Goal: Task Accomplishment & Management: Manage account settings

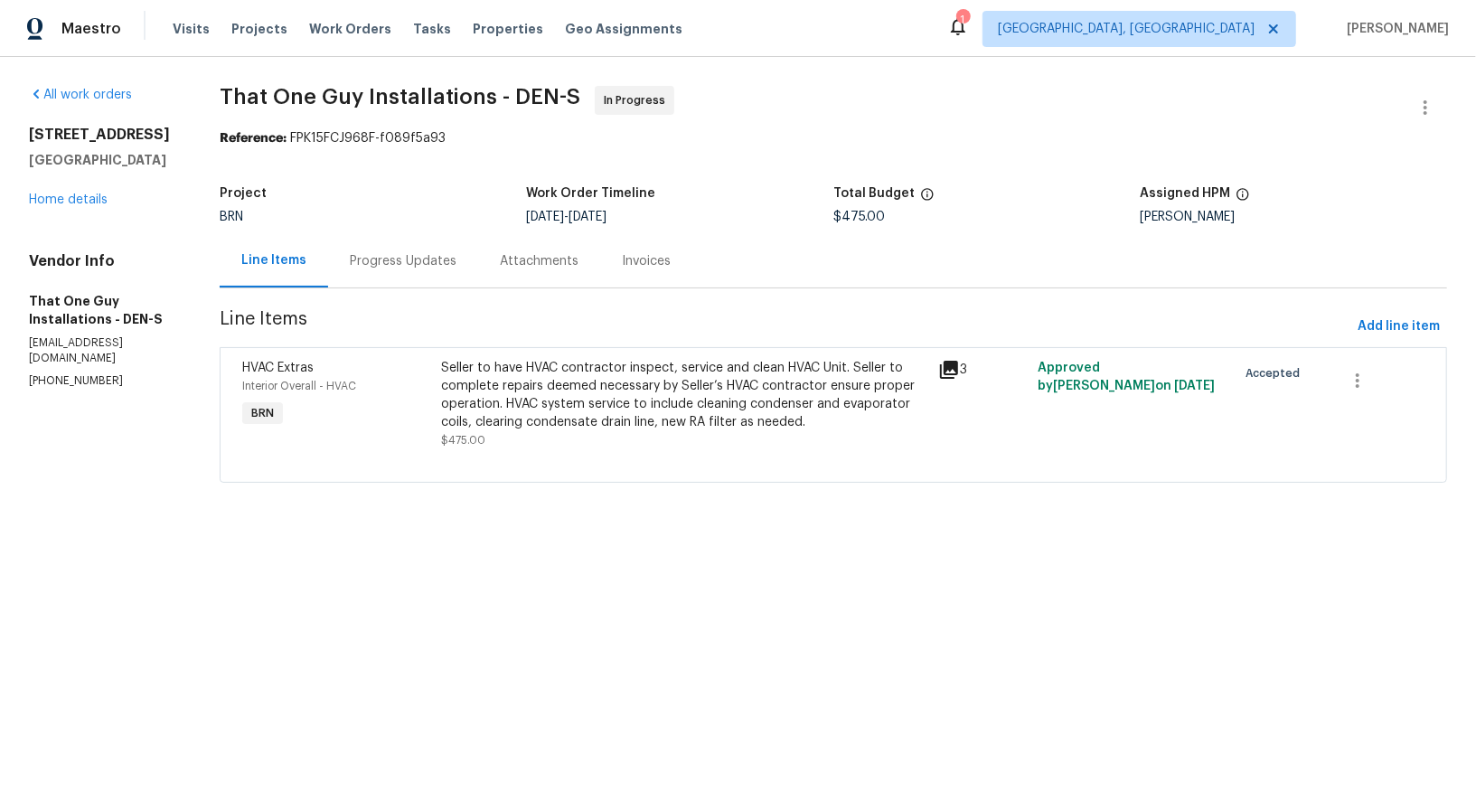
click at [478, 238] on div "Attachments" at bounding box center [539, 260] width 122 height 53
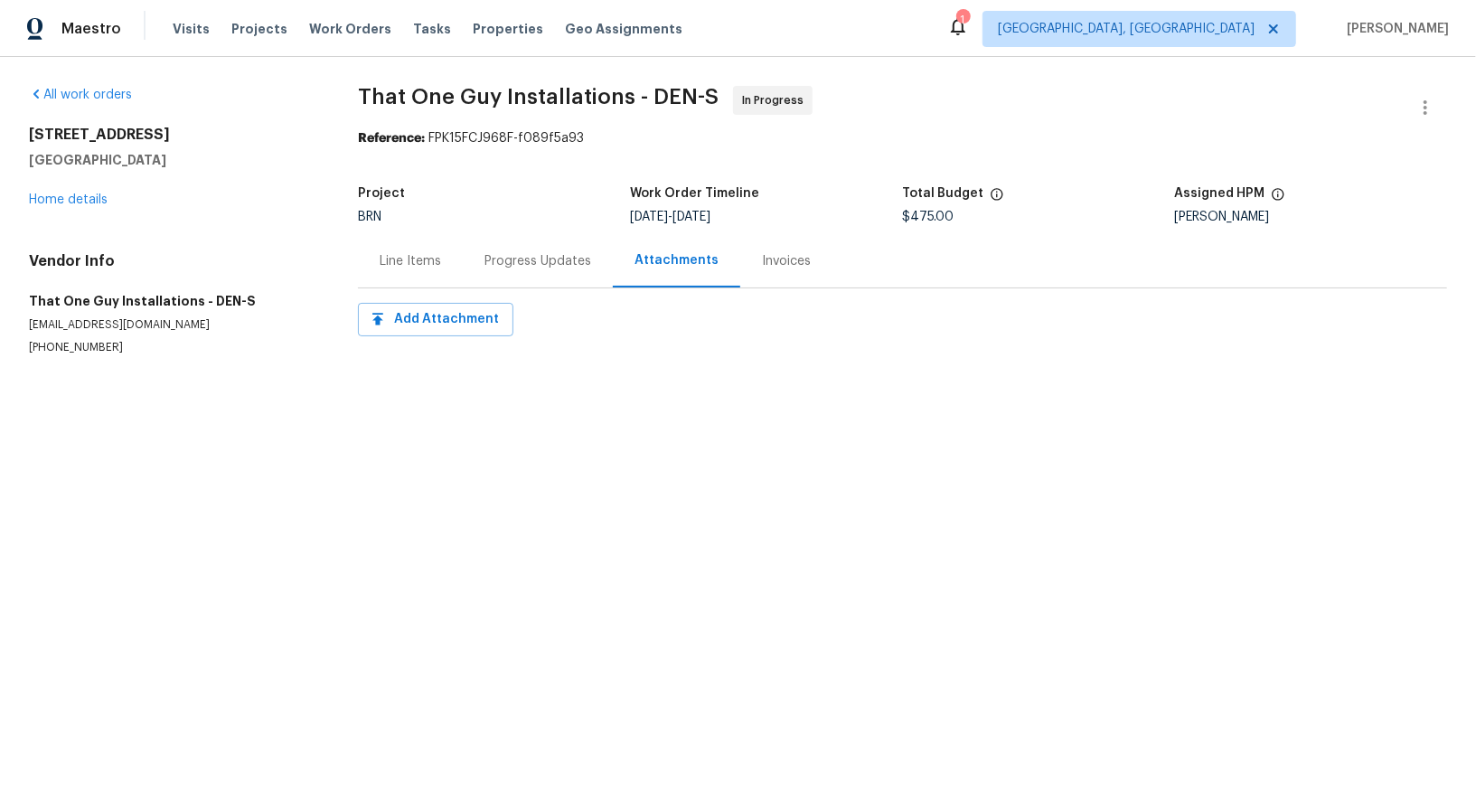
click at [507, 265] on div "Progress Updates" at bounding box center [538, 261] width 107 height 18
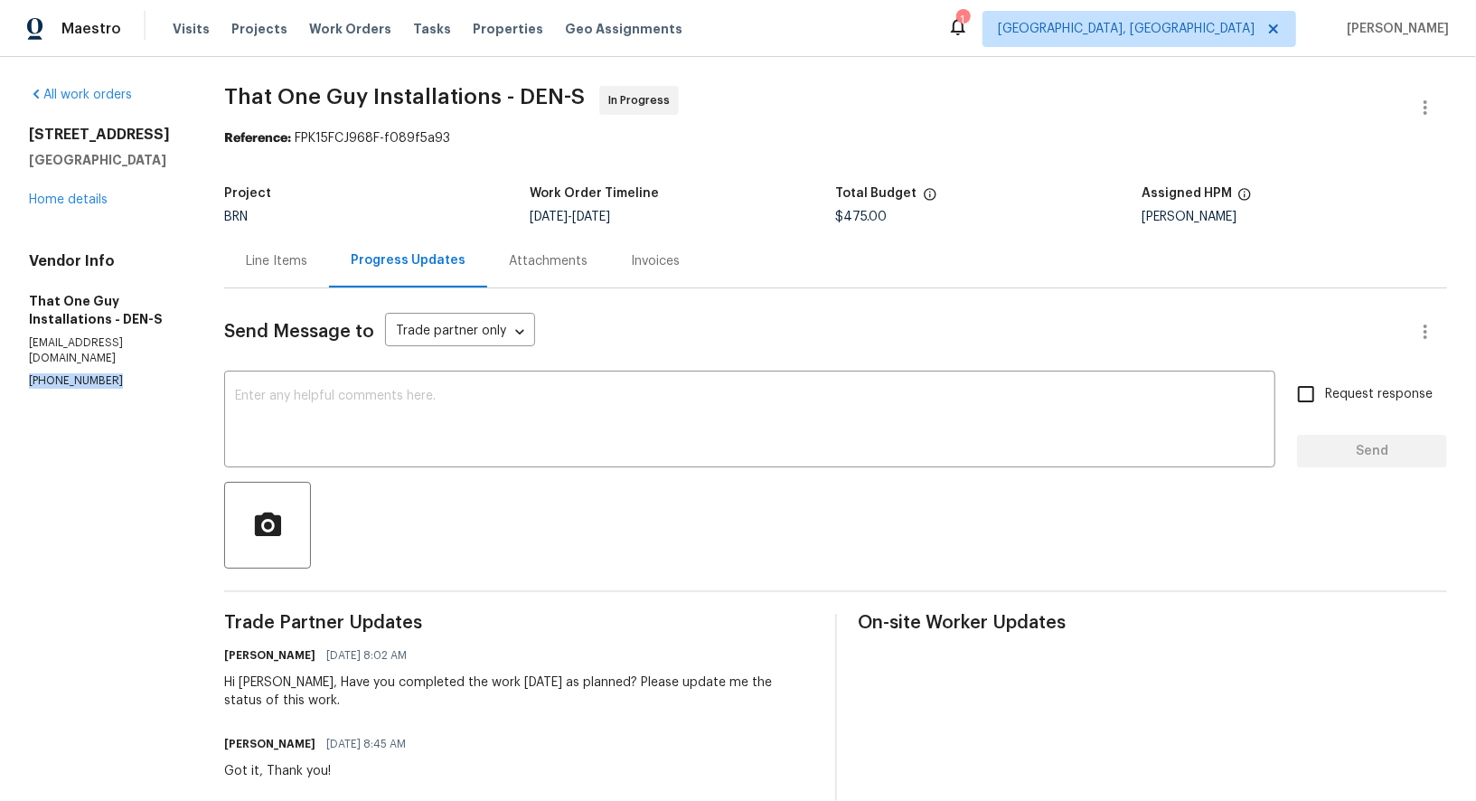
drag, startPoint x: 114, startPoint y: 387, endPoint x: 0, endPoint y: 390, distance: 113.9
click at [0, 390] on div "All work orders 4548 Quandary Peak St Brighton, CO 80601 Home details Vendor In…" at bounding box center [738, 577] width 1476 height 1040
copy p "(720) 242-7334"
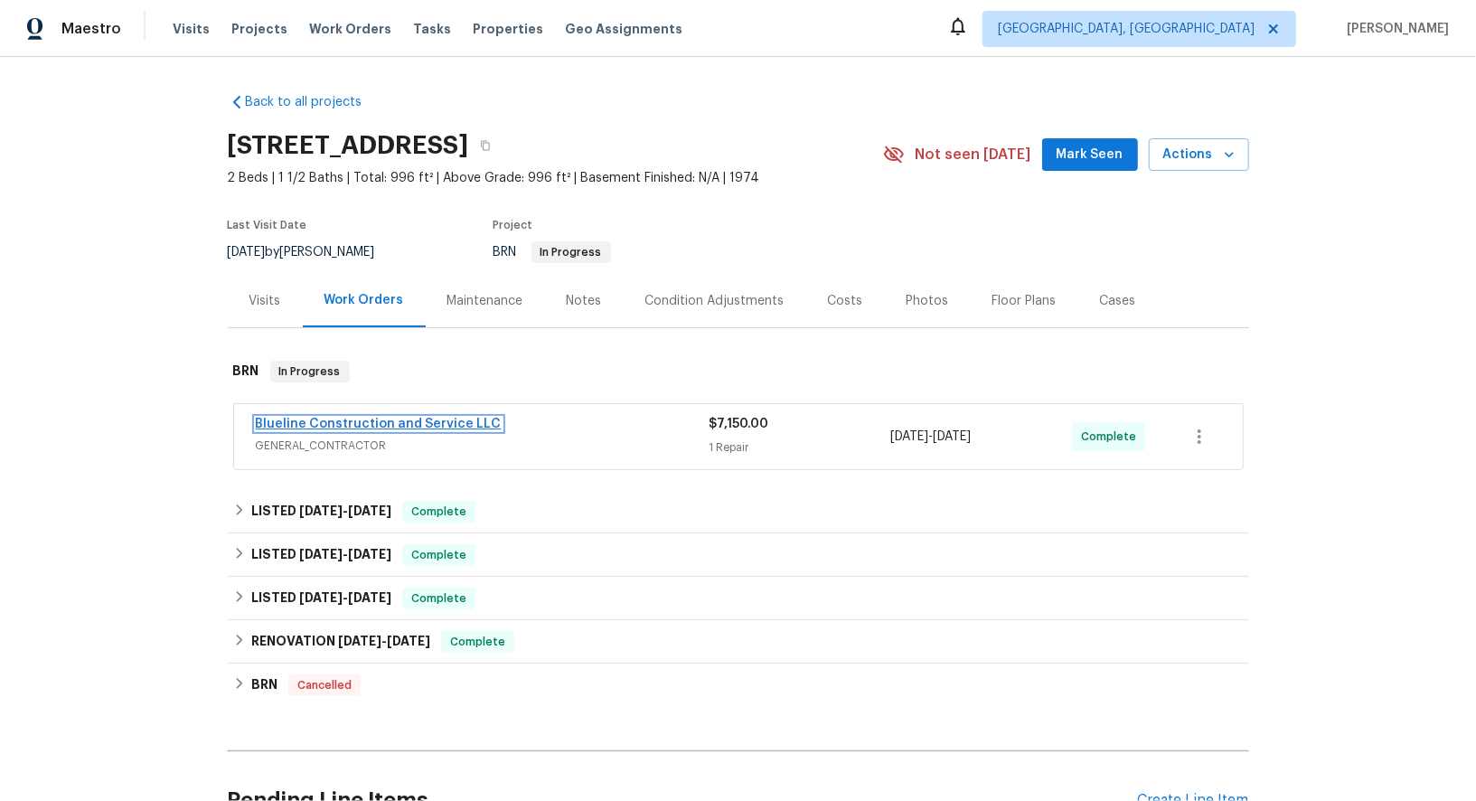
click at [374, 420] on link "Blueline Construction and Service LLC" at bounding box center [379, 424] width 246 height 13
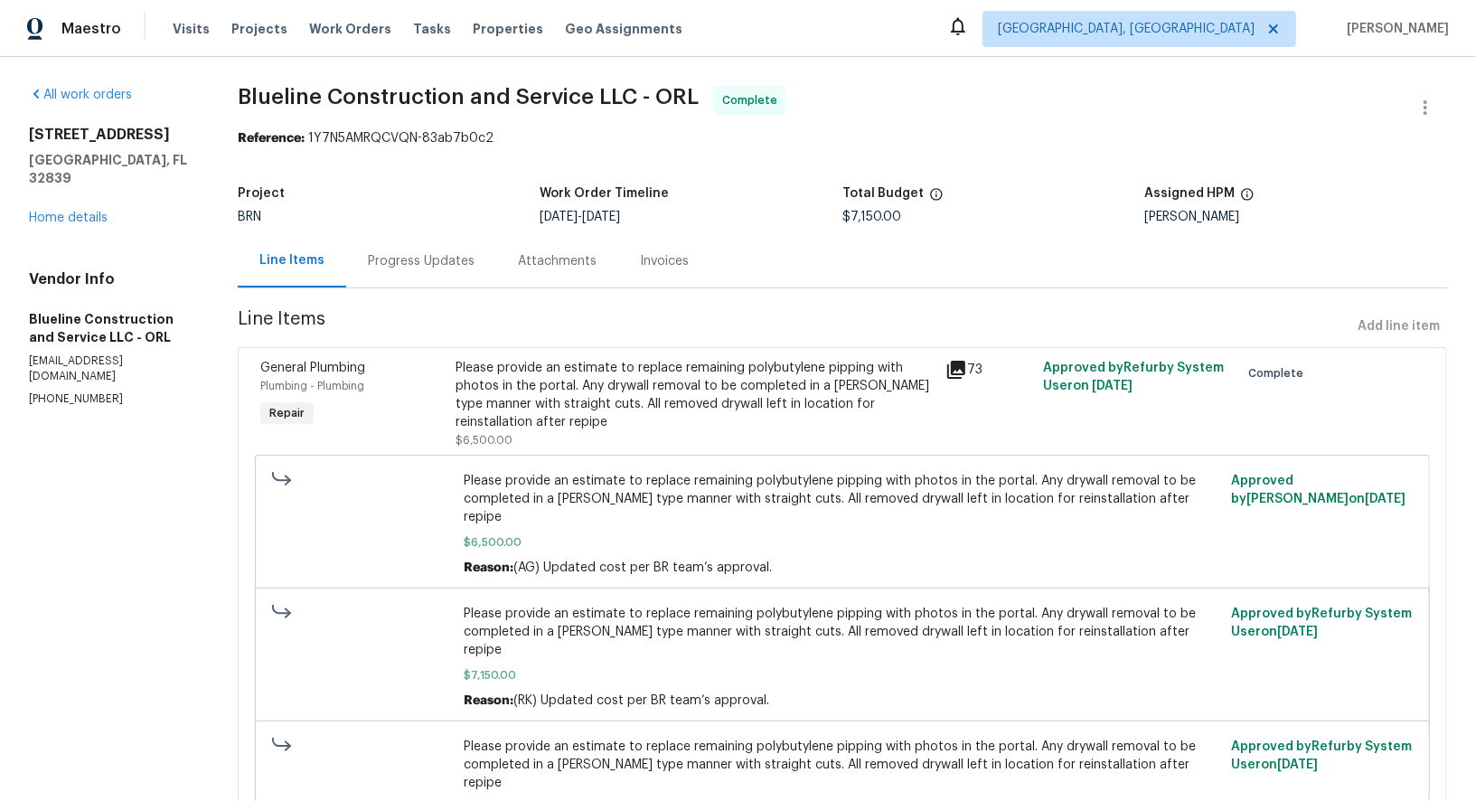
click at [587, 386] on div "Please provide an estimate to replace remaining polybutylene pipping with photo…" at bounding box center [696, 395] width 479 height 72
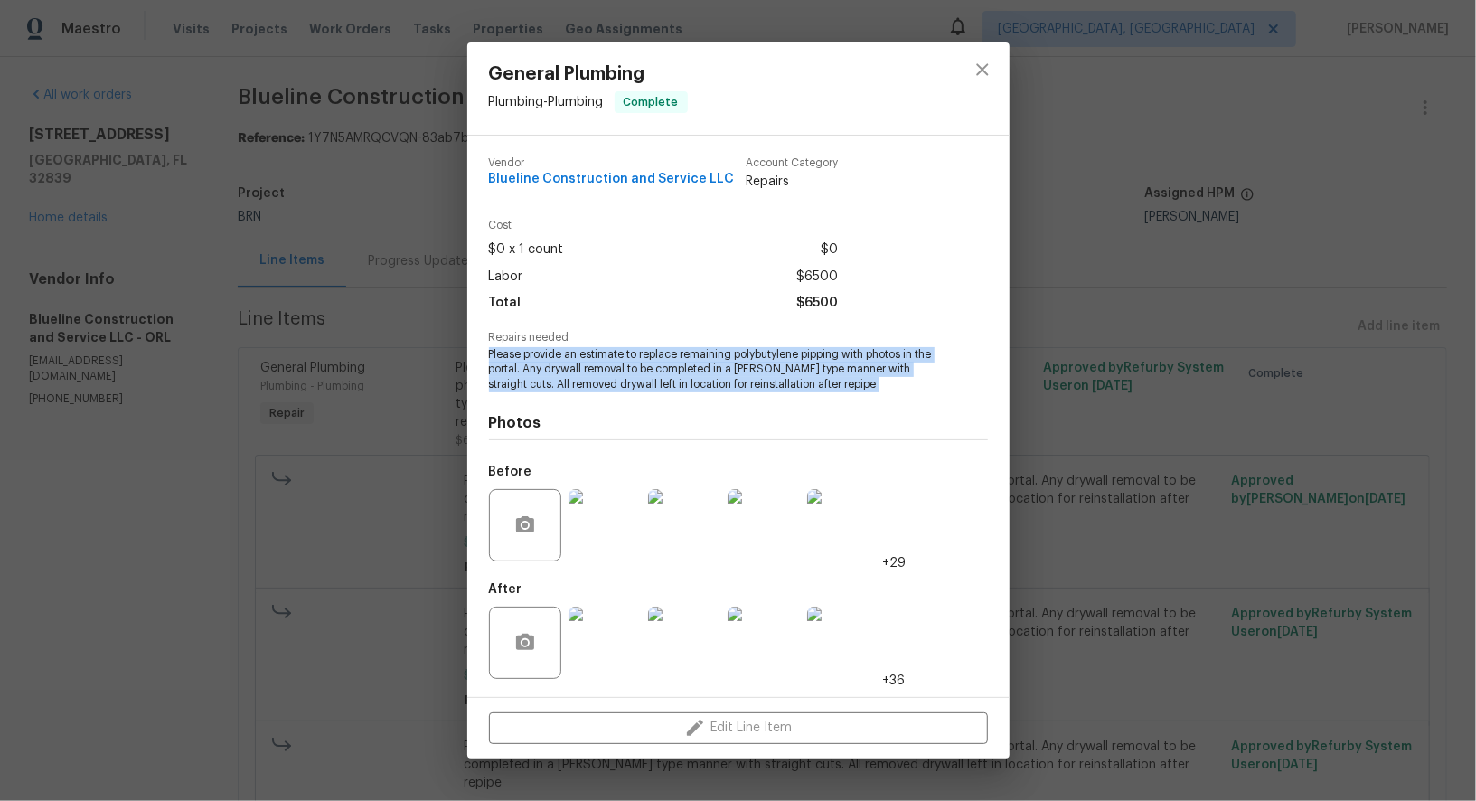
drag, startPoint x: 486, startPoint y: 354, endPoint x: 889, endPoint y: 397, distance: 404.5
click at [889, 397] on div "Vendor Blueline Construction and Service LLC Account Category Repairs Cost $0 x…" at bounding box center [738, 416] width 542 height 561
copy span "Please provide an estimate to replace remaining polybutylene pipping with photo…"
click at [243, 394] on div "General Plumbing Plumbing - Plumbing Complete Vendor Blueline Construction and …" at bounding box center [738, 400] width 1476 height 801
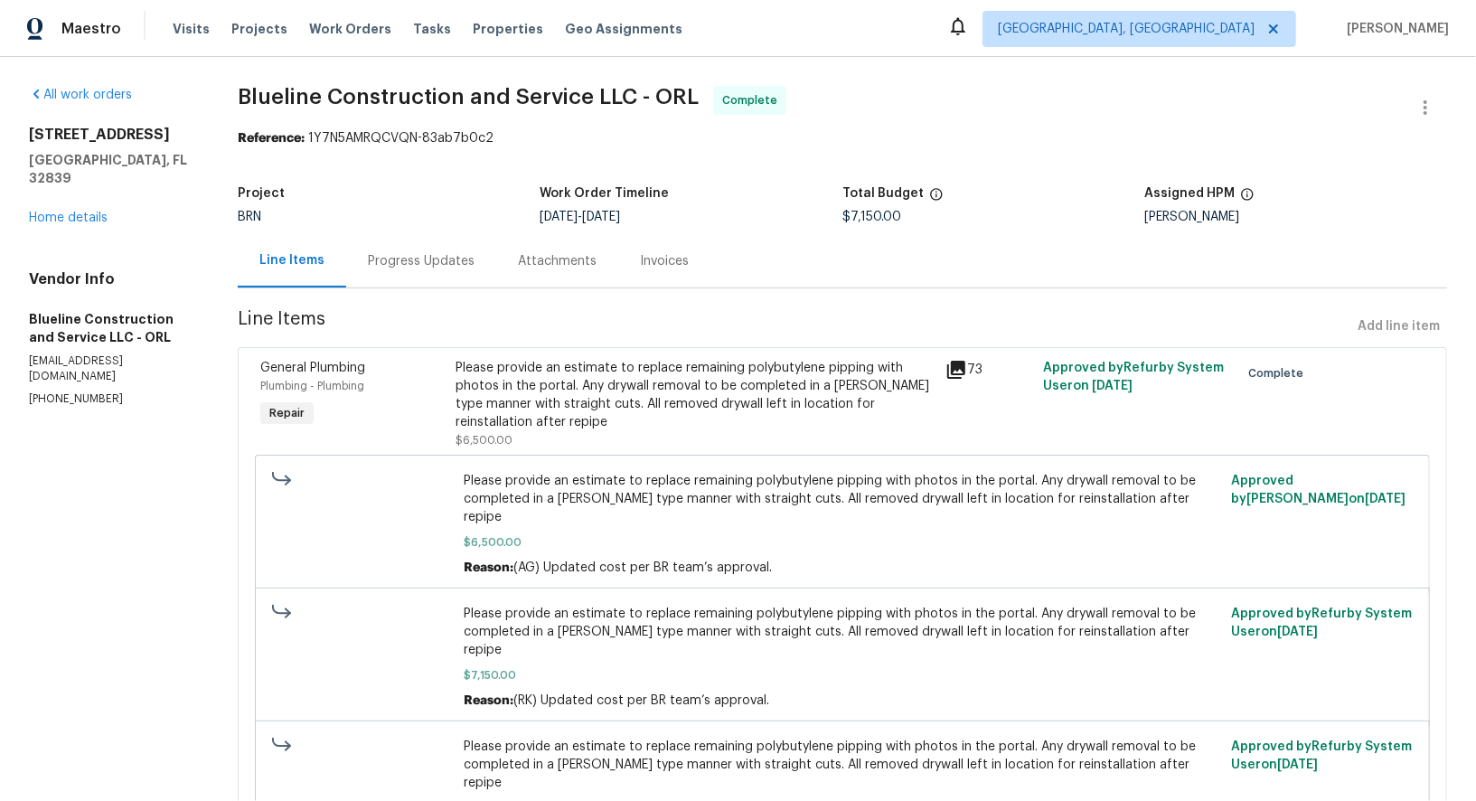
click at [417, 252] on div "Progress Updates" at bounding box center [421, 261] width 107 height 18
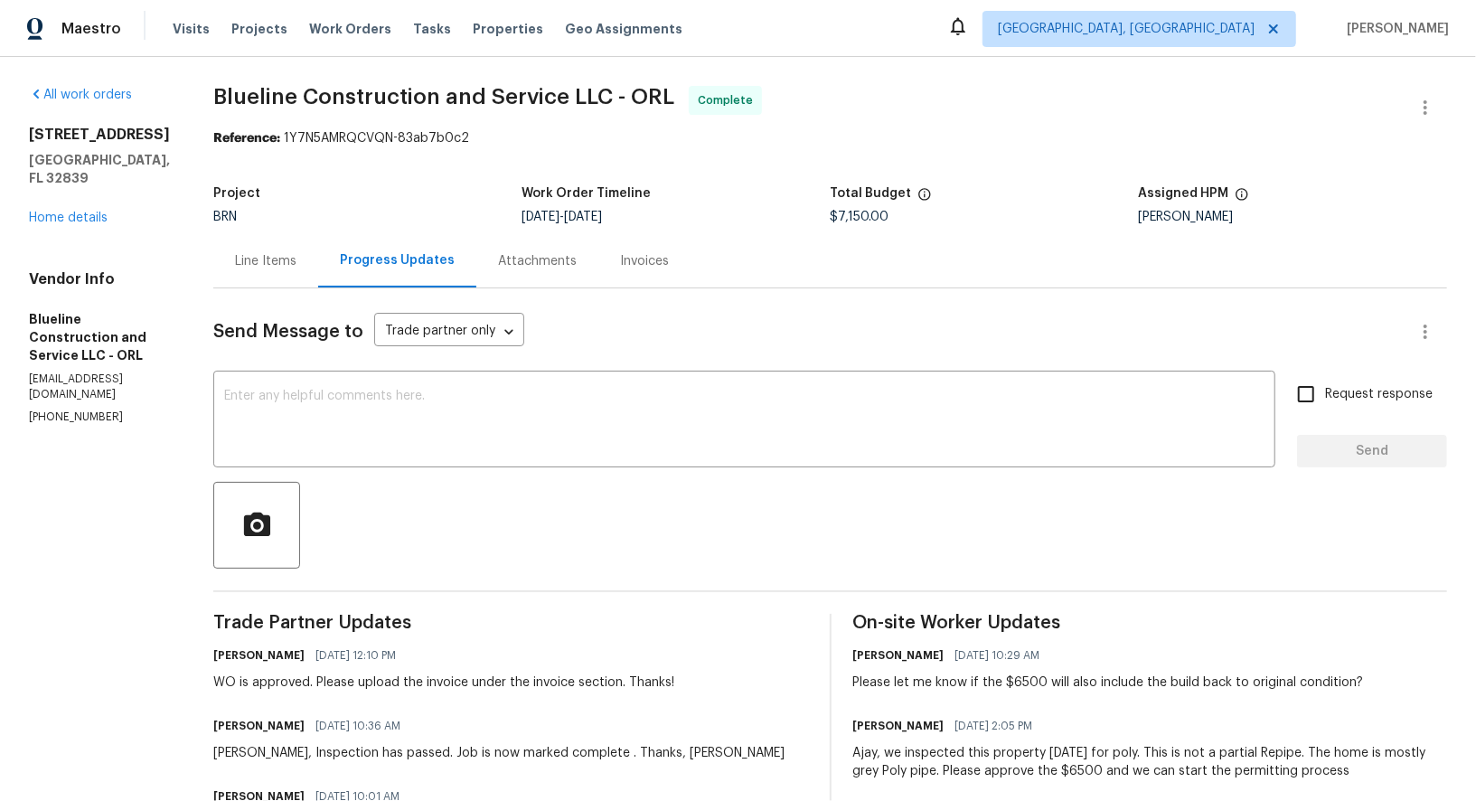
click at [297, 259] on div "Line Items" at bounding box center [265, 261] width 61 height 18
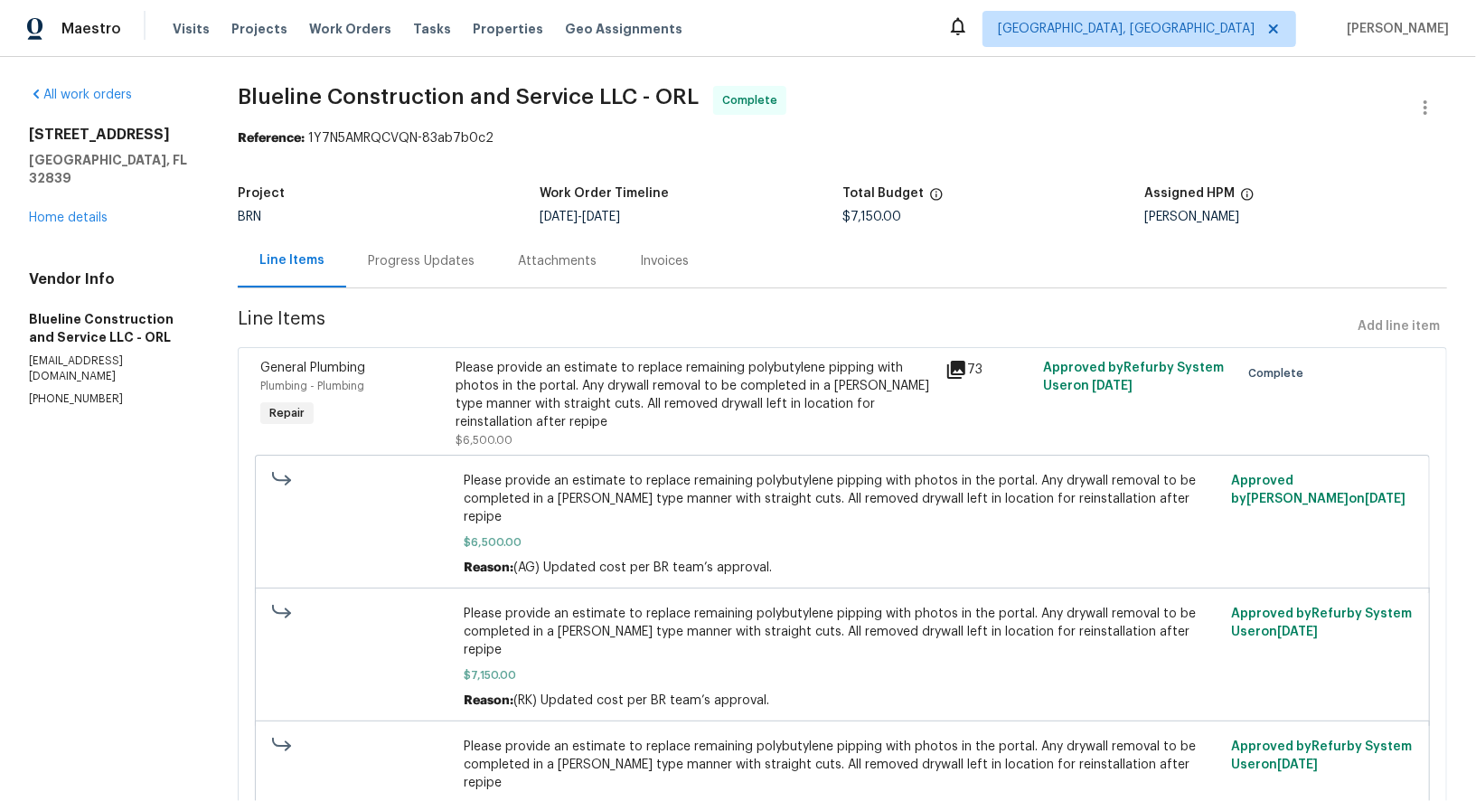
click at [539, 376] on div "Please provide an estimate to replace remaining polybutylene pipping with photo…" at bounding box center [696, 395] width 479 height 72
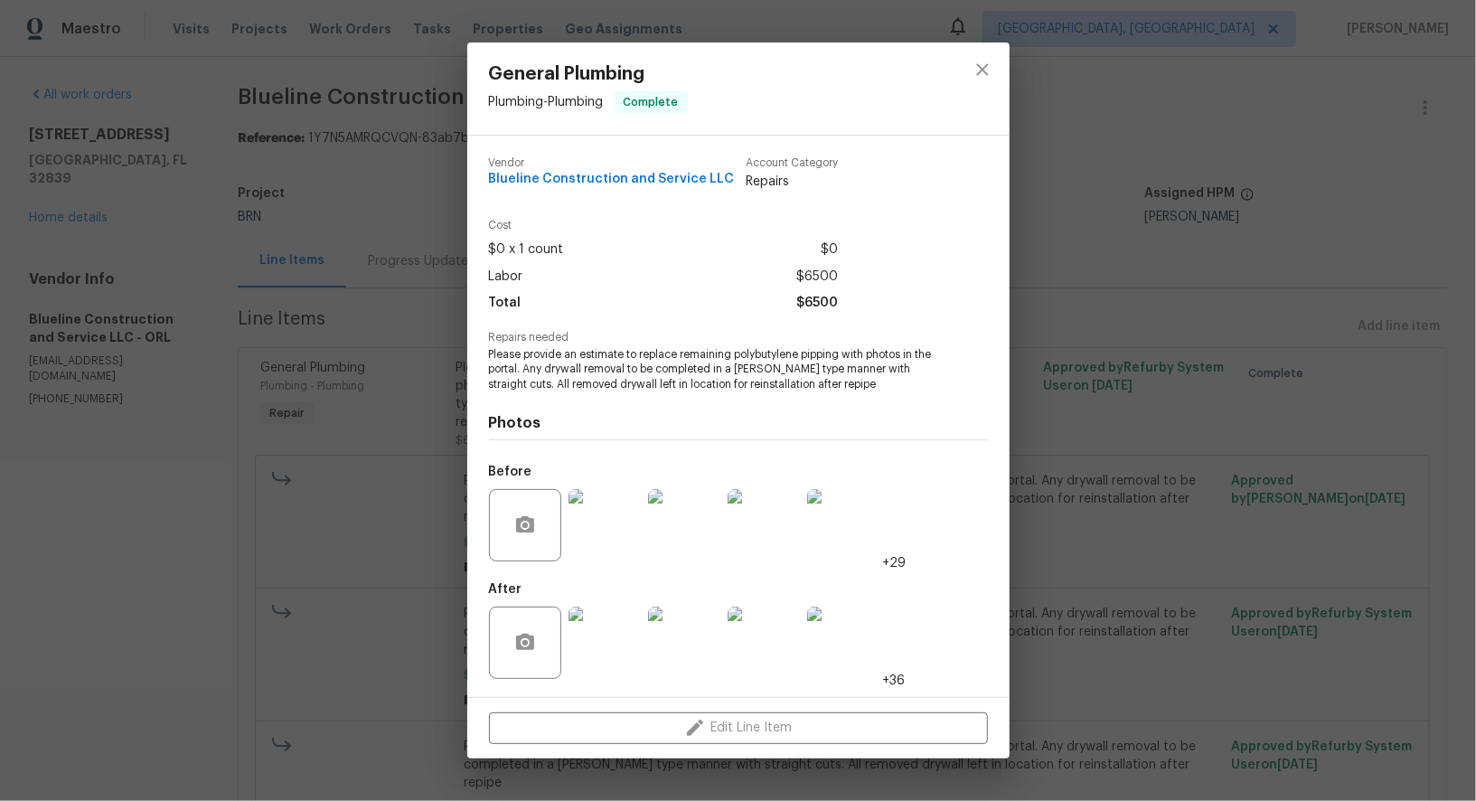
click at [579, 635] on img at bounding box center [605, 643] width 72 height 72
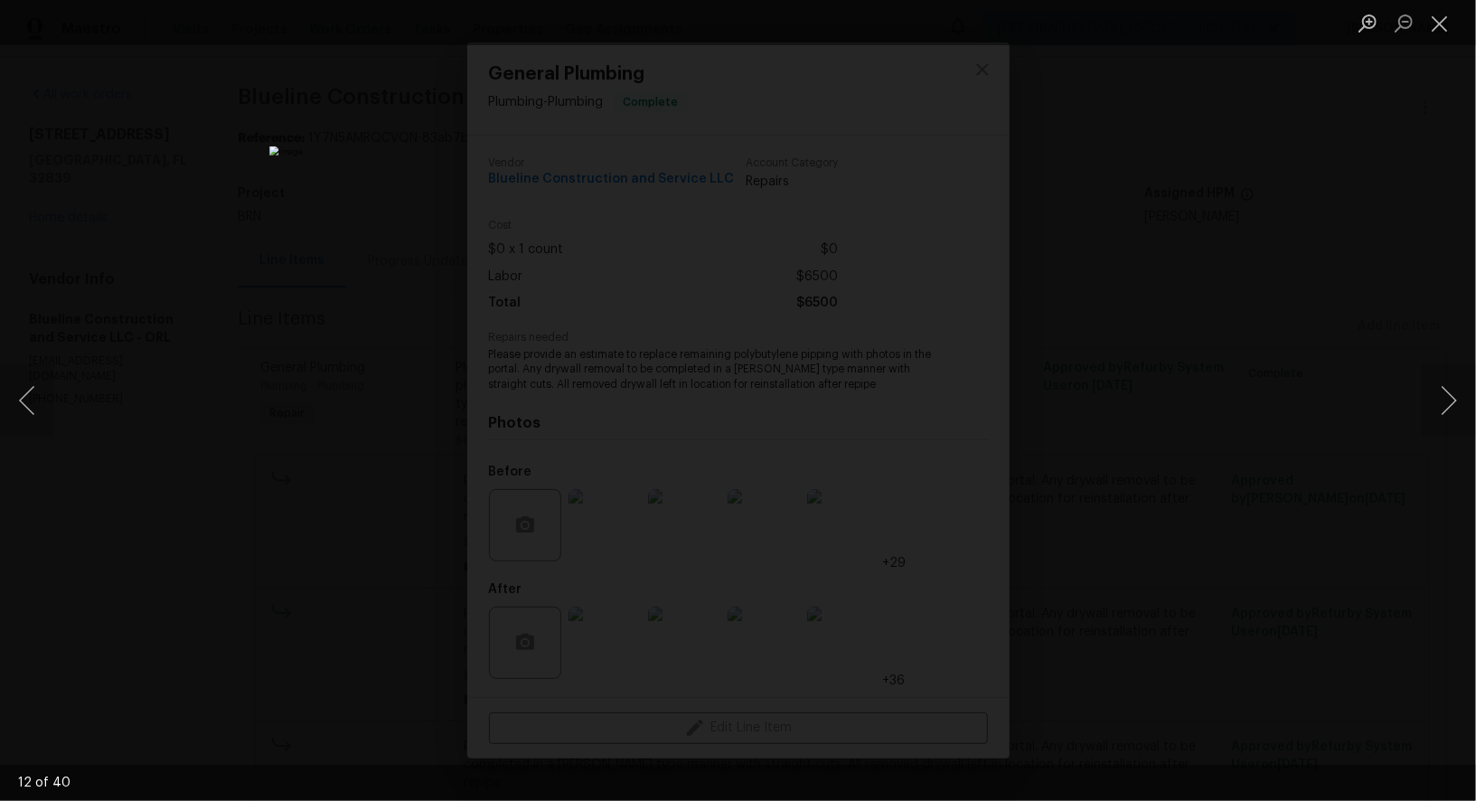
click at [717, 337] on img "Lightbox" at bounding box center [738, 400] width 938 height 509
click at [1286, 349] on div "Lightbox" at bounding box center [738, 400] width 1476 height 801
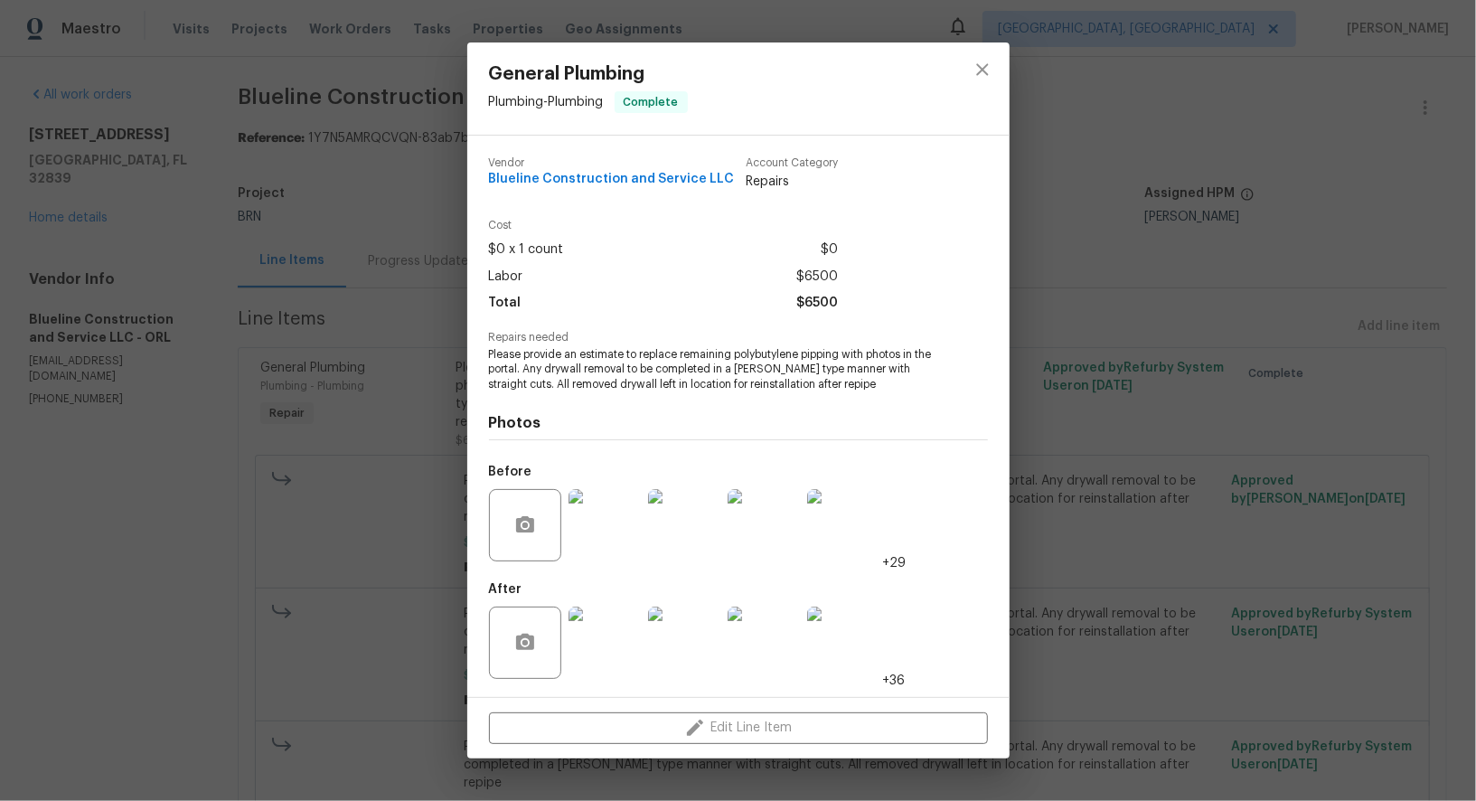
click at [589, 514] on img at bounding box center [605, 525] width 72 height 72
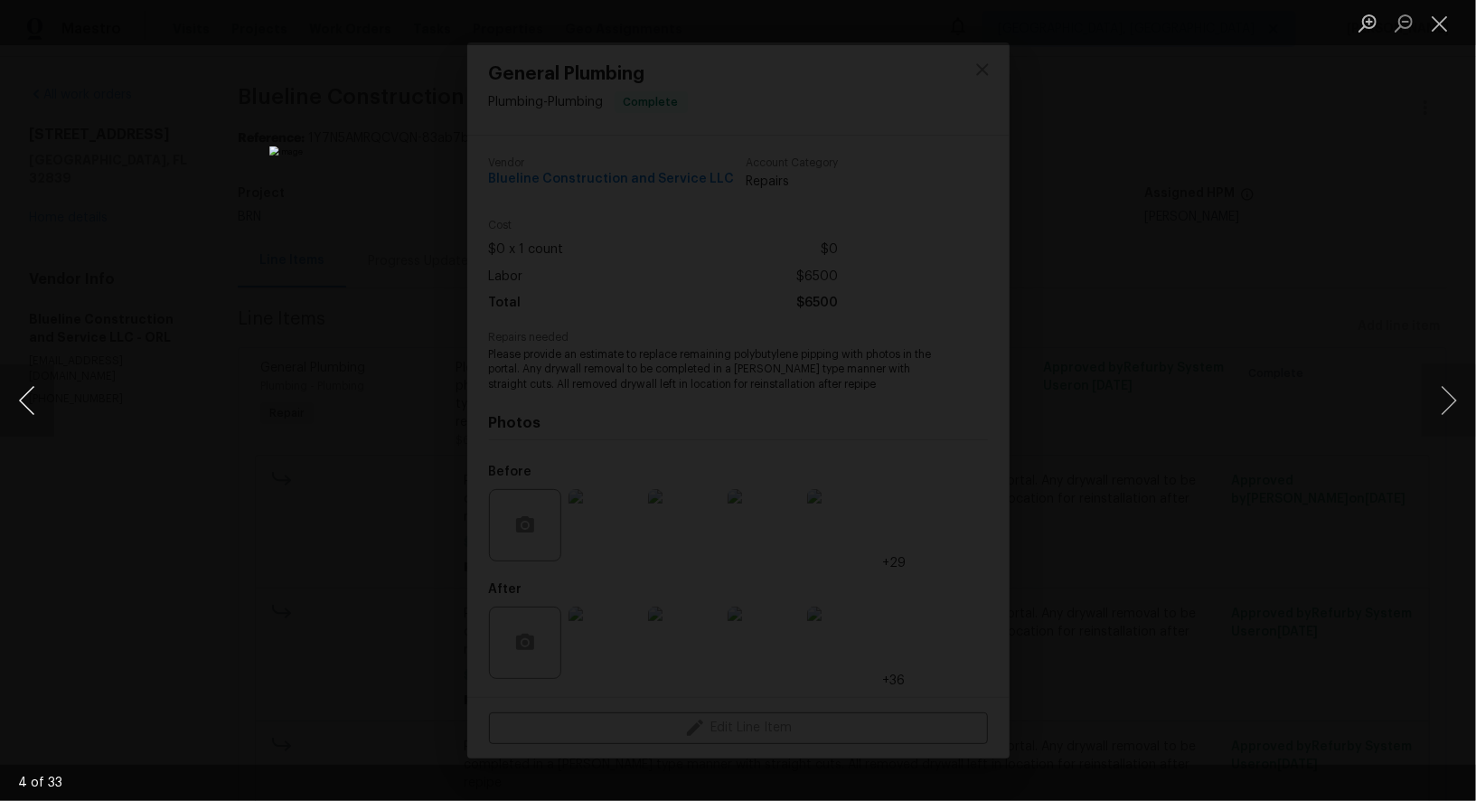
click at [0, 403] on button "Previous image" at bounding box center [27, 400] width 54 height 72
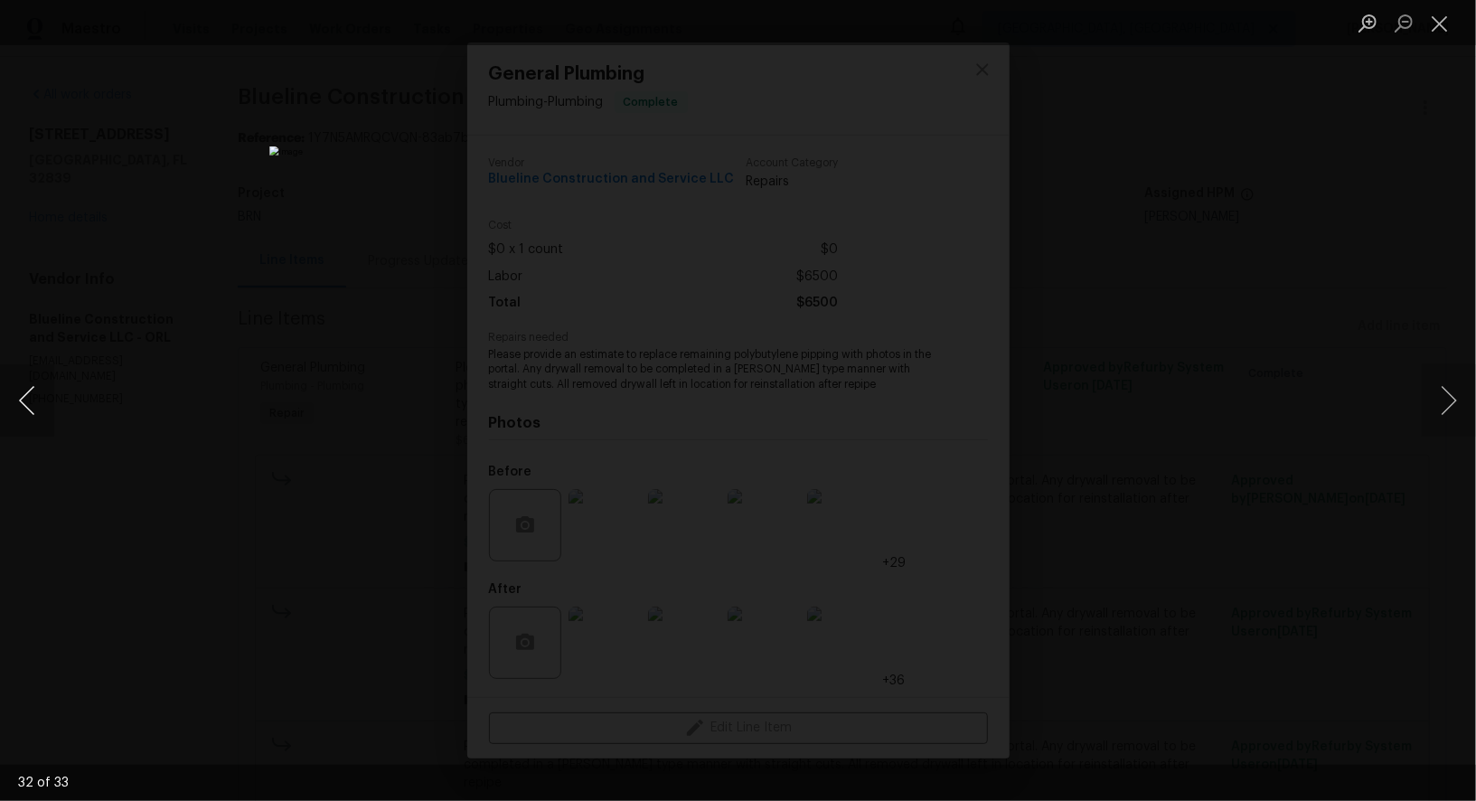
click at [0, 403] on button "Previous image" at bounding box center [27, 400] width 54 height 72
click at [25, 409] on button "Previous image" at bounding box center [27, 400] width 54 height 72
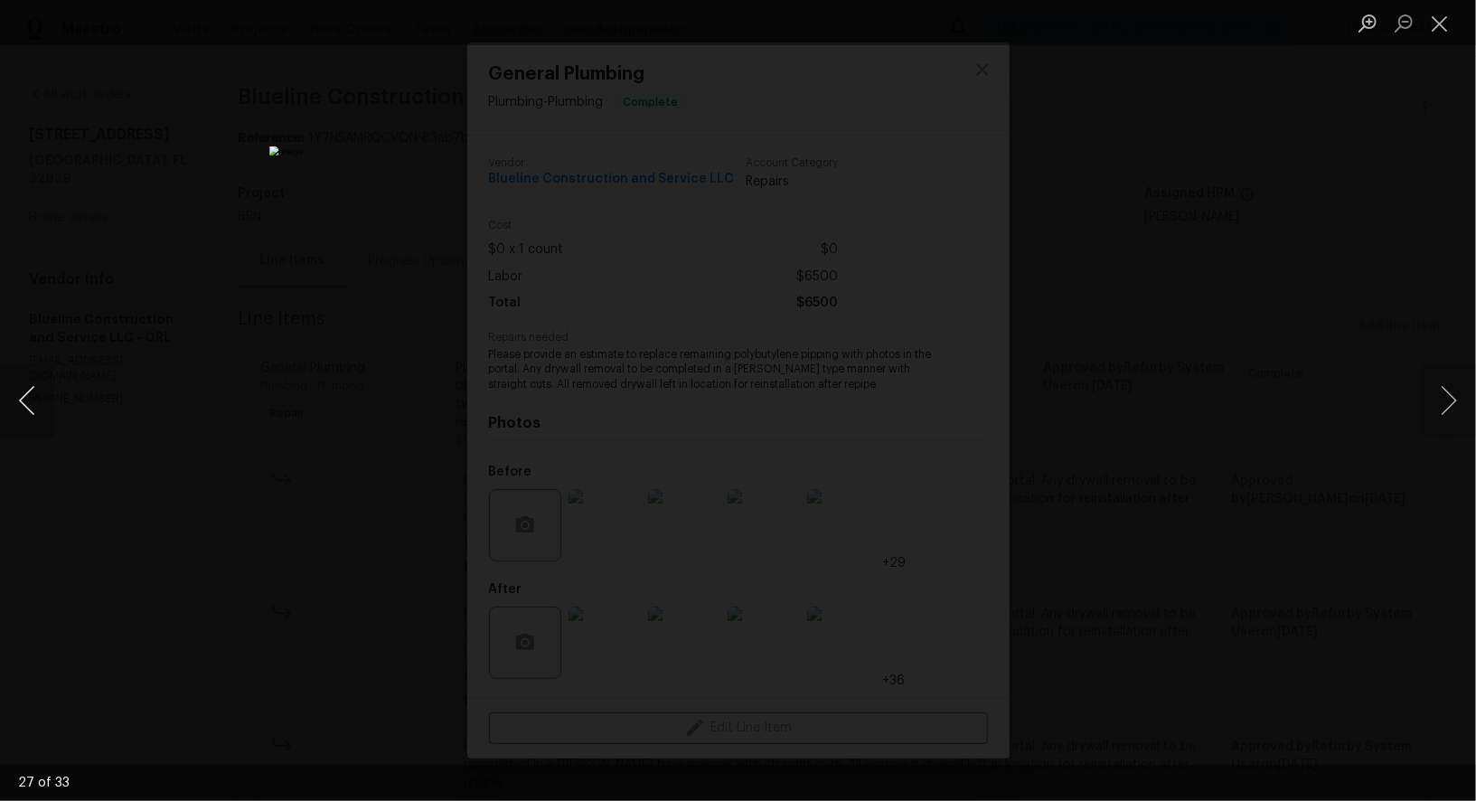
click at [25, 409] on button "Previous image" at bounding box center [27, 400] width 54 height 72
click at [32, 408] on button "Previous image" at bounding box center [27, 400] width 54 height 72
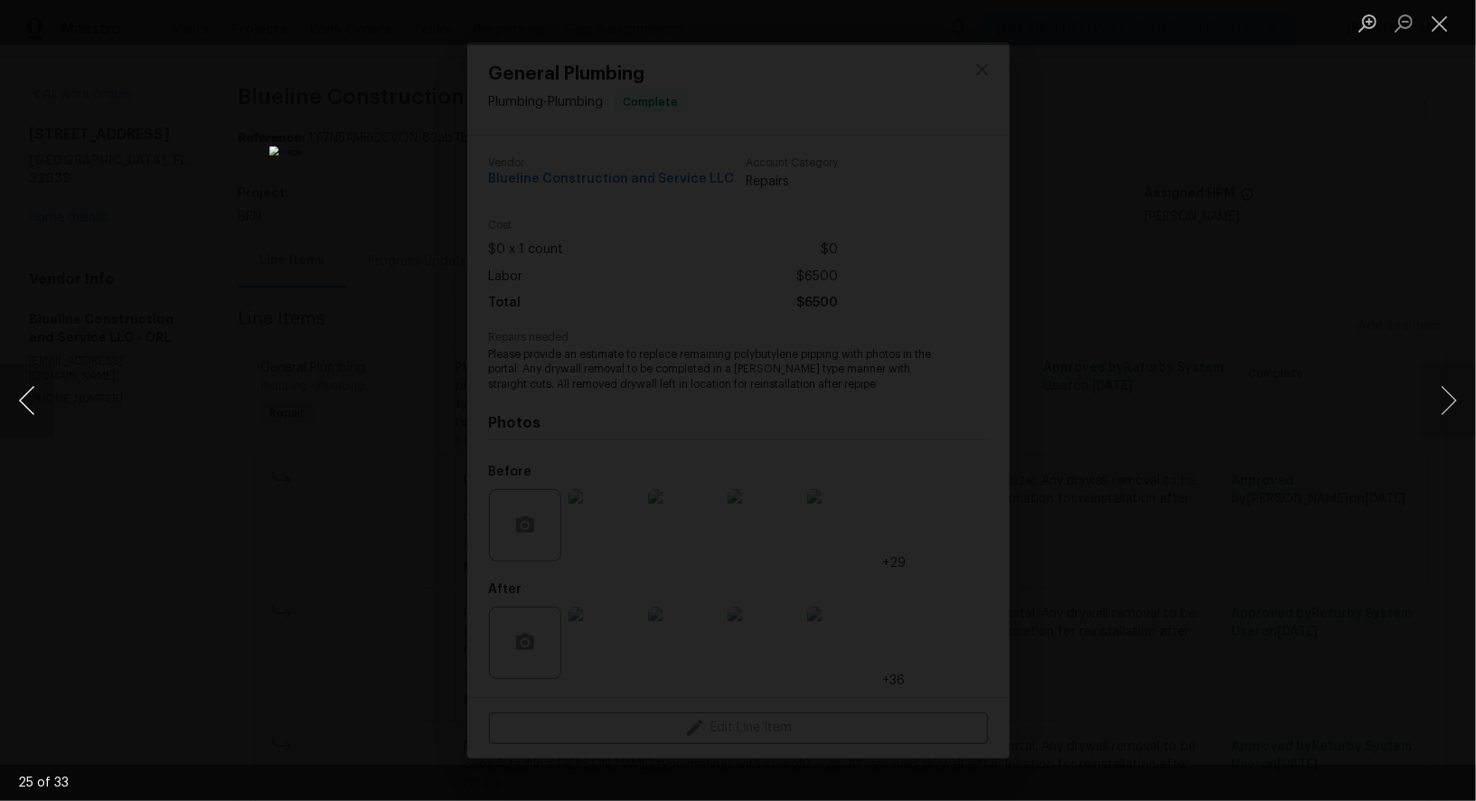
click at [27, 395] on button "Previous image" at bounding box center [27, 400] width 54 height 72
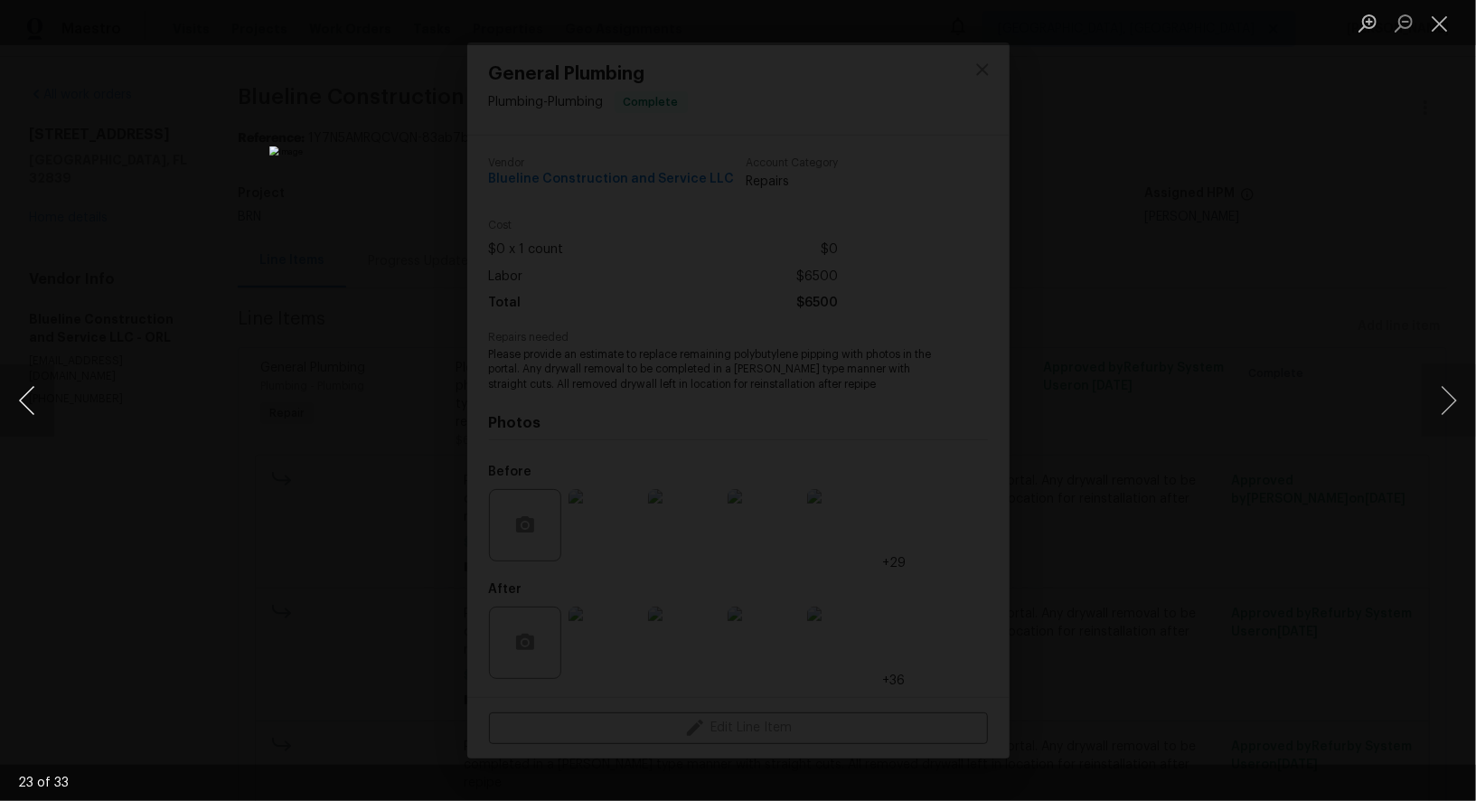
click at [27, 395] on button "Previous image" at bounding box center [27, 400] width 54 height 72
click at [19, 410] on button "Previous image" at bounding box center [27, 400] width 54 height 72
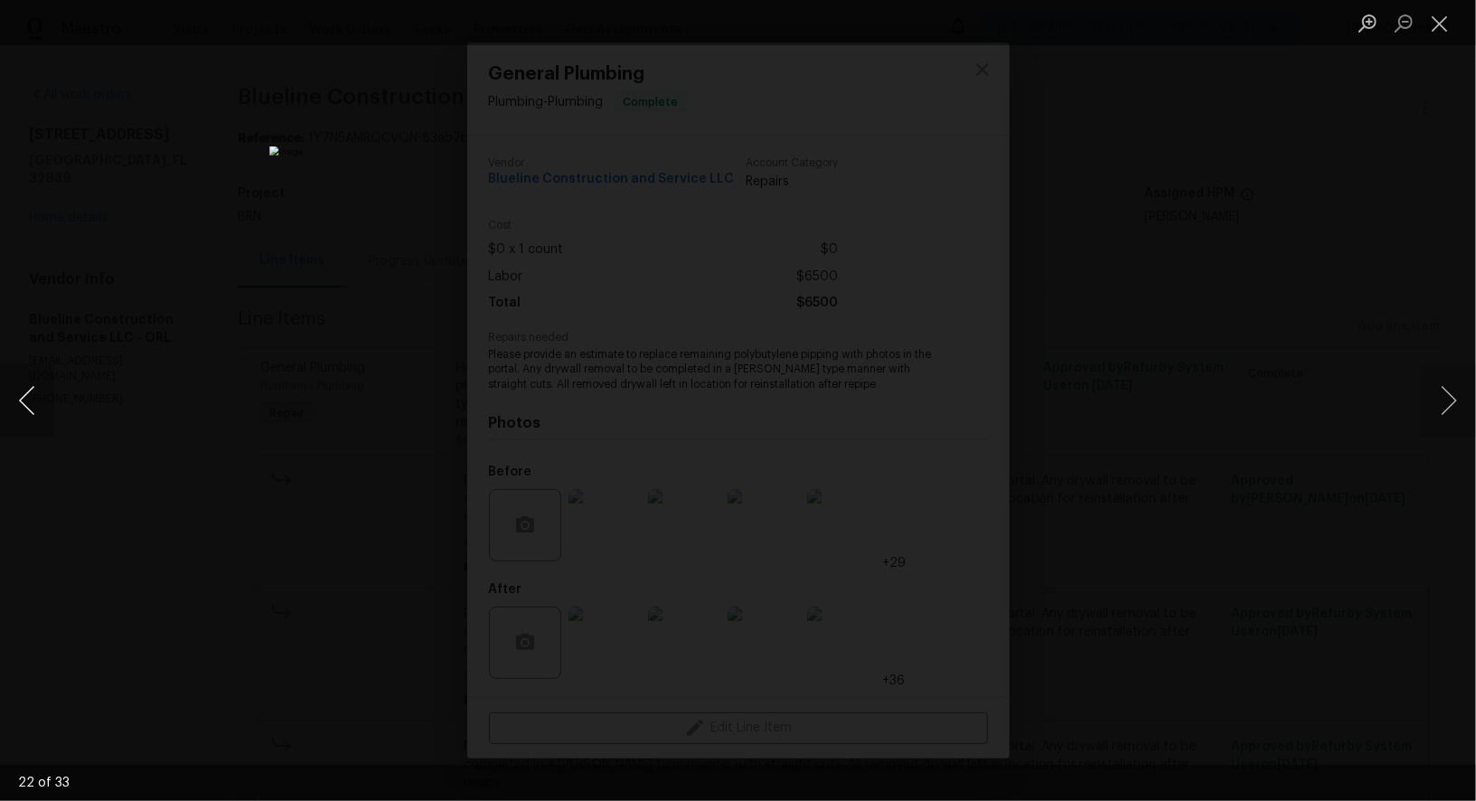
click at [19, 410] on button "Previous image" at bounding box center [27, 400] width 54 height 72
click at [18, 411] on button "Previous image" at bounding box center [27, 400] width 54 height 72
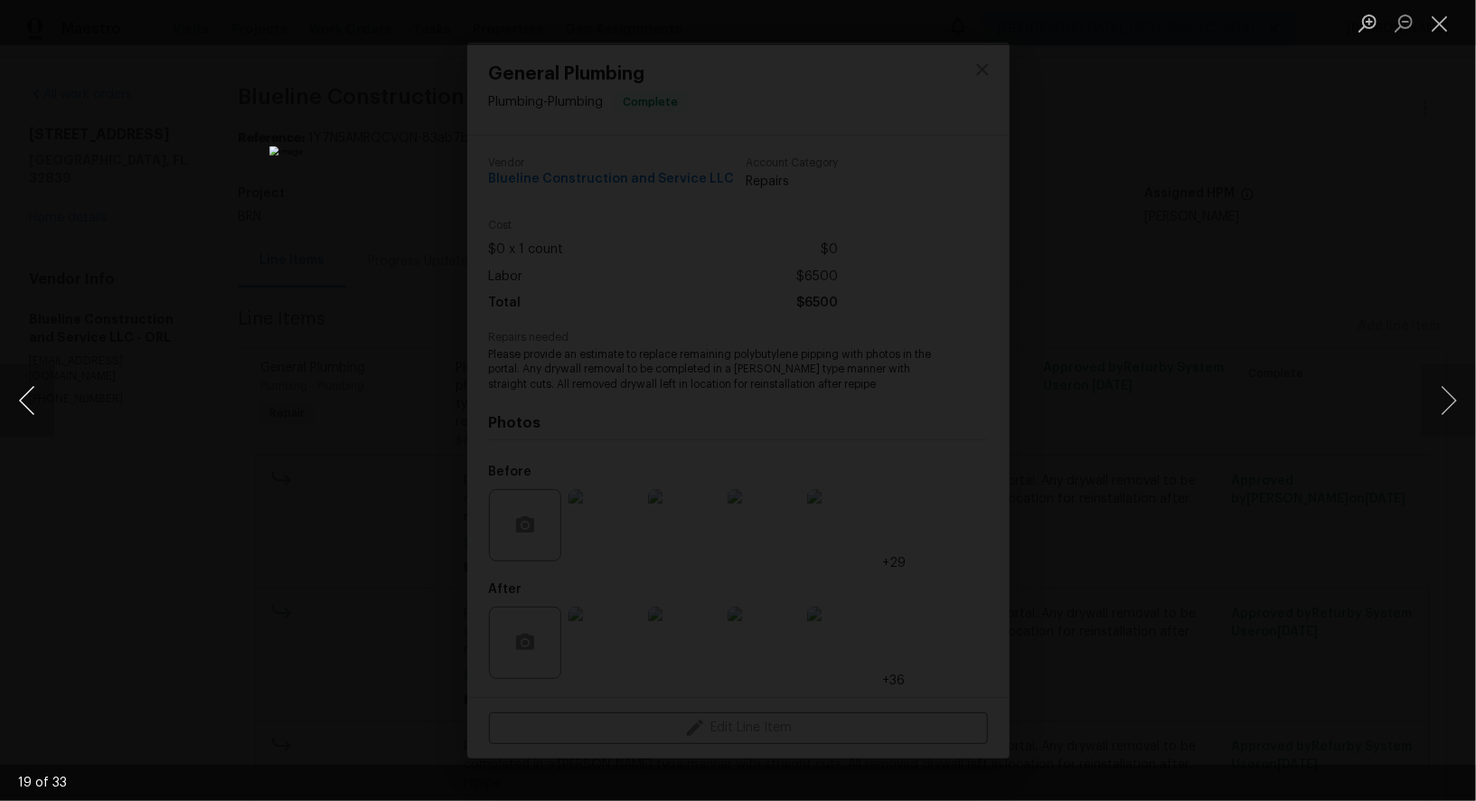
click at [18, 411] on button "Previous image" at bounding box center [27, 400] width 54 height 72
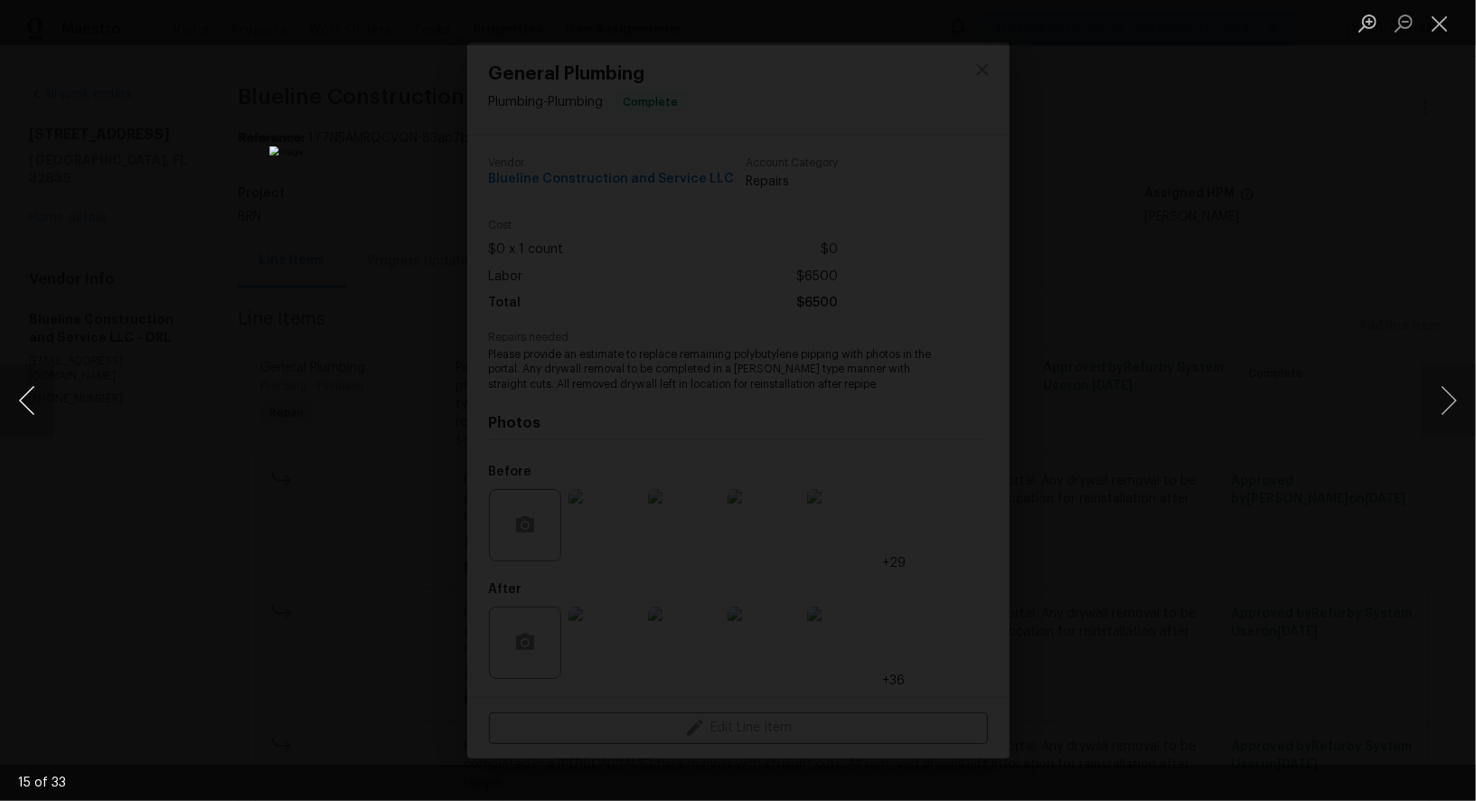
click at [22, 423] on button "Previous image" at bounding box center [27, 400] width 54 height 72
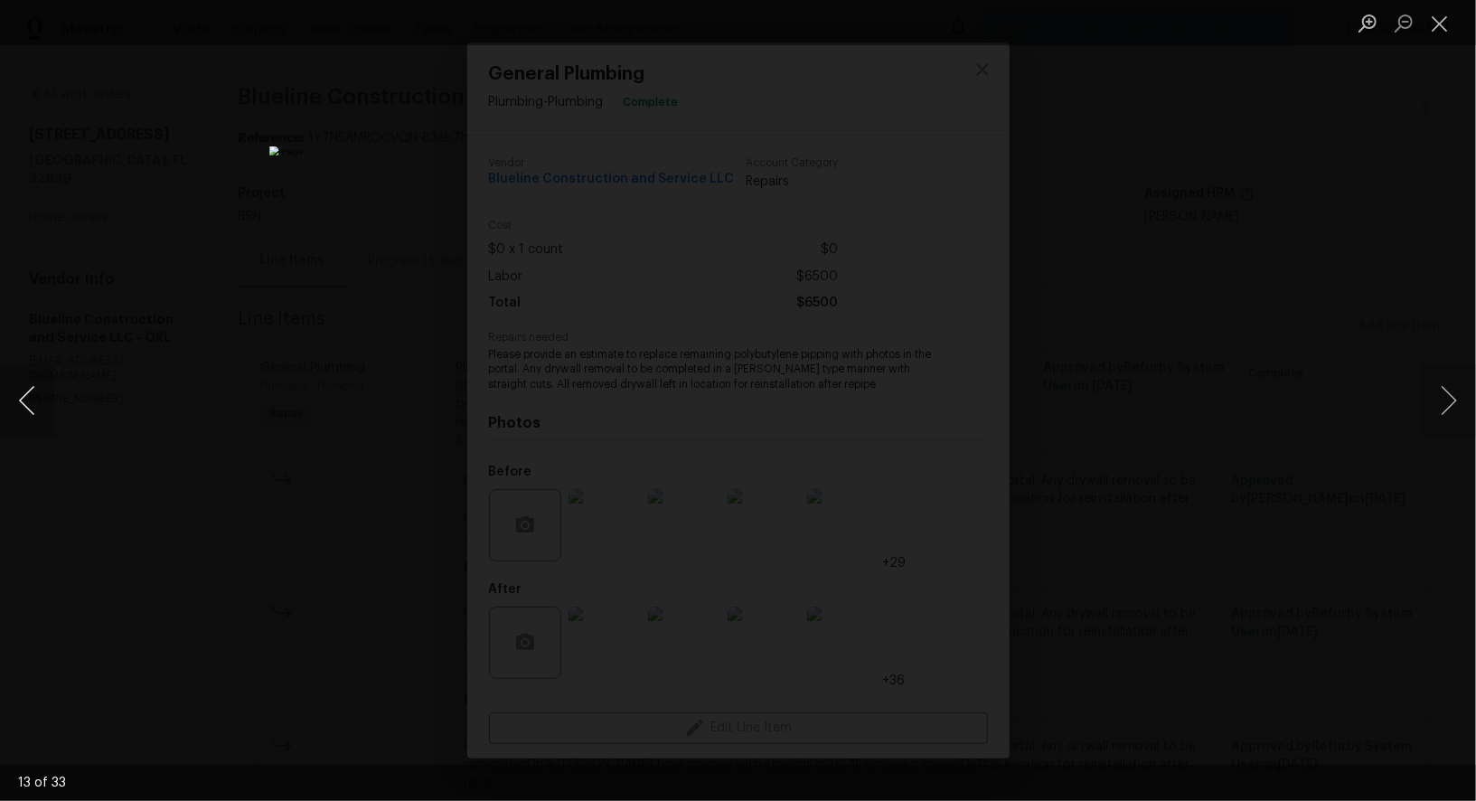
click at [22, 423] on button "Previous image" at bounding box center [27, 400] width 54 height 72
click at [24, 420] on button "Previous image" at bounding box center [27, 400] width 54 height 72
click at [241, 398] on div "Lightbox" at bounding box center [738, 400] width 1476 height 801
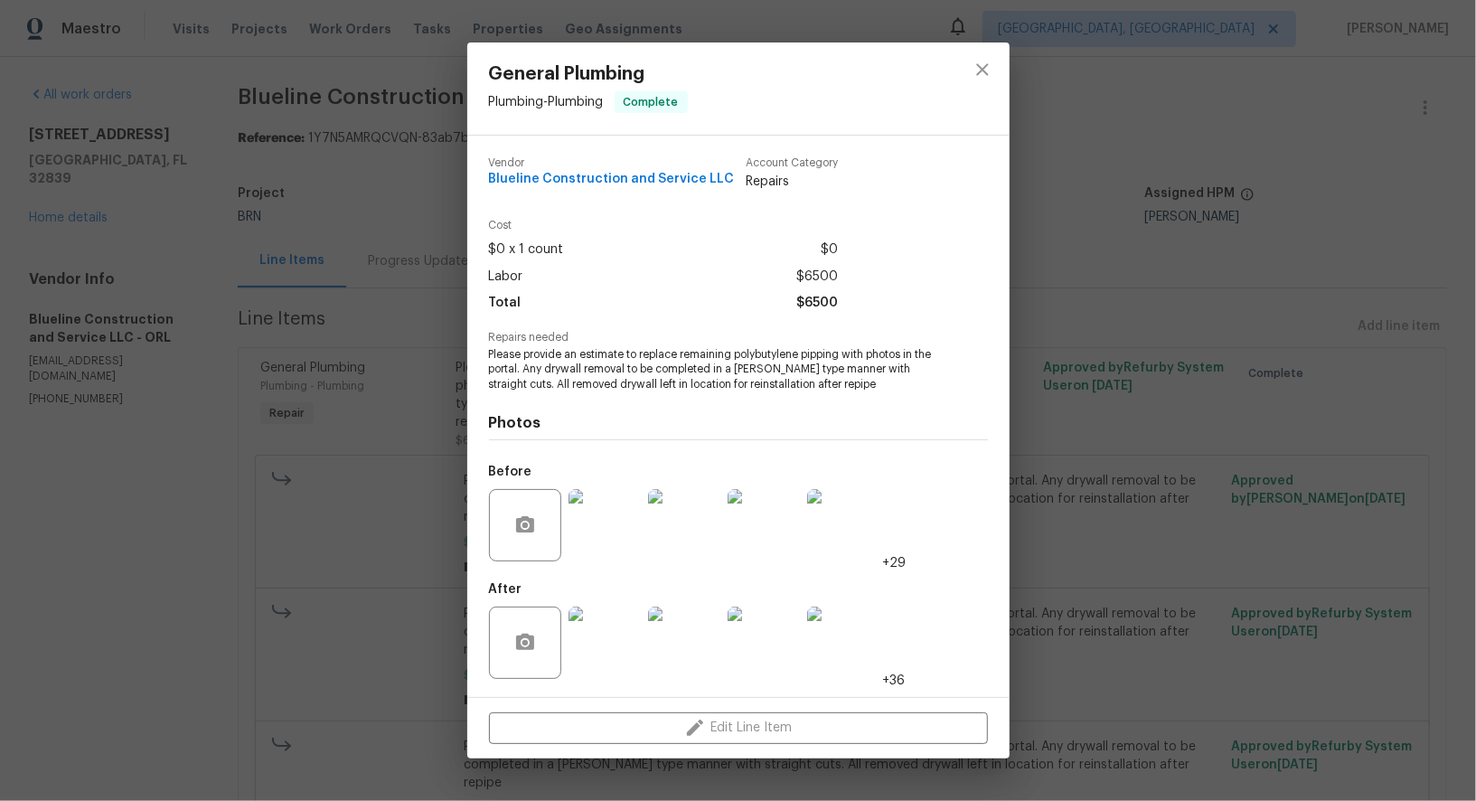
click at [119, 471] on div "General Plumbing Plumbing - Plumbing Complete Vendor Blueline Construction and …" at bounding box center [738, 400] width 1476 height 801
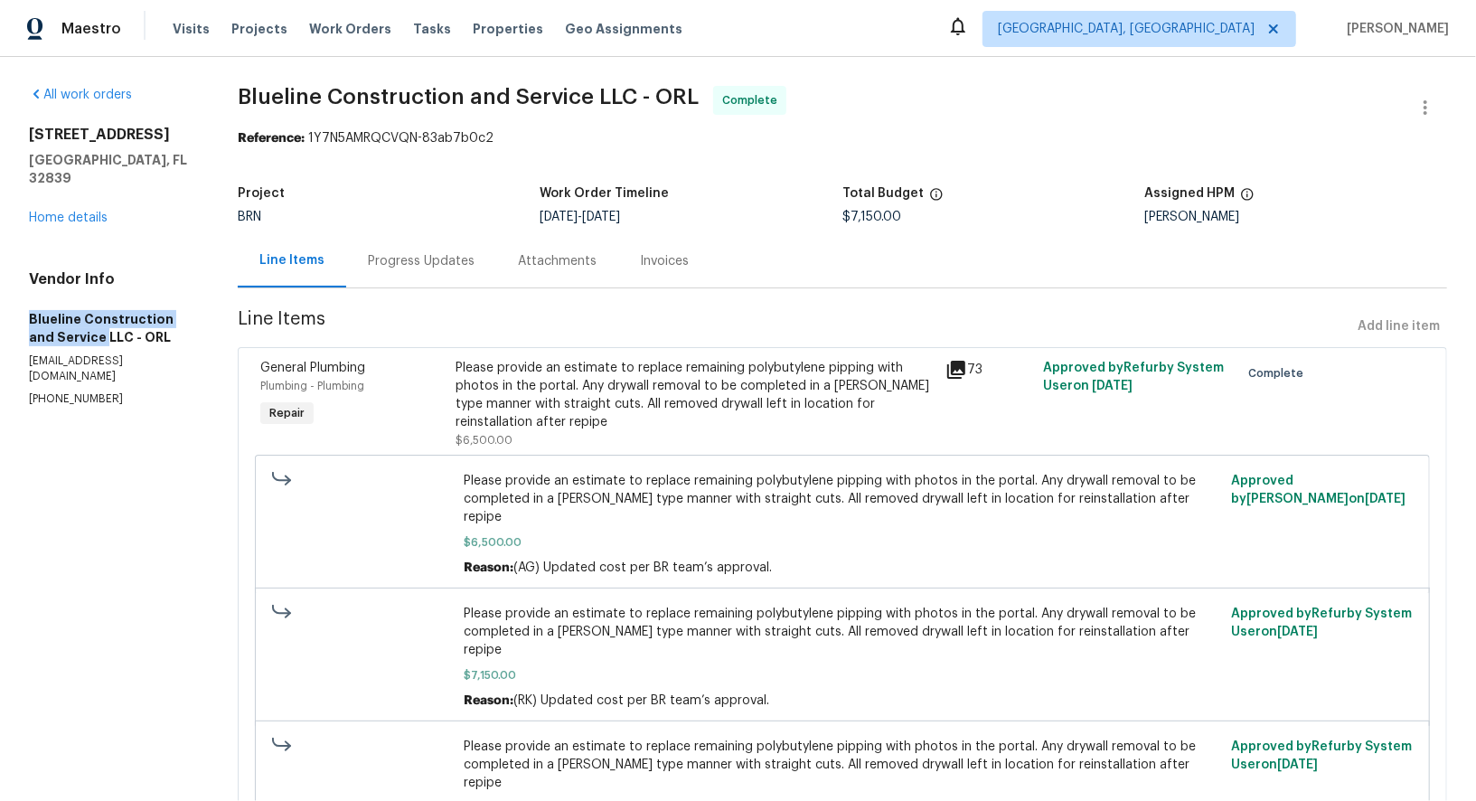
drag, startPoint x: 22, startPoint y: 318, endPoint x: 77, endPoint y: 337, distance: 58.3
click at [77, 337] on div "All work orders 5126 Picadilly Circus Ct # 11 Orlando, FL 32839 Home details Ve…" at bounding box center [738, 606] width 1476 height 1098
copy h5 "Blueline Construction and Service"
click at [674, 257] on div "Invoices" at bounding box center [664, 261] width 49 height 18
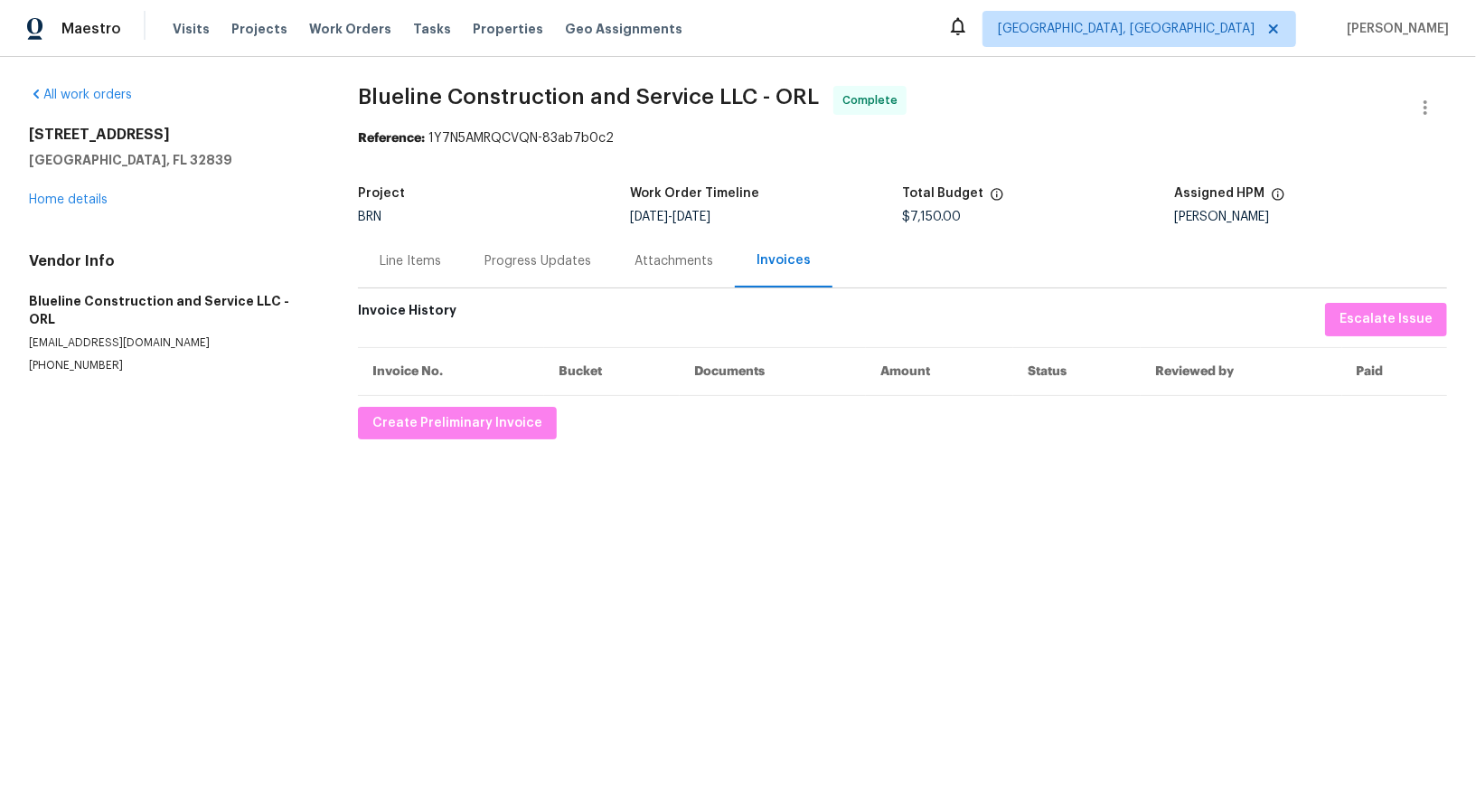
click at [468, 445] on div "All work orders 5126 Picadilly Circus Ct # 11 Orlando, FL 32839 Home details Ve…" at bounding box center [738, 262] width 1476 height 411
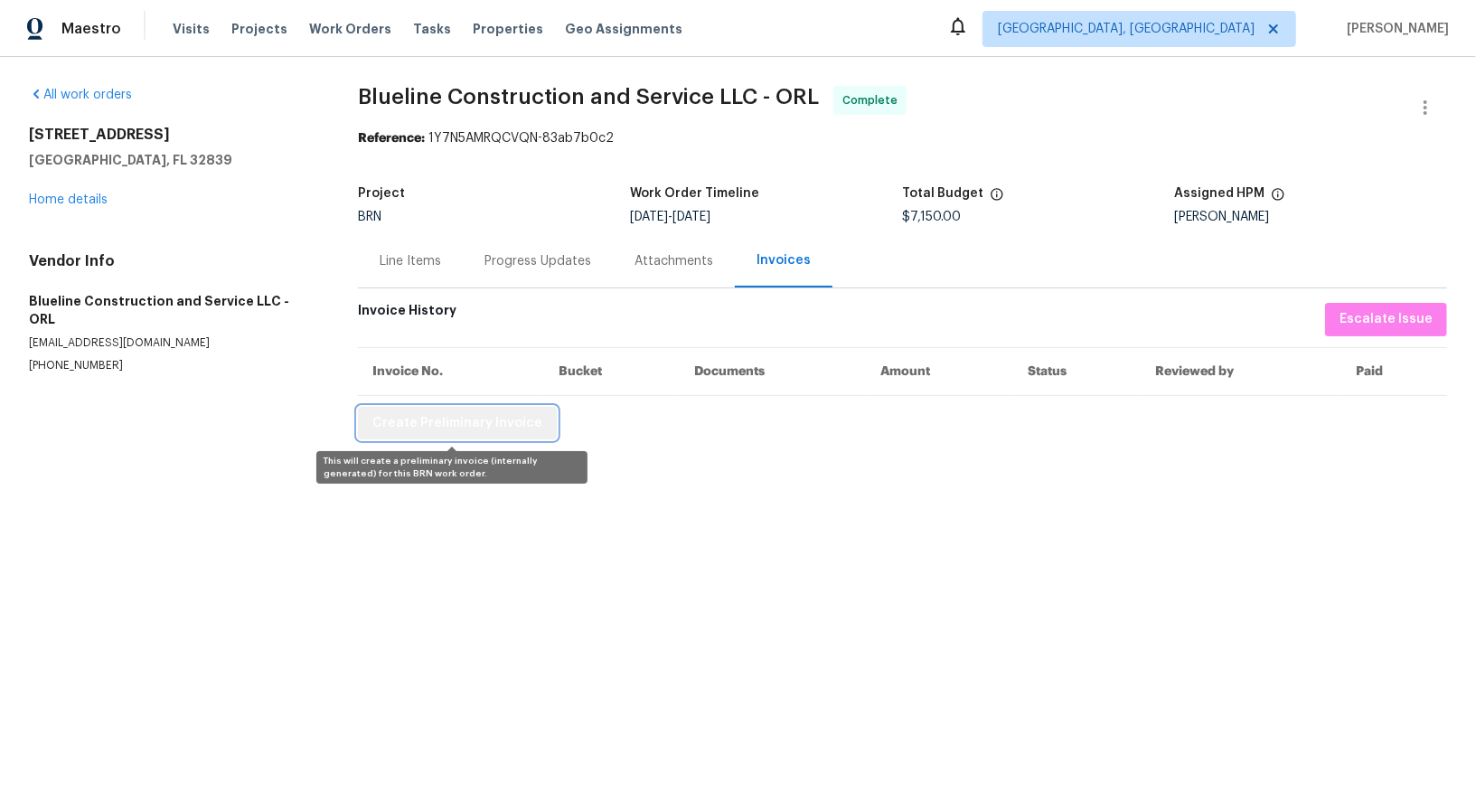
click at [478, 422] on span "Create Preliminary Invoice" at bounding box center [457, 423] width 170 height 23
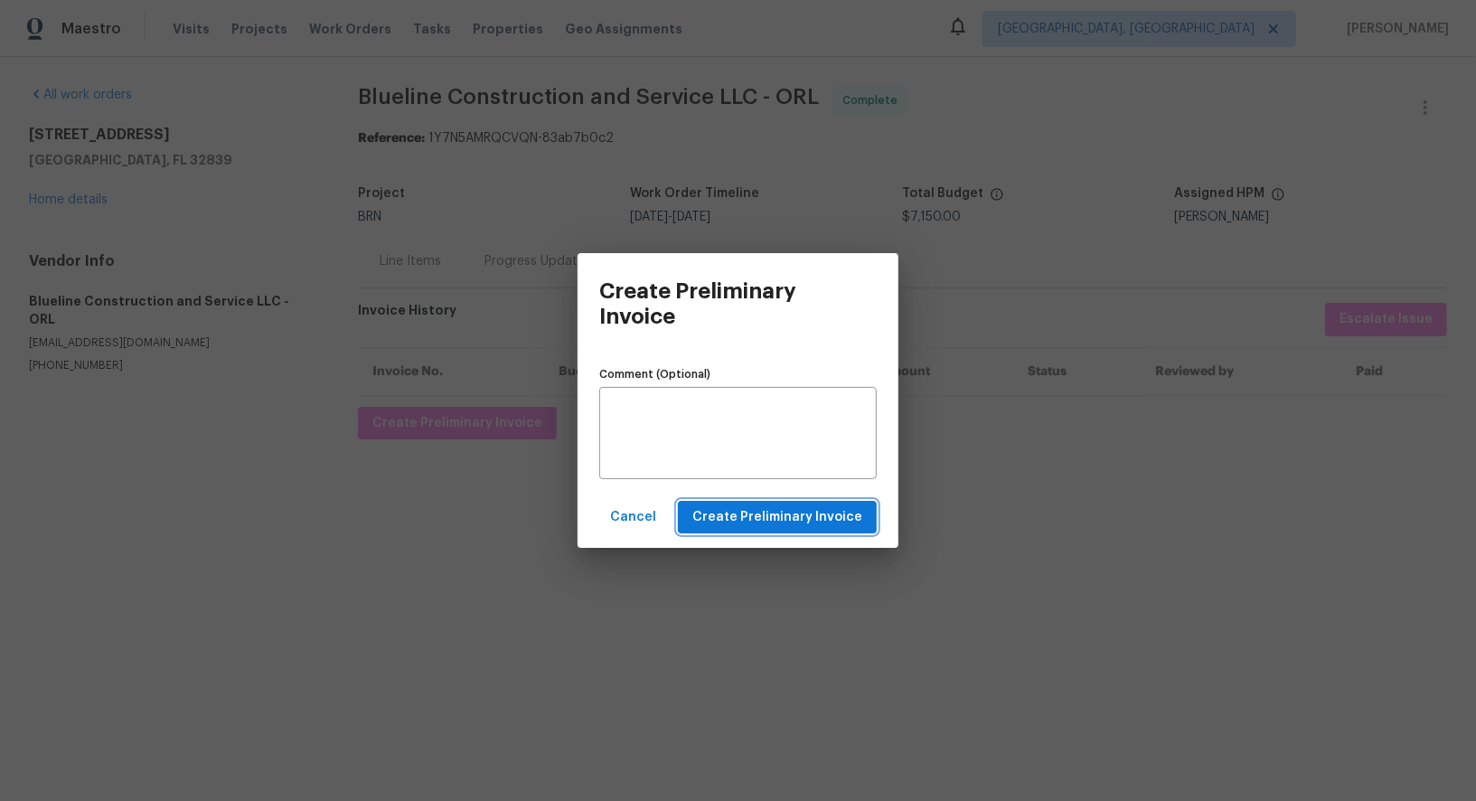
click at [715, 512] on span "Create Preliminary Invoice" at bounding box center [778, 517] width 170 height 23
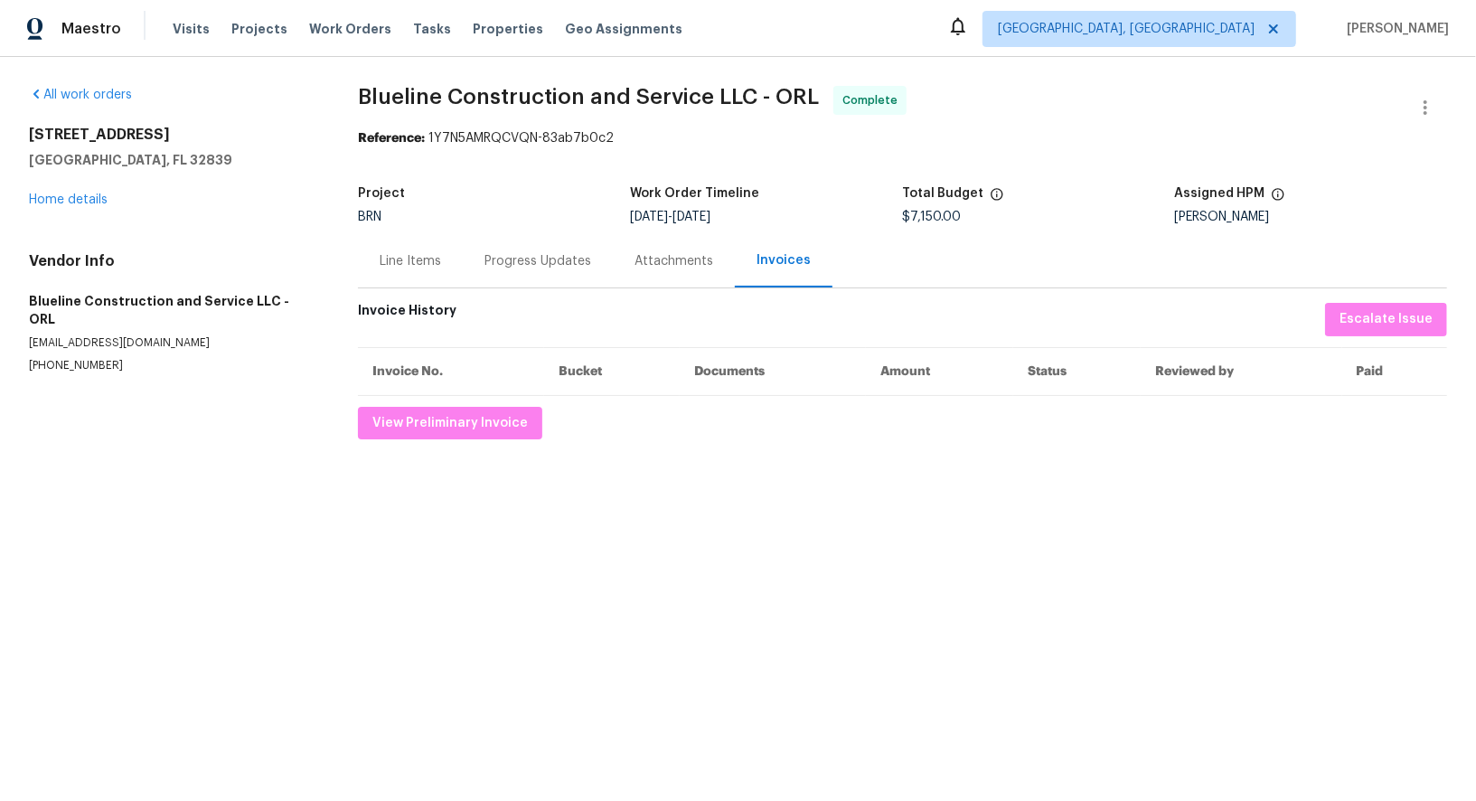
click at [551, 277] on div "Progress Updates" at bounding box center [538, 260] width 150 height 53
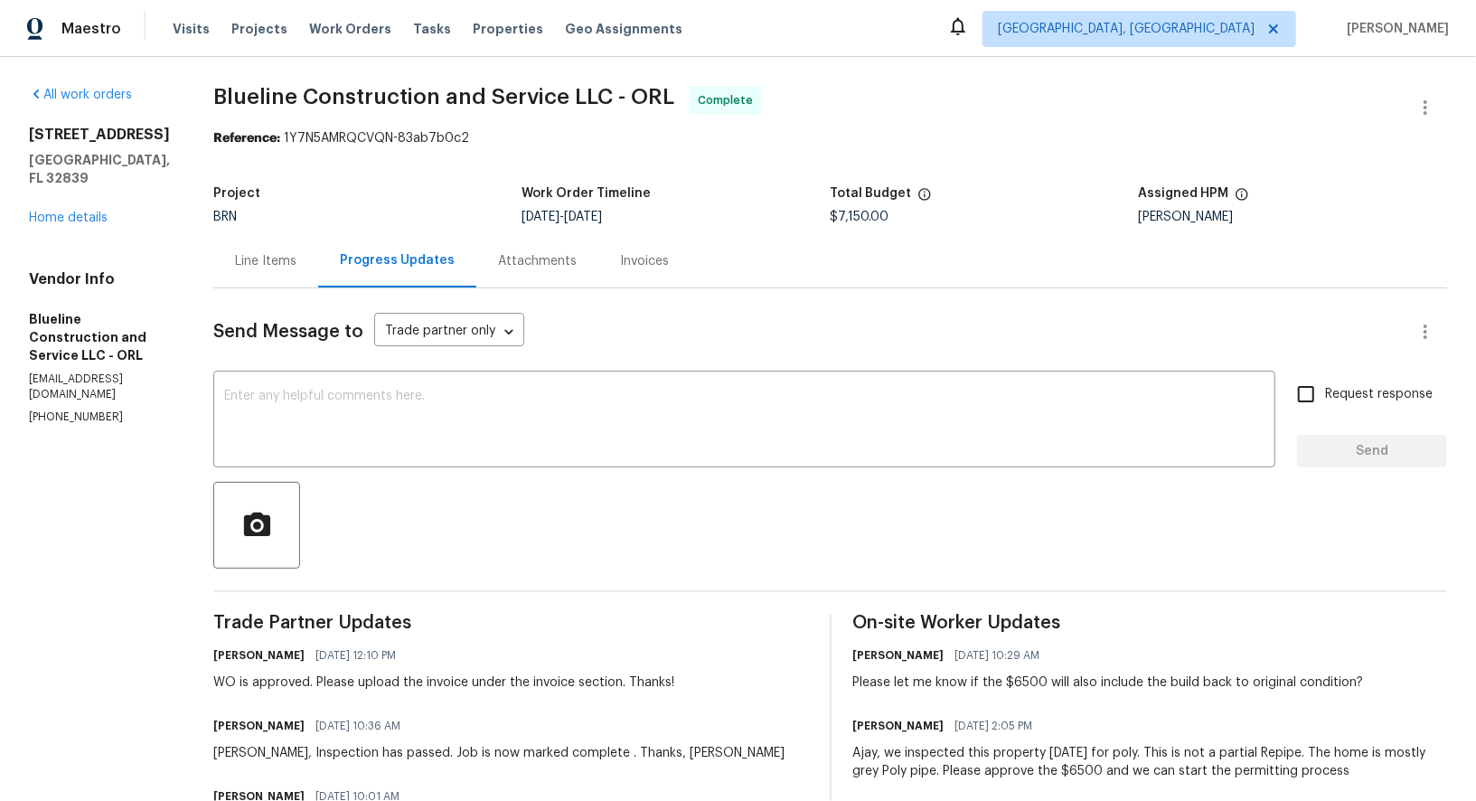
click at [297, 267] on div "Line Items" at bounding box center [265, 261] width 61 height 18
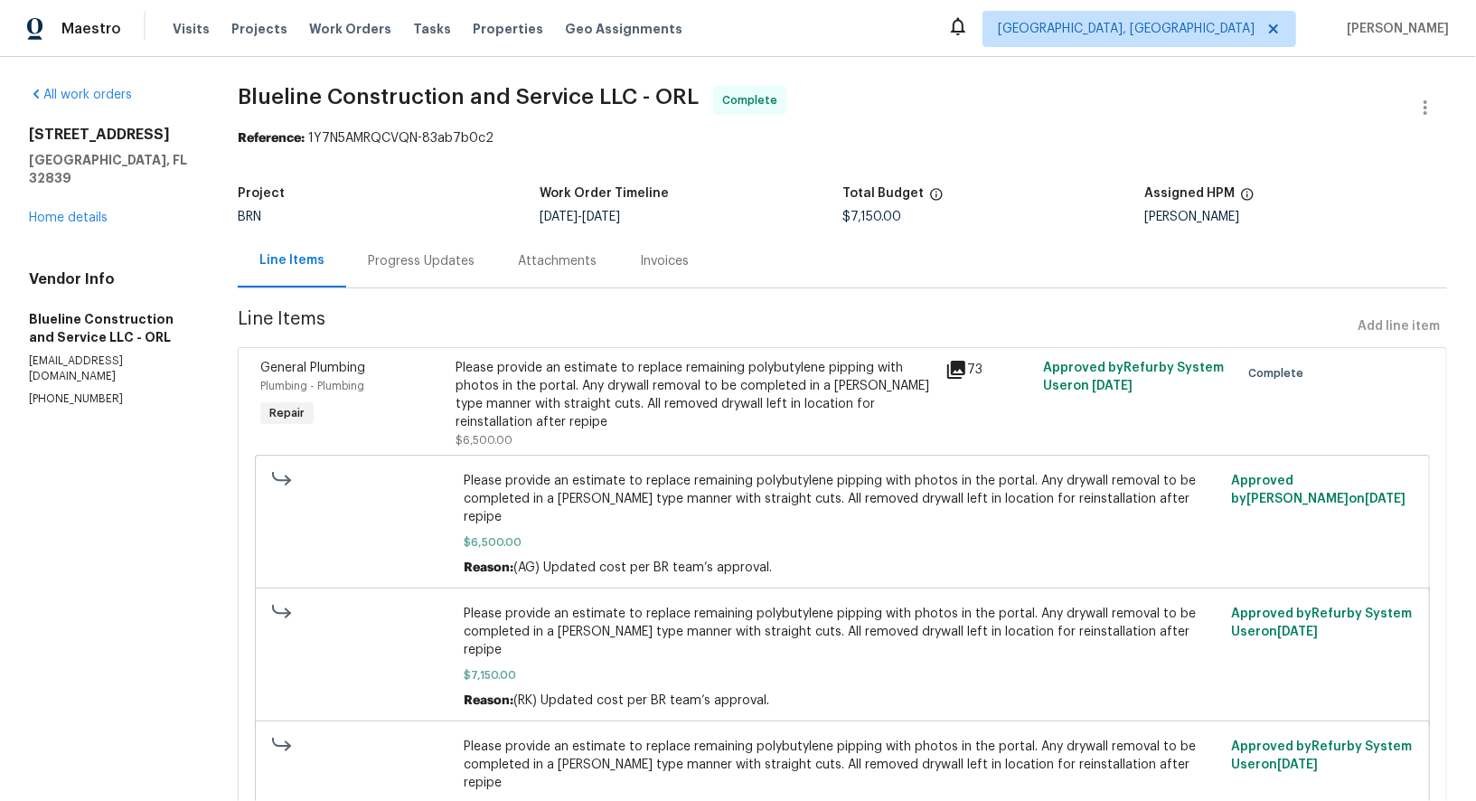
click at [419, 260] on div "Progress Updates" at bounding box center [421, 261] width 107 height 18
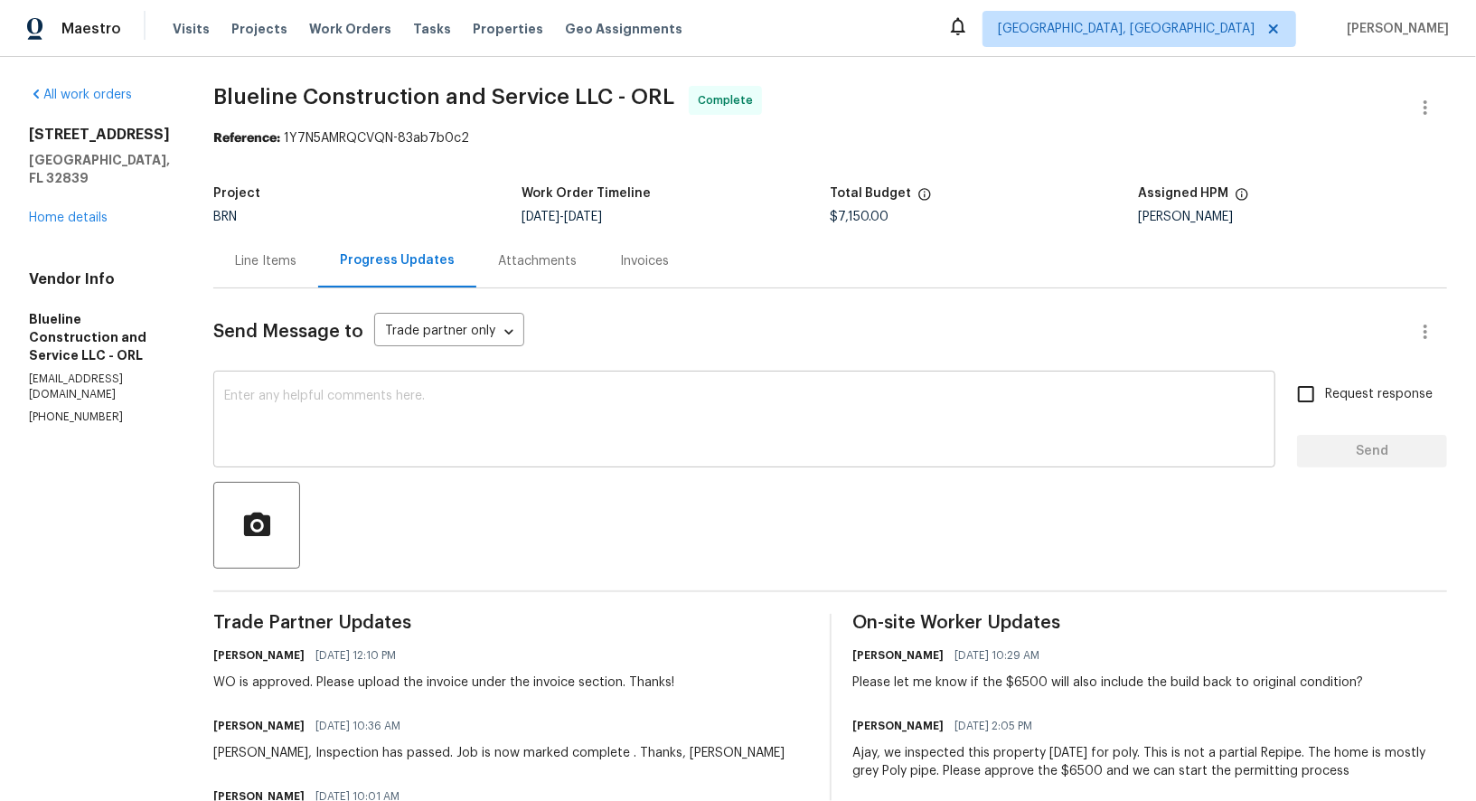
click at [442, 466] on div "x ​" at bounding box center [744, 421] width 1062 height 92
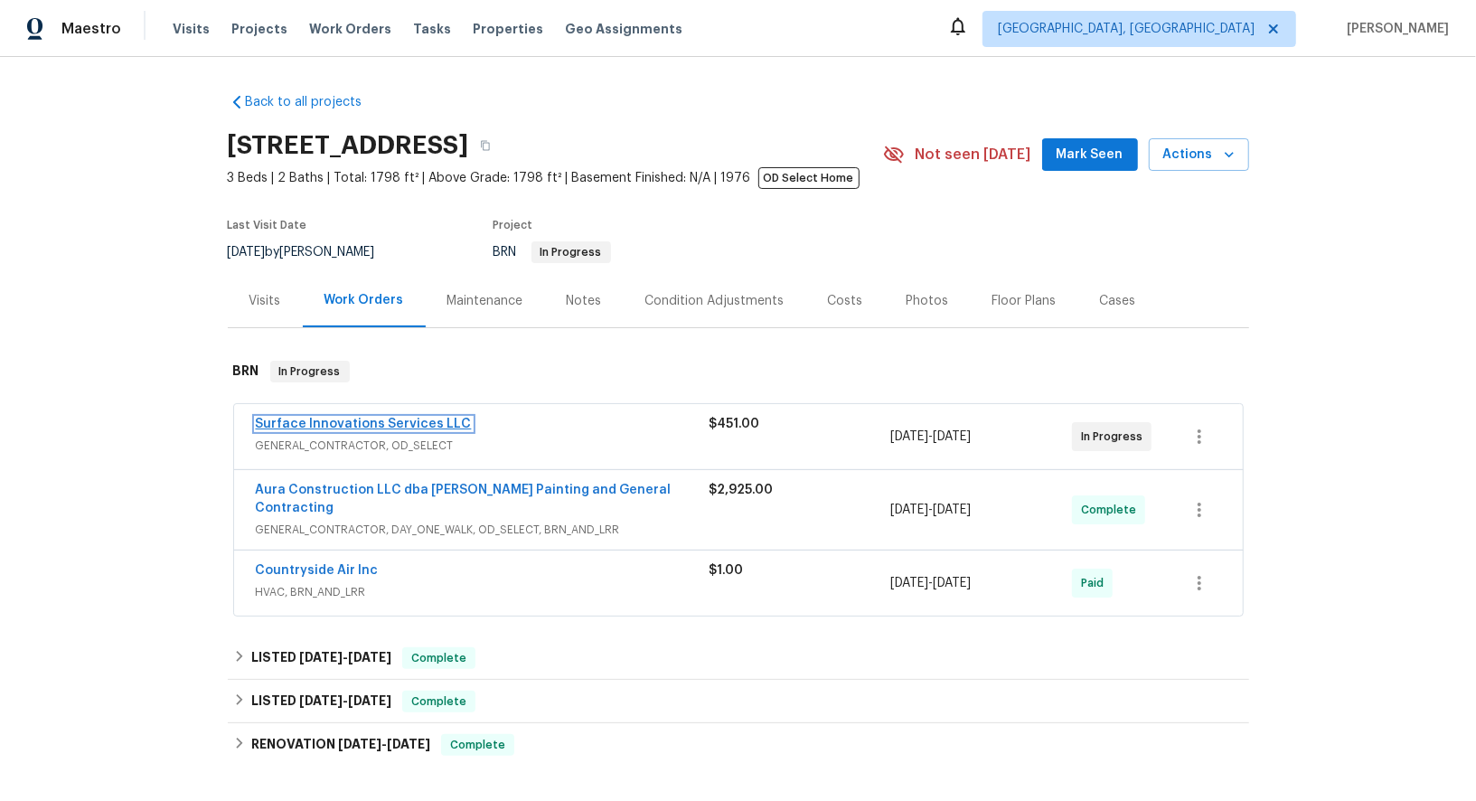
click at [311, 419] on link "Surface Innovations Services LLC" at bounding box center [364, 424] width 216 height 13
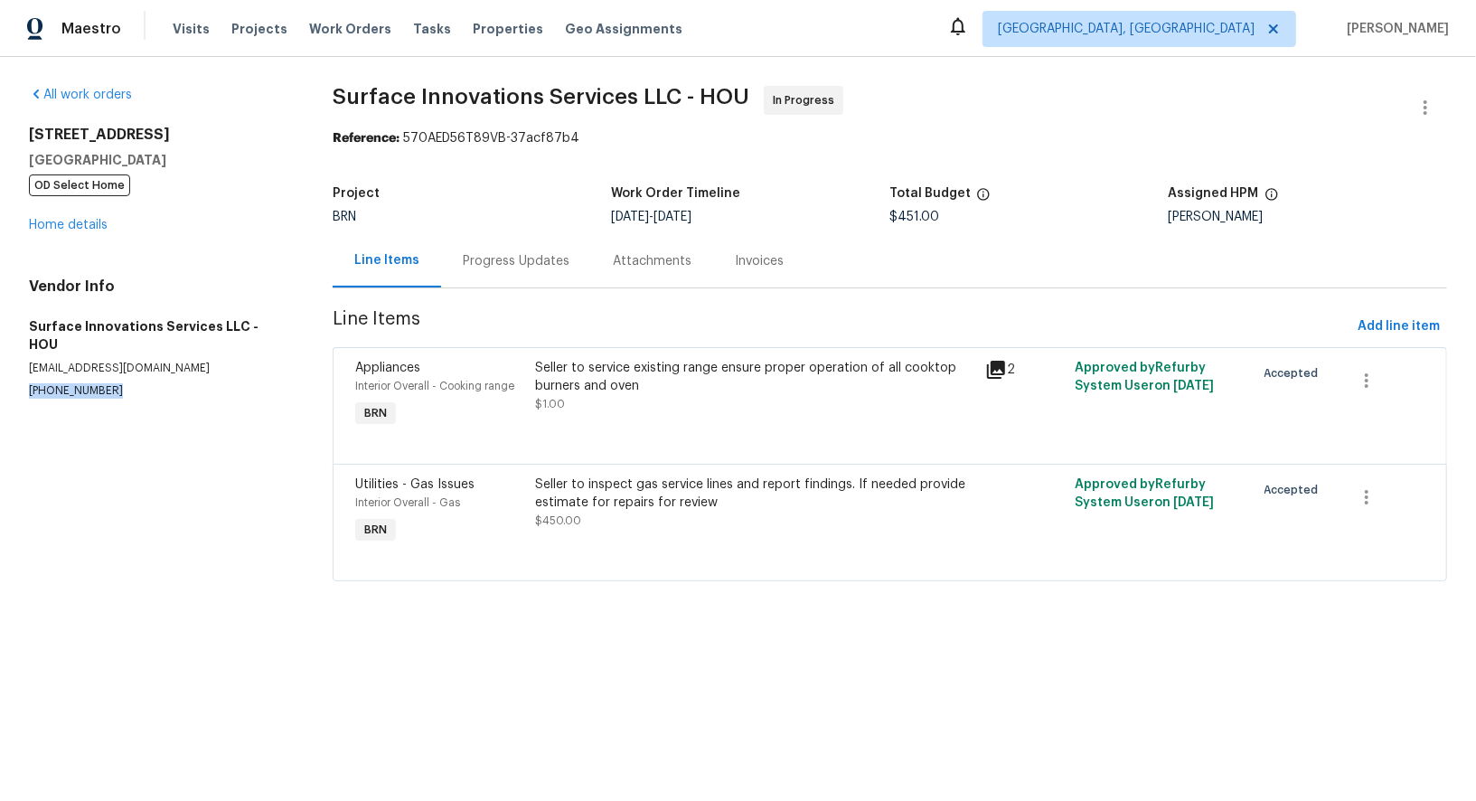
drag, startPoint x: 118, startPoint y: 375, endPoint x: 0, endPoint y: 374, distance: 117.5
click at [0, 374] on div "All work orders 16450 Havenhurst Dr Houston, TX 77059 OD Select Home Home detai…" at bounding box center [738, 344] width 1476 height 575
copy p "(832) 212-3987"
click at [110, 383] on p "(832) 212-3987" at bounding box center [159, 390] width 260 height 15
drag, startPoint x: 110, startPoint y: 374, endPoint x: 0, endPoint y: 374, distance: 110.3
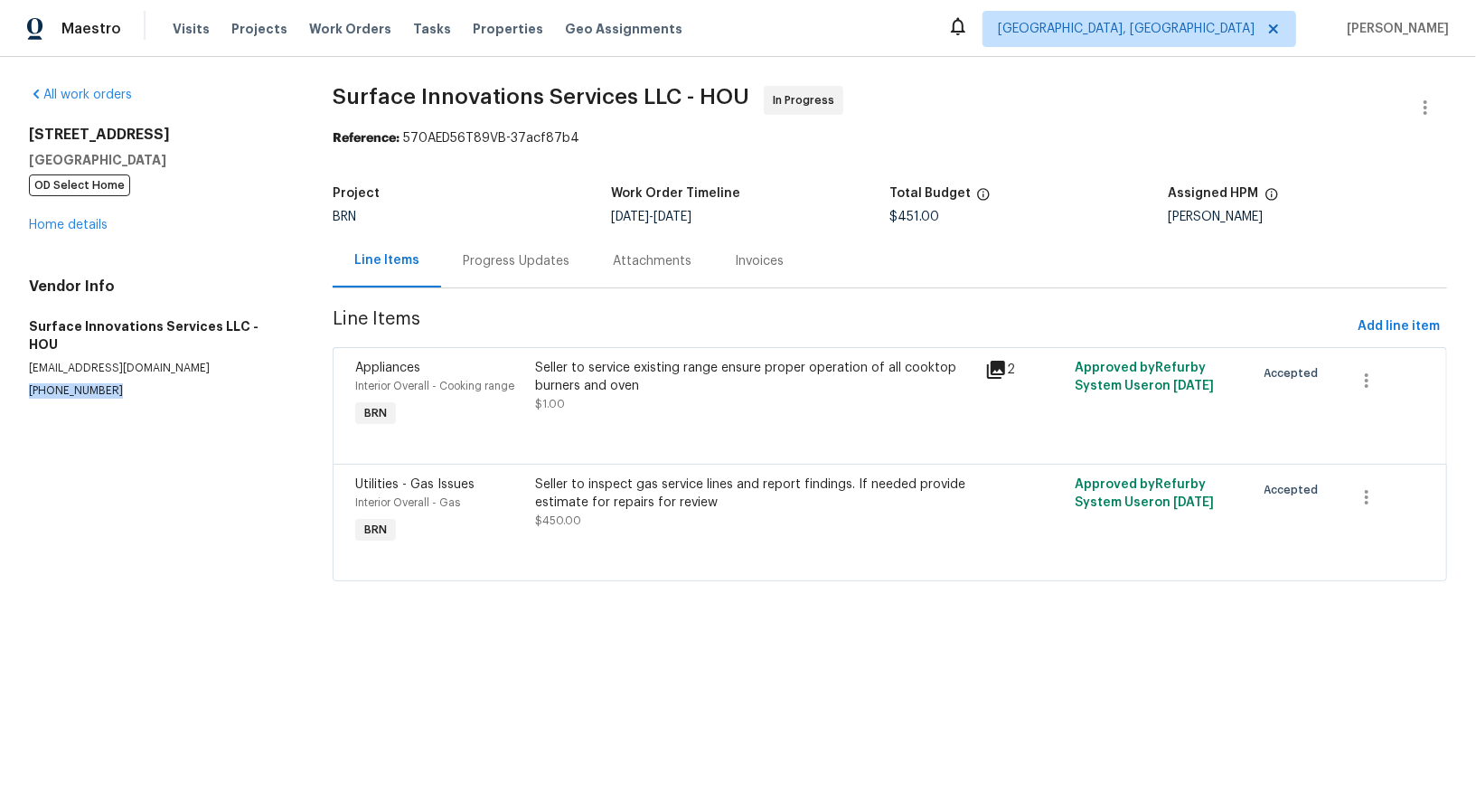
click at [0, 374] on div "All work orders 16450 Havenhurst Dr Houston, TX 77059 OD Select Home Home detai…" at bounding box center [738, 344] width 1476 height 575
copy p "(832) 212-3987"
click at [509, 263] on div "Progress Updates" at bounding box center [516, 261] width 107 height 18
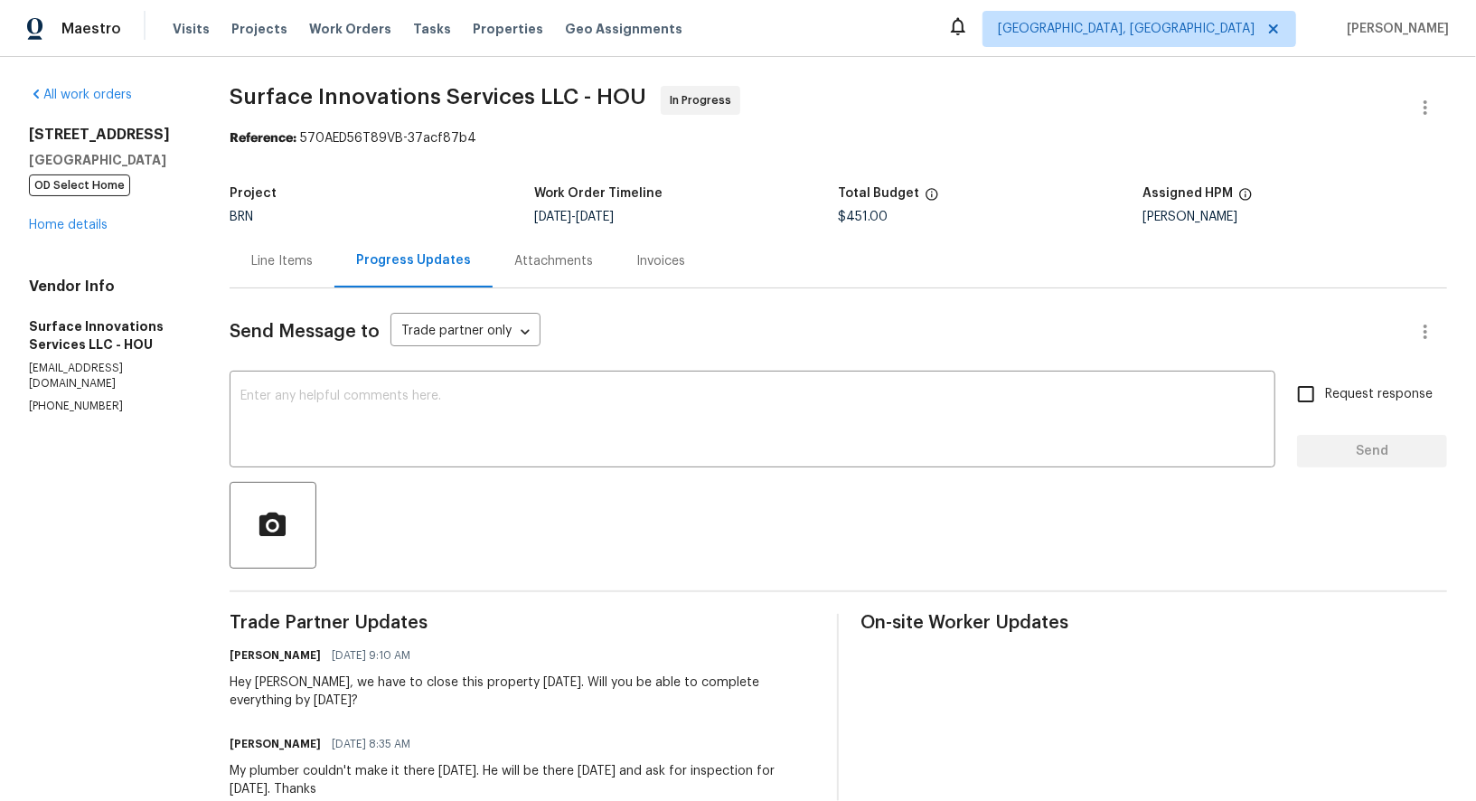
click at [313, 258] on div "Line Items" at bounding box center [281, 261] width 61 height 18
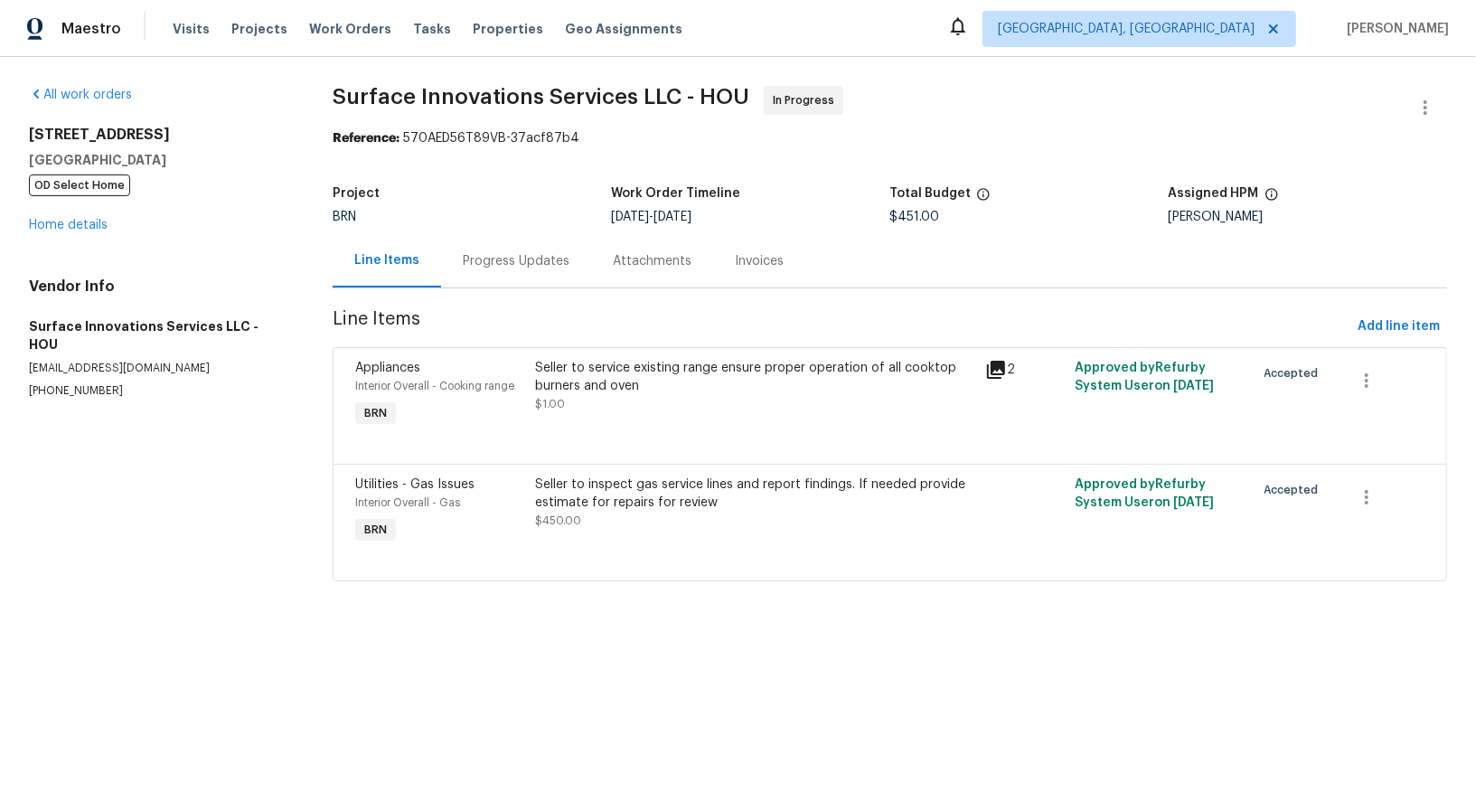
click at [476, 261] on div "Progress Updates" at bounding box center [516, 261] width 107 height 18
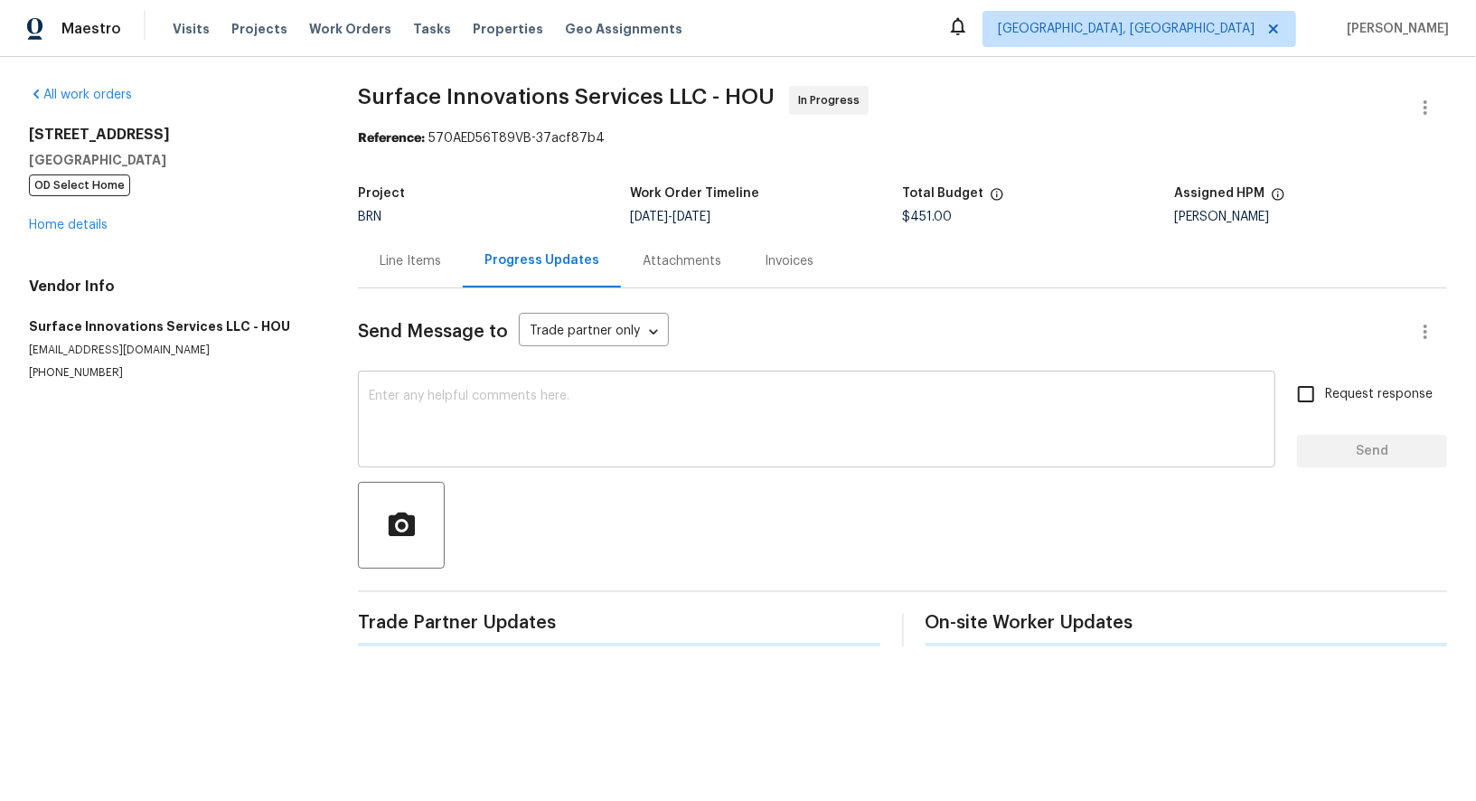
click at [484, 398] on textarea at bounding box center [817, 421] width 896 height 63
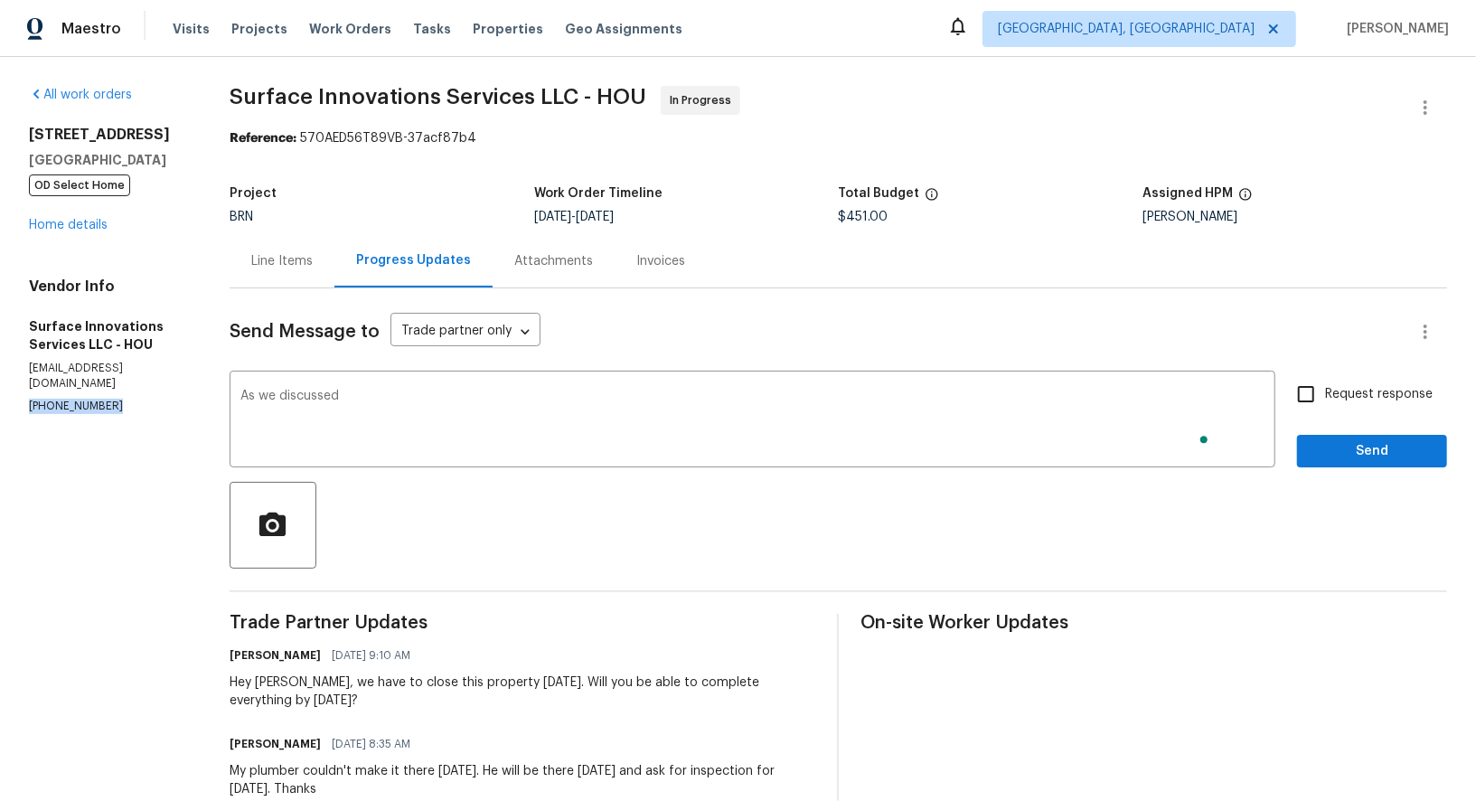
drag, startPoint x: 128, startPoint y: 391, endPoint x: 0, endPoint y: 391, distance: 128.4
copy p "(832) 212-3987"
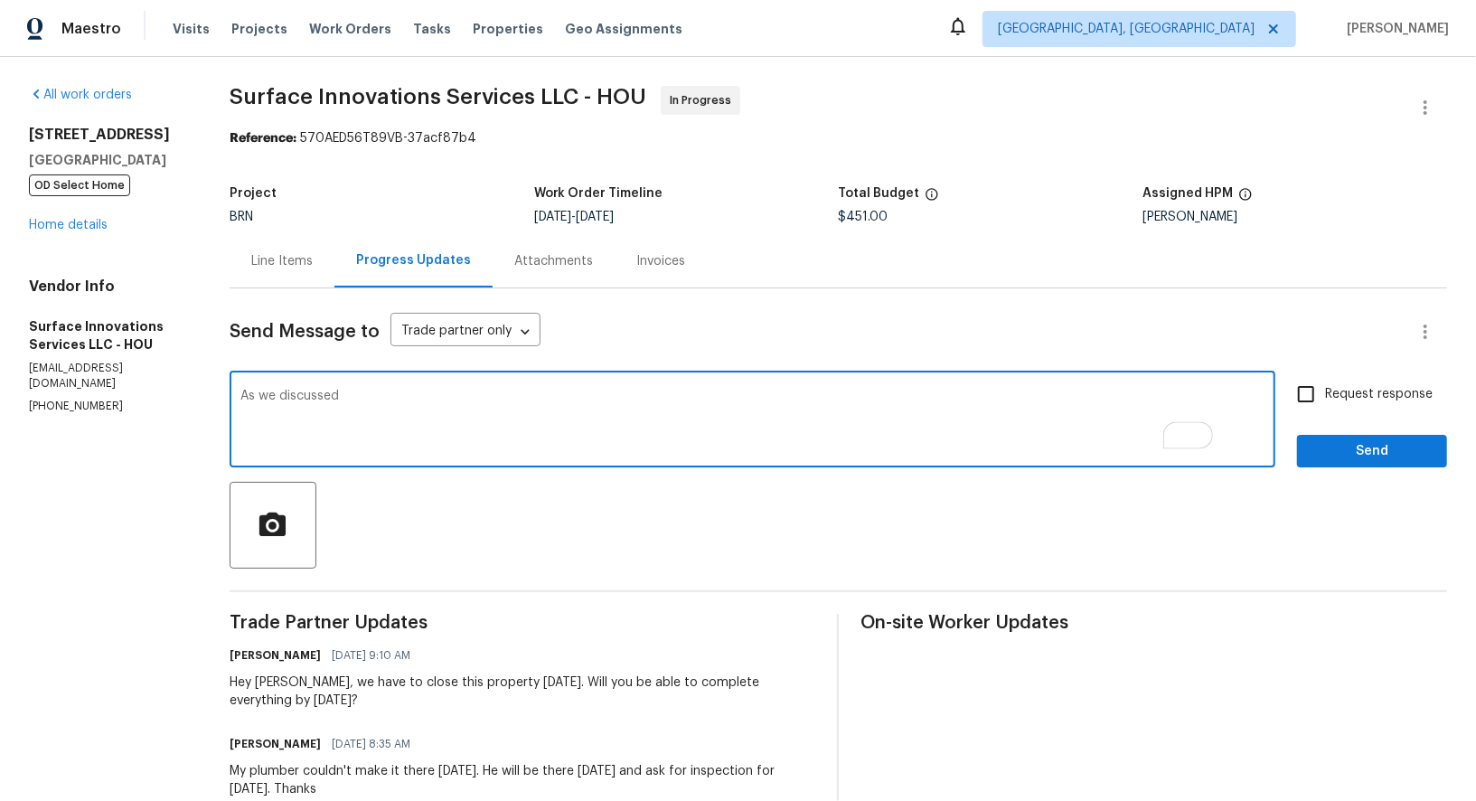
click at [473, 391] on textarea "As we discussed" at bounding box center [752, 421] width 1024 height 63
paste textarea "(832) 212-3987"
click at [521, 399] on textarea "As we discussed (832) 212-3987, Please update me on the final inspection" at bounding box center [752, 421] width 1024 height 63
click at [935, 414] on textarea "As we discussed (832) 212-3987, Please check with the plumber and update me on …" at bounding box center [752, 421] width 1024 height 63
click at [508, 391] on textarea "As we discussed (832) 212-3987, Please check with the plumber and update me on …" at bounding box center [752, 421] width 1024 height 63
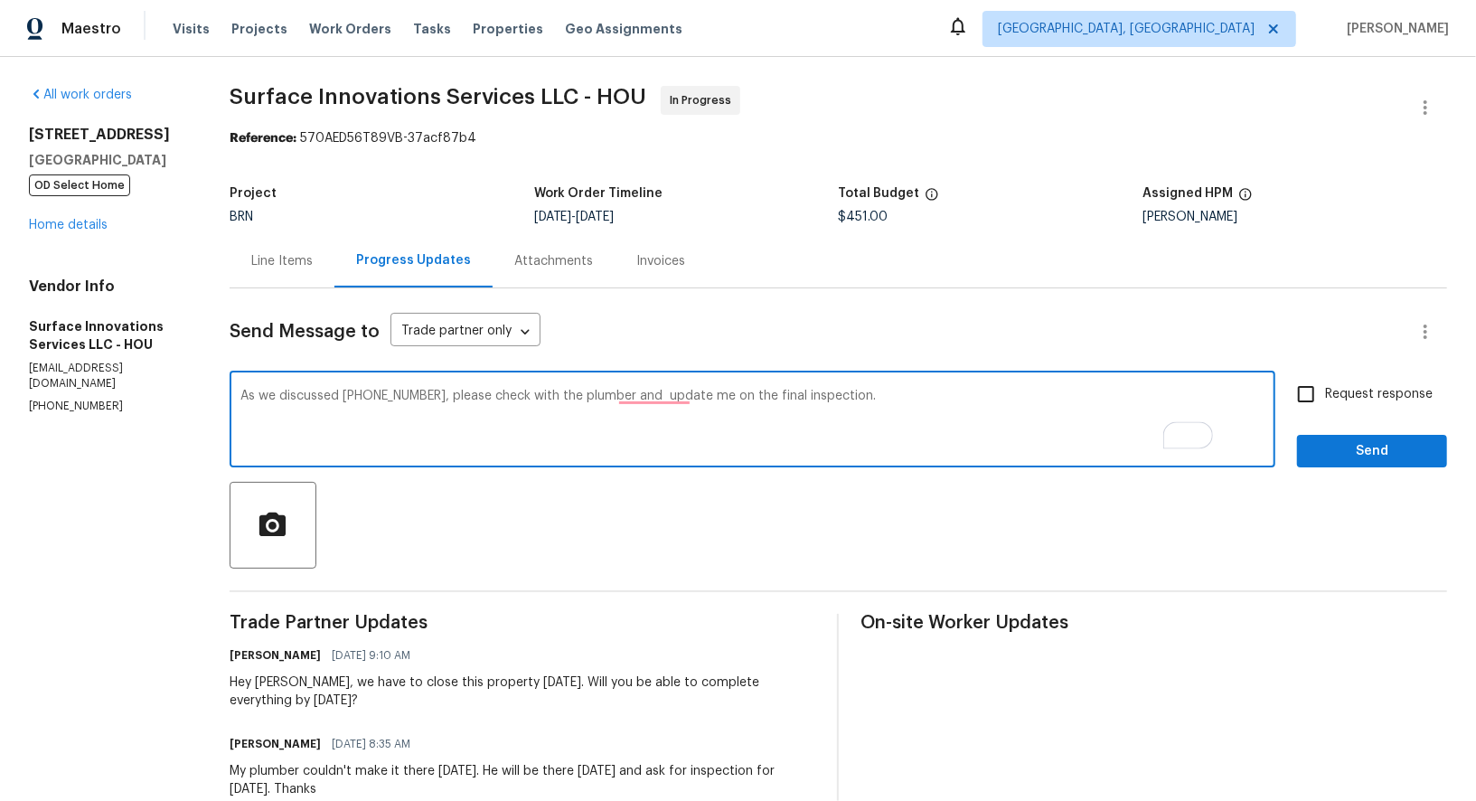
click at [714, 401] on textarea "As we discussed (832) 212-3987, please check with the plumber and update me on …" at bounding box center [752, 421] width 1024 height 63
type textarea "As we discussed (832) 212-3987, please check with the plumber and update me on …"
click at [1296, 405] on input "Request response" at bounding box center [1306, 394] width 38 height 38
checkbox input "true"
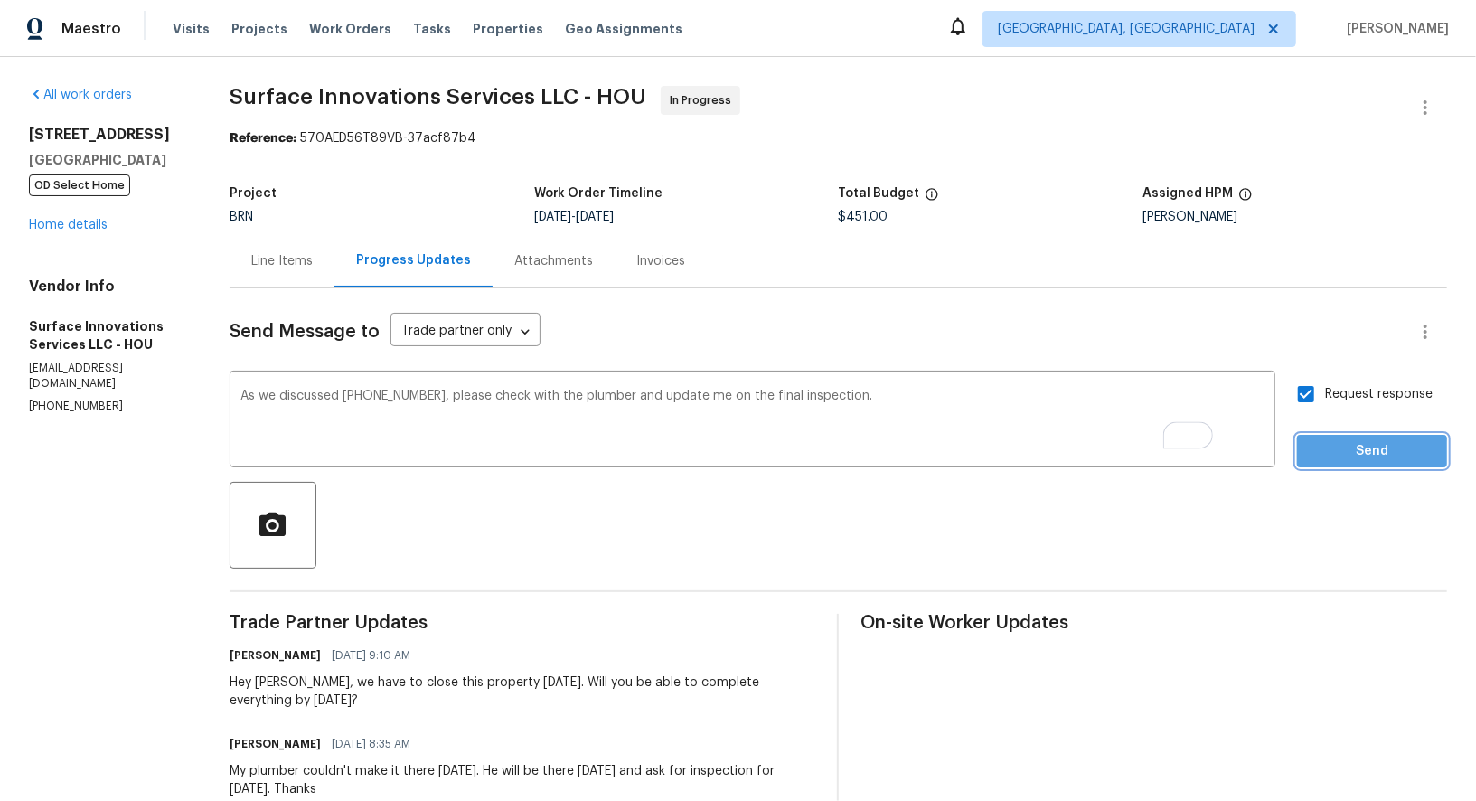
click at [1344, 454] on span "Send" at bounding box center [1372, 451] width 121 height 23
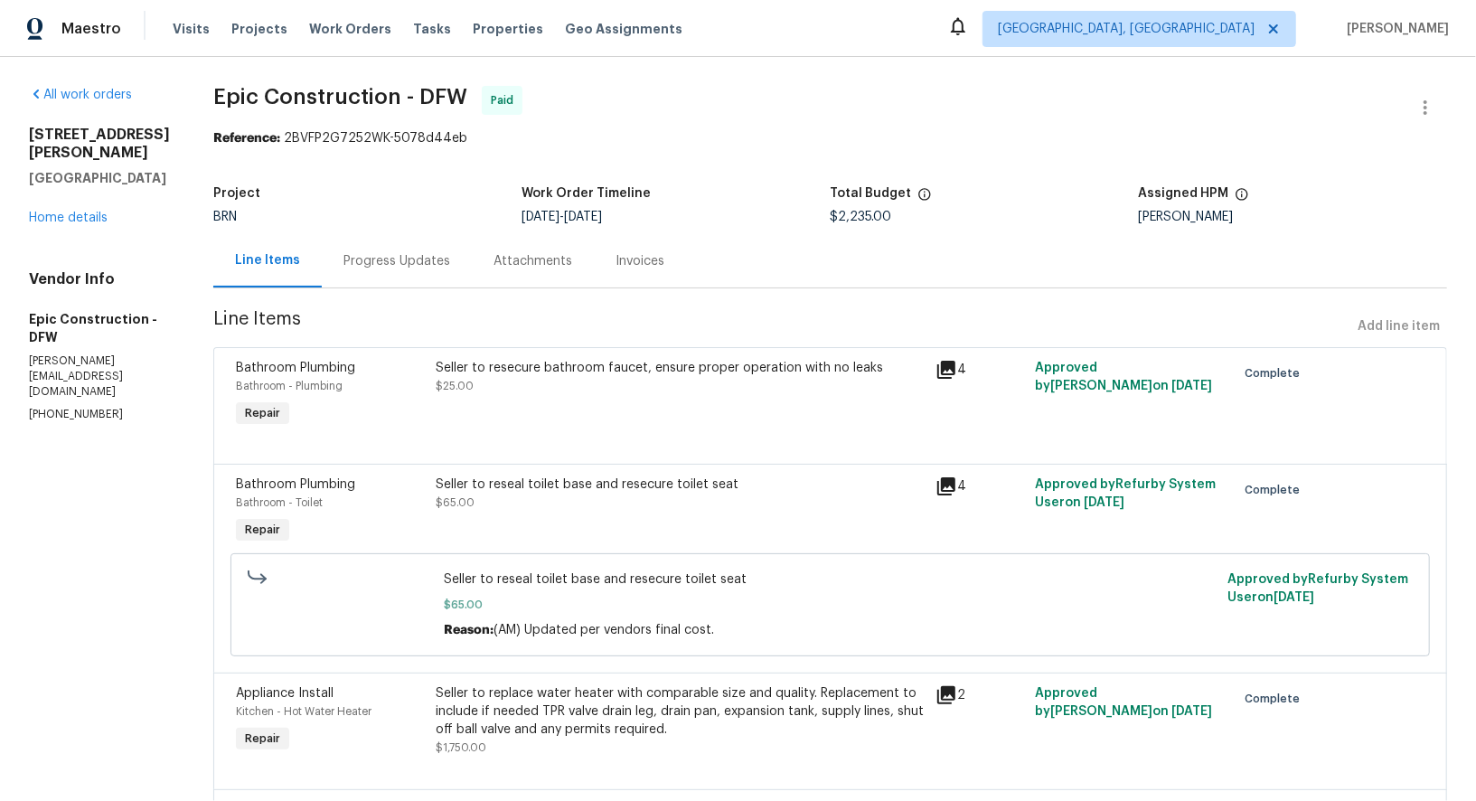
click at [365, 268] on div "Progress Updates" at bounding box center [397, 261] width 107 height 18
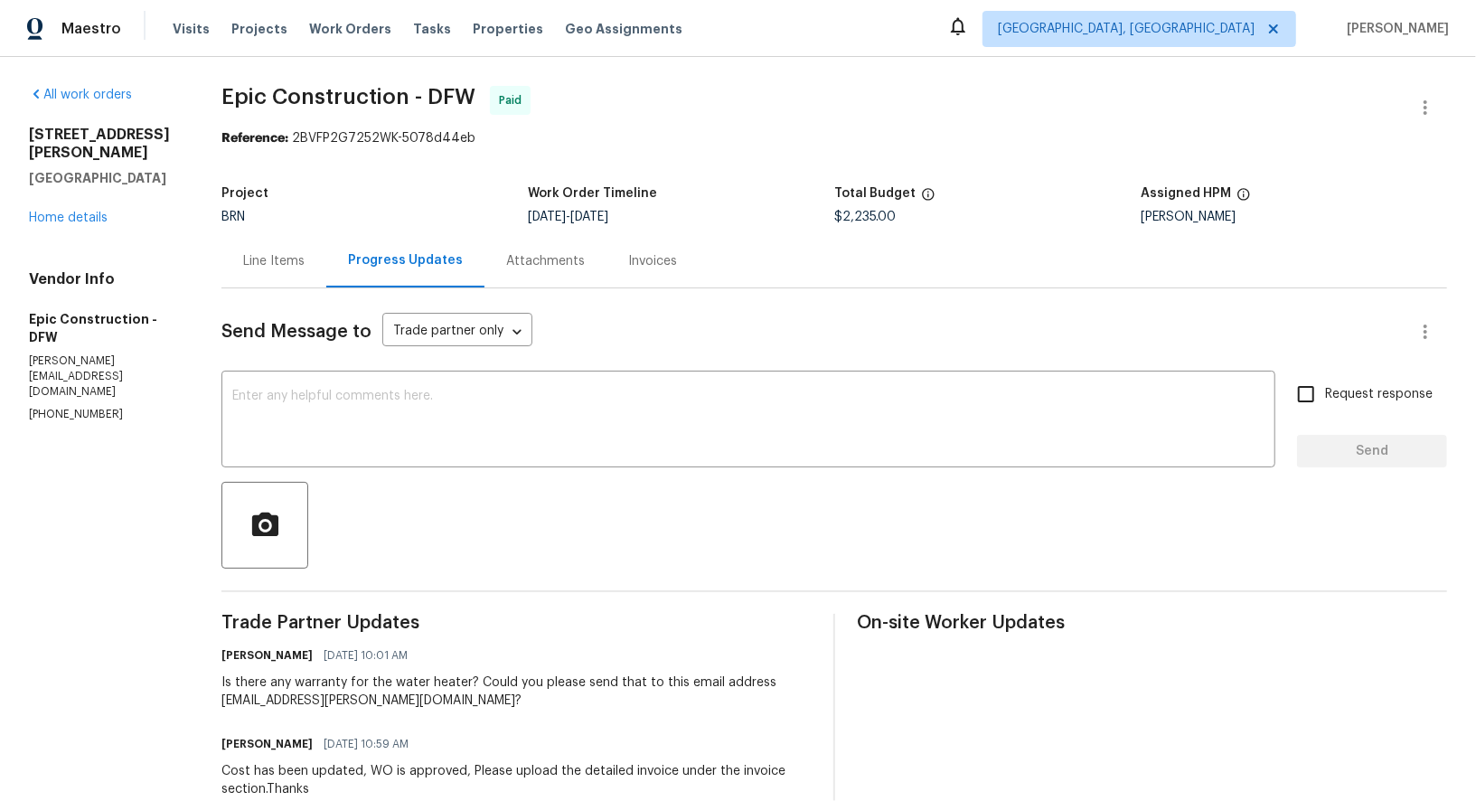
click at [289, 263] on div "Line Items" at bounding box center [273, 261] width 61 height 18
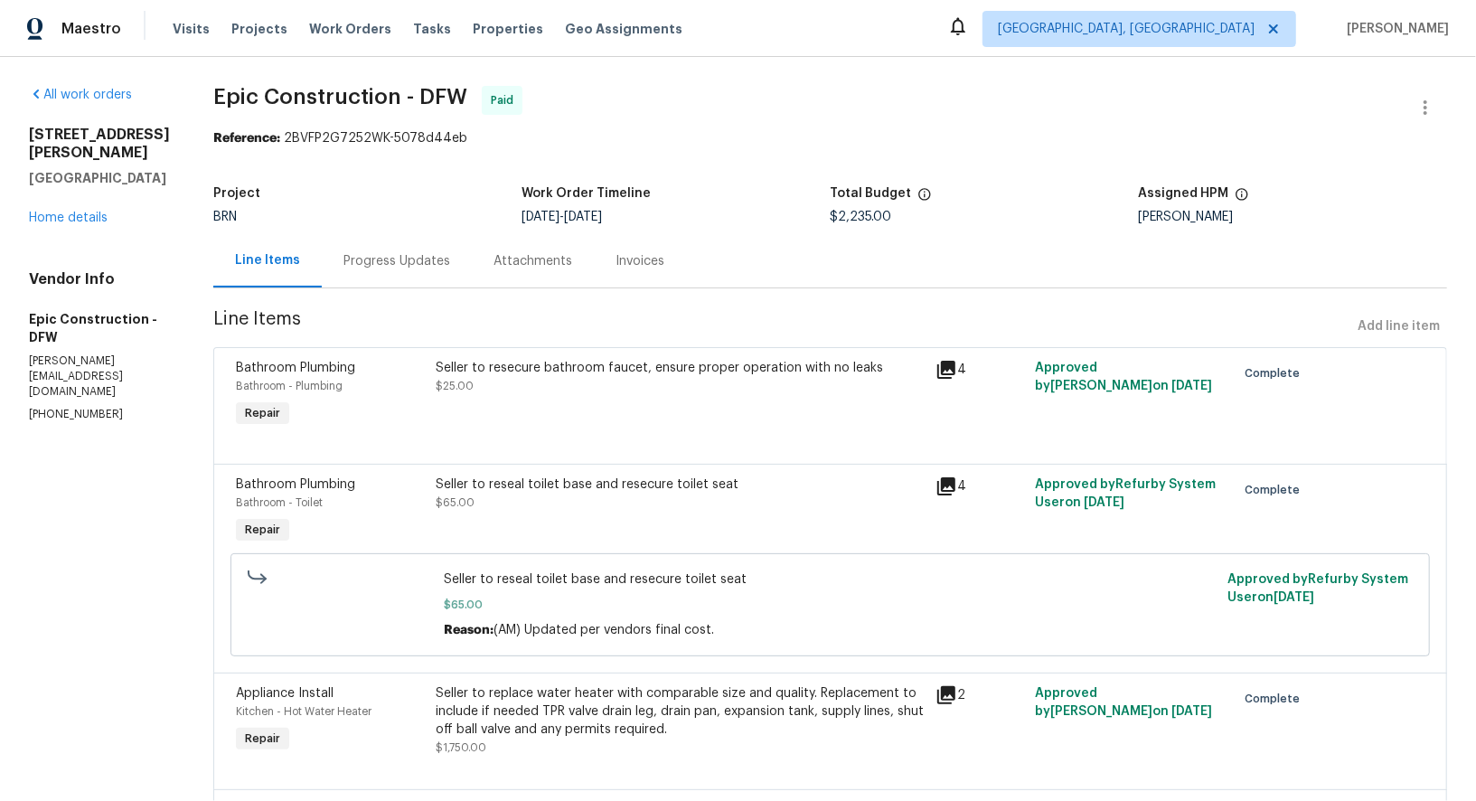
click at [362, 241] on div "Progress Updates" at bounding box center [397, 260] width 150 height 53
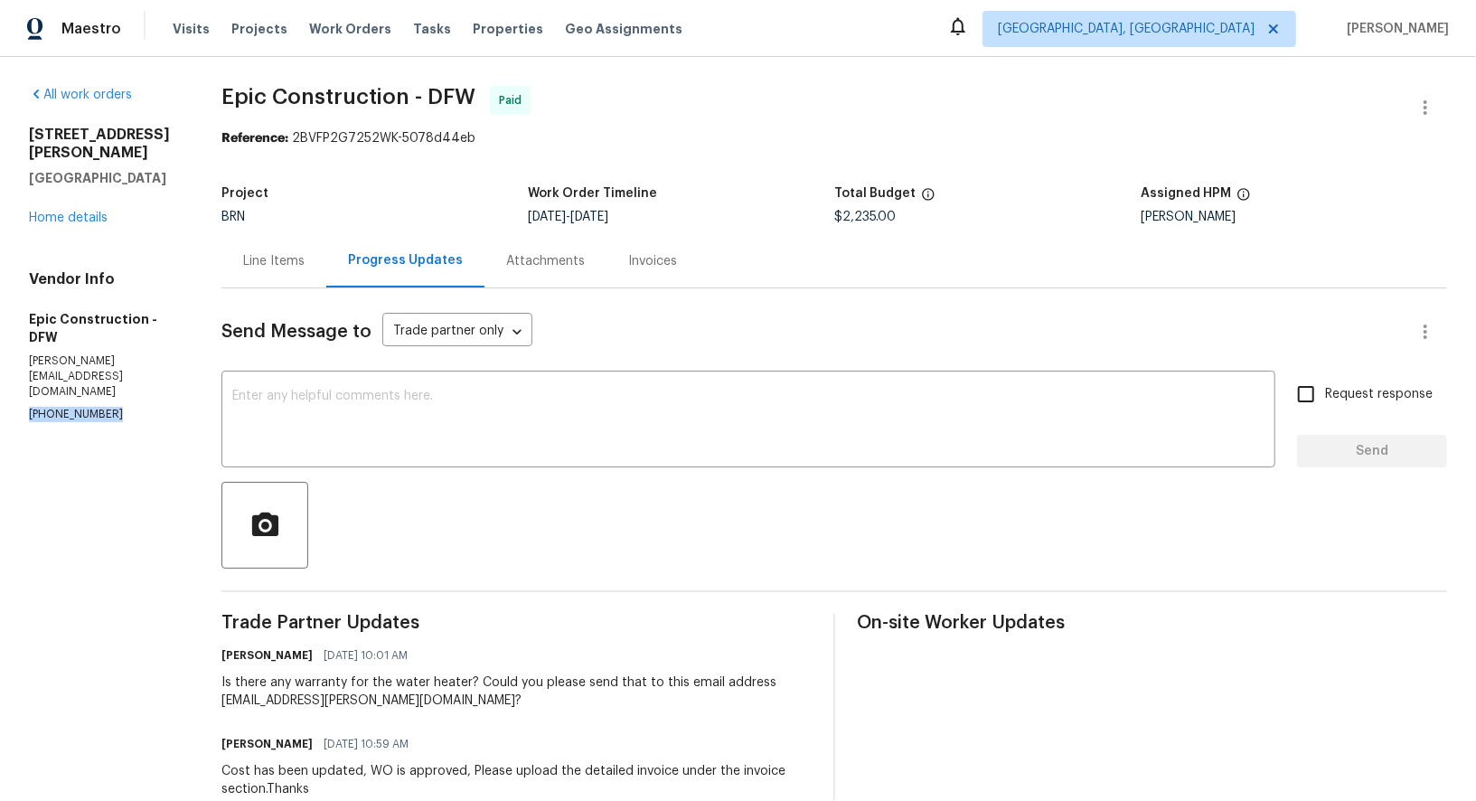
drag, startPoint x: 111, startPoint y: 365, endPoint x: 0, endPoint y: 364, distance: 111.2
click at [0, 364] on div "All work orders 9912 Wilkins Way Plano, TX 75025 Home details Vendor Info Epic …" at bounding box center [738, 764] width 1476 height 1414
copy p "(214) 208-1878"
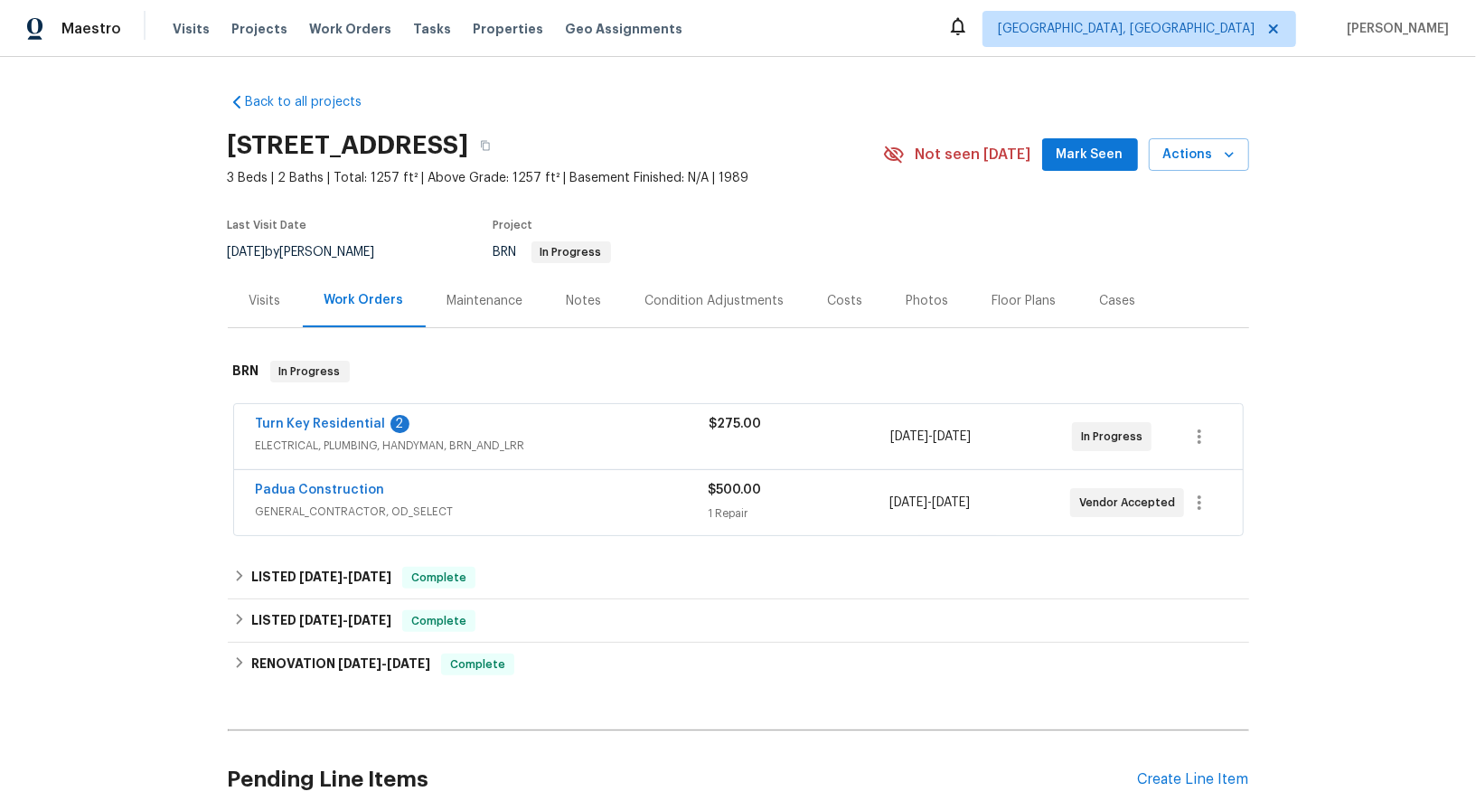
click at [363, 432] on div "Turn Key Residential 2" at bounding box center [483, 426] width 454 height 22
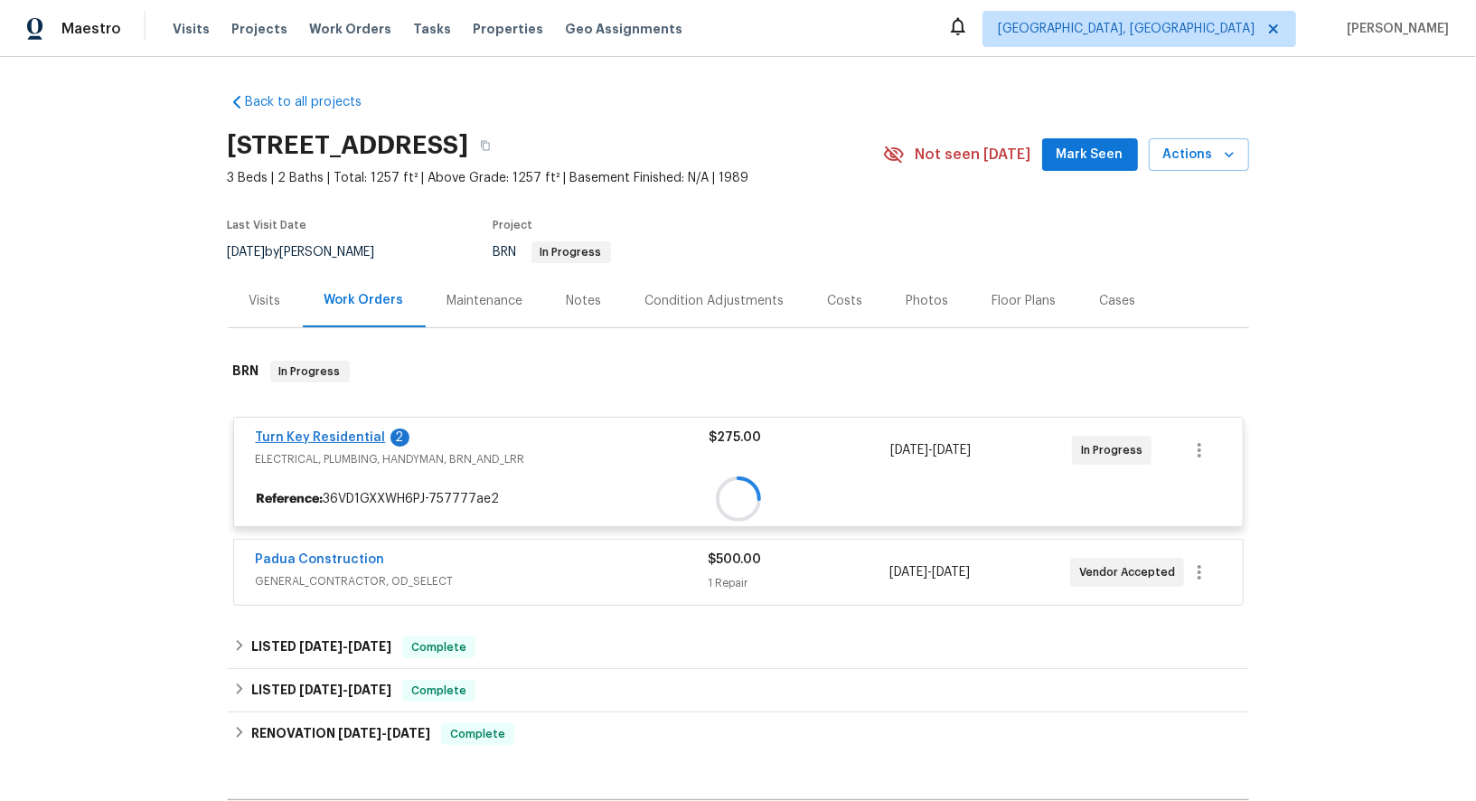
click at [343, 483] on div at bounding box center [738, 499] width 1009 height 33
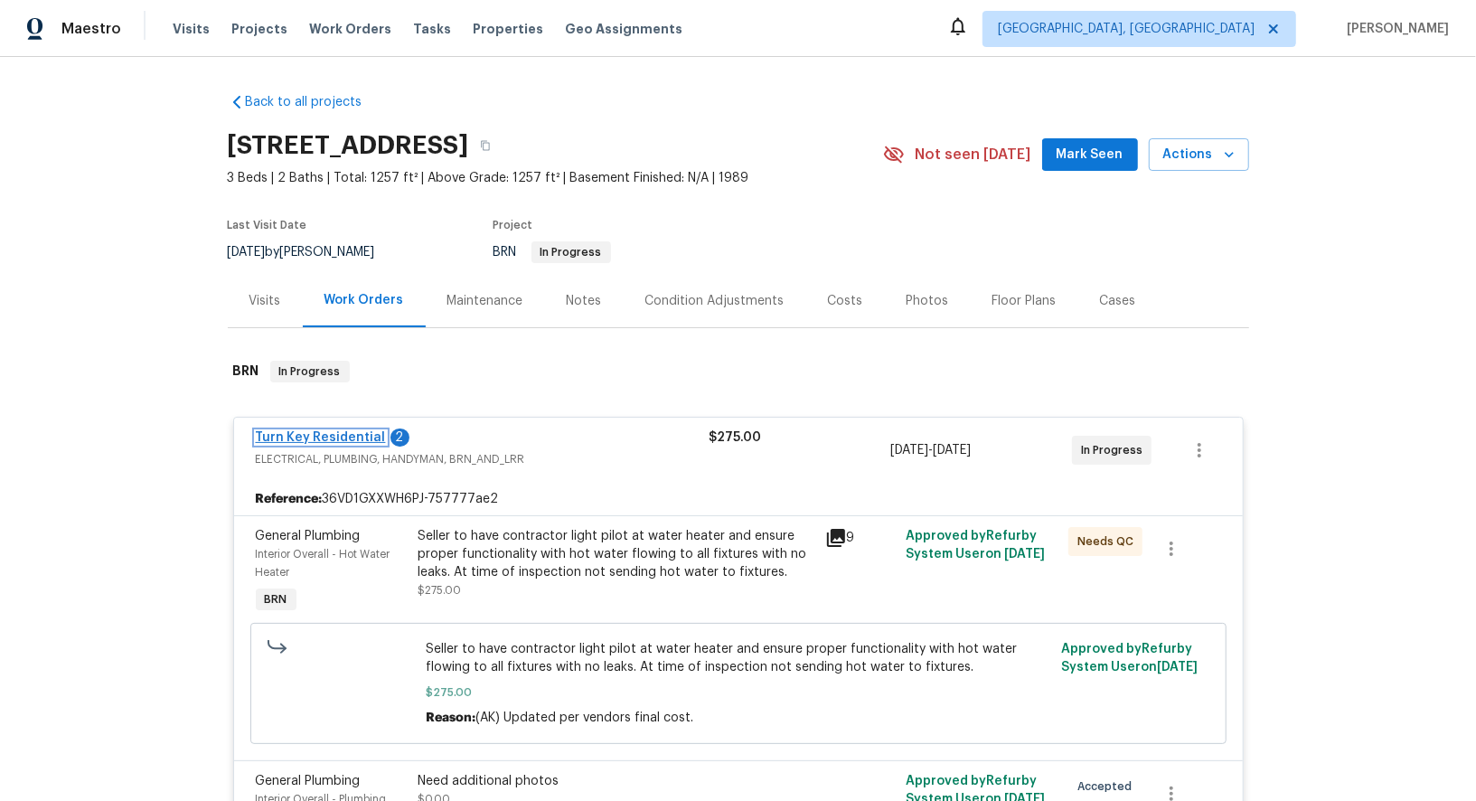
click at [343, 433] on link "Turn Key Residential" at bounding box center [321, 437] width 130 height 13
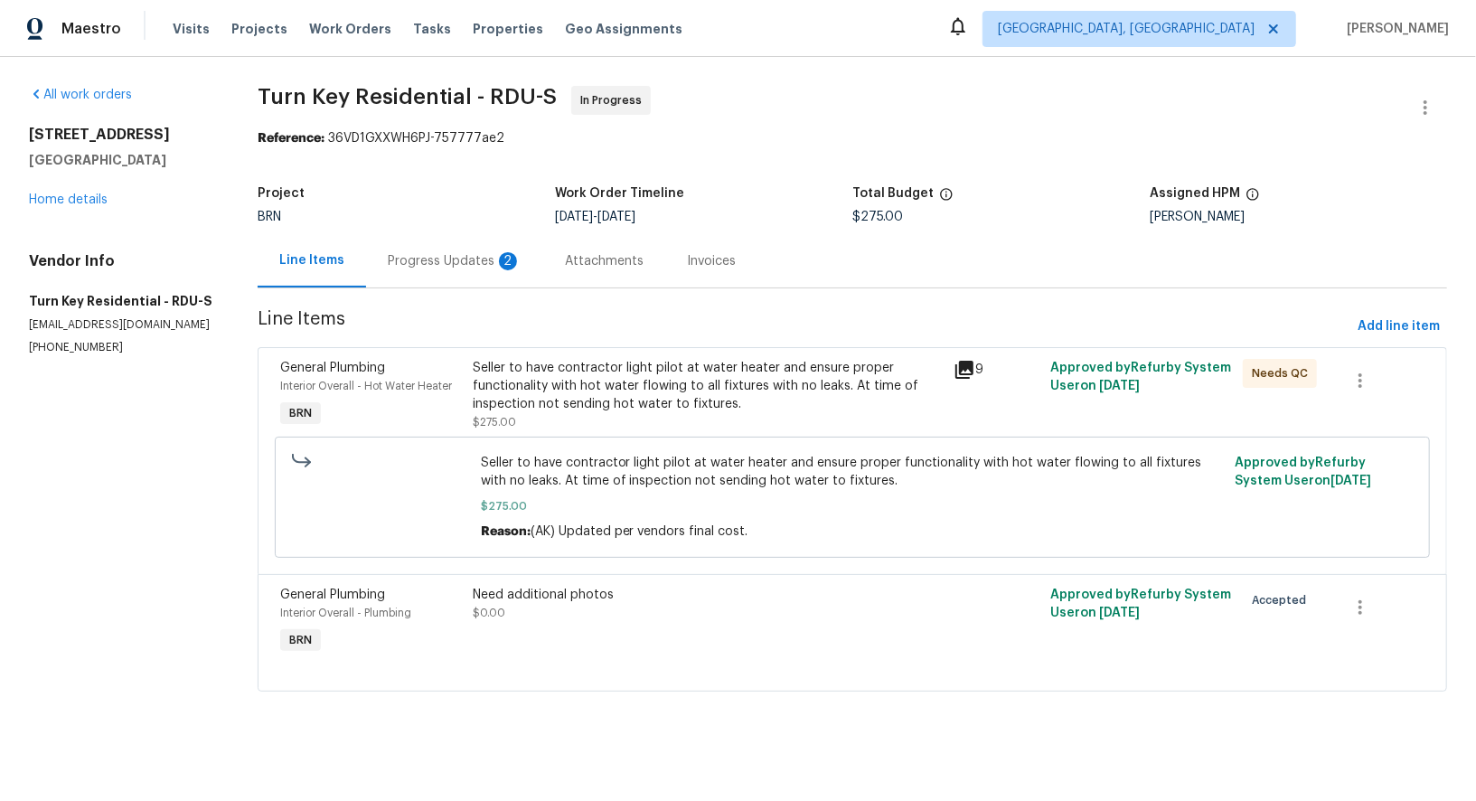
click at [473, 270] on div "Progress Updates 2" at bounding box center [454, 260] width 177 height 53
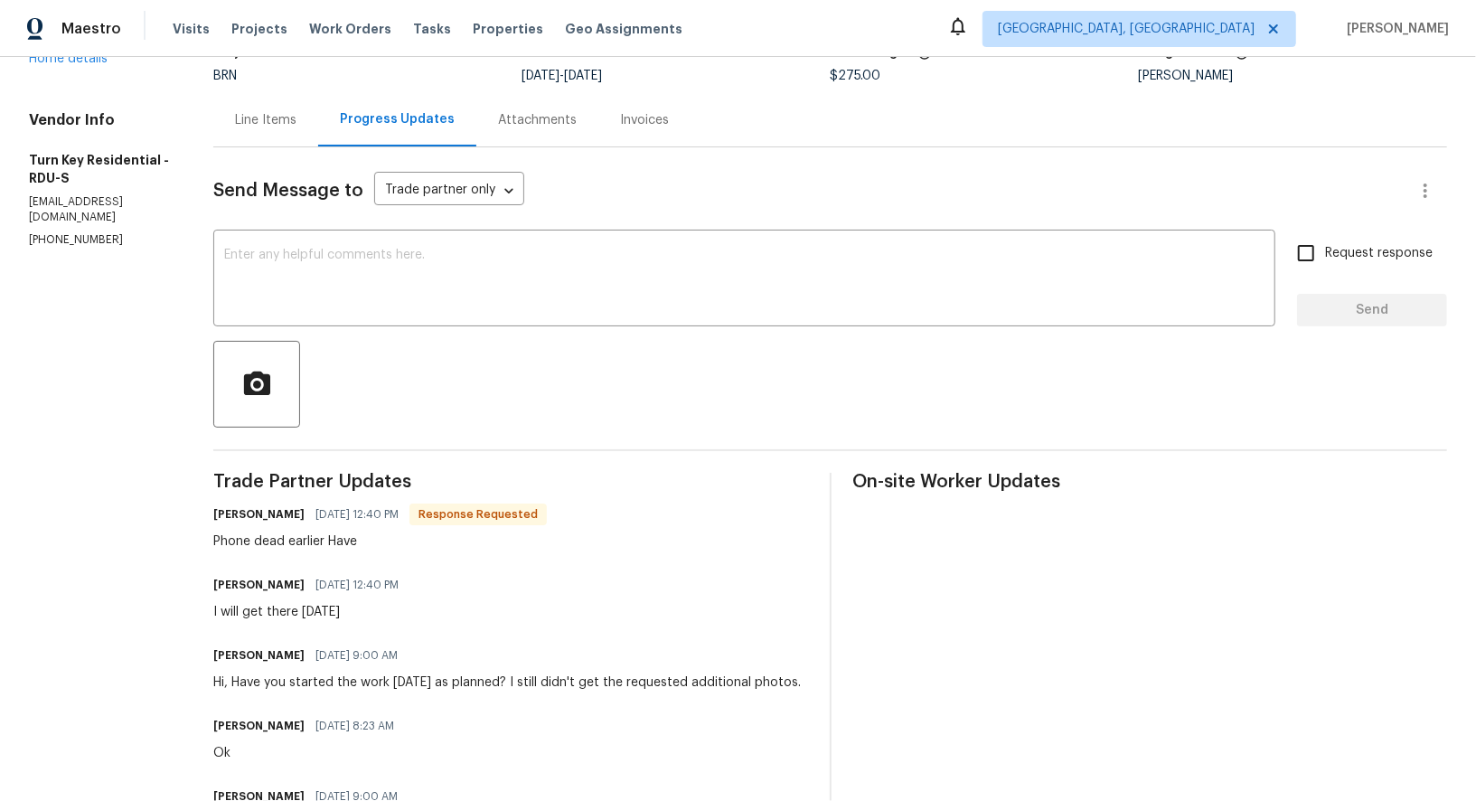
scroll to position [130, 0]
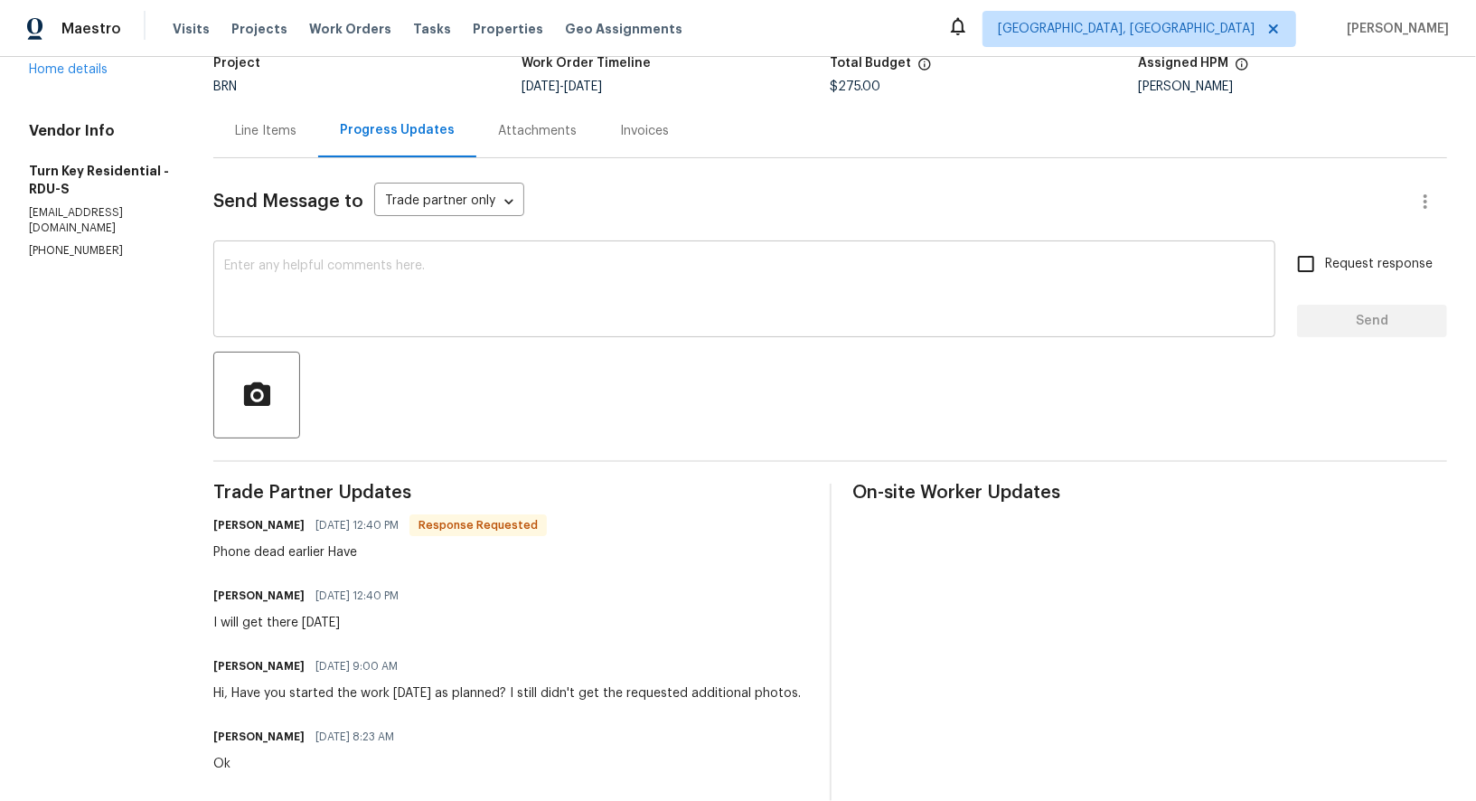
click at [411, 318] on textarea at bounding box center [744, 290] width 1041 height 63
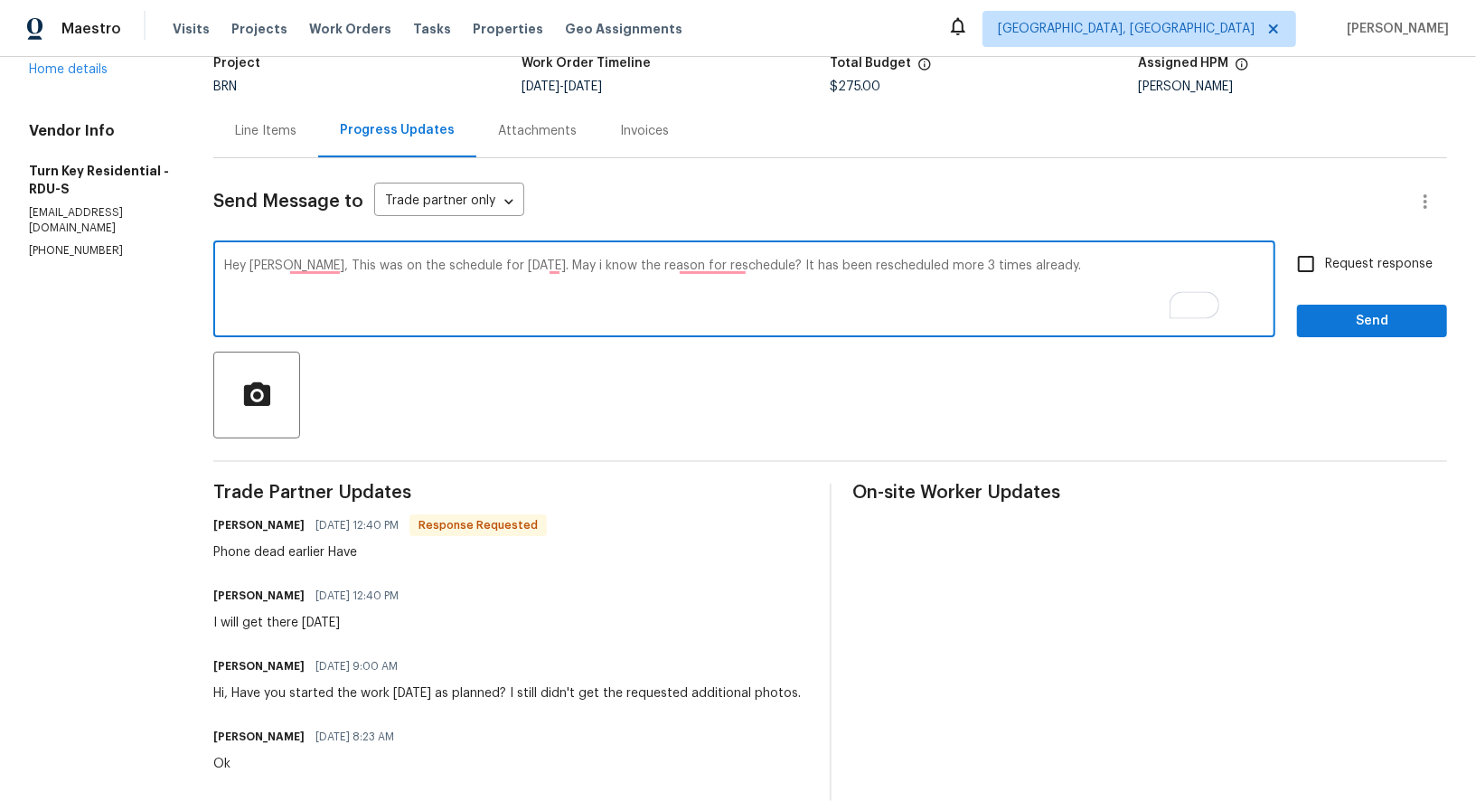
type textarea "Hey Maria, This was on the schedule for yesterday. May i know the reason for re…"
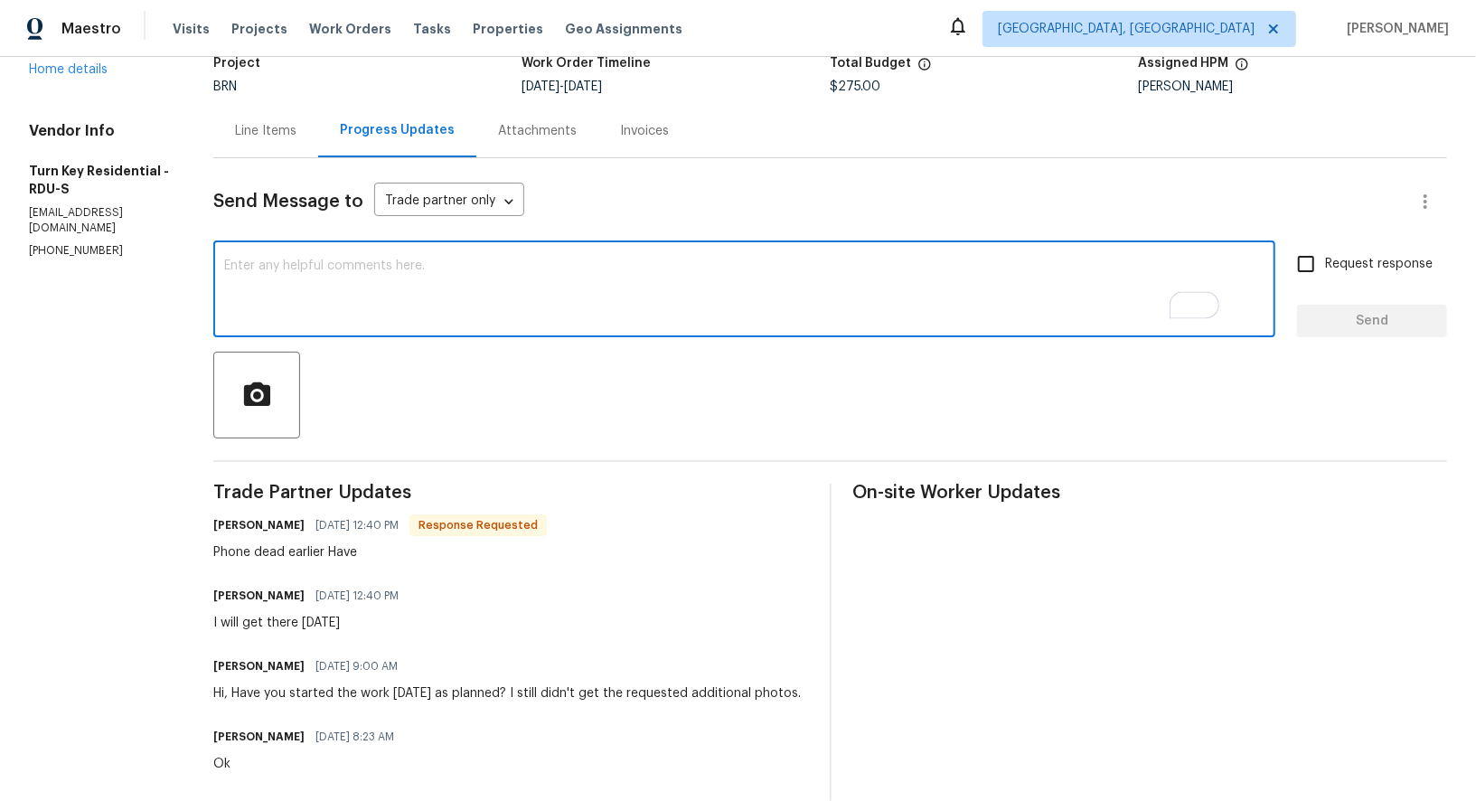
paste textarea "Hey Maria, this was scheduled for yesterday. Could you please let me know the r…"
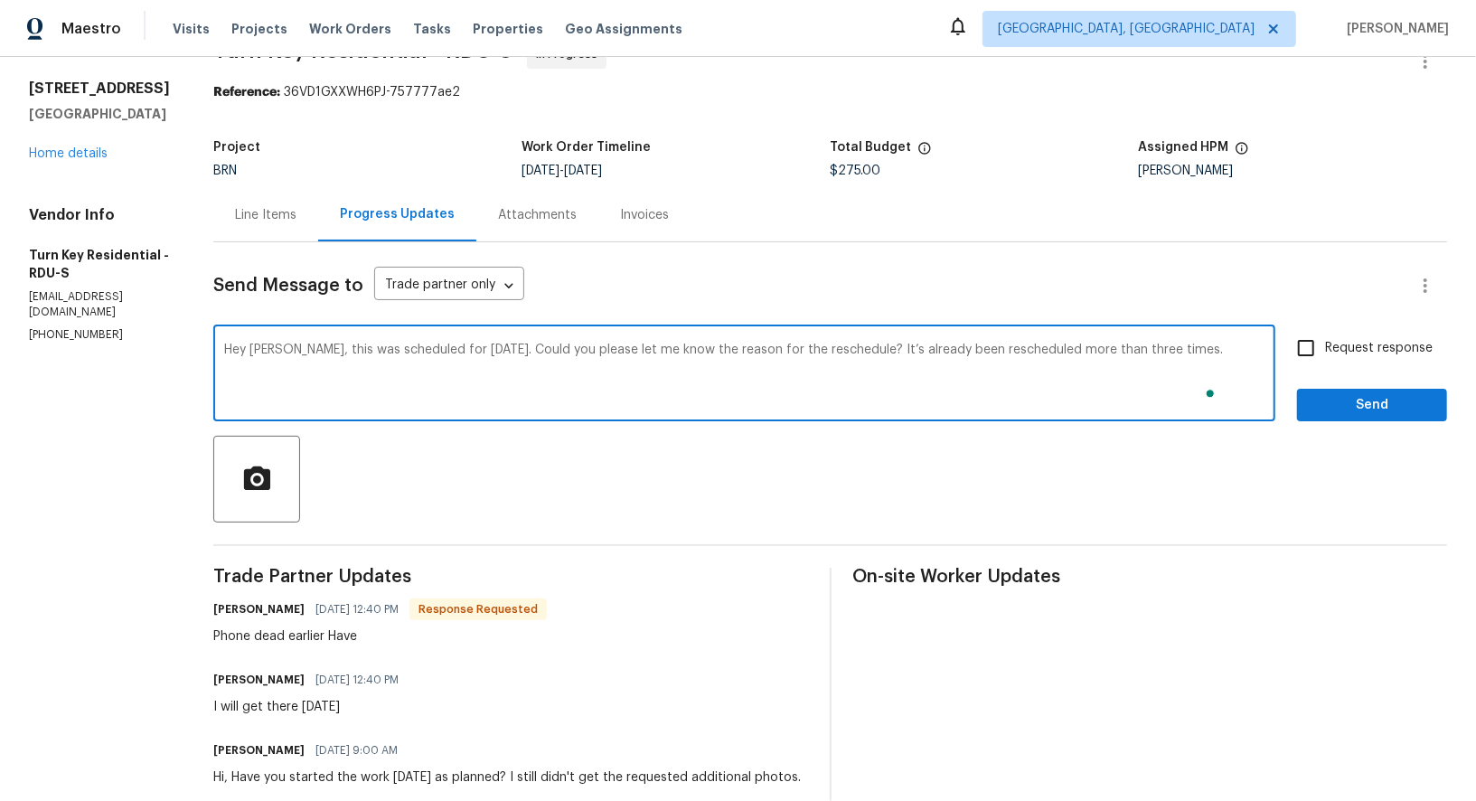
scroll to position [127, 0]
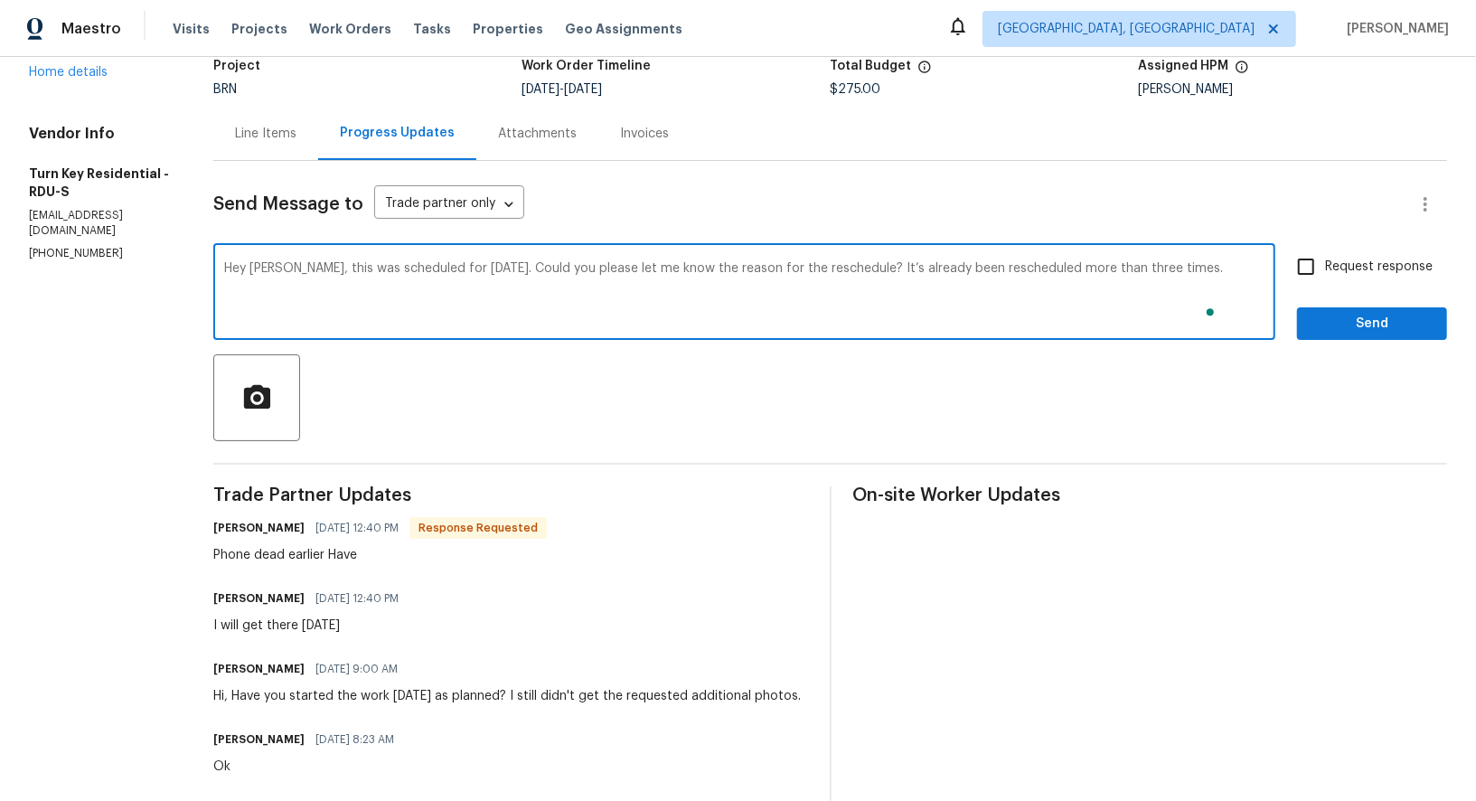
click at [1214, 270] on textarea "Hey Maria, this was scheduled for yesterday. Could you please let me know the r…" at bounding box center [744, 293] width 1041 height 63
type textarea "Hey Maria, this was scheduled for yesterday. Could you please let me know the r…"
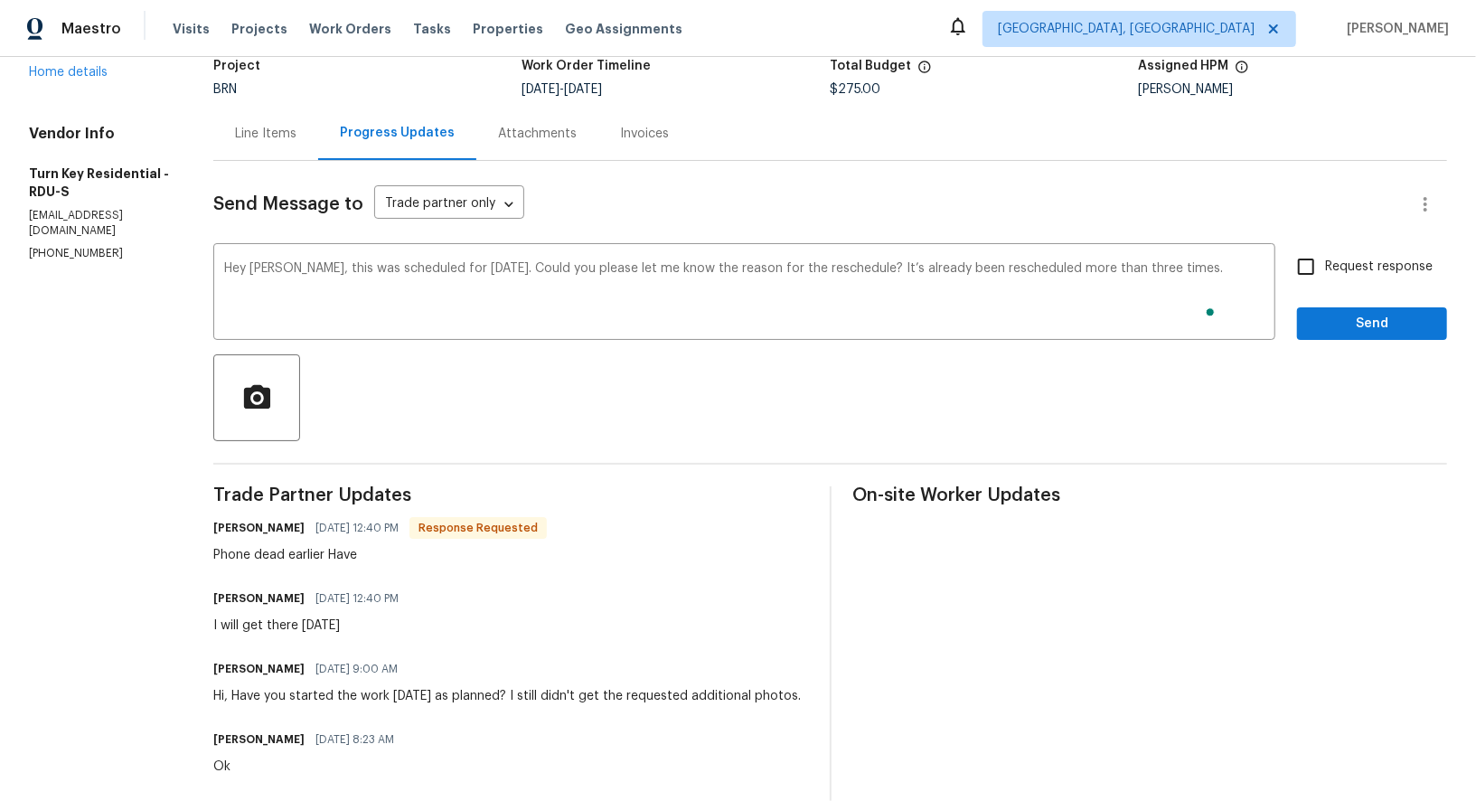
click at [1331, 266] on span "Request response" at bounding box center [1379, 267] width 108 height 19
click at [1325, 266] on input "Request response" at bounding box center [1306, 267] width 38 height 38
checkbox input "true"
click at [1336, 297] on div "Request response Send" at bounding box center [1372, 294] width 150 height 92
click at [1336, 317] on span "Send" at bounding box center [1372, 324] width 121 height 23
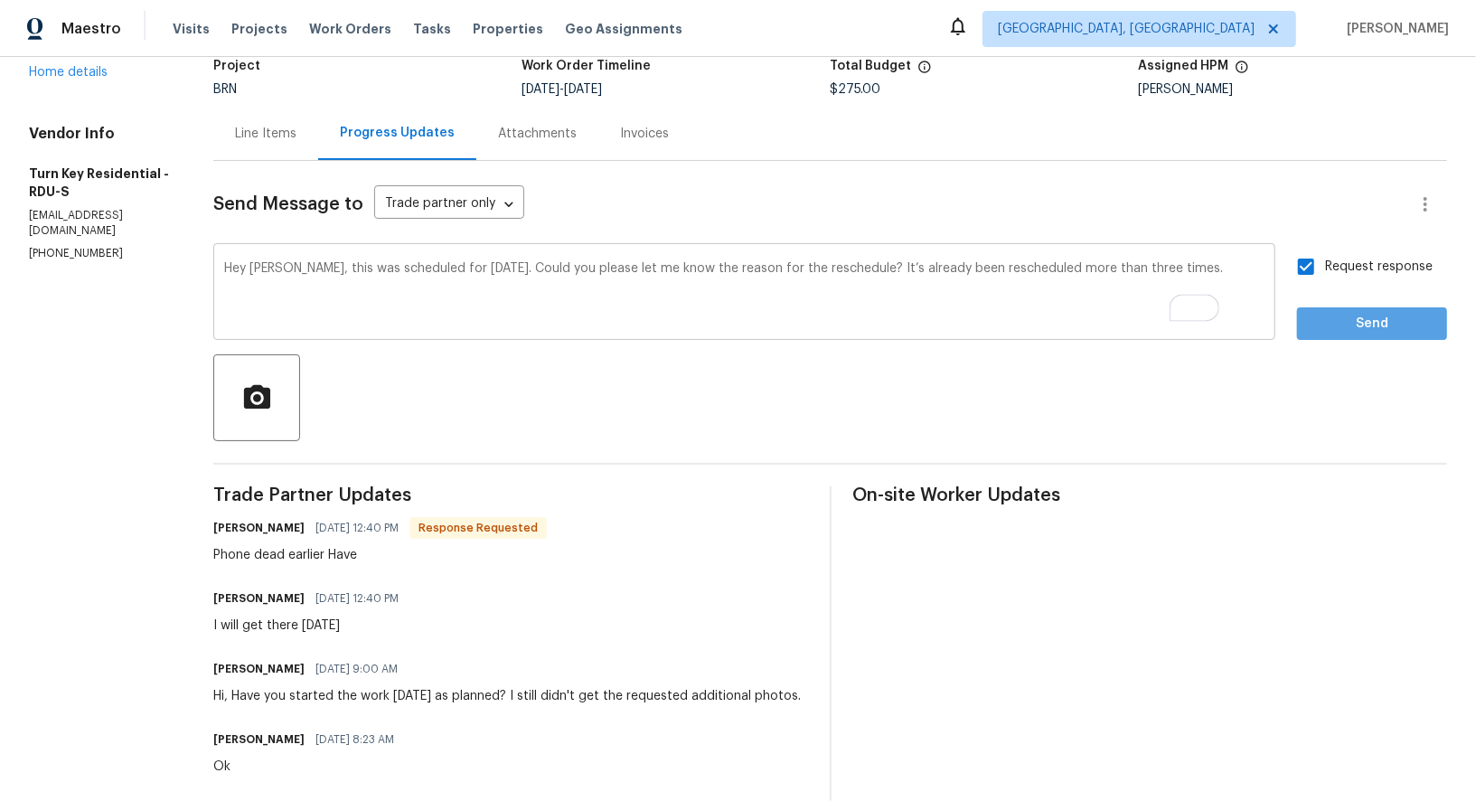
scroll to position [0, 0]
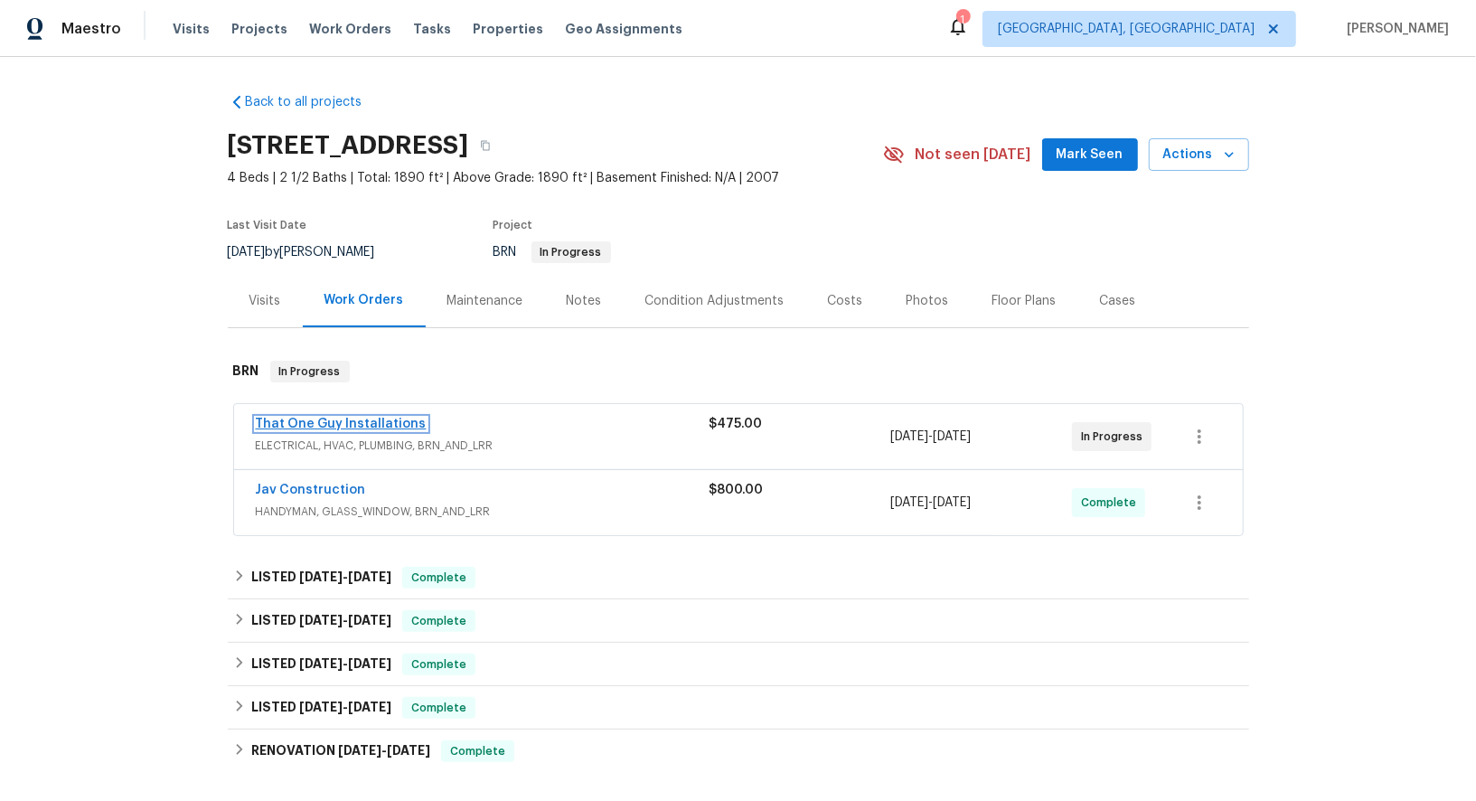
click at [332, 421] on link "That One Guy Installations" at bounding box center [341, 424] width 171 height 13
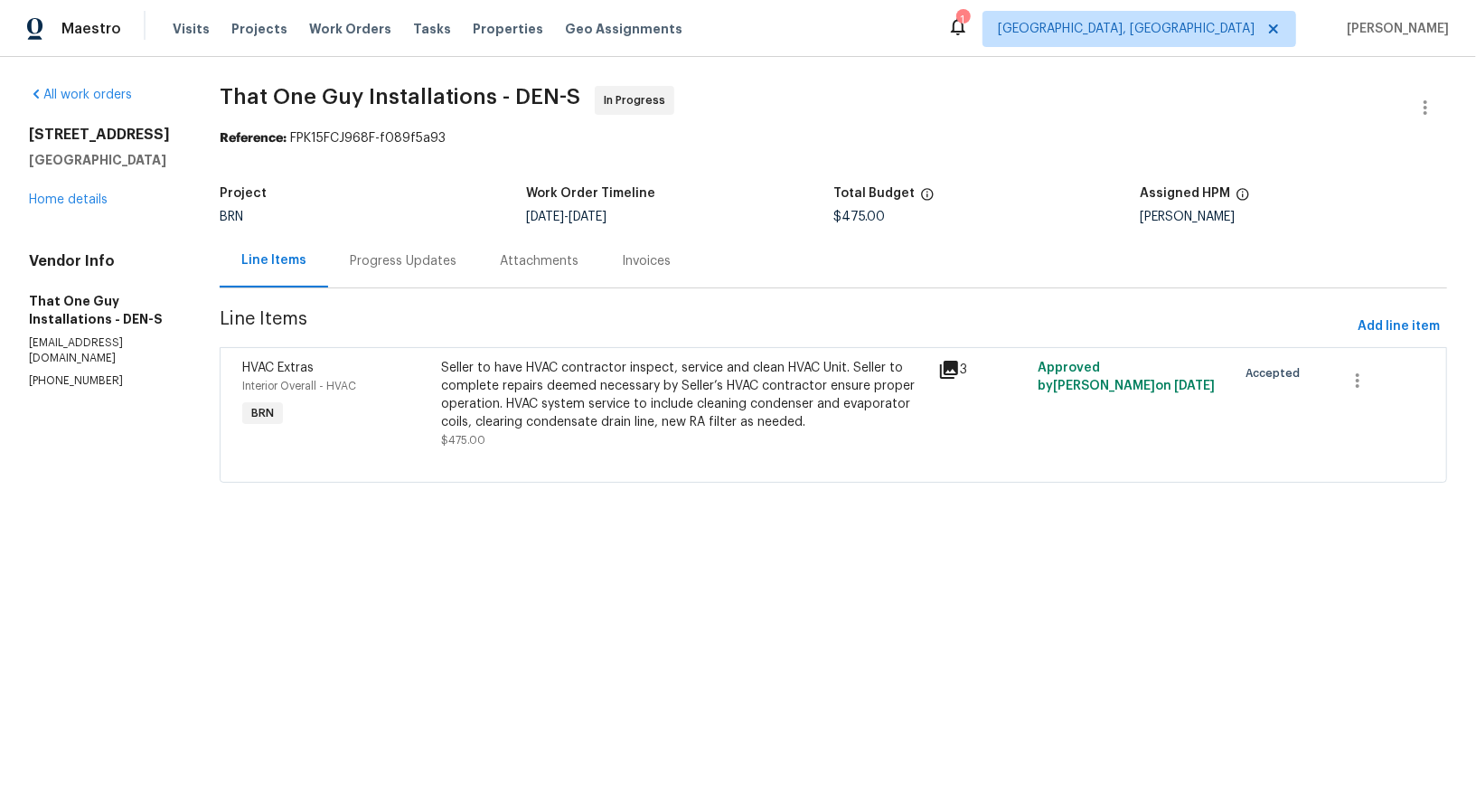
click at [390, 265] on div "Progress Updates" at bounding box center [403, 261] width 107 height 18
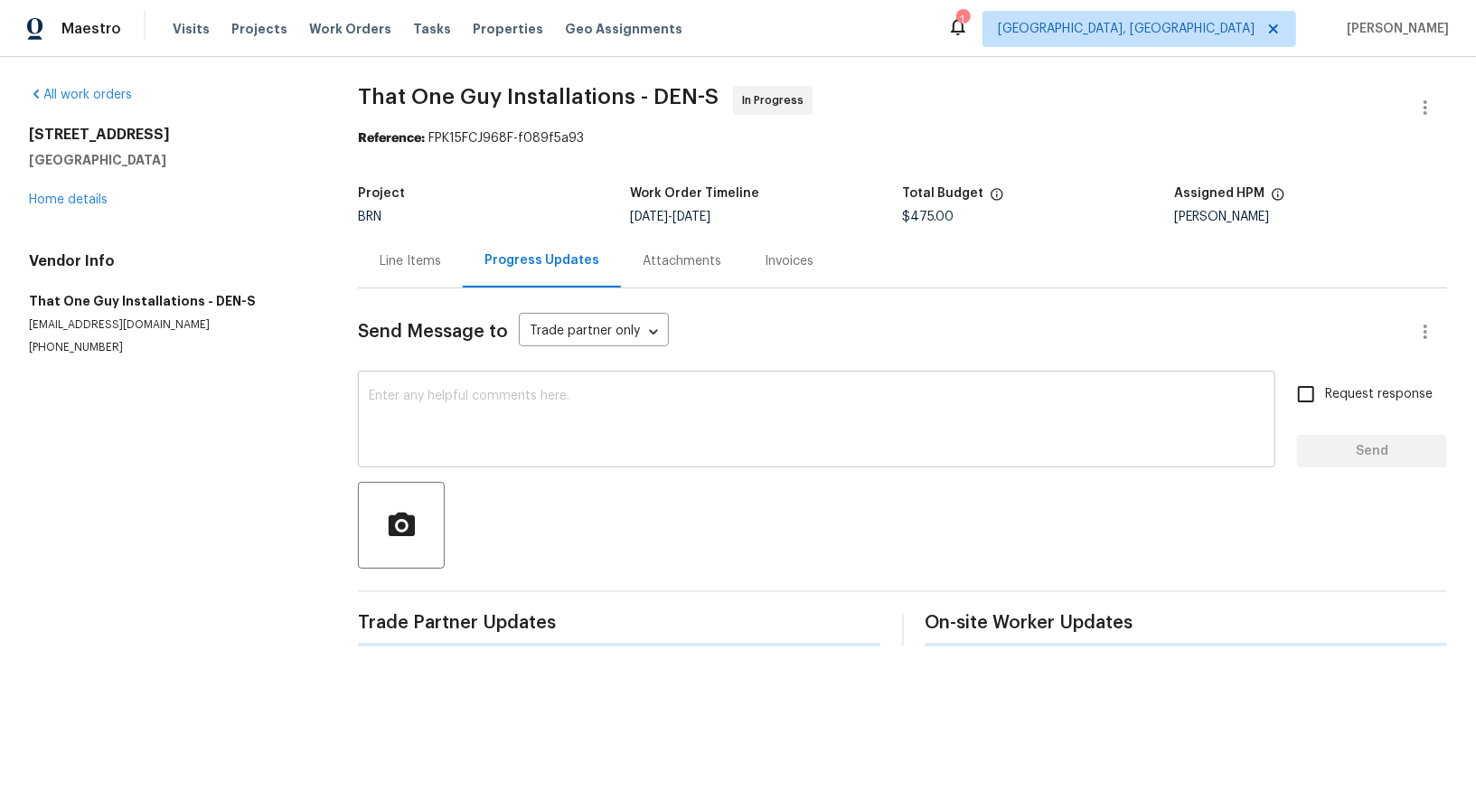
click at [471, 414] on textarea at bounding box center [817, 421] width 896 height 63
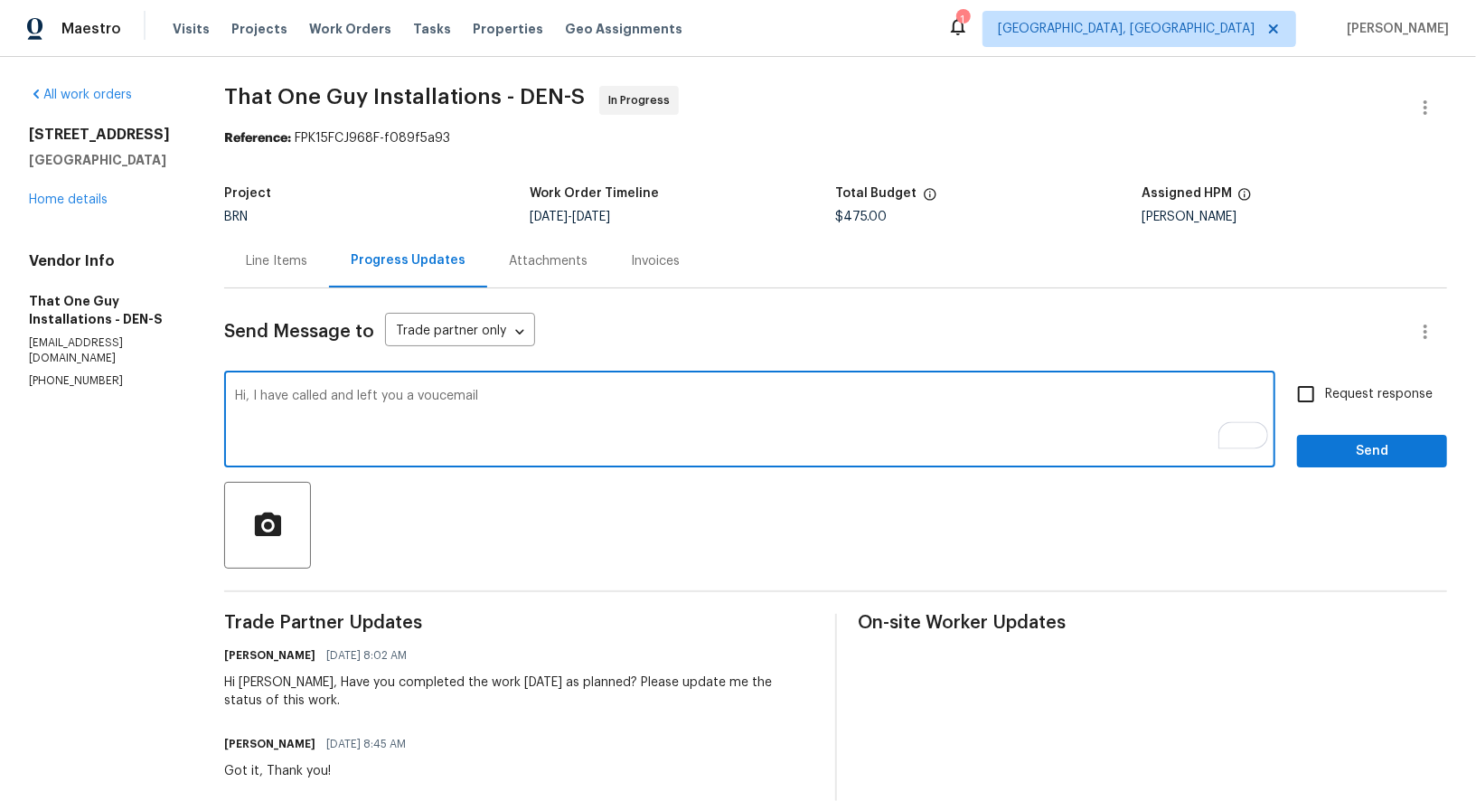
click at [434, 396] on textarea "Hi, I have called and left you a voucemail" at bounding box center [750, 421] width 1030 height 63
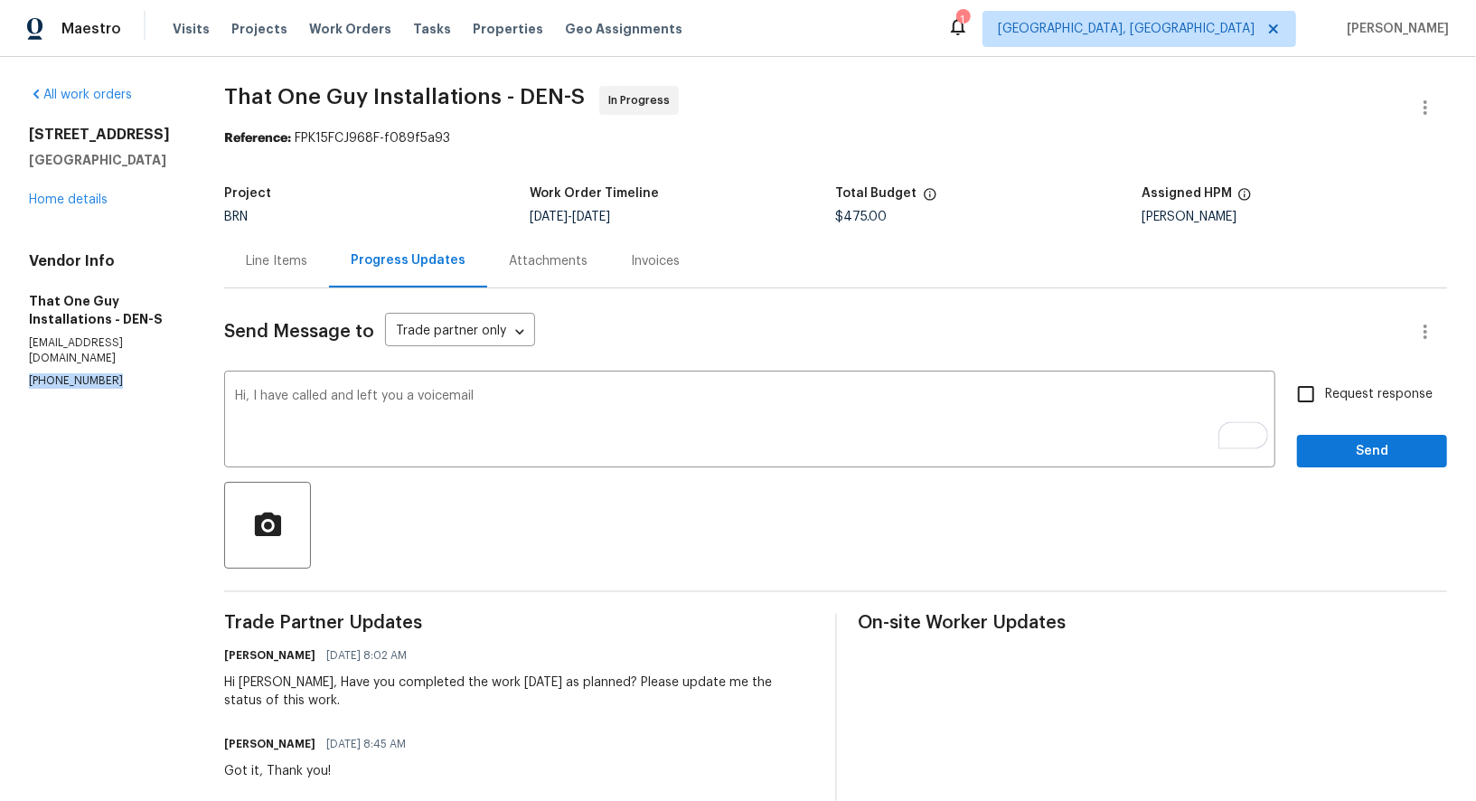
drag, startPoint x: 117, startPoint y: 391, endPoint x: 0, endPoint y: 383, distance: 116.8
click at [0, 383] on div "All work orders [STREET_ADDRESS] Home details Vendor Info That One Guy Installa…" at bounding box center [738, 577] width 1476 height 1040
copy p "[PHONE_NUMBER]"
click at [524, 400] on textarea "Hi, I have called and left you a voicemail" at bounding box center [750, 421] width 1030 height 63
paste textarea "[PHONE_NUMBER]"
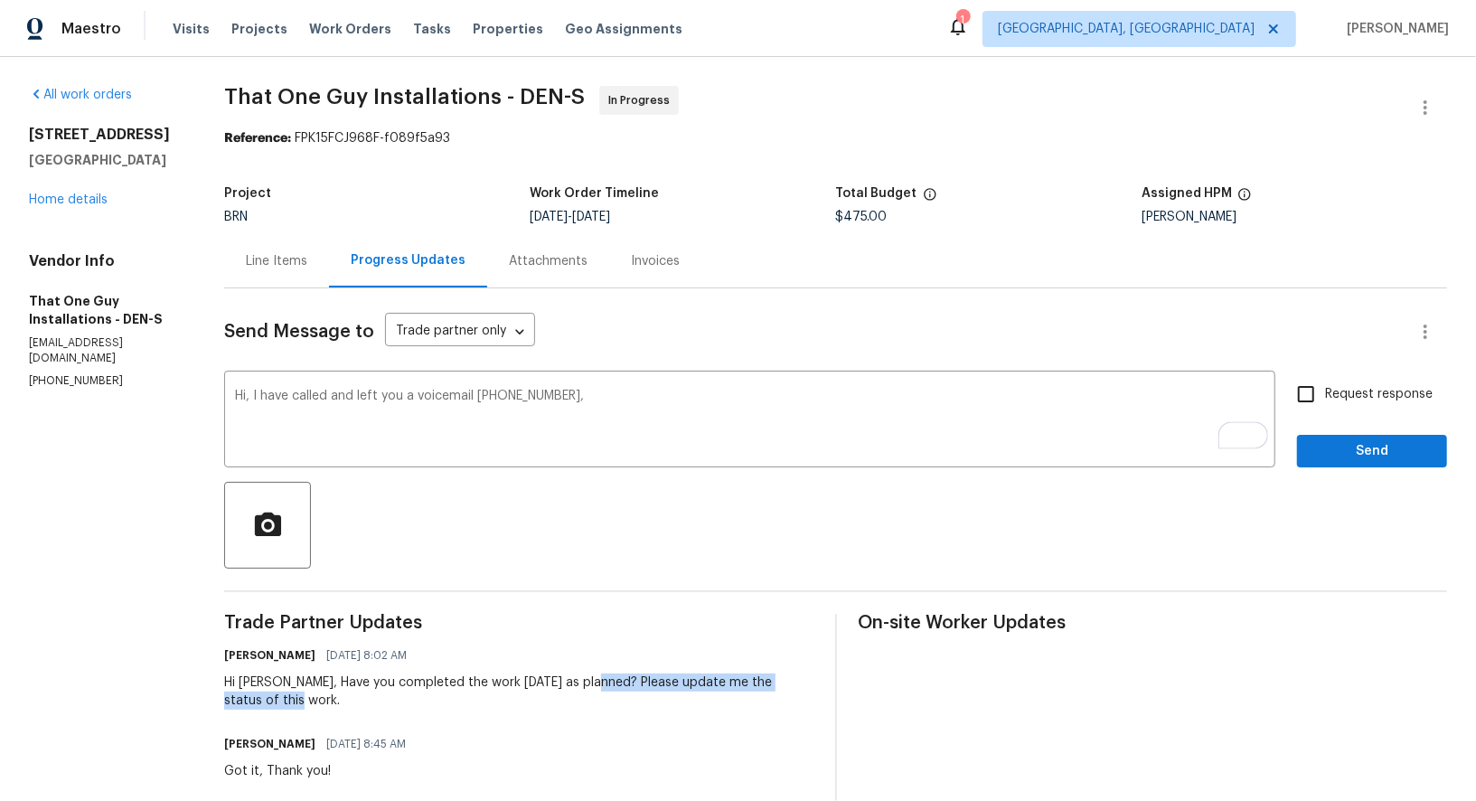
drag, startPoint x: 586, startPoint y: 681, endPoint x: 708, endPoint y: 706, distance: 124.6
click at [708, 706] on div "Hi Matt, Have you completed the work yesterday as planned? Please update me the…" at bounding box center [518, 692] width 589 height 36
copy div "Please update me the status of this work."
click at [611, 406] on textarea "Hi, I have called and left you a voicemail (720) 242-7334," at bounding box center [750, 421] width 1030 height 63
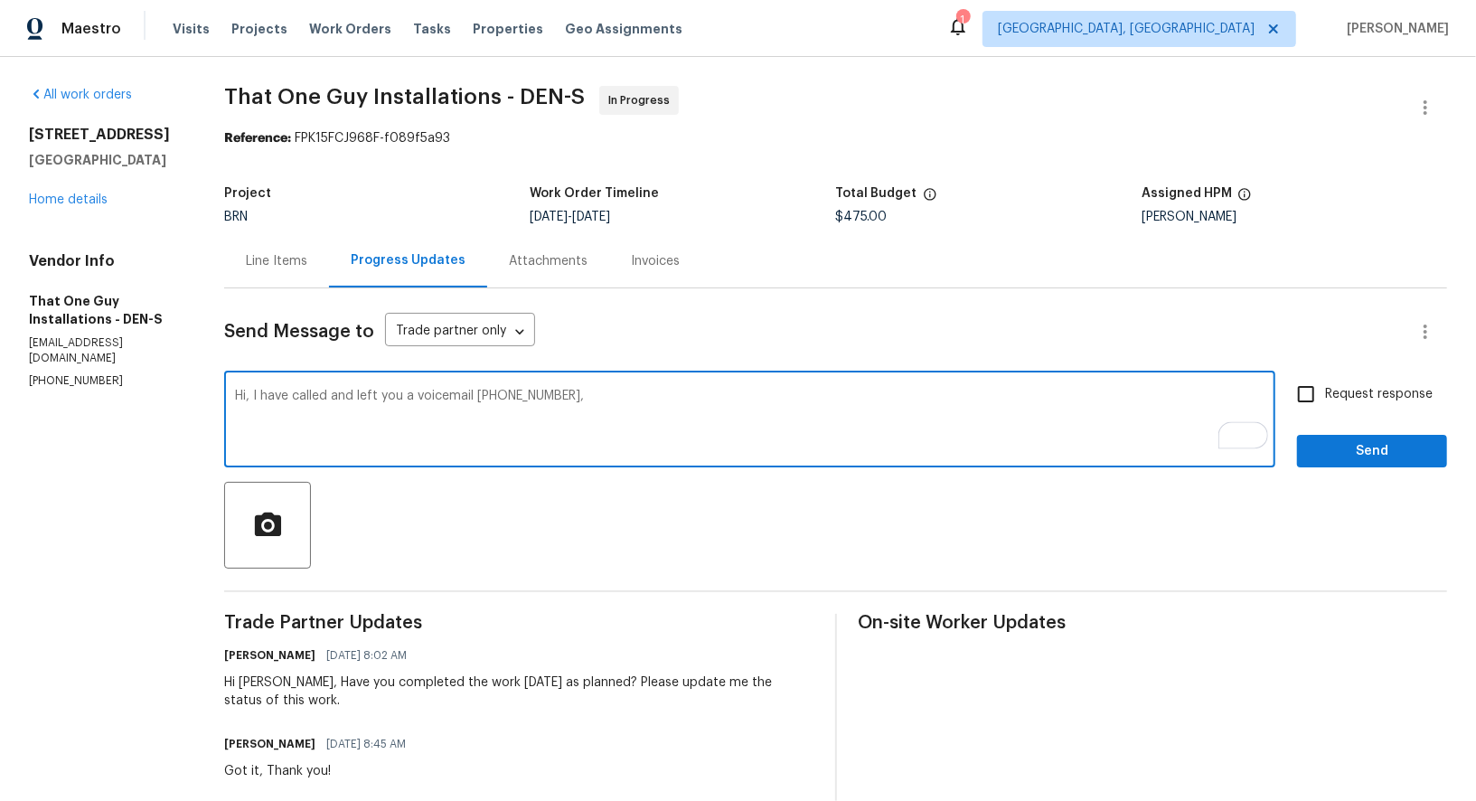
paste textarea "Please update me the status of this work."
click at [857, 403] on textarea "Hi, I have called and left you a voicemail (720) 242-7334, Please update me on …" at bounding box center [750, 421] width 1030 height 63
type textarea "Hi, I have called and left you a voicemail (720) 242-7334, Please update me on …"
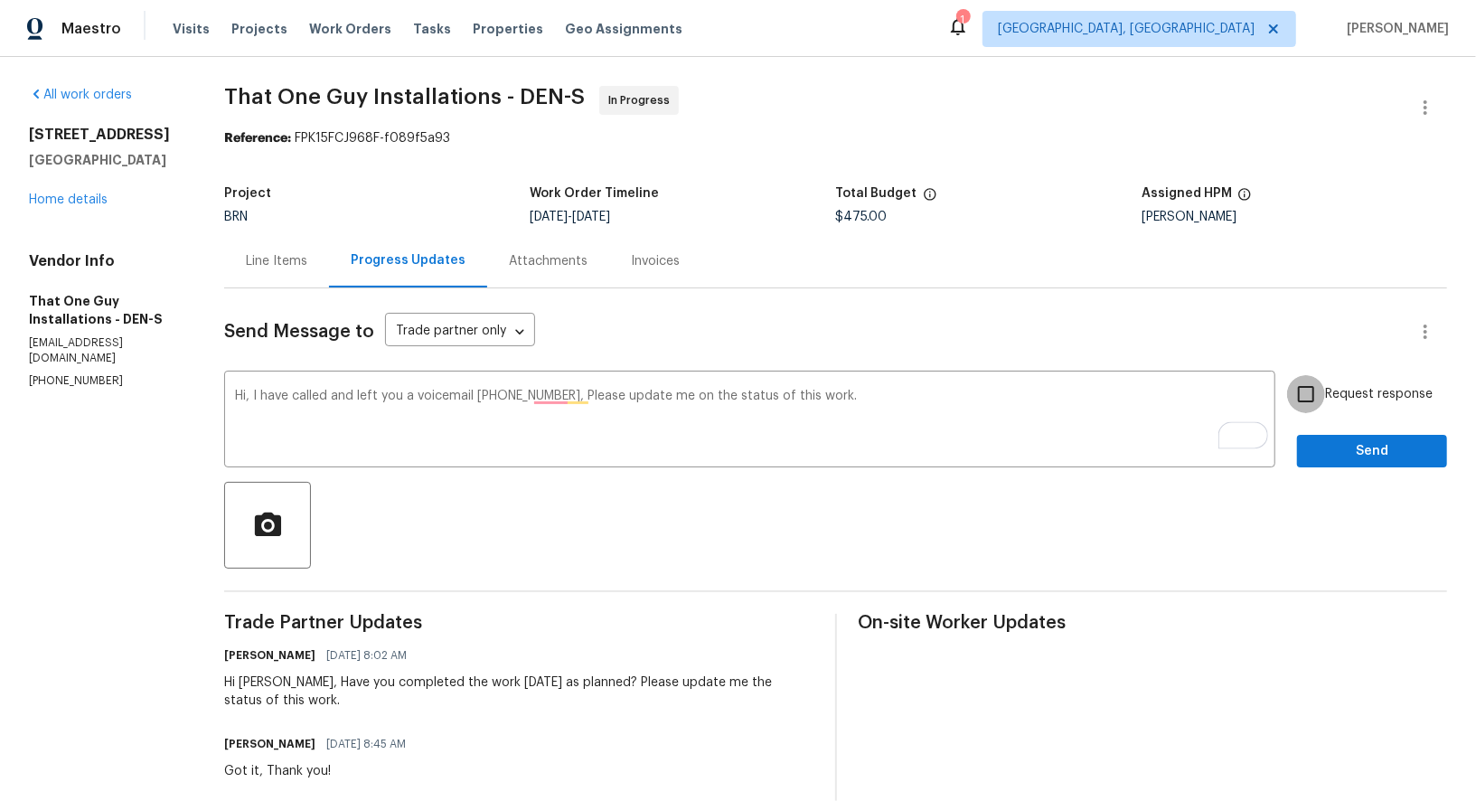
click at [1323, 396] on input "Request response" at bounding box center [1306, 394] width 38 height 38
checkbox input "true"
click at [1331, 450] on span "Send" at bounding box center [1372, 451] width 121 height 23
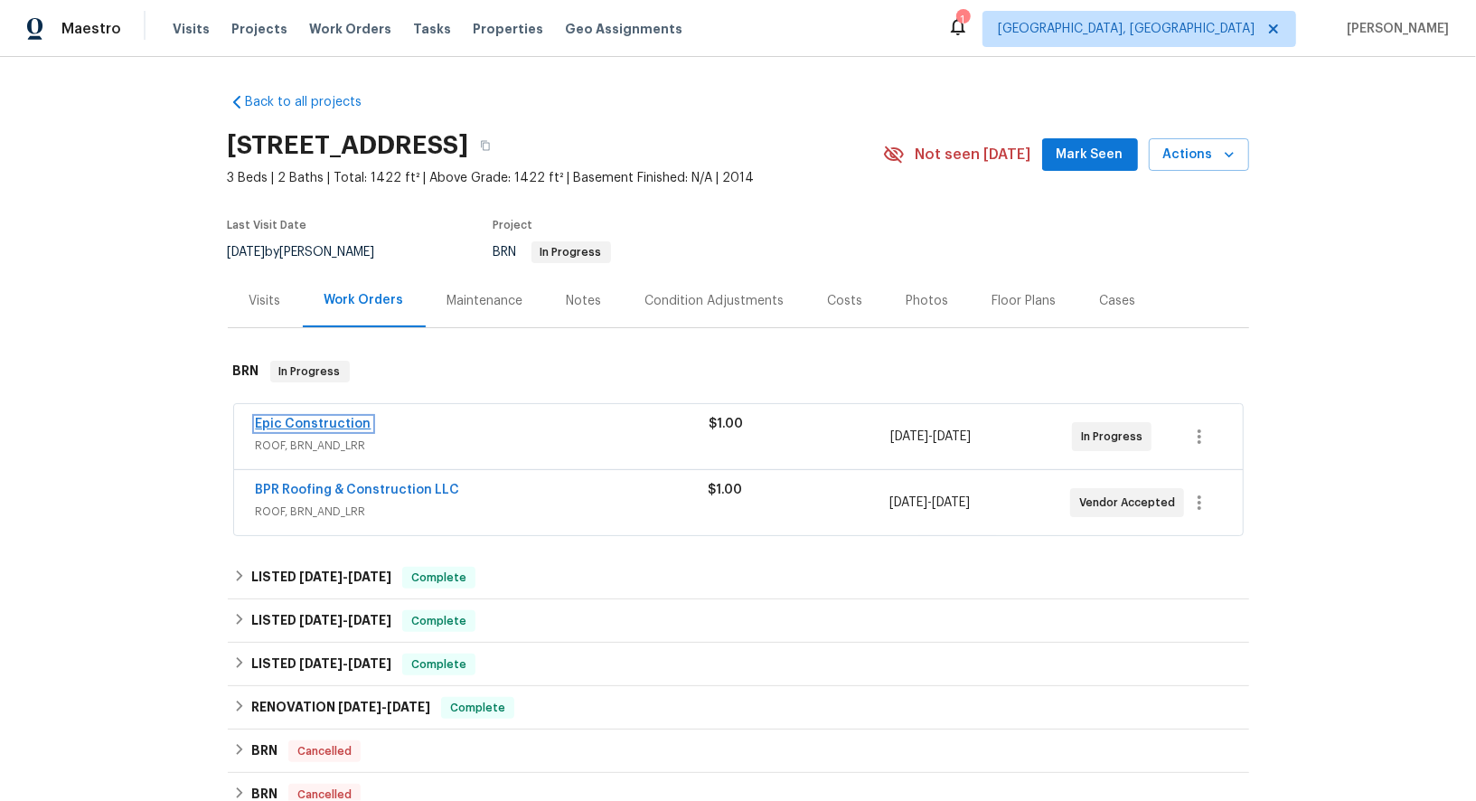
click at [319, 419] on link "Epic Construction" at bounding box center [314, 424] width 116 height 13
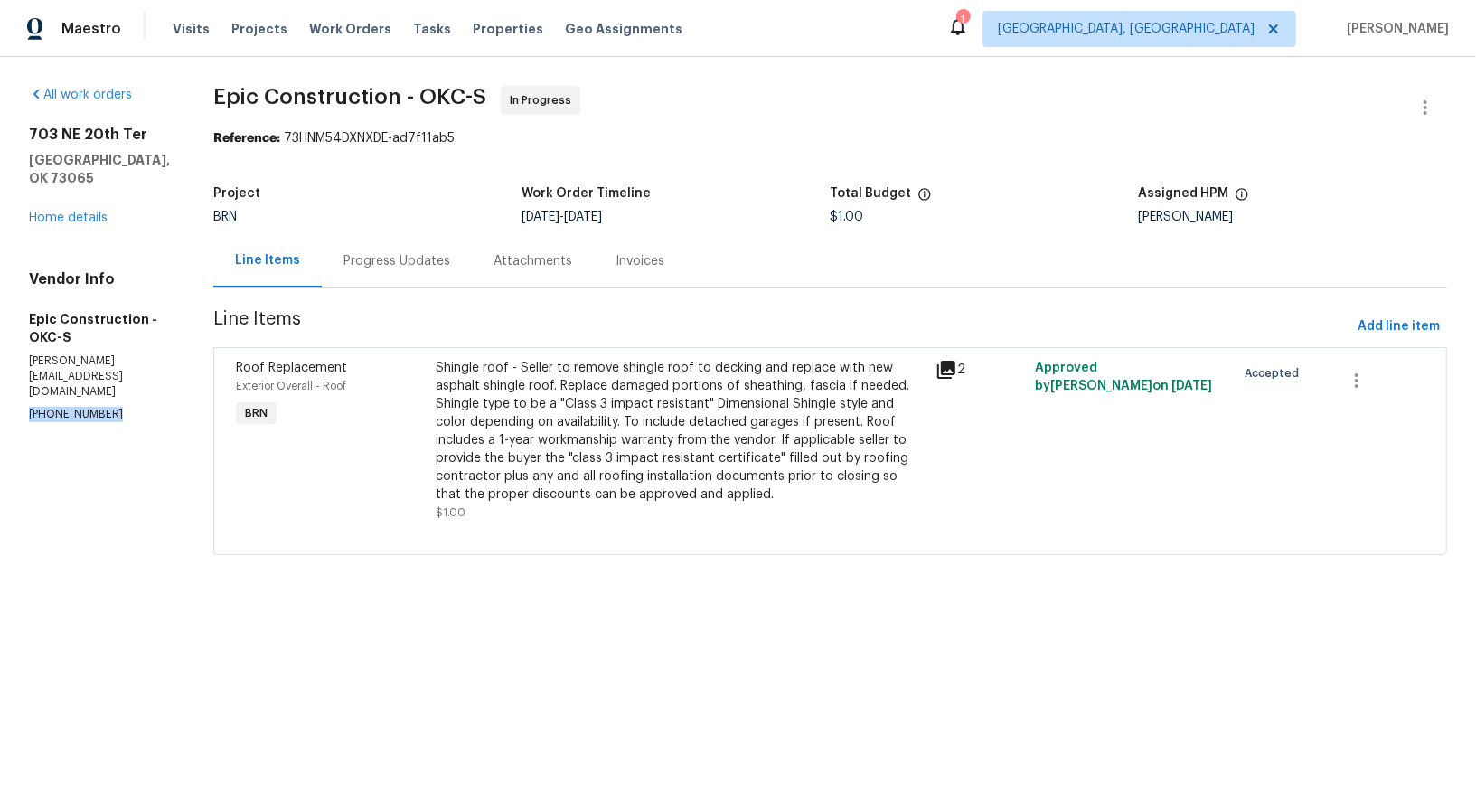
drag, startPoint x: 102, startPoint y: 432, endPoint x: 0, endPoint y: 429, distance: 102.2
click at [0, 429] on div "All work orders [STREET_ADDRESS] Home details Vendor Info Epic Construction - O…" at bounding box center [738, 331] width 1476 height 549
copy p "[PHONE_NUMBER]"
click at [348, 269] on div "Progress Updates" at bounding box center [397, 261] width 107 height 18
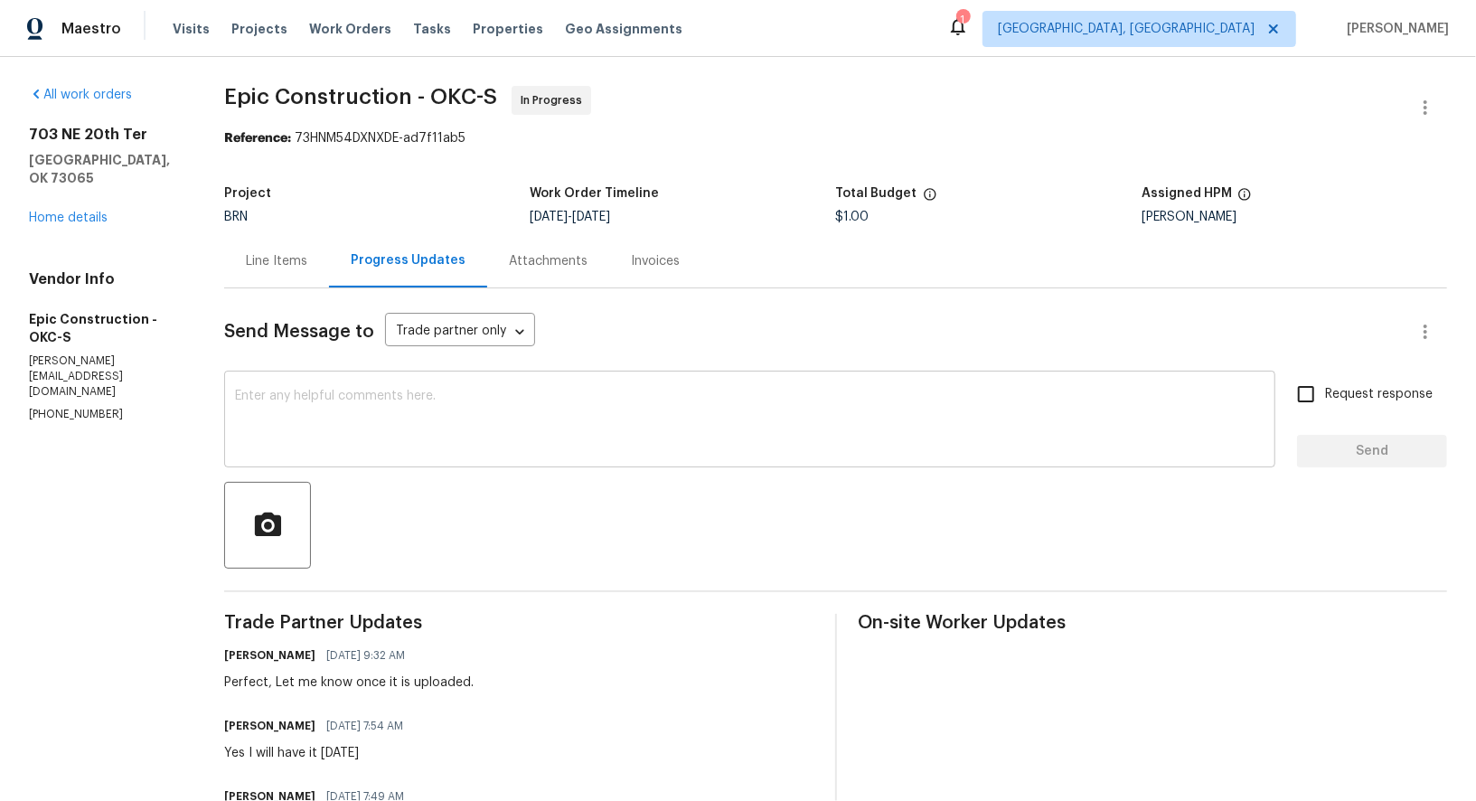
click at [362, 418] on textarea at bounding box center [750, 421] width 1030 height 63
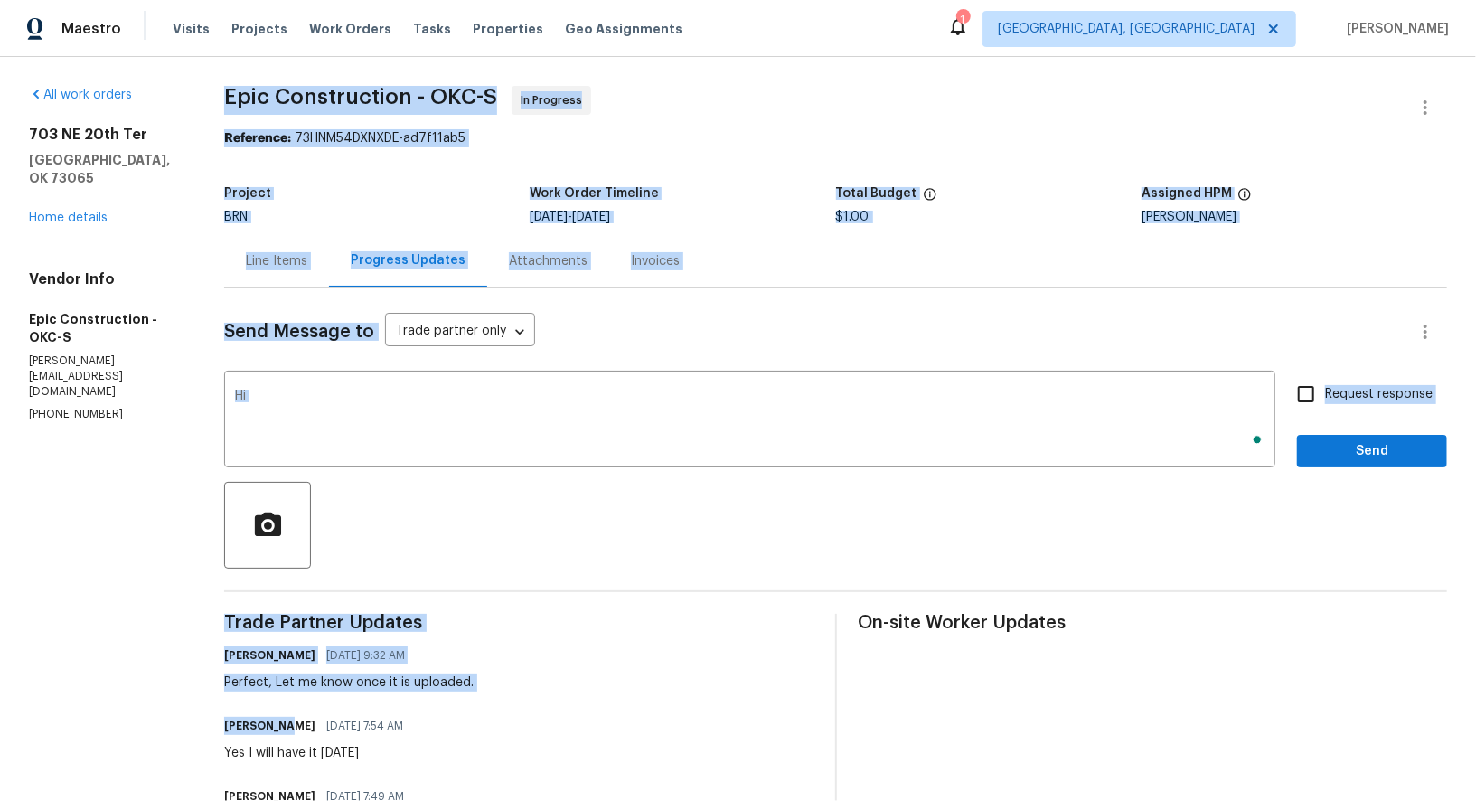
drag, startPoint x: 277, startPoint y: 730, endPoint x: 177, endPoint y: 728, distance: 99.5
click at [177, 728] on div "All work orders [STREET_ADDRESS] Home details Vendor Info Epic Construction - O…" at bounding box center [738, 612] width 1476 height 1110
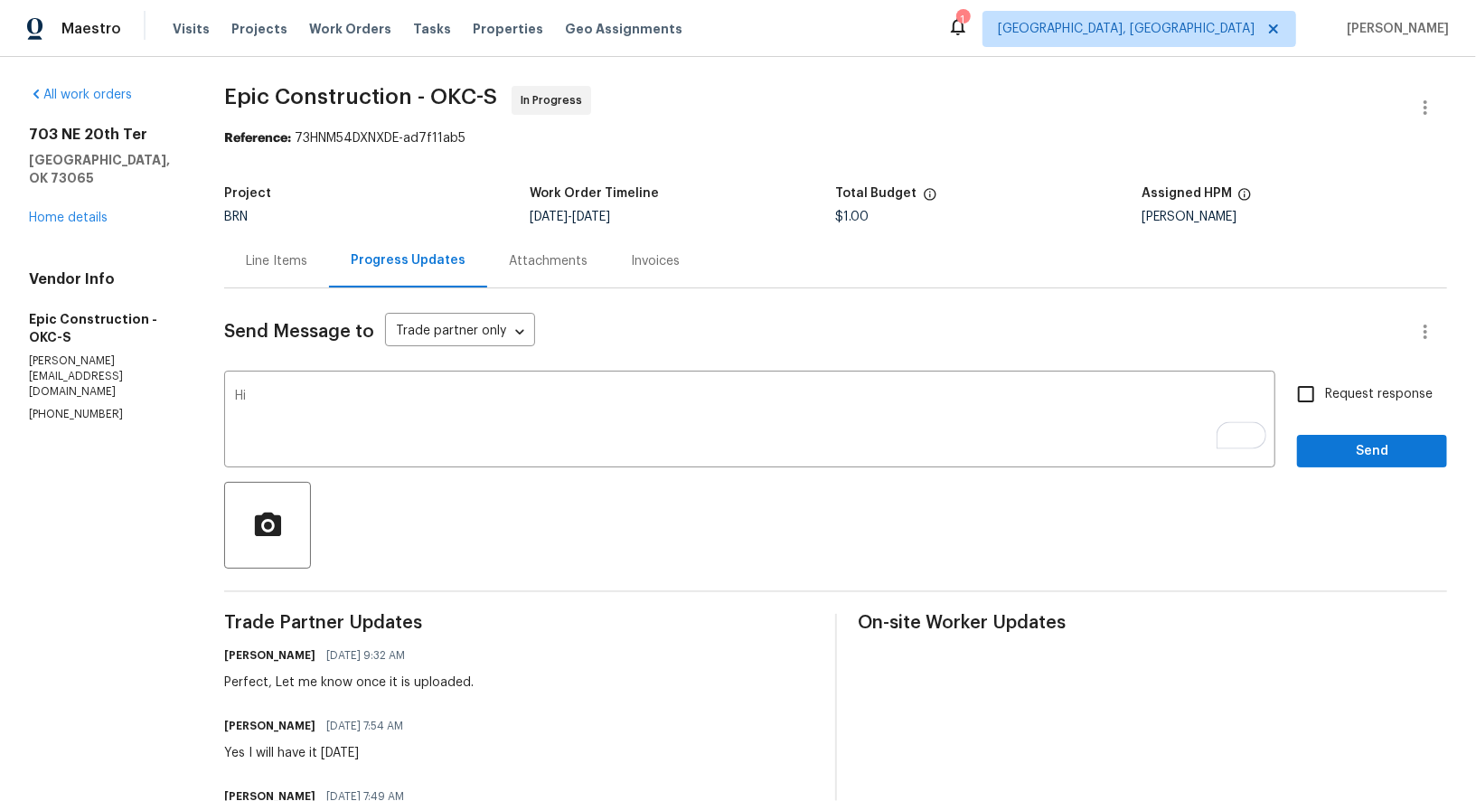
click at [278, 738] on div "[PERSON_NAME] [DATE] 7:54 AM" at bounding box center [319, 725] width 190 height 25
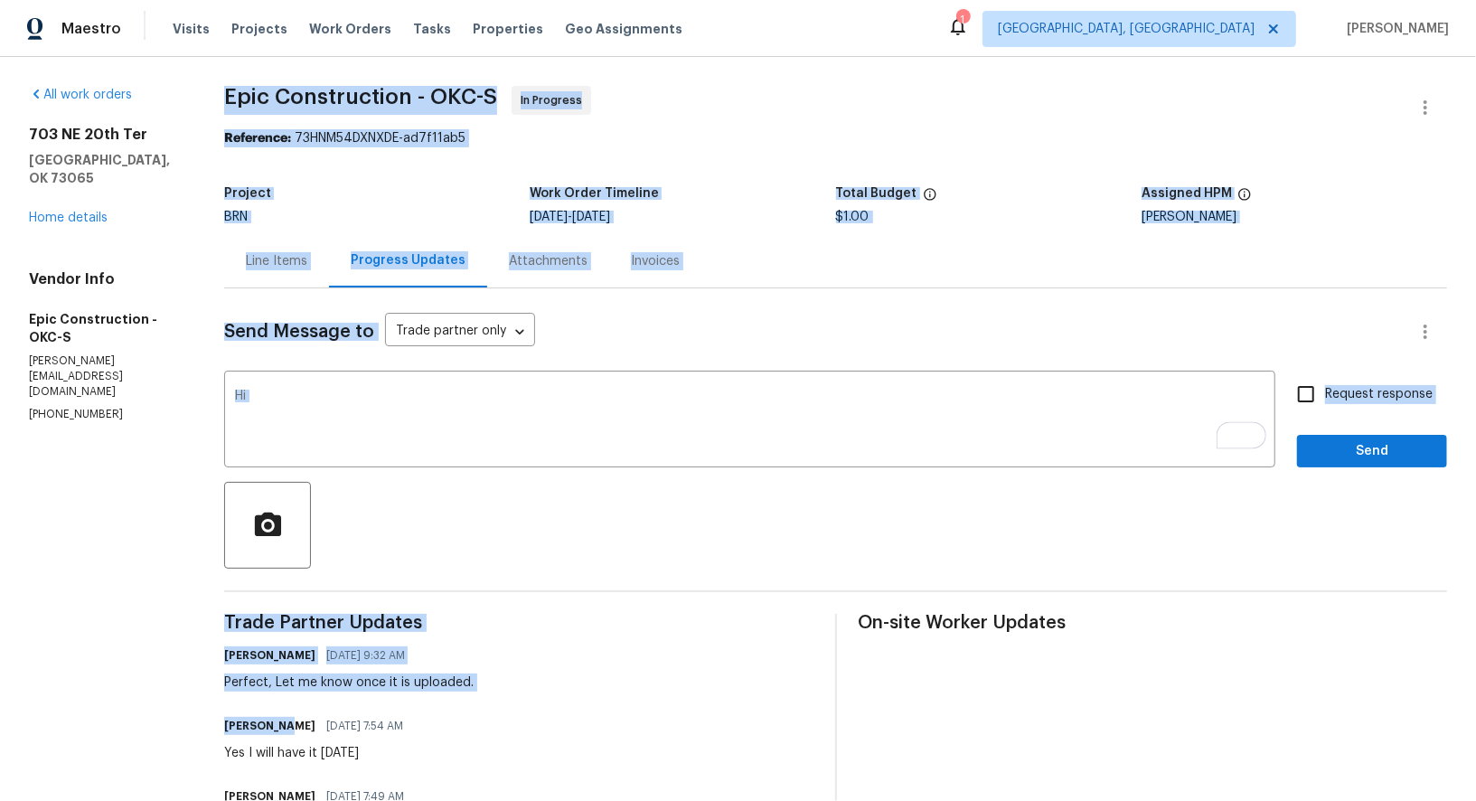
drag, startPoint x: 276, startPoint y: 727, endPoint x: 189, endPoint y: 724, distance: 86.8
click at [189, 724] on div "All work orders [STREET_ADDRESS] Home details Vendor Info Epic Construction - O…" at bounding box center [738, 612] width 1476 height 1110
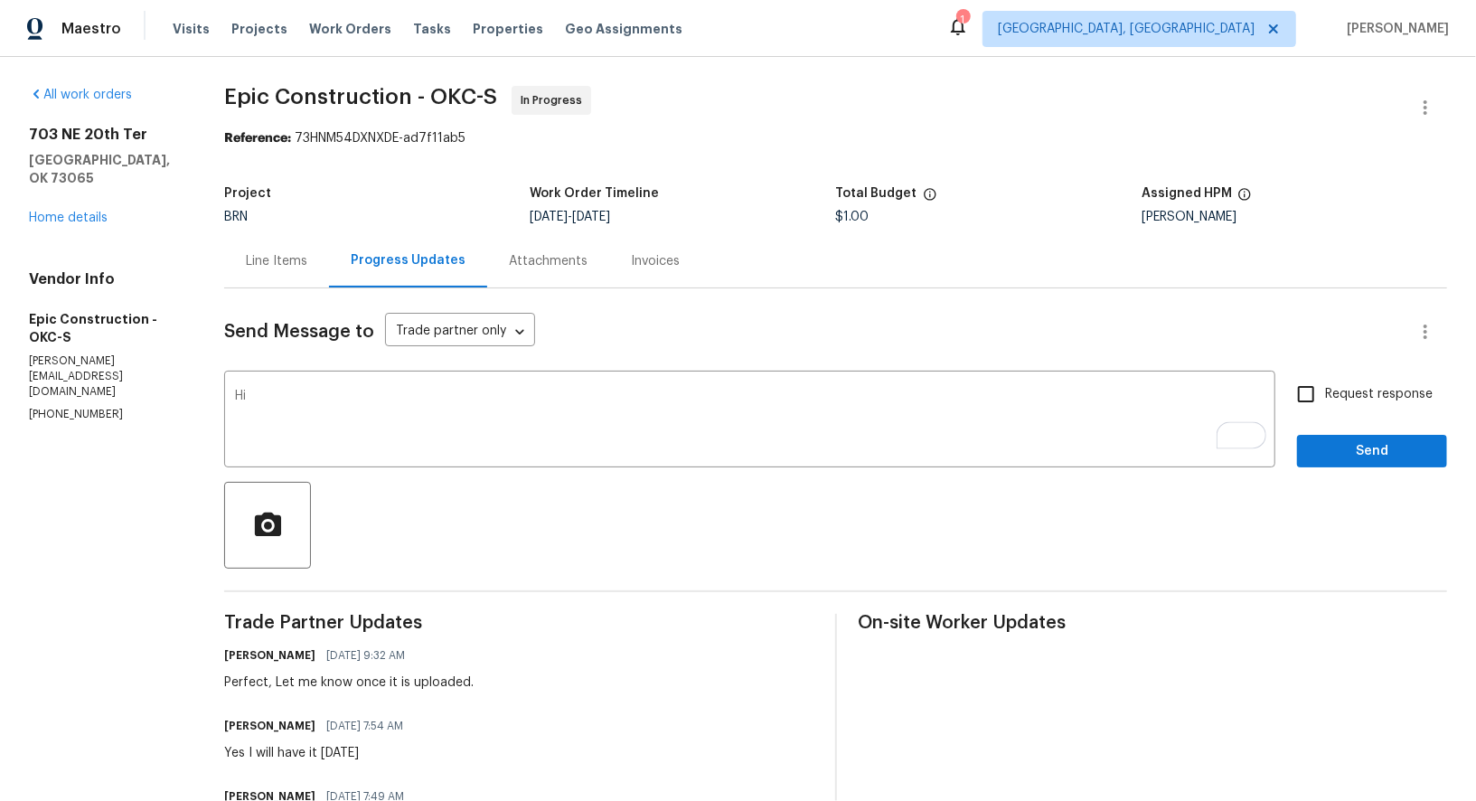
click at [292, 750] on div "Yes I will have it [DATE]" at bounding box center [319, 753] width 190 height 18
drag, startPoint x: 277, startPoint y: 728, endPoint x: 220, endPoint y: 728, distance: 57.0
click at [220, 728] on div "All work orders [STREET_ADDRESS] Home details Vendor Info Epic Construction - O…" at bounding box center [738, 612] width 1476 height 1110
copy h6 "[PERSON_NAME]"
click at [288, 398] on textarea "Hi" at bounding box center [750, 421] width 1030 height 63
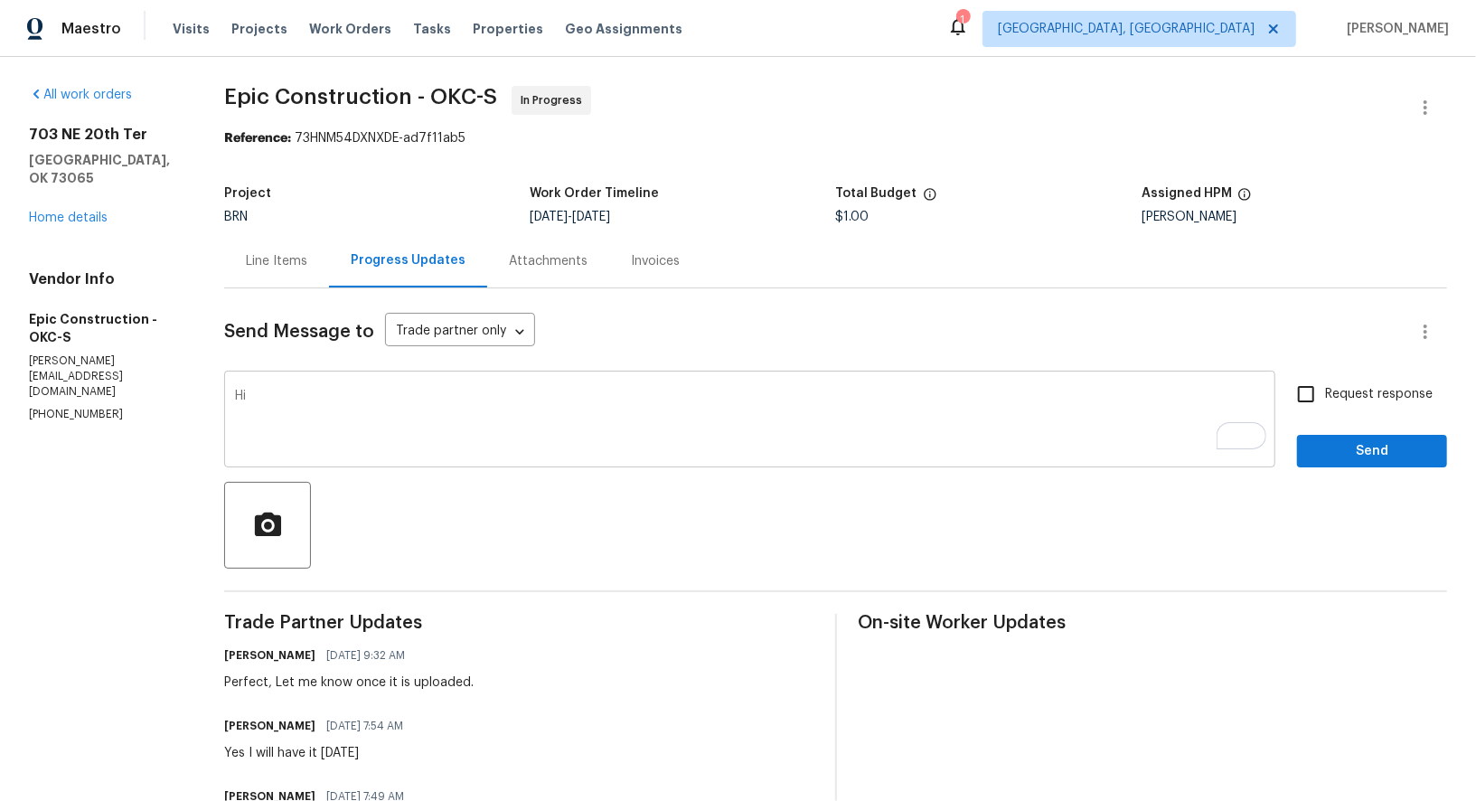
paste textarea "[PERSON_NAME]"
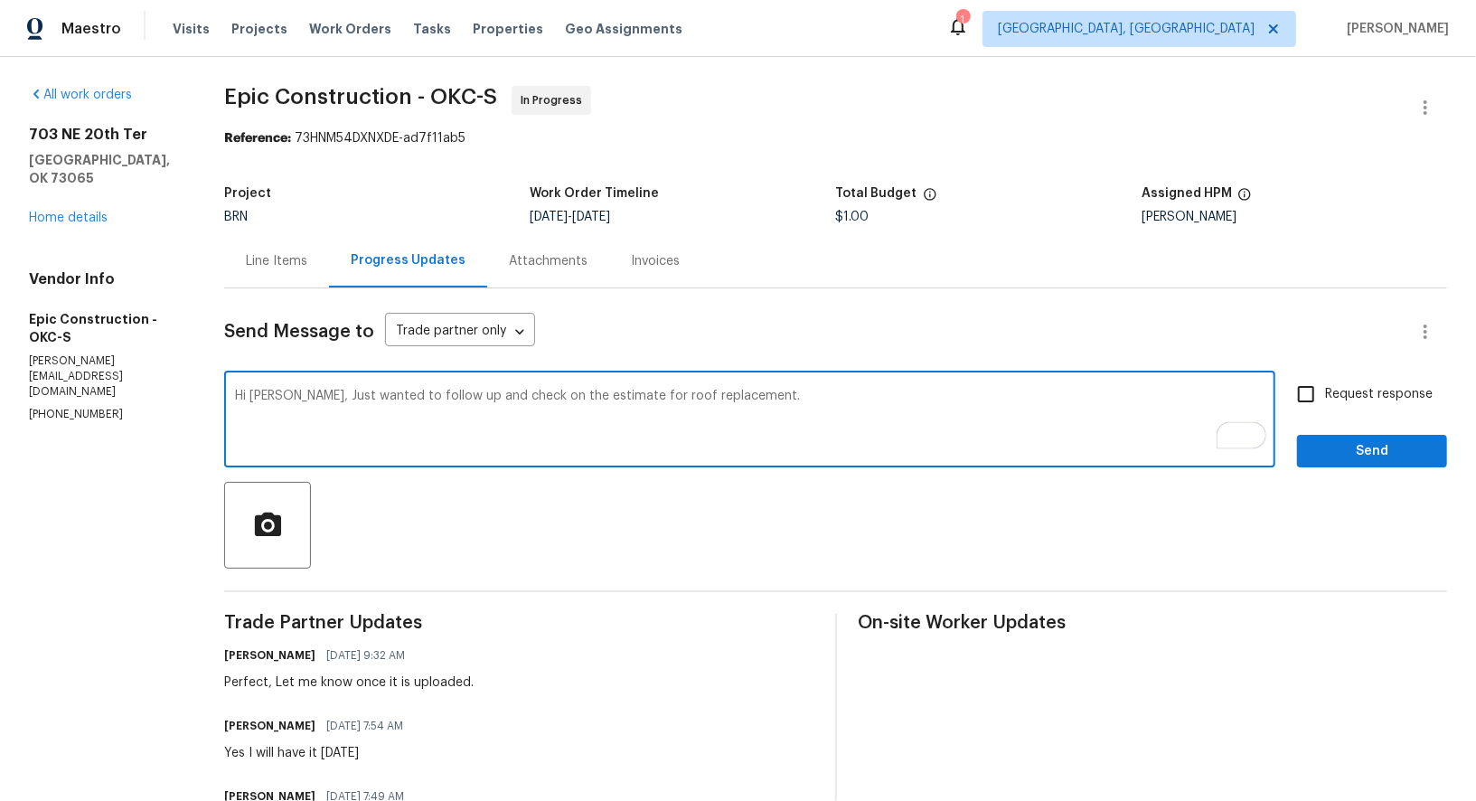
type textarea "Hi Kristopher, Just wanted to follow up and check on the estimate for roof repl…"
click at [1308, 400] on input "Request response" at bounding box center [1306, 394] width 38 height 38
checkbox input "true"
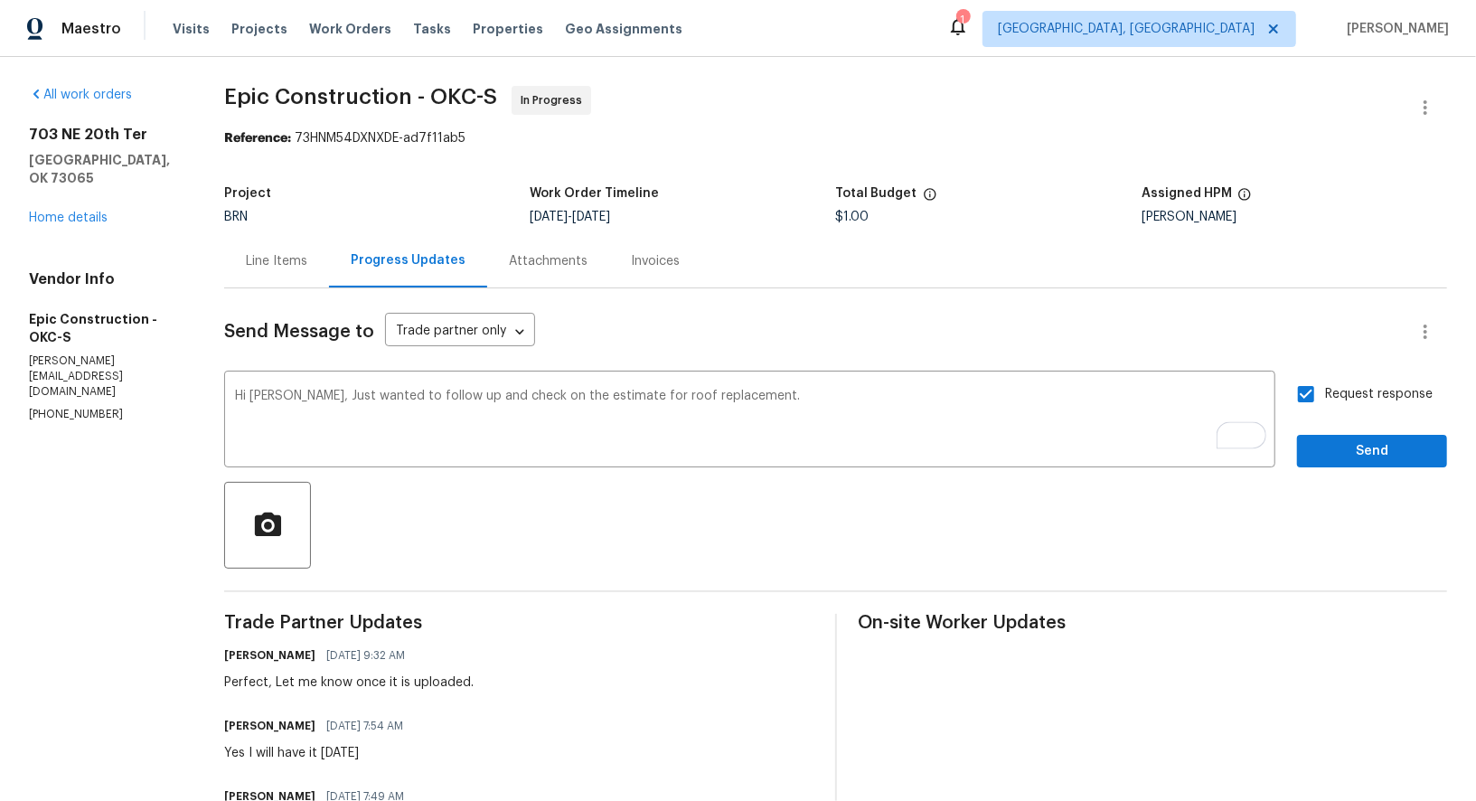
click at [1337, 476] on div "Send Message to Trade partner only Trade partner only ​ Hi Kristopher, Just wan…" at bounding box center [835, 713] width 1223 height 850
click at [1326, 445] on span "Send" at bounding box center [1372, 451] width 121 height 23
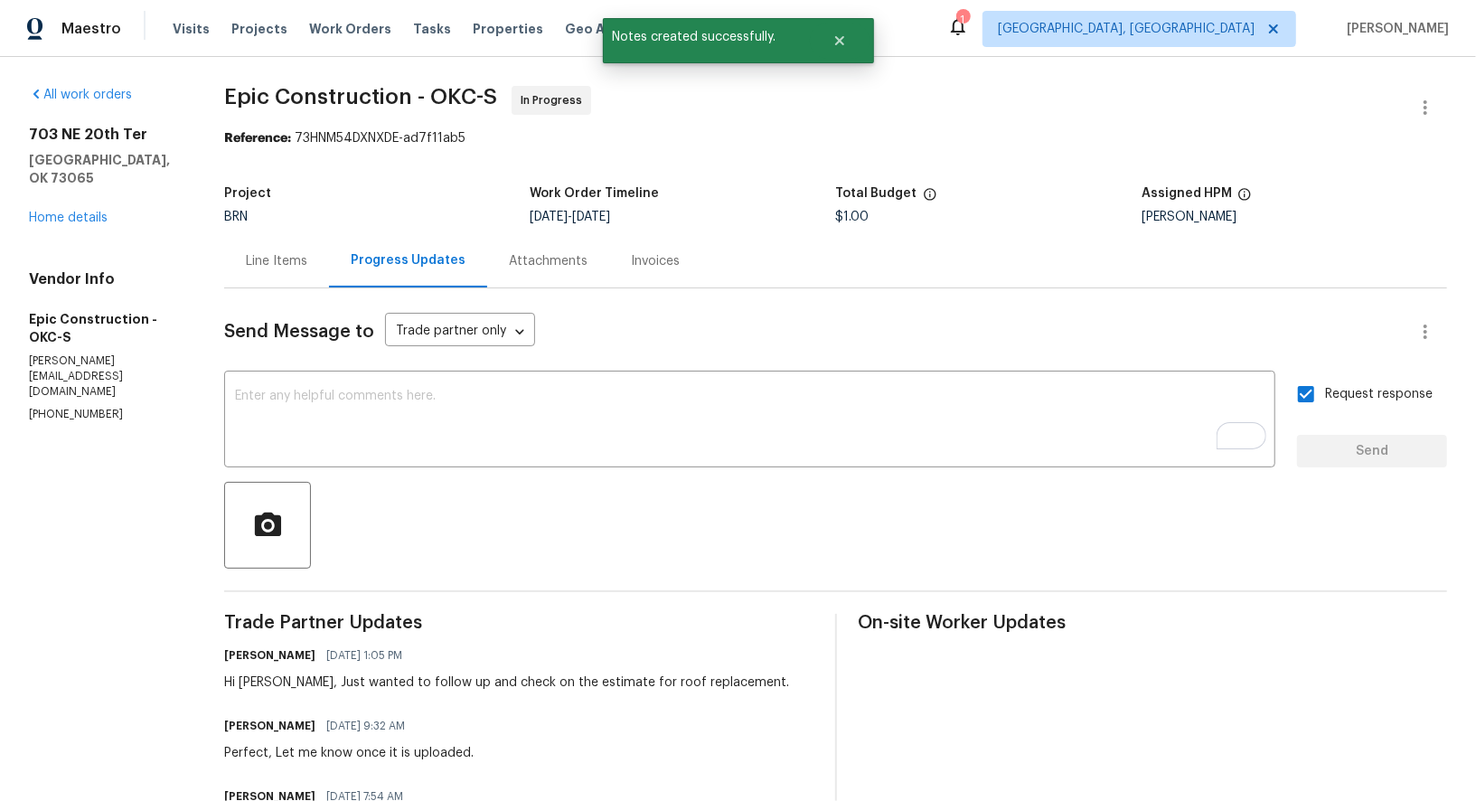
click at [270, 267] on div "Line Items" at bounding box center [276, 261] width 61 height 18
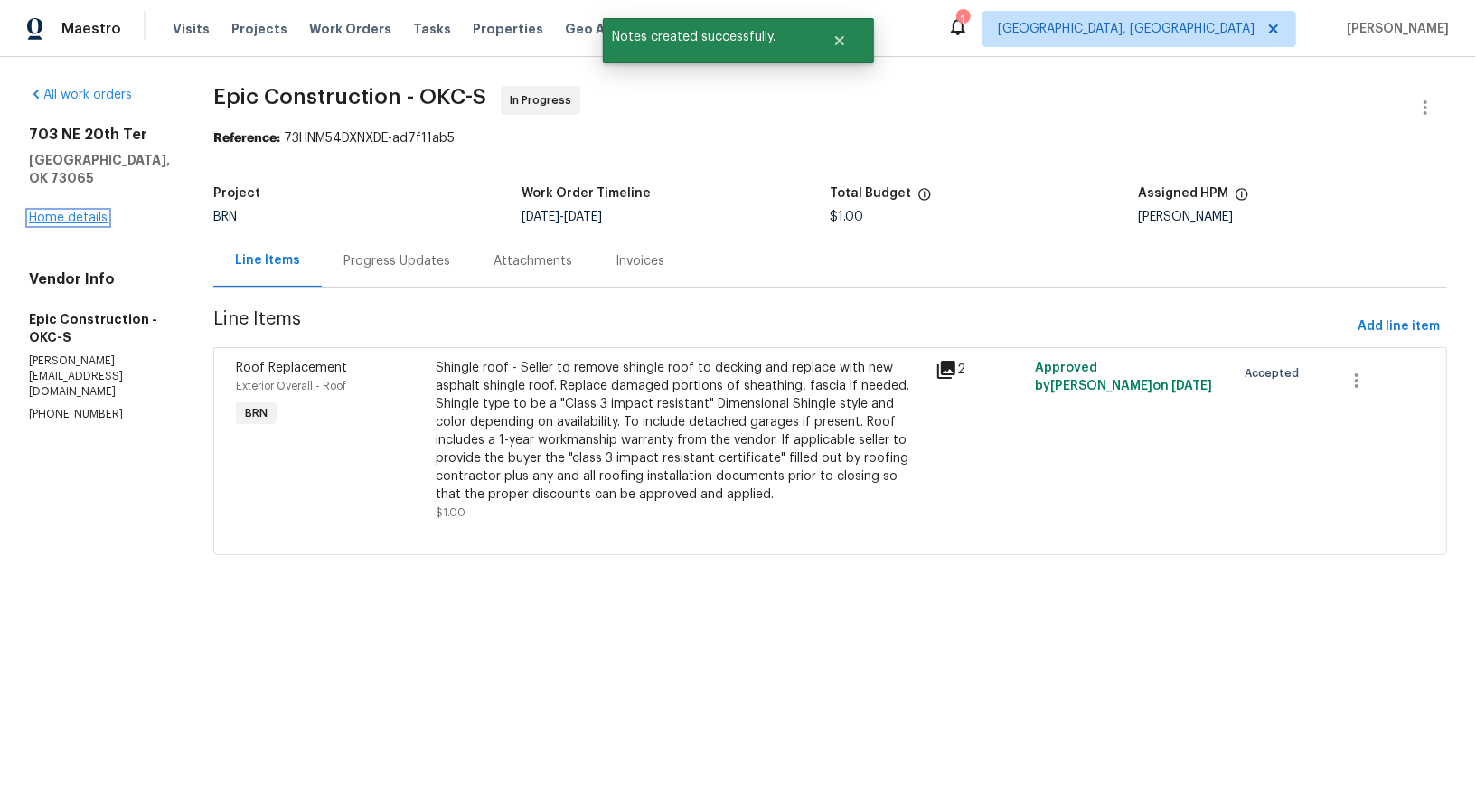
click at [67, 224] on link "Home details" at bounding box center [68, 218] width 79 height 13
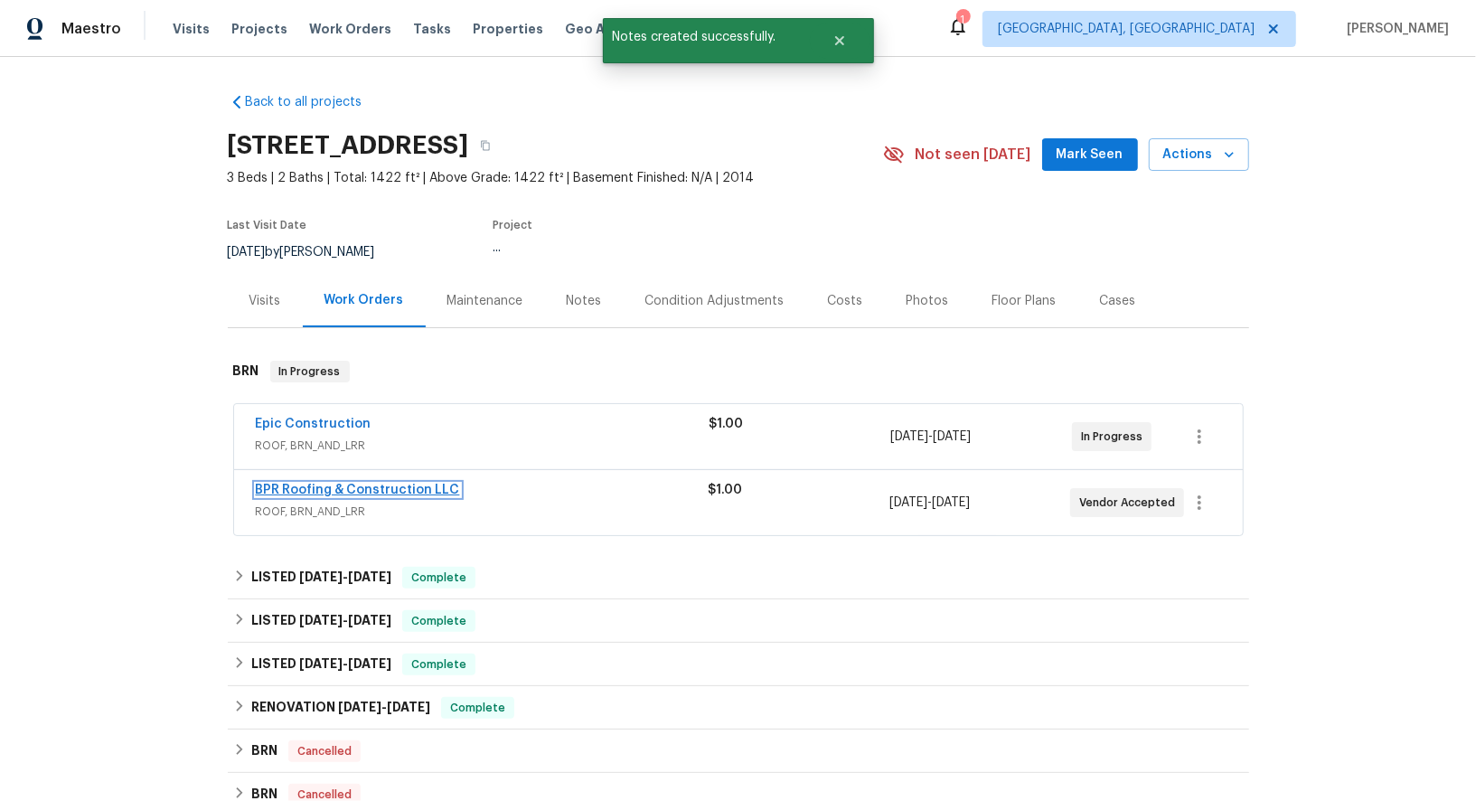
click at [380, 488] on link "BPR Roofing & Construction LLC" at bounding box center [358, 490] width 204 height 13
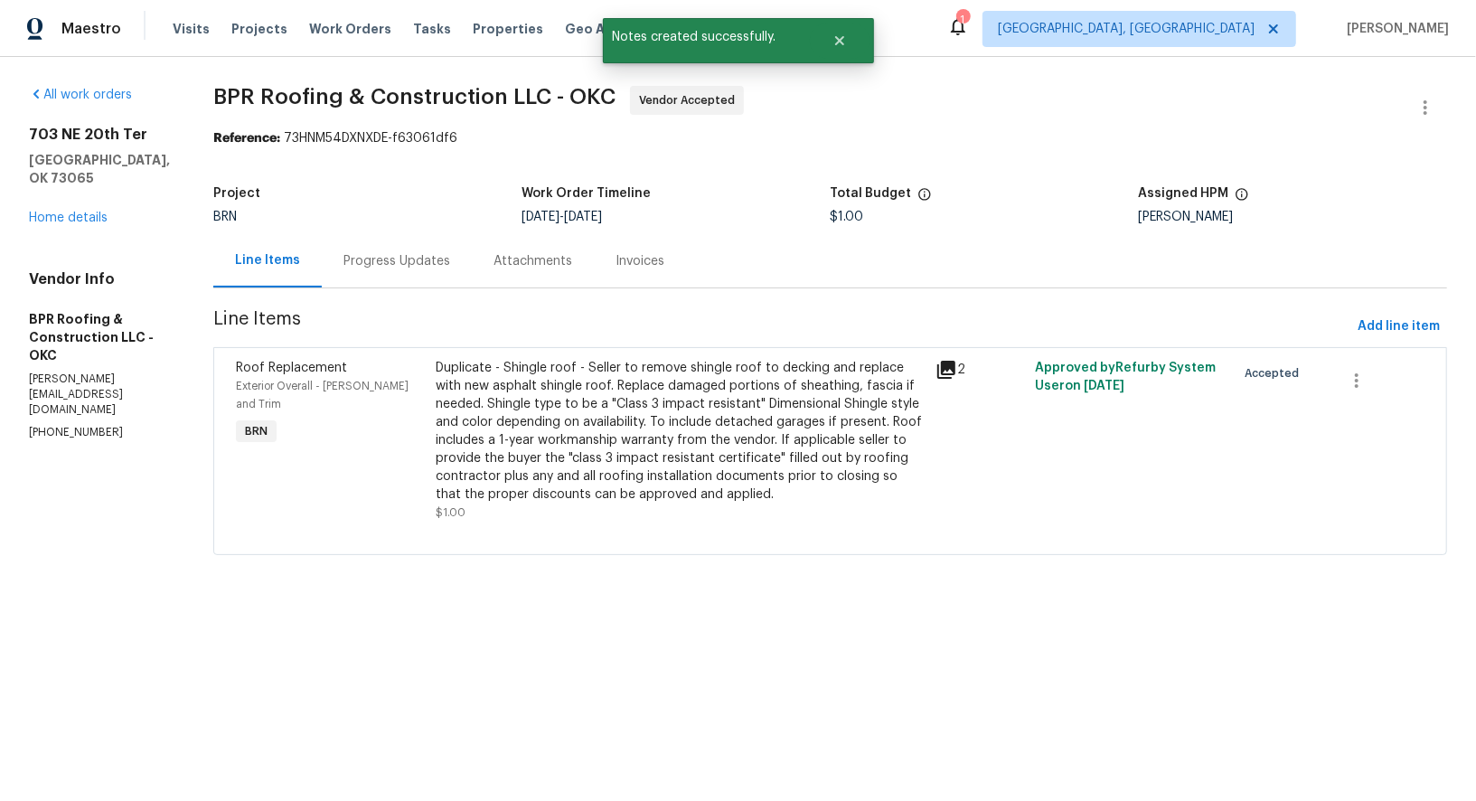
click at [373, 258] on div "Progress Updates" at bounding box center [397, 261] width 107 height 18
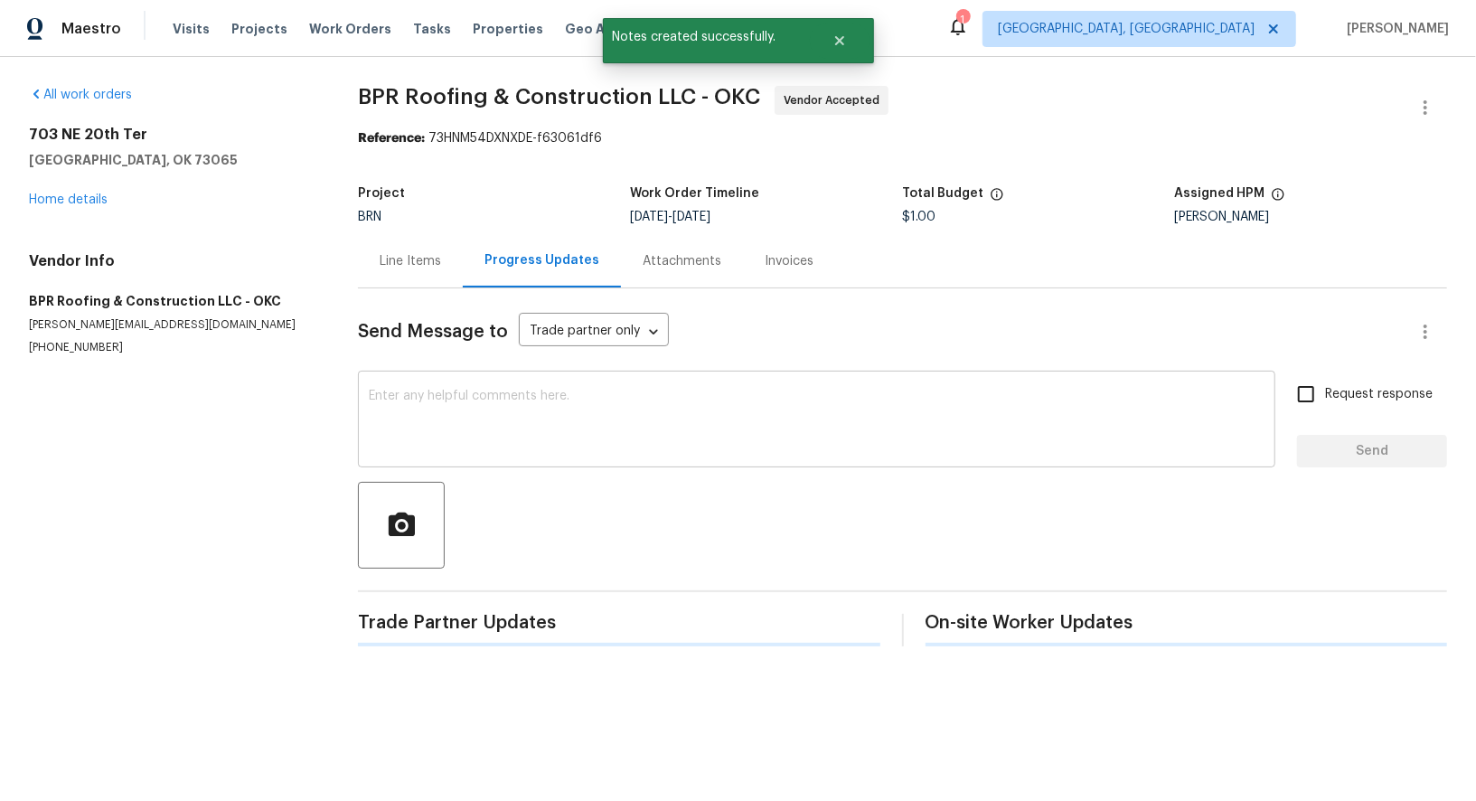
click at [482, 429] on textarea at bounding box center [817, 421] width 896 height 63
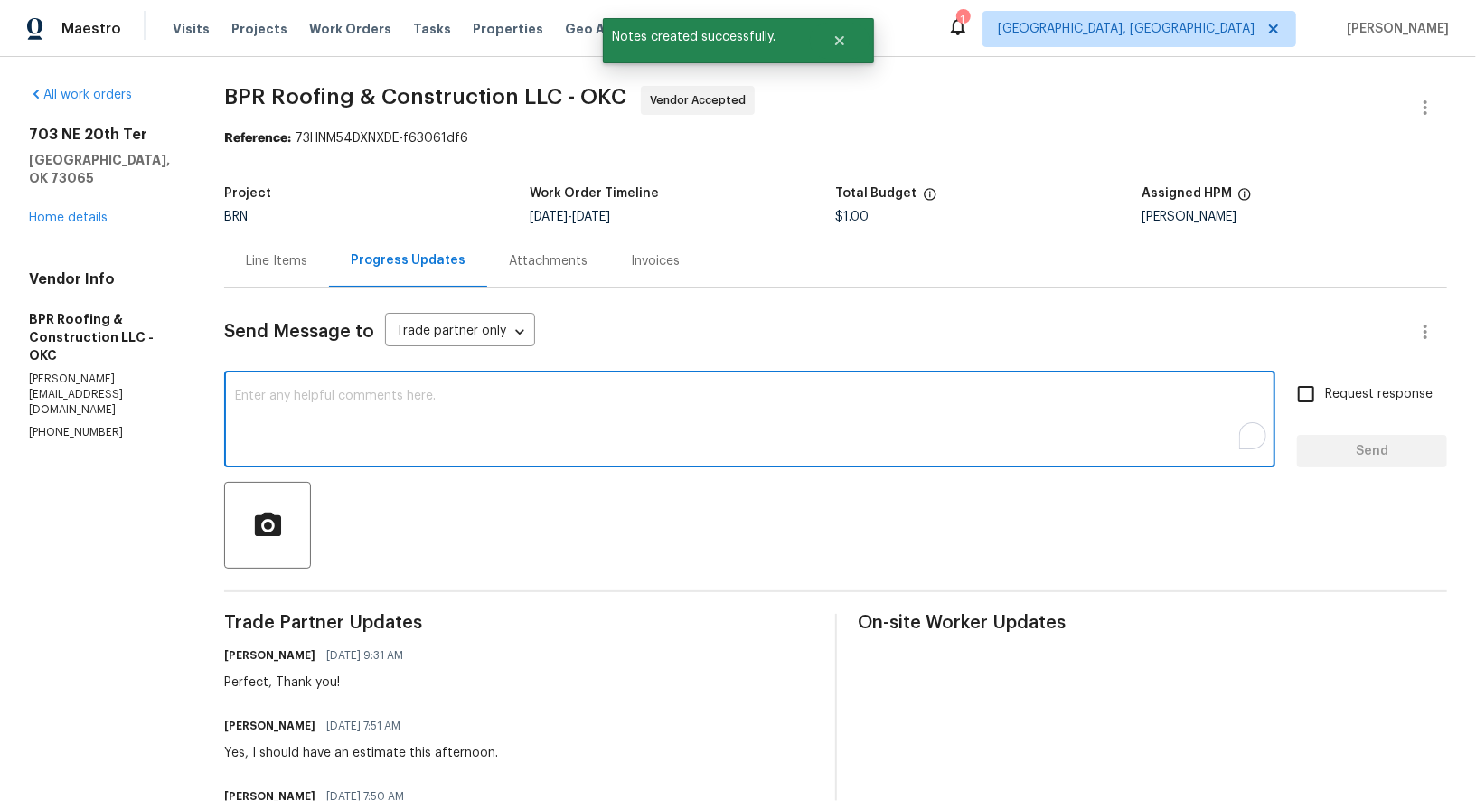
paste textarea "Hi Kristopher, Just wanted to follow up and check on the estimate for roof repl…"
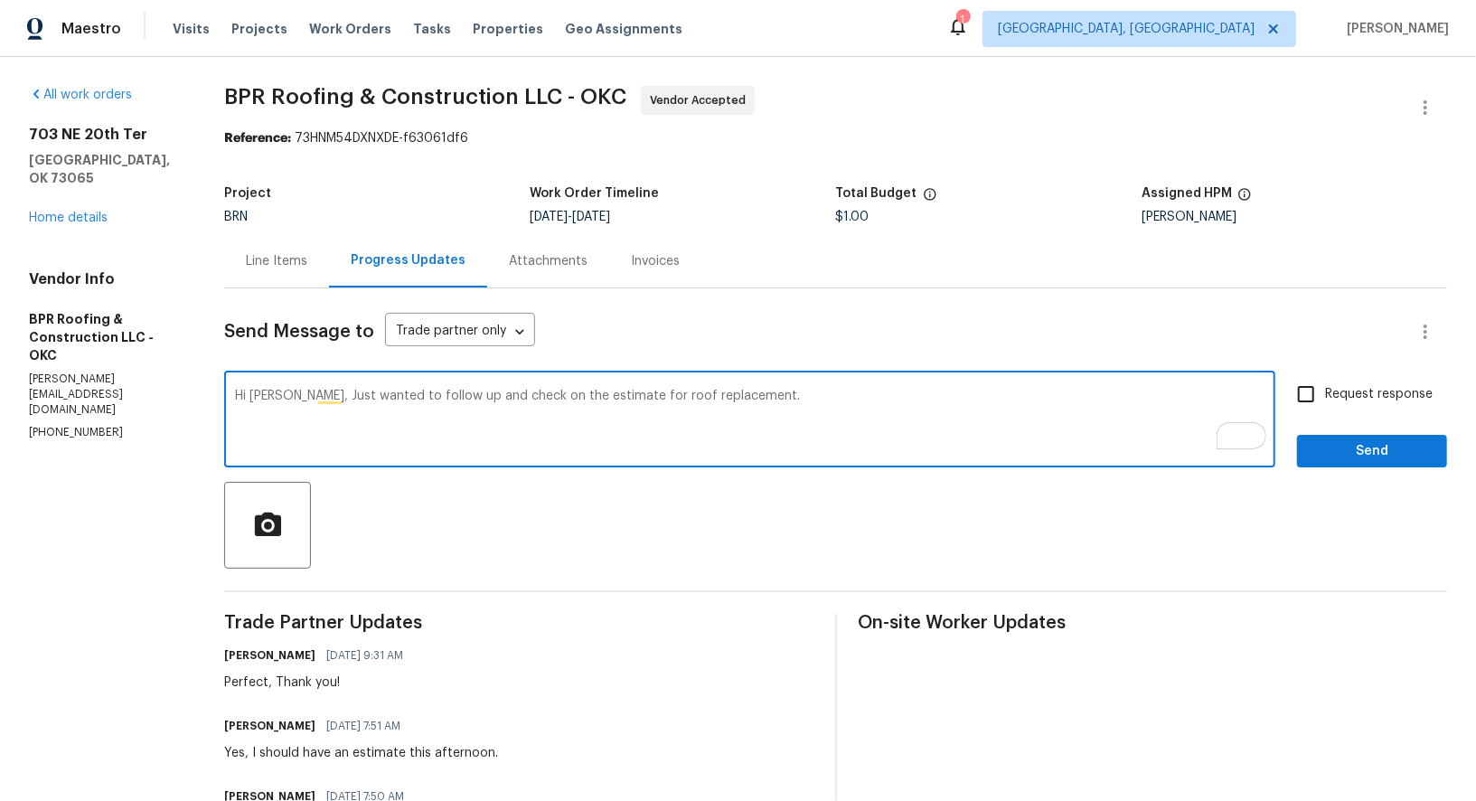
click at [308, 397] on textarea "Hi Kristopher, Just wanted to follow up and check on the estimate for roof repl…" at bounding box center [750, 421] width 1030 height 63
click at [834, 414] on textarea "Hi Jon, Just wanted to follow up and check on the estimate for roof replacement." at bounding box center [750, 421] width 1030 height 63
type textarea "Hi Jon, Just wanted to follow up and check on the estimate for roof replacement."
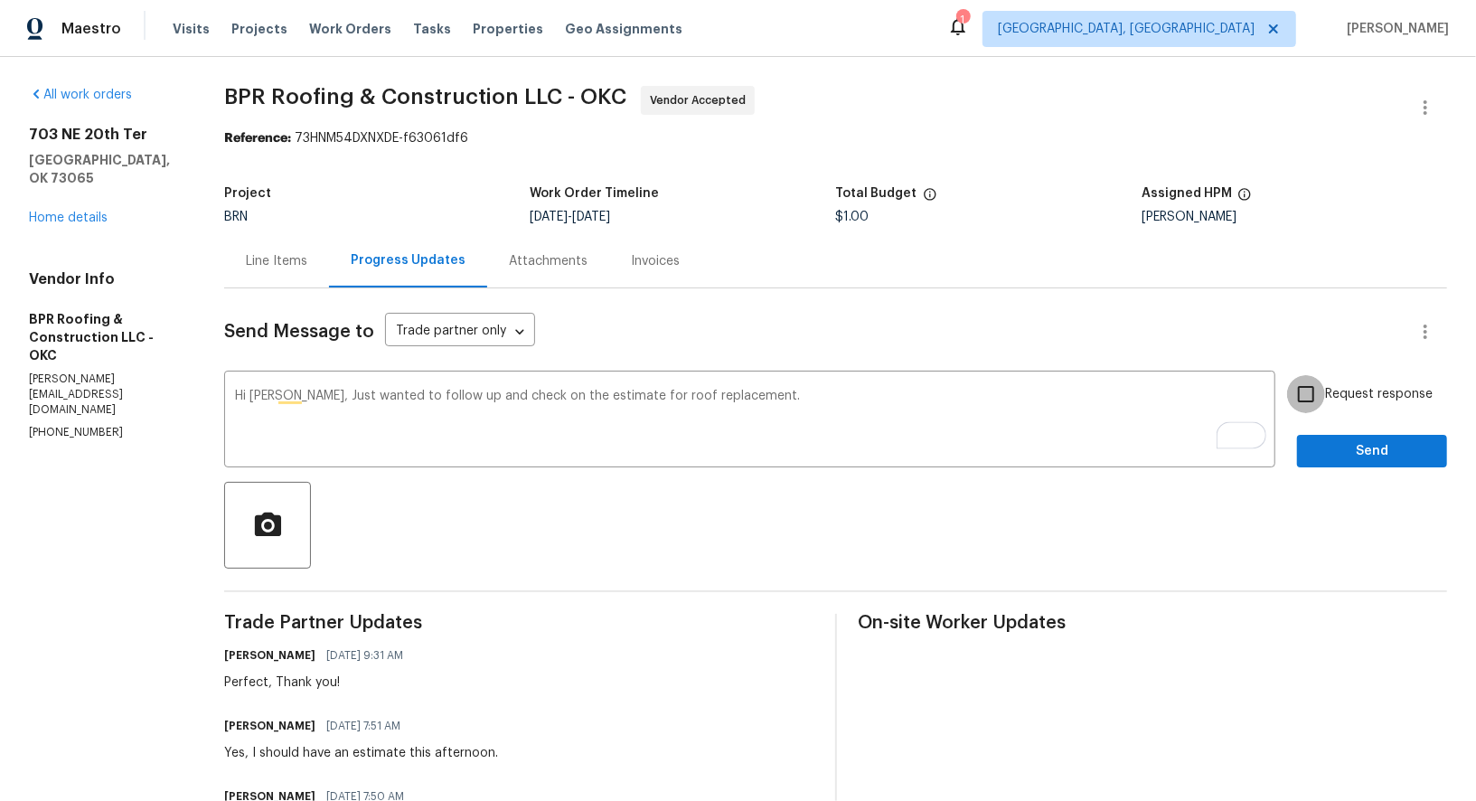
click at [1297, 400] on input "Request response" at bounding box center [1306, 394] width 38 height 38
checkbox input "true"
click at [1320, 449] on span "Send" at bounding box center [1372, 451] width 121 height 23
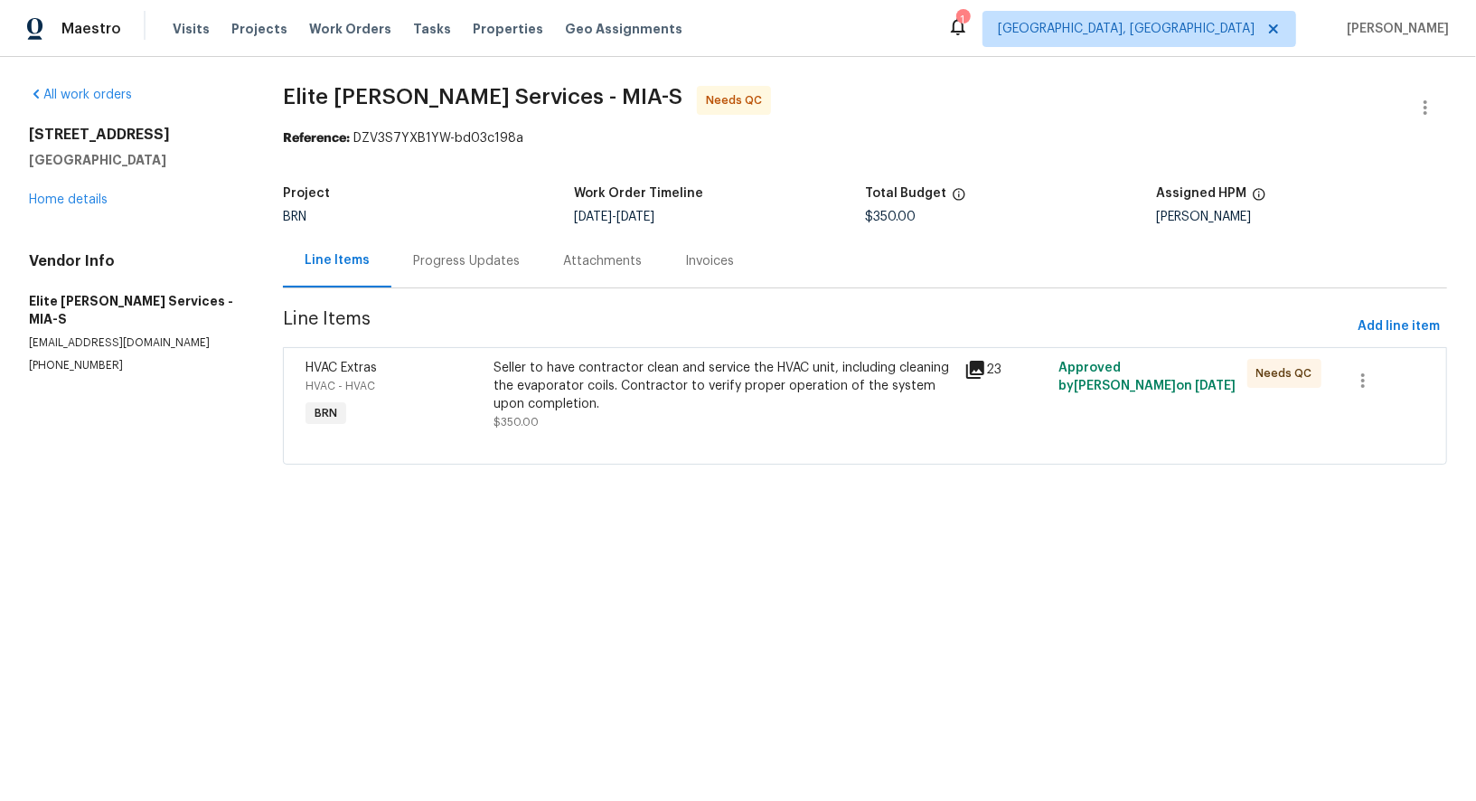
click at [559, 394] on div "Seller to have contractor clean and service the HVAC unit, including cleaning t…" at bounding box center [724, 386] width 460 height 54
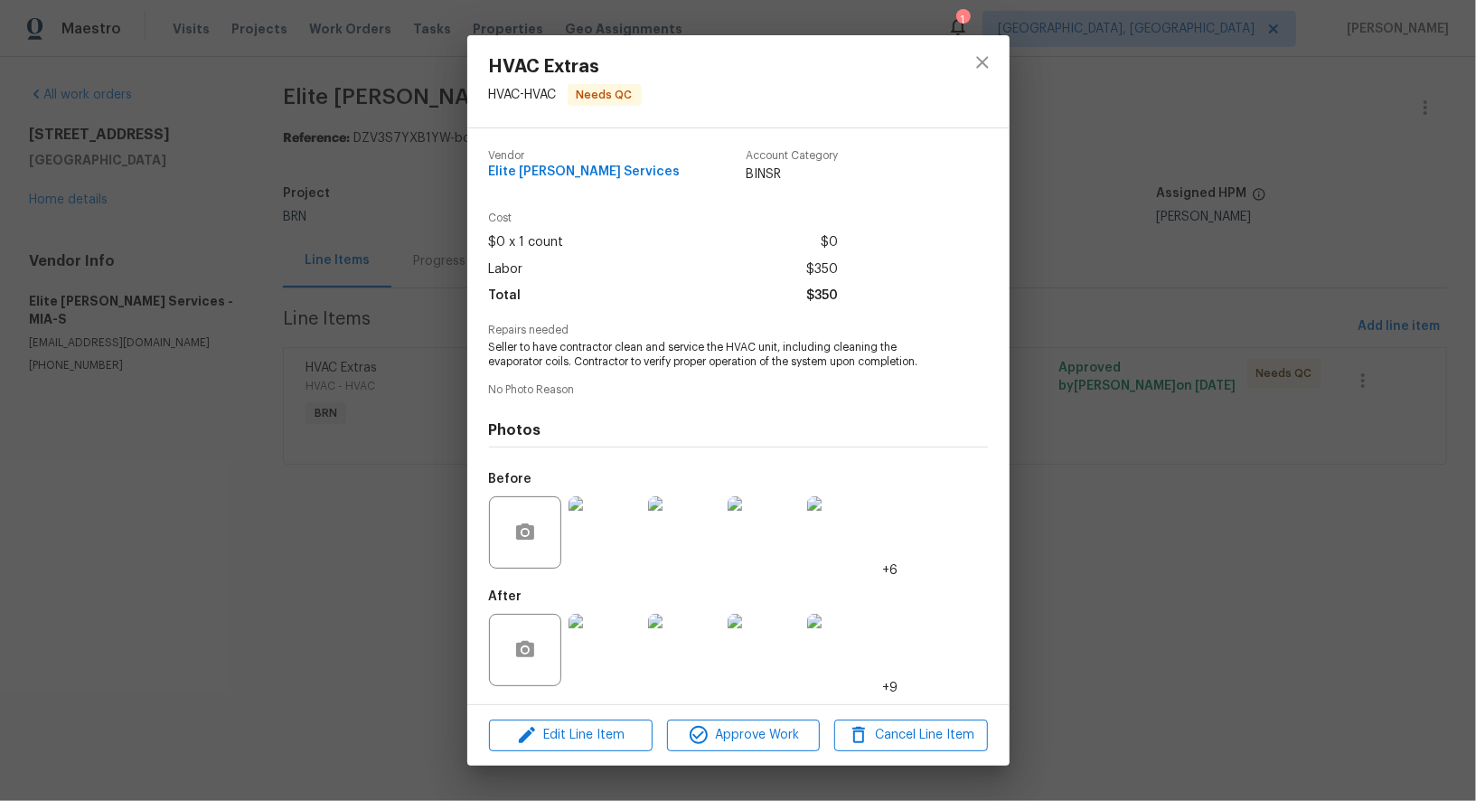
click at [614, 671] on img at bounding box center [605, 650] width 72 height 72
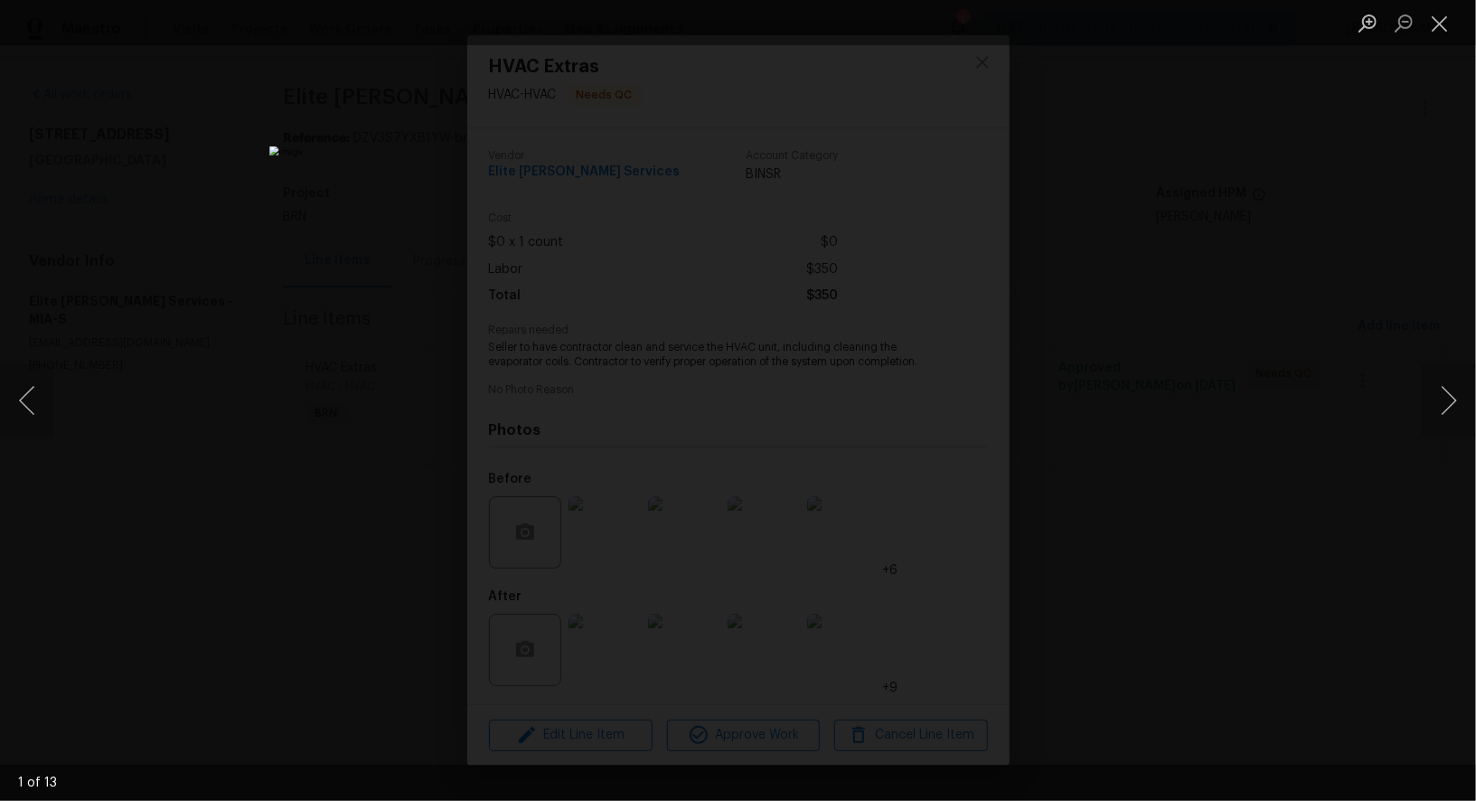
click at [1247, 570] on div "Lightbox" at bounding box center [738, 400] width 1476 height 801
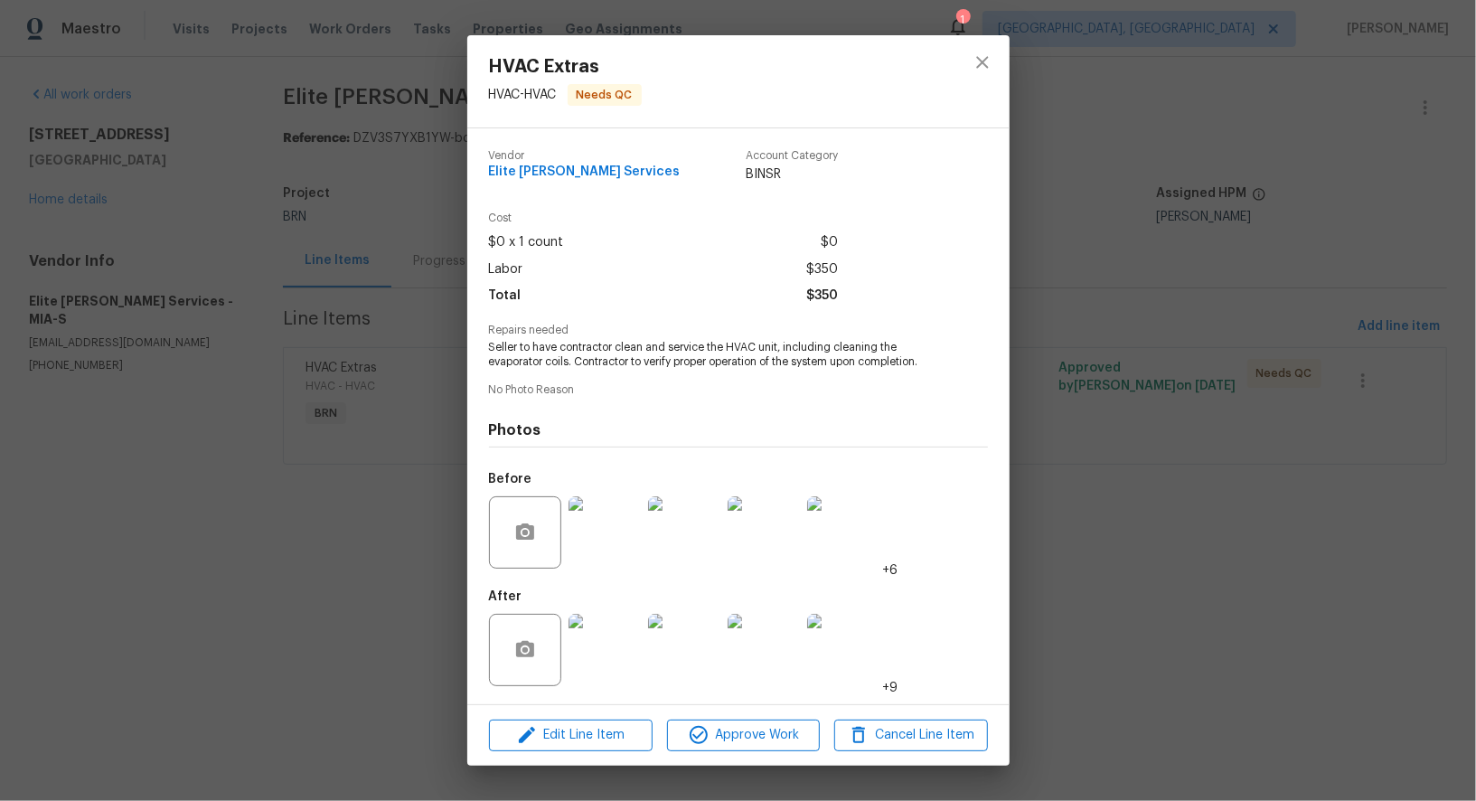
click at [631, 514] on img at bounding box center [605, 532] width 72 height 72
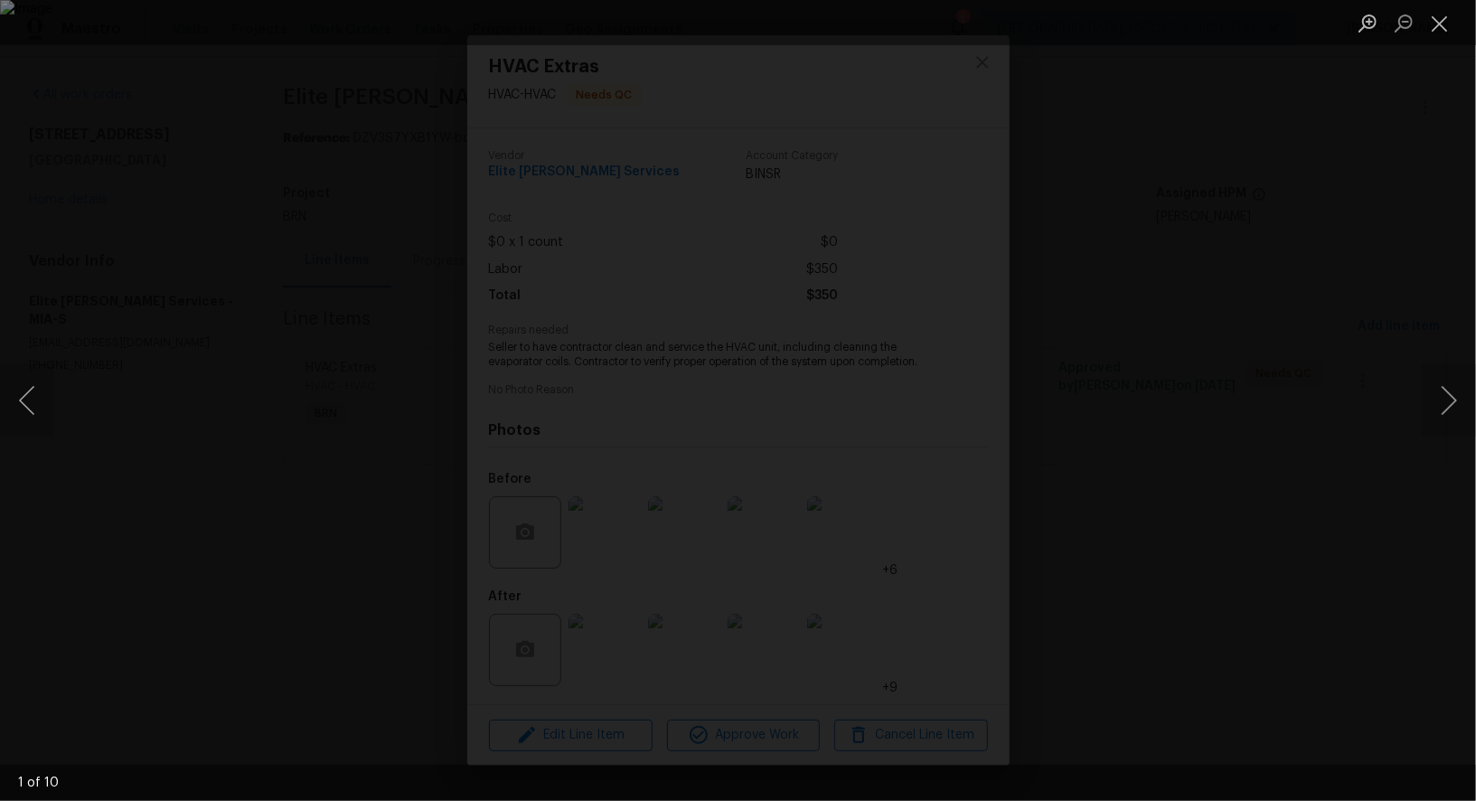
click at [1050, 475] on img "Lightbox" at bounding box center [738, 400] width 1476 height 801
click at [1050, 475] on div "Lightbox" at bounding box center [738, 400] width 1476 height 801
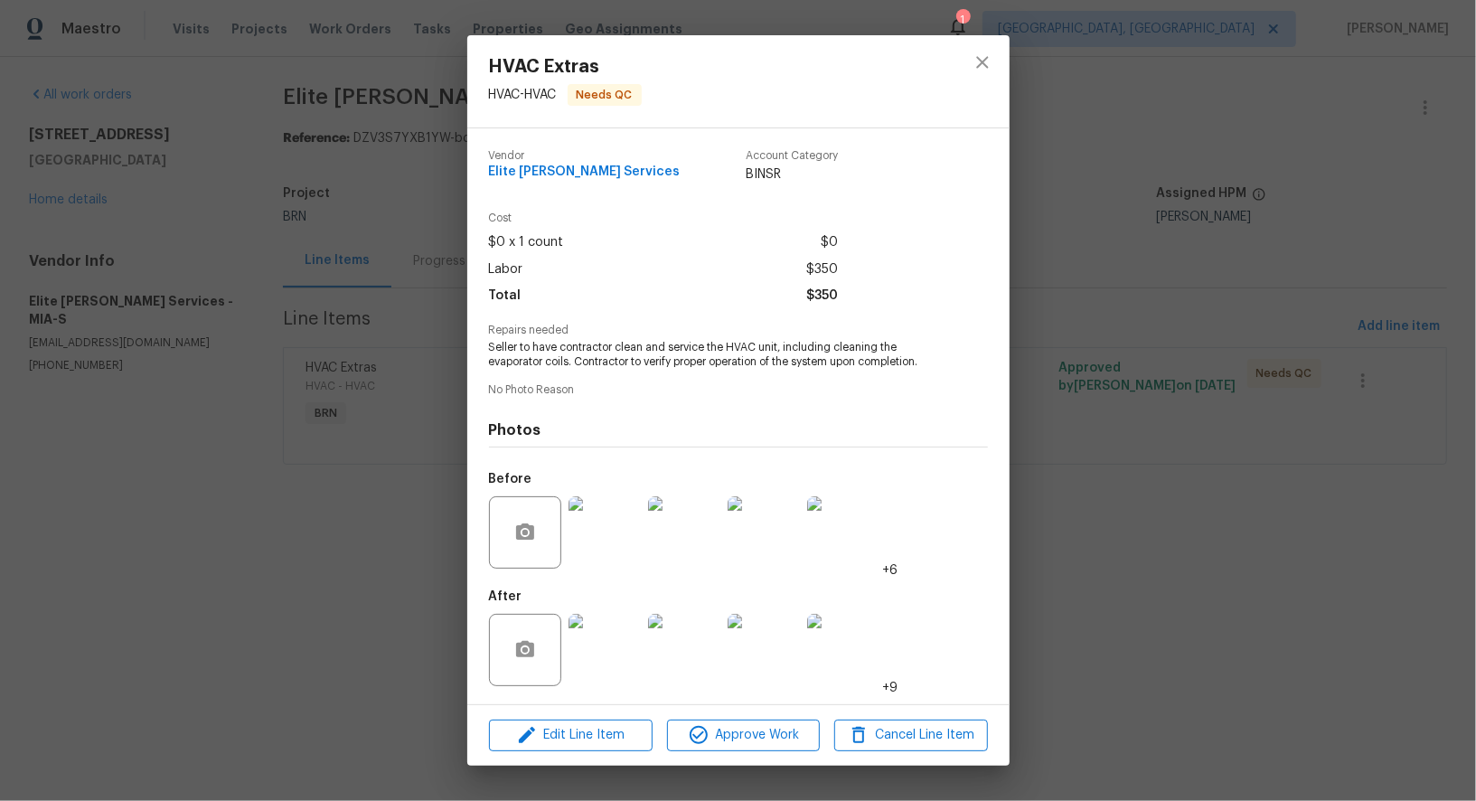
click at [617, 551] on img at bounding box center [605, 532] width 72 height 72
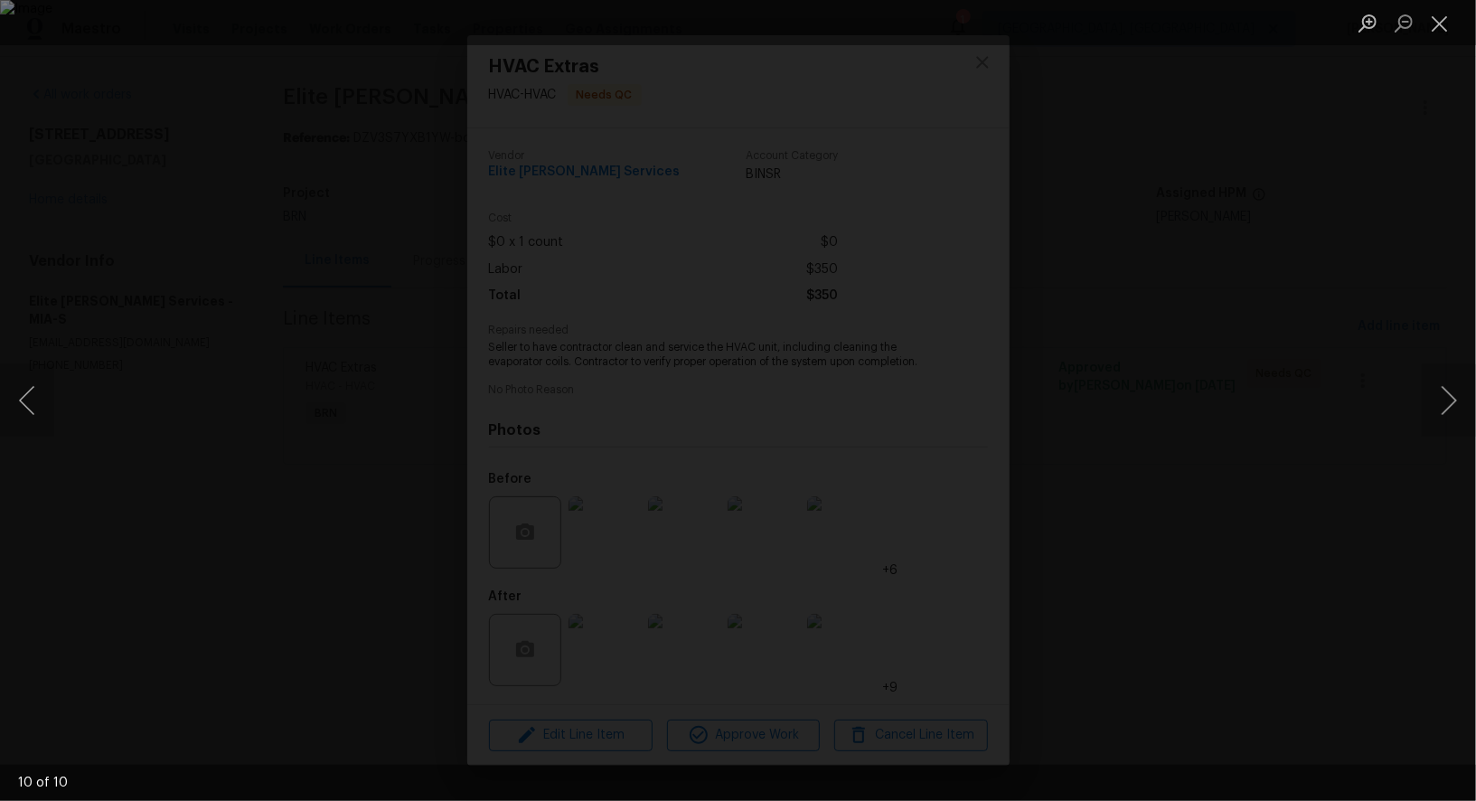
click at [1381, 530] on div "Lightbox" at bounding box center [738, 400] width 1476 height 801
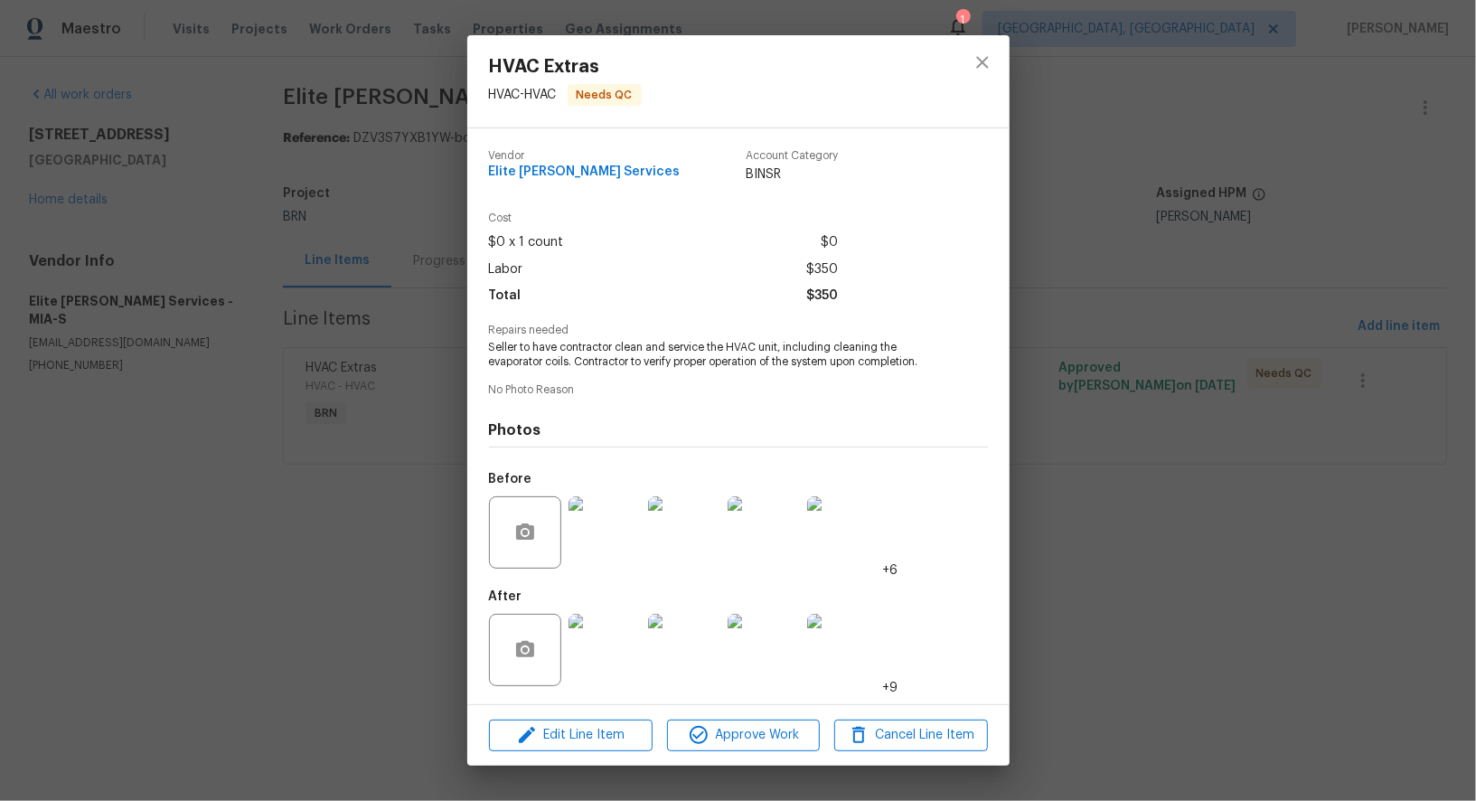
click at [1371, 520] on div "HVAC Extras HVAC - HVAC Needs QC Vendor Elite Manning Services Account Category…" at bounding box center [738, 400] width 1476 height 801
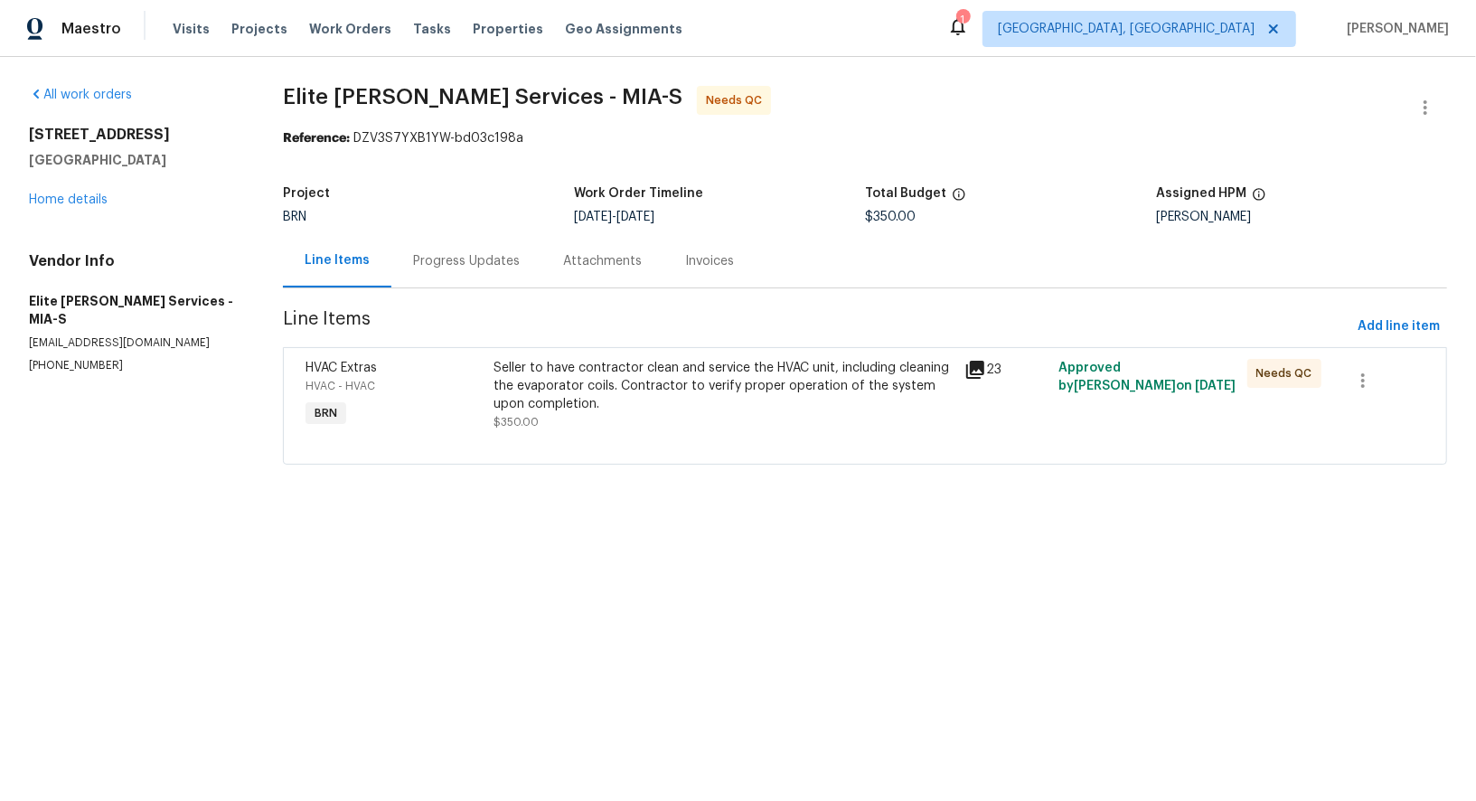
click at [440, 306] on section "Elite Manning Services - MIA-S Needs QC Reference: DZV3S7YXB1YW-bd03c198a Proje…" at bounding box center [865, 286] width 1164 height 401
click at [449, 276] on div "Progress Updates" at bounding box center [466, 260] width 150 height 53
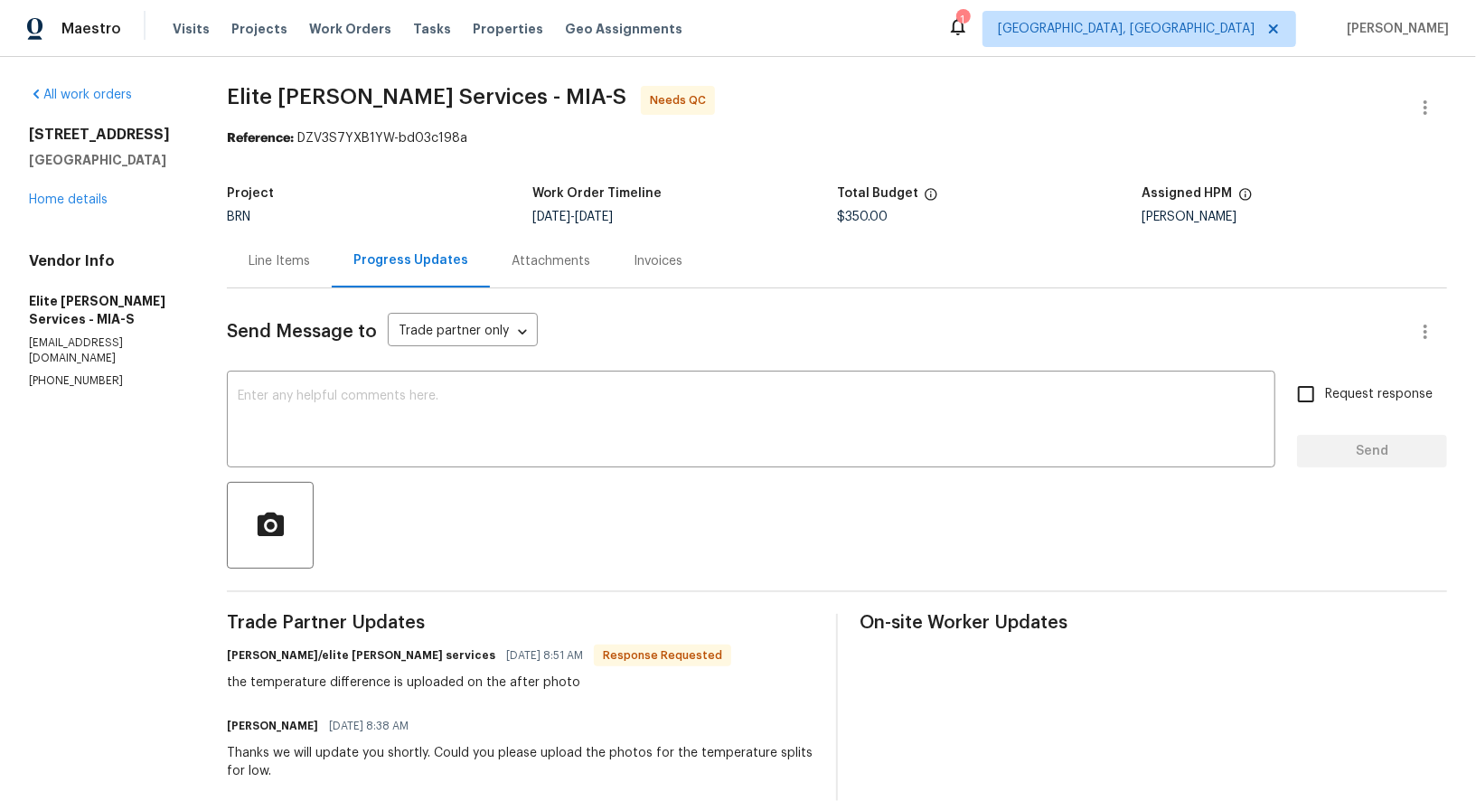
click at [305, 231] on div "Project BRN Work Order Timeline 9/5/2025 - 9/9/2025 Total Budget $350.00 Assign…" at bounding box center [837, 205] width 1220 height 58
click at [310, 253] on div "Line Items" at bounding box center [279, 261] width 61 height 18
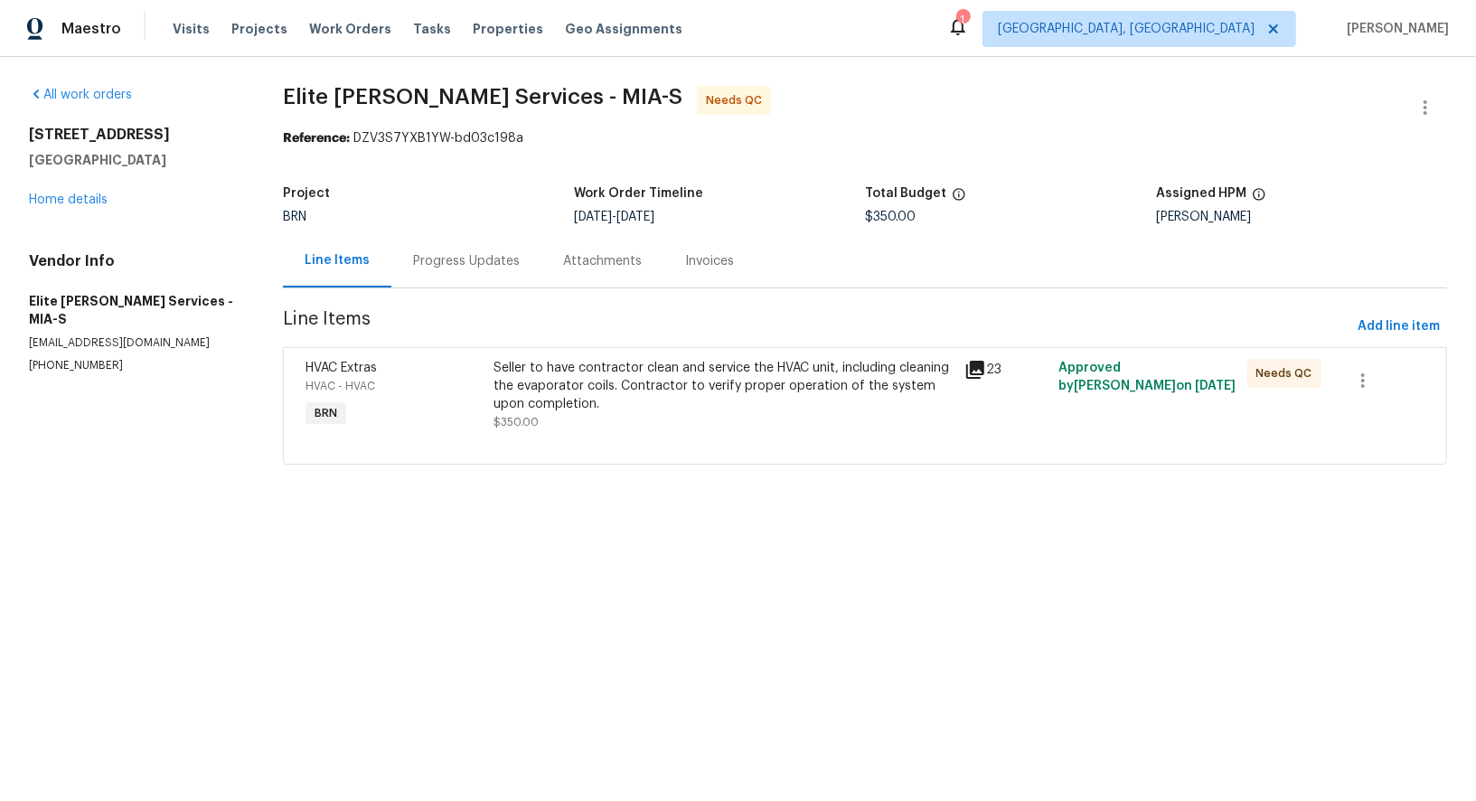
click at [610, 373] on div "Seller to have contractor clean and service the HVAC unit, including cleaning t…" at bounding box center [724, 386] width 460 height 54
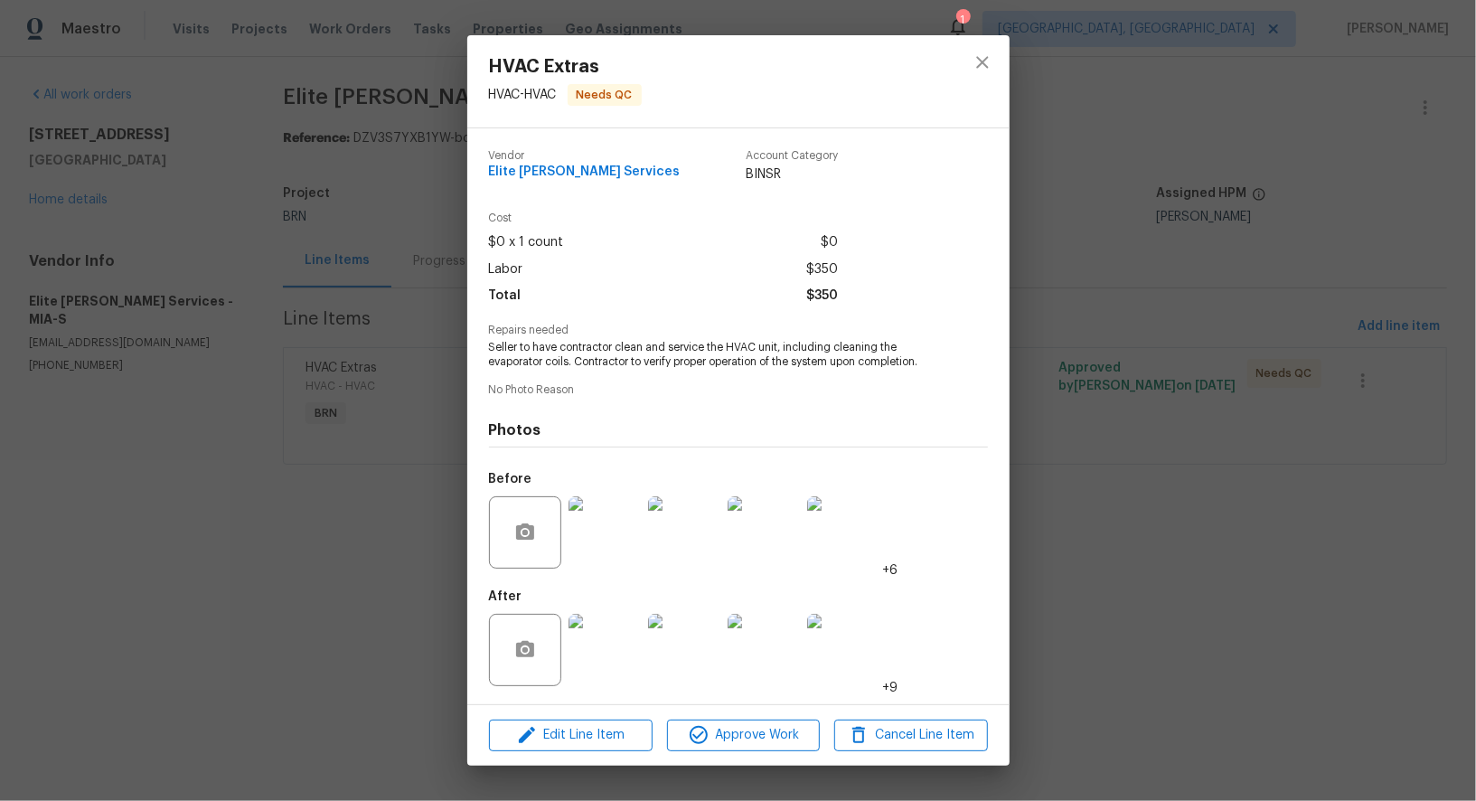
click at [595, 647] on img at bounding box center [605, 650] width 72 height 72
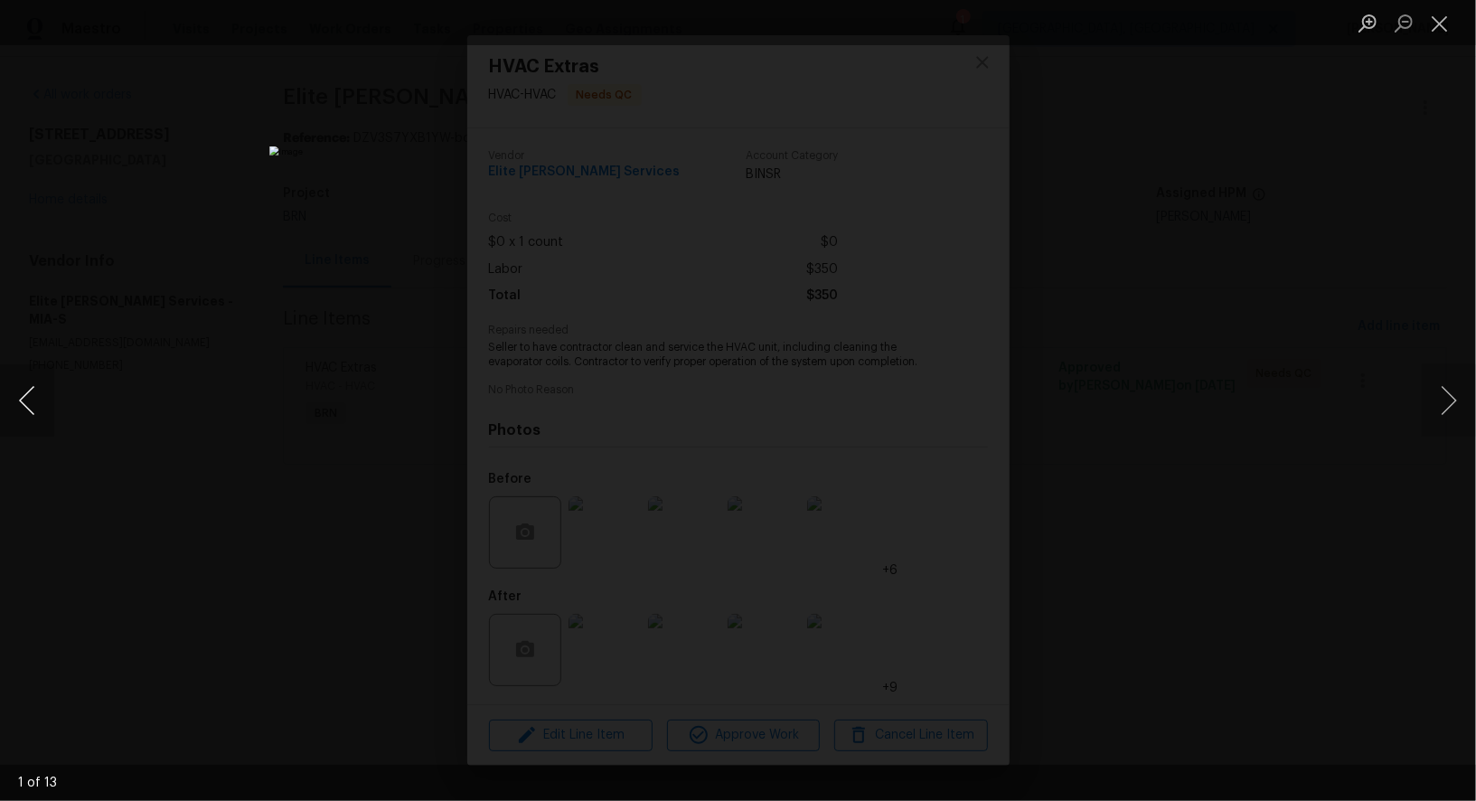
click at [4, 393] on button "Previous image" at bounding box center [27, 400] width 54 height 72
click at [34, 406] on button "Previous image" at bounding box center [27, 400] width 54 height 72
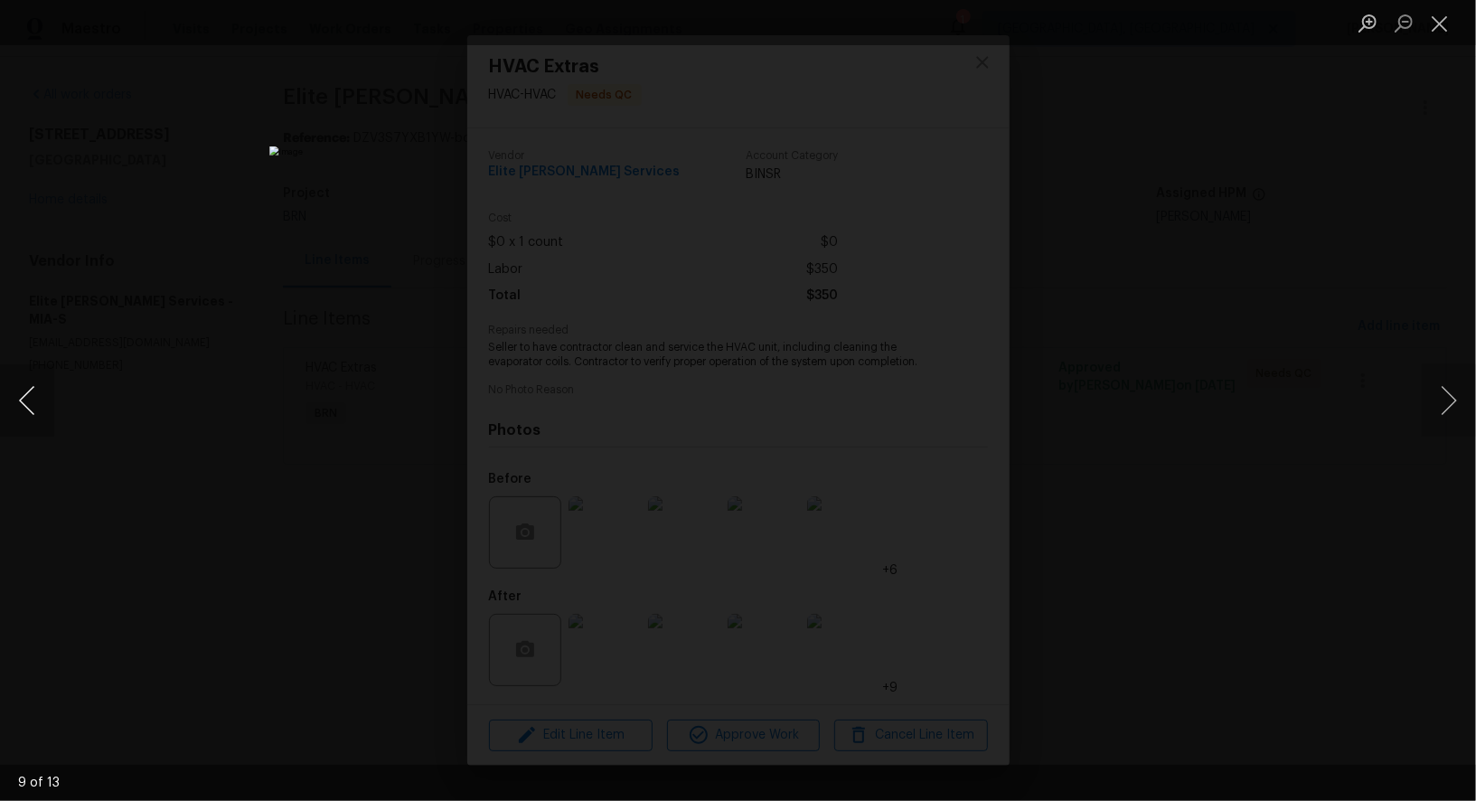
click at [34, 406] on button "Previous image" at bounding box center [27, 400] width 54 height 72
click at [728, 465] on img "Lightbox" at bounding box center [738, 400] width 938 height 509
click at [55, 410] on div "Lightbox" at bounding box center [738, 400] width 1476 height 801
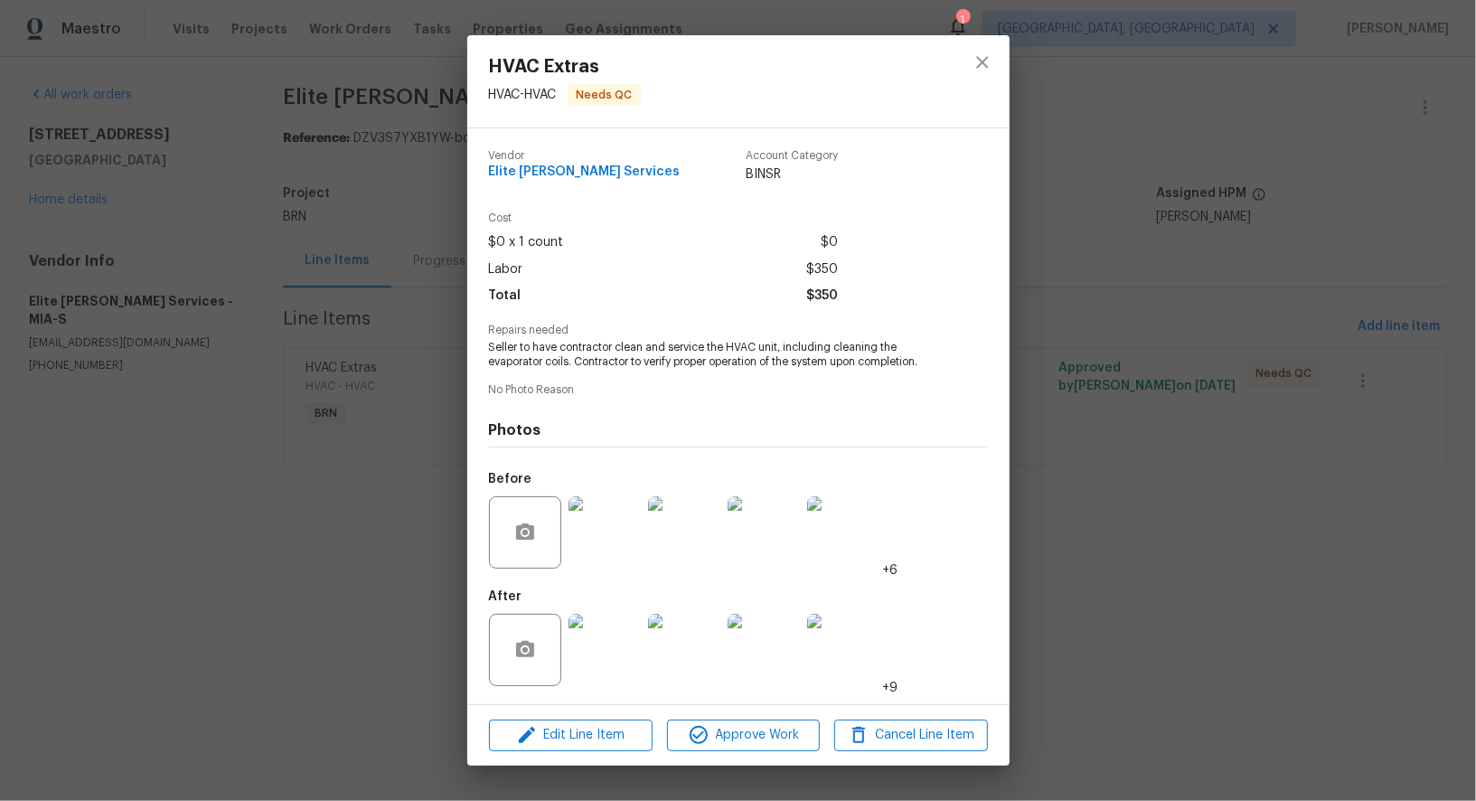
click at [628, 655] on img at bounding box center [605, 650] width 72 height 72
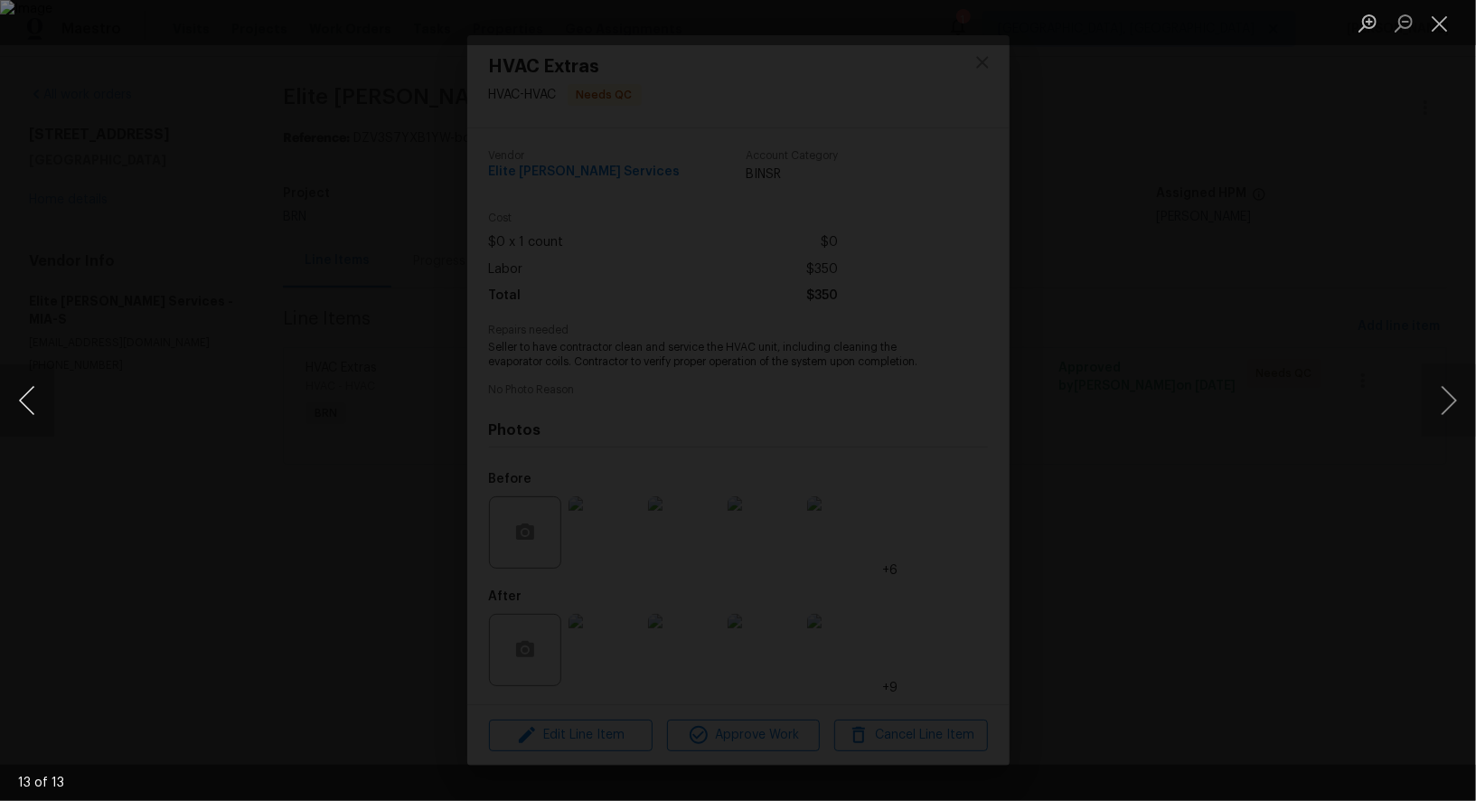
click at [29, 417] on button "Previous image" at bounding box center [27, 400] width 54 height 72
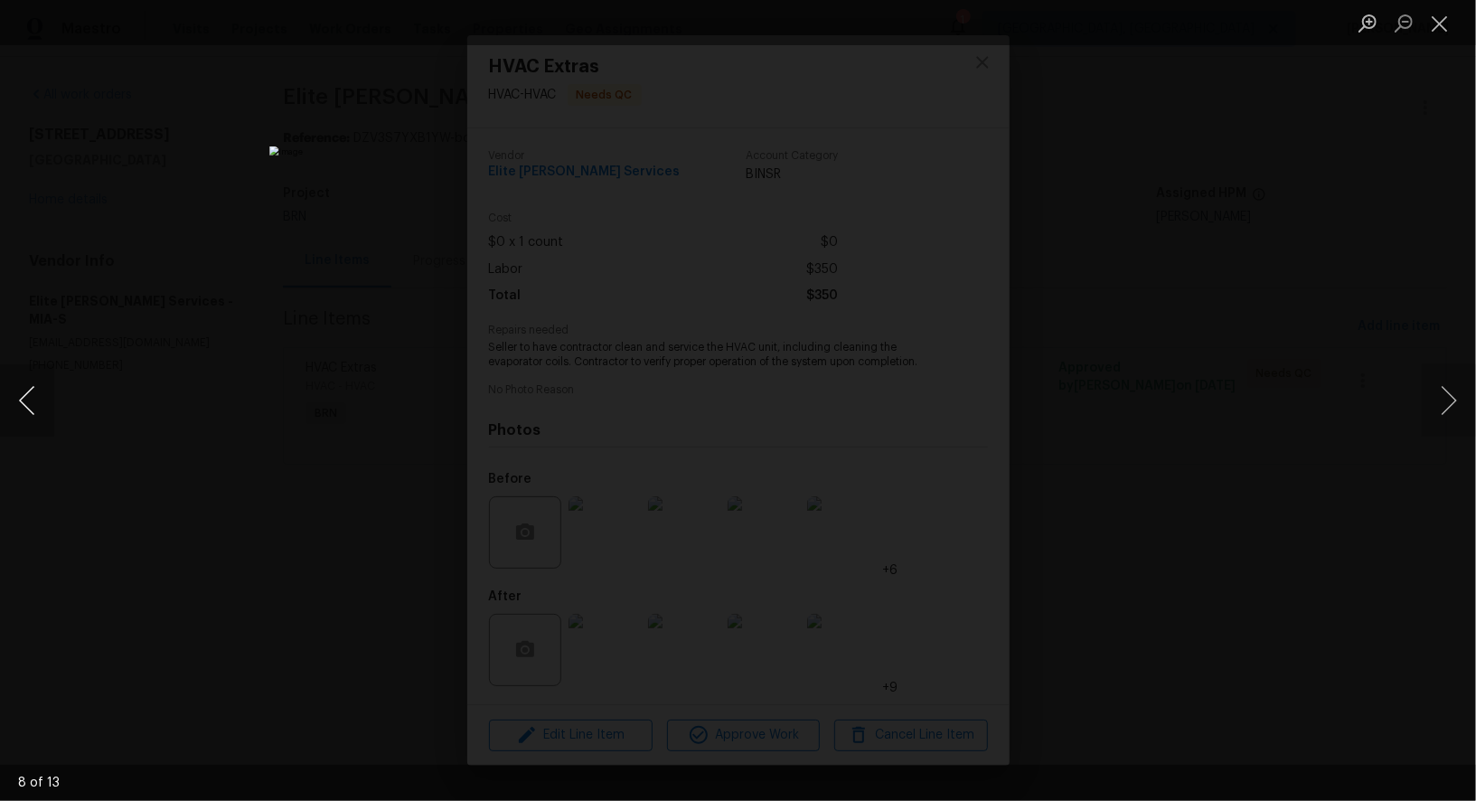
click at [29, 417] on button "Previous image" at bounding box center [27, 400] width 54 height 72
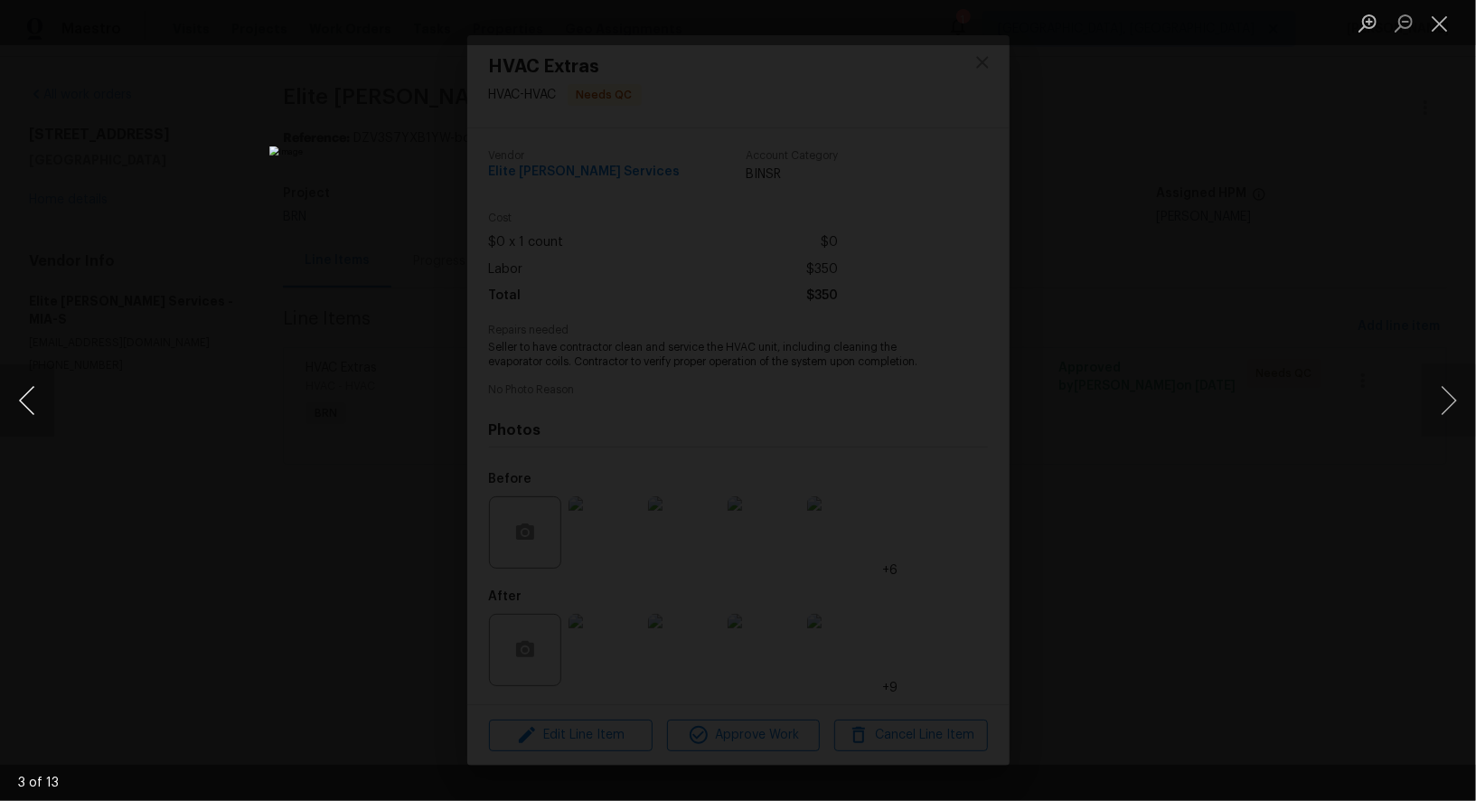
click at [29, 417] on button "Previous image" at bounding box center [27, 400] width 54 height 72
click at [778, 467] on img "Lightbox" at bounding box center [738, 400] width 938 height 509
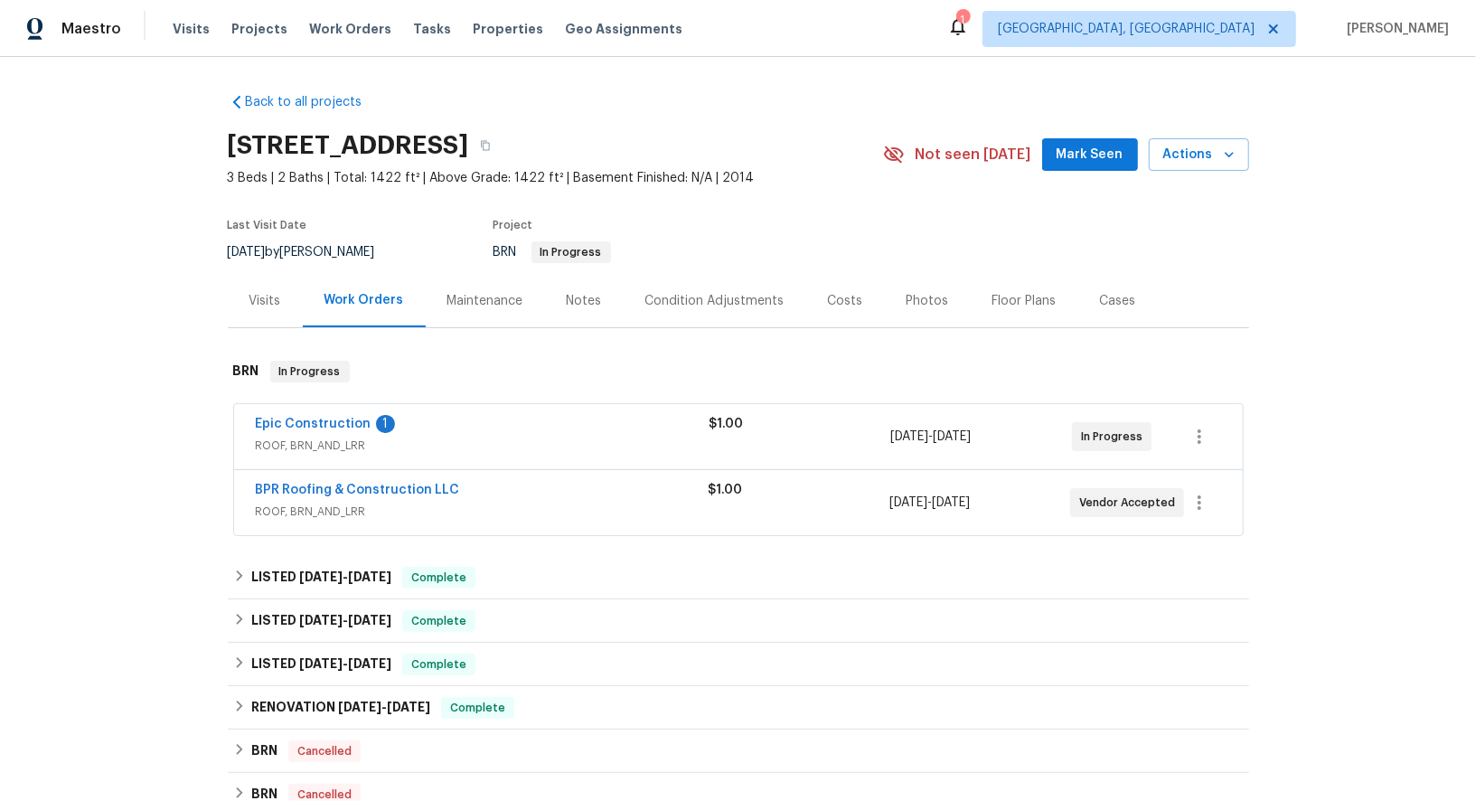
click at [325, 430] on span "Epic Construction" at bounding box center [314, 424] width 116 height 18
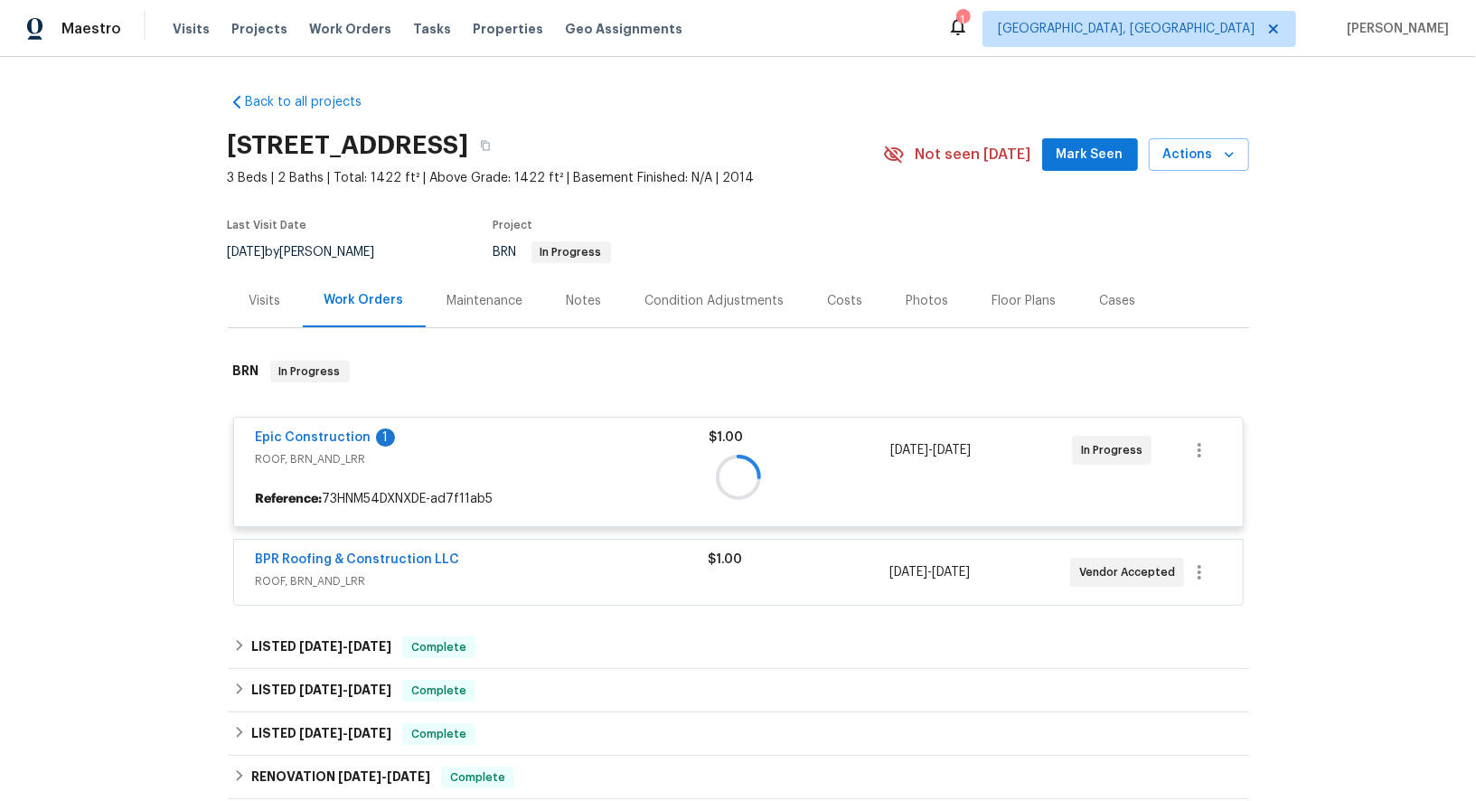
click at [319, 436] on div at bounding box center [739, 477] width 1022 height 269
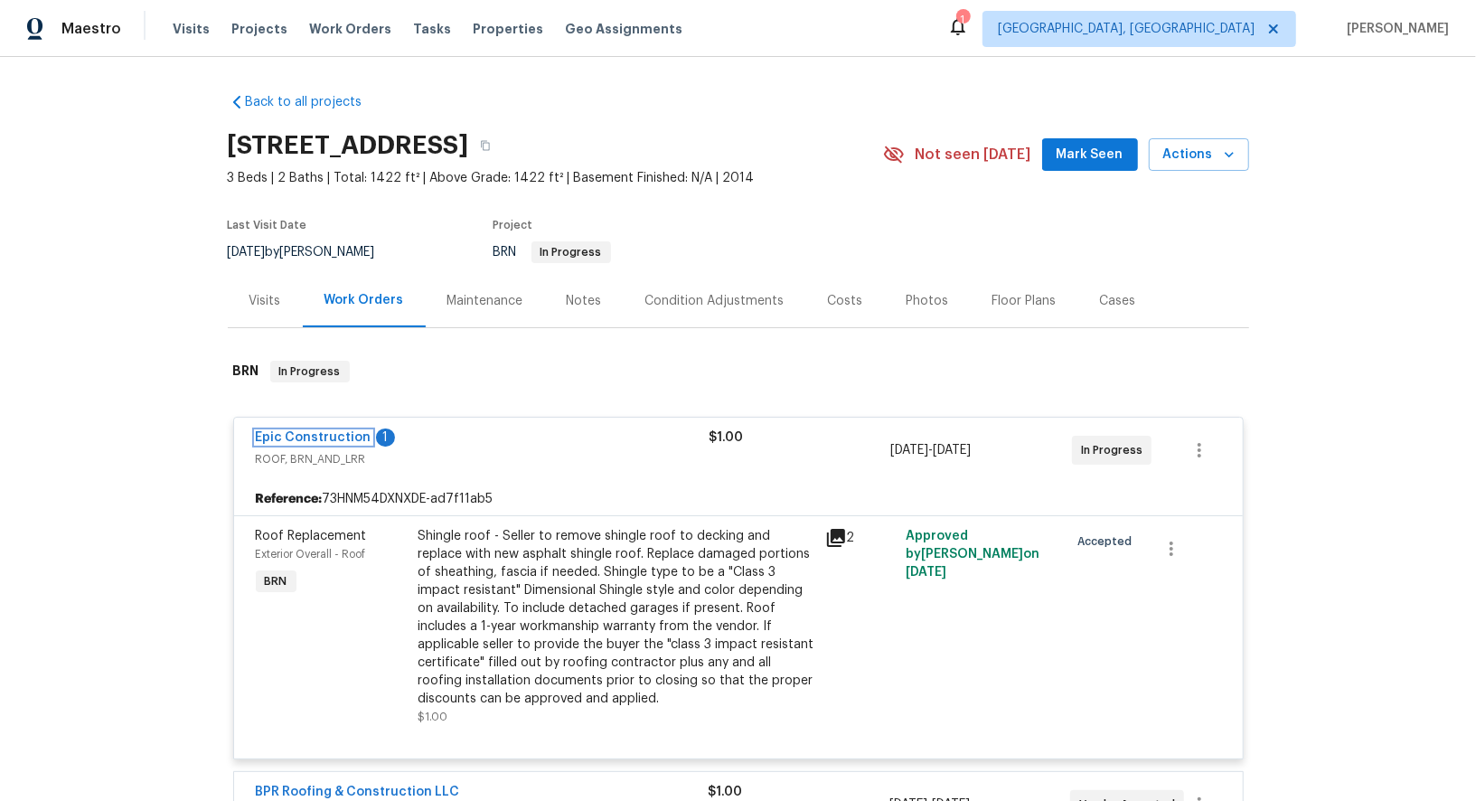
click at [319, 436] on link "Epic Construction" at bounding box center [314, 437] width 116 height 13
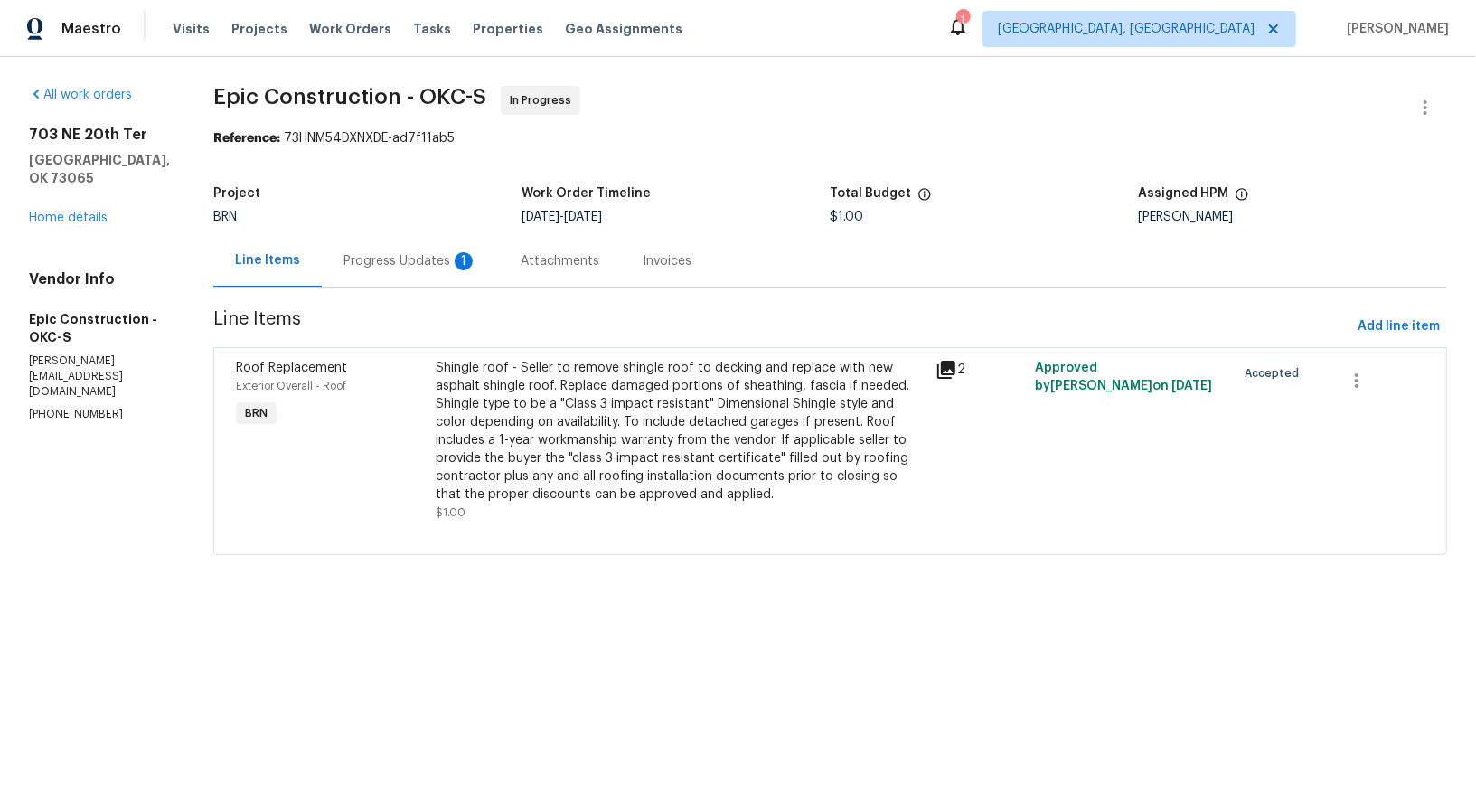
click at [384, 259] on div "Progress Updates 1" at bounding box center [411, 261] width 134 height 18
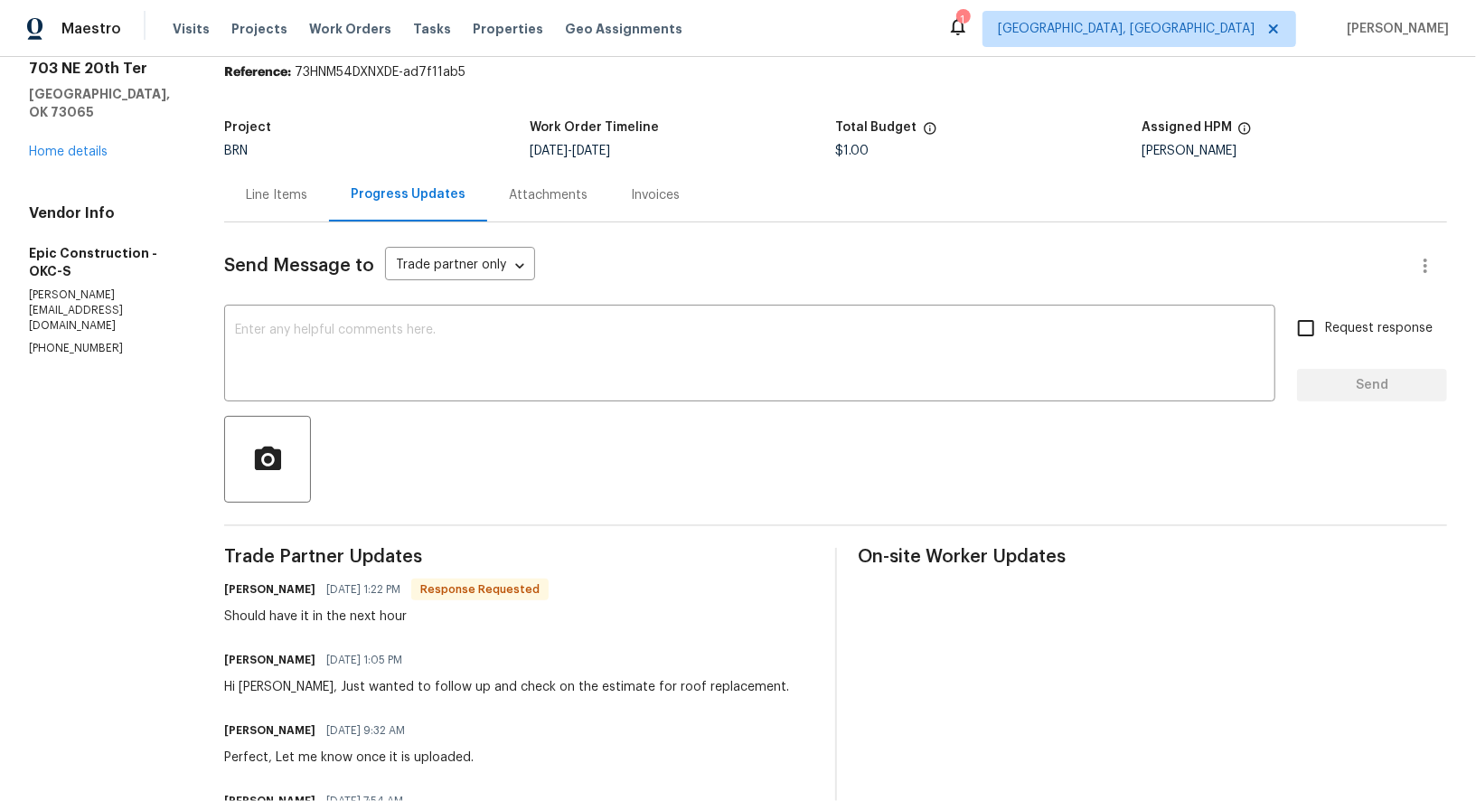
scroll to position [148, 0]
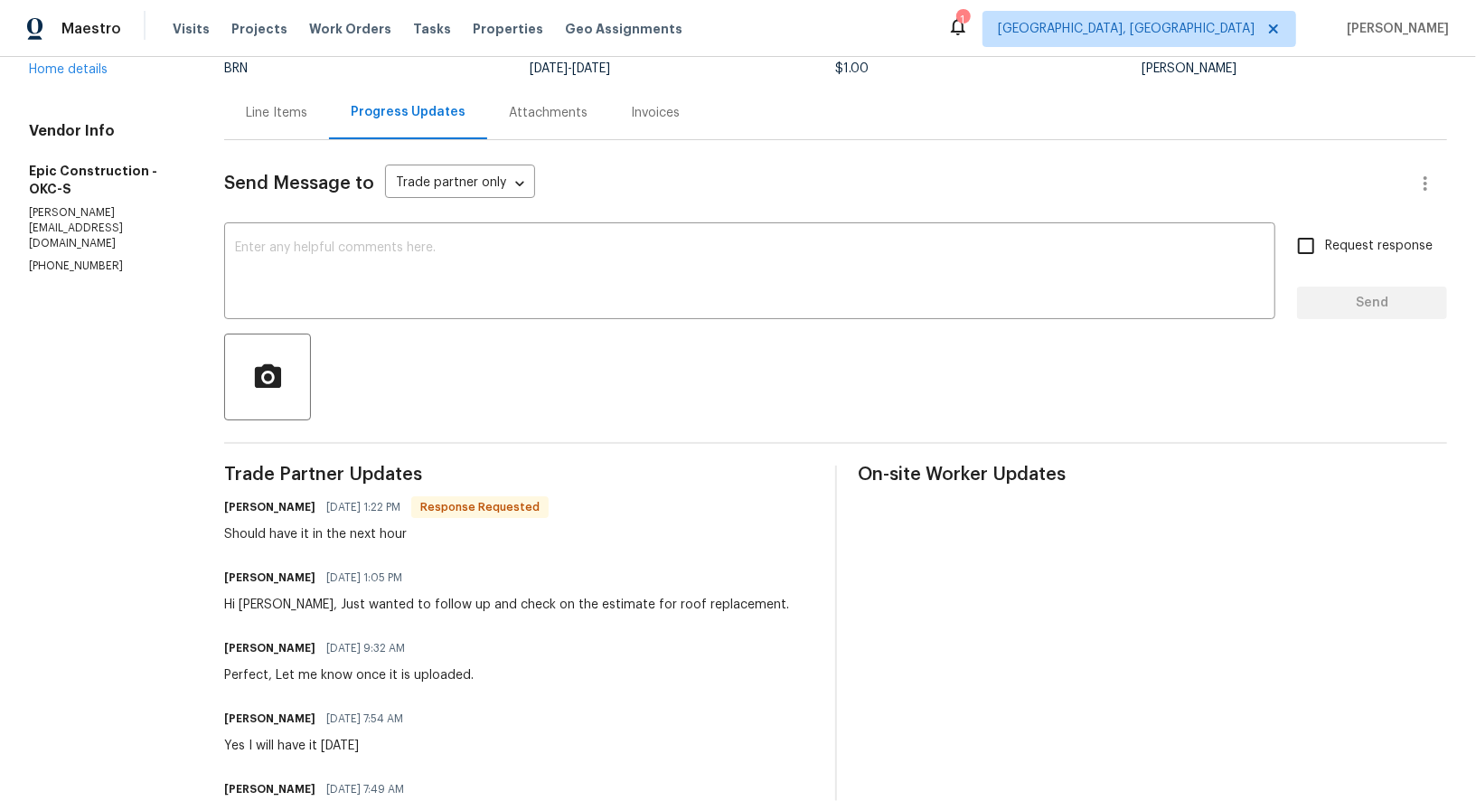
click at [424, 325] on div "Send Message to Trade partner only Trade partner only ​ x ​ Request response Se…" at bounding box center [835, 635] width 1223 height 991
click at [375, 330] on div "Send Message to Trade partner only Trade partner only ​ x ​ Request response Se…" at bounding box center [835, 635] width 1223 height 991
click at [371, 266] on textarea at bounding box center [750, 272] width 1030 height 63
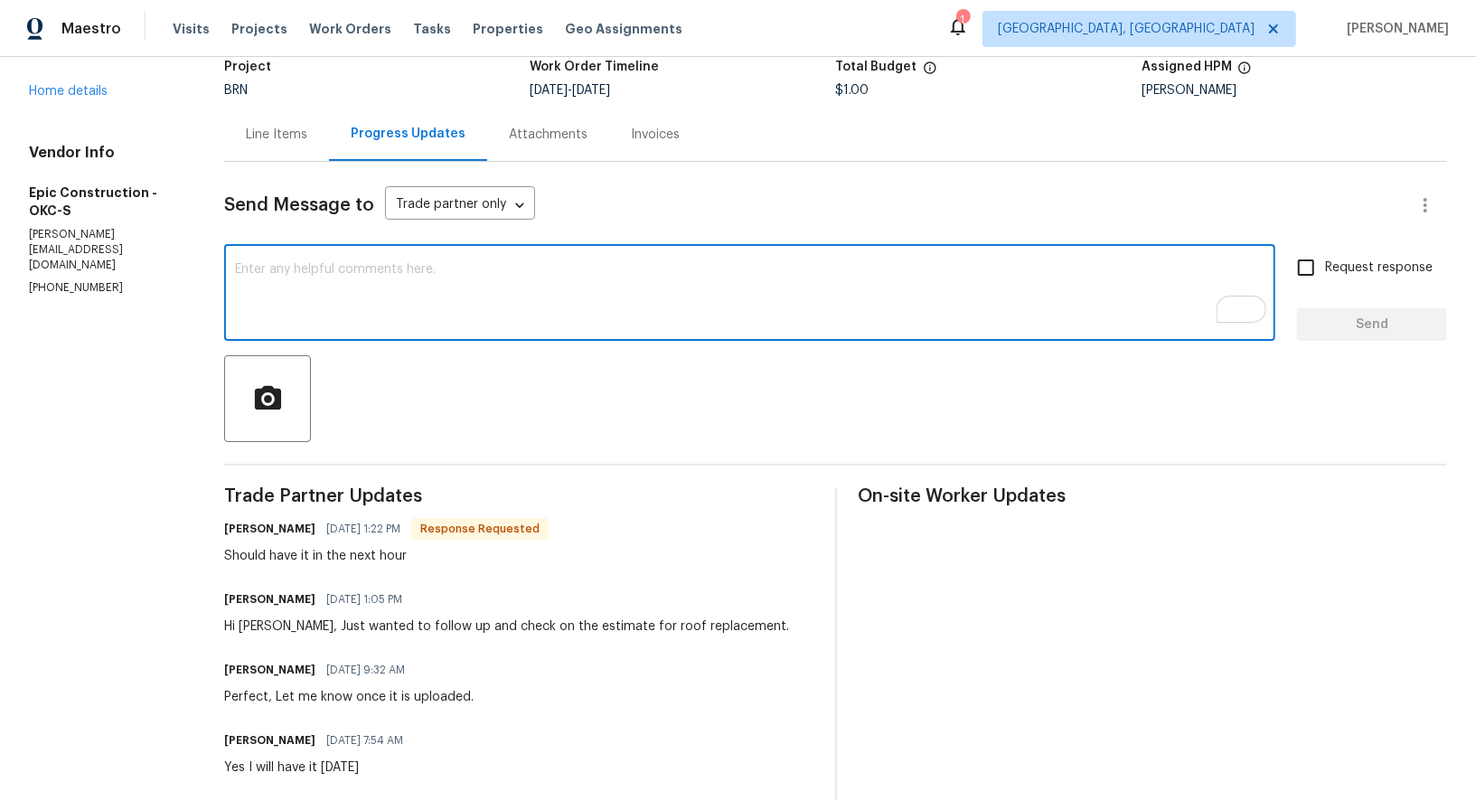
scroll to position [0, 0]
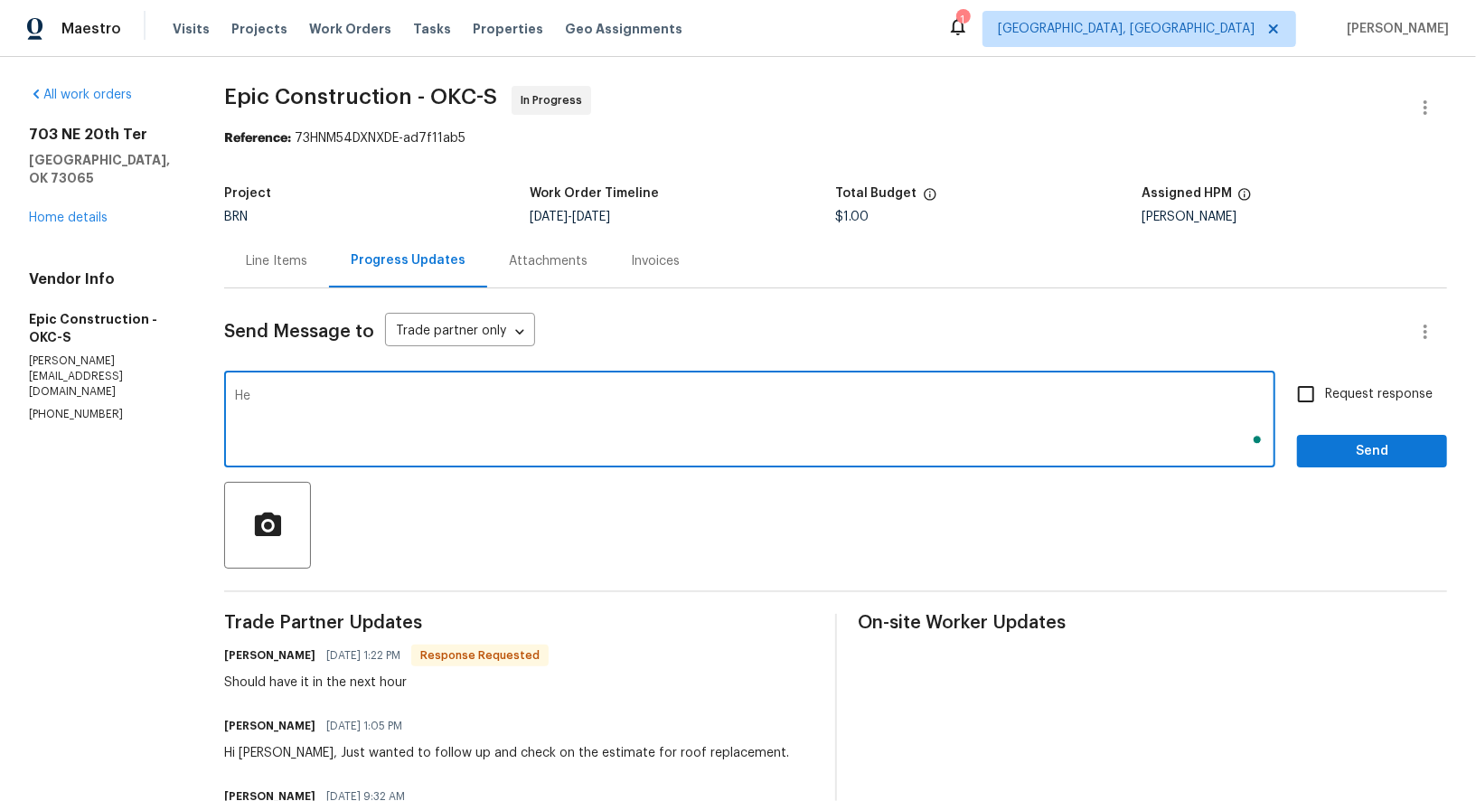
type textarea "H"
type textarea "tHANK YOU"
type textarea "lET"
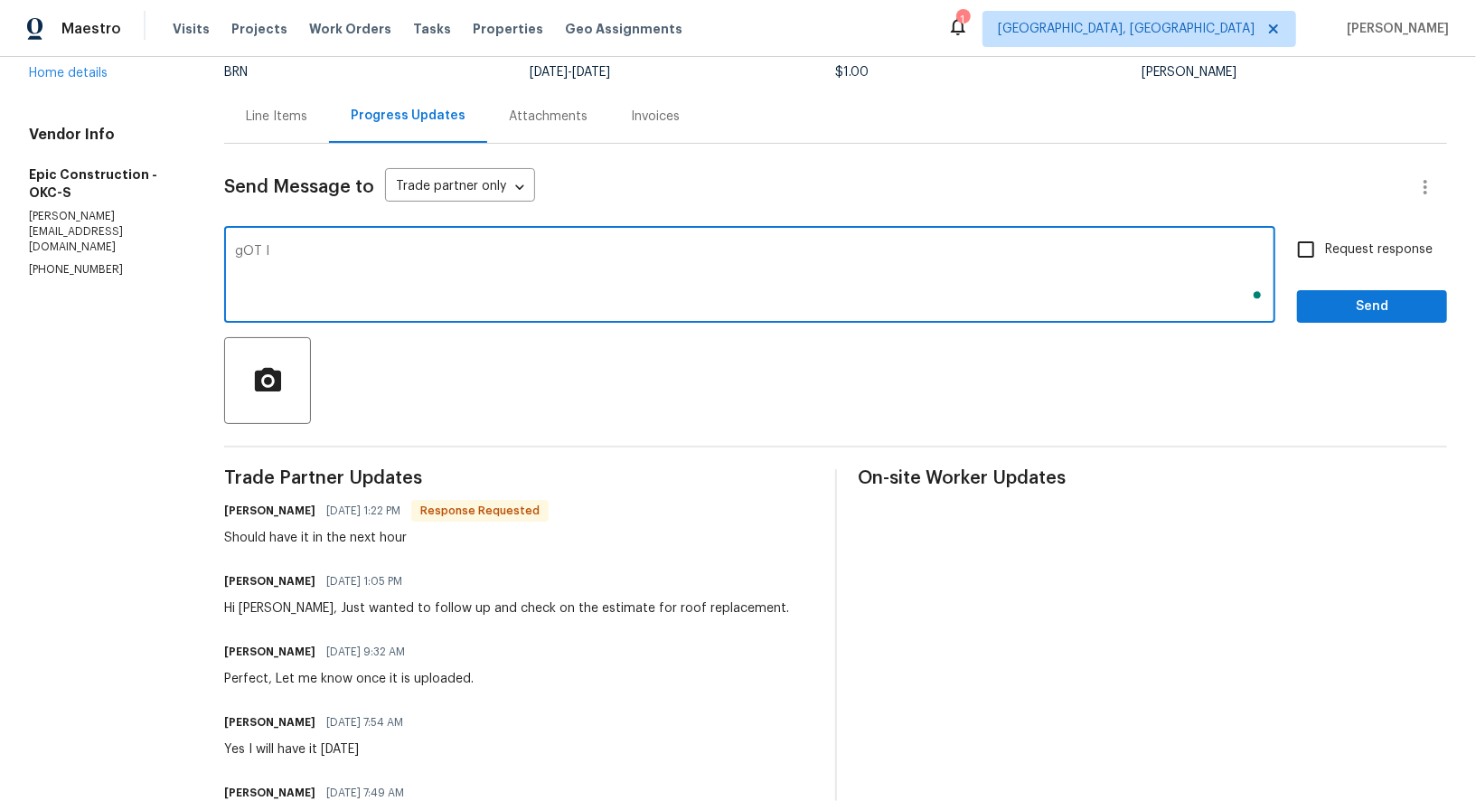
type textarea "gOT IT"
type textarea "Got it, Thanks!"
click at [1303, 277] on div "Request response Send" at bounding box center [1372, 277] width 150 height 92
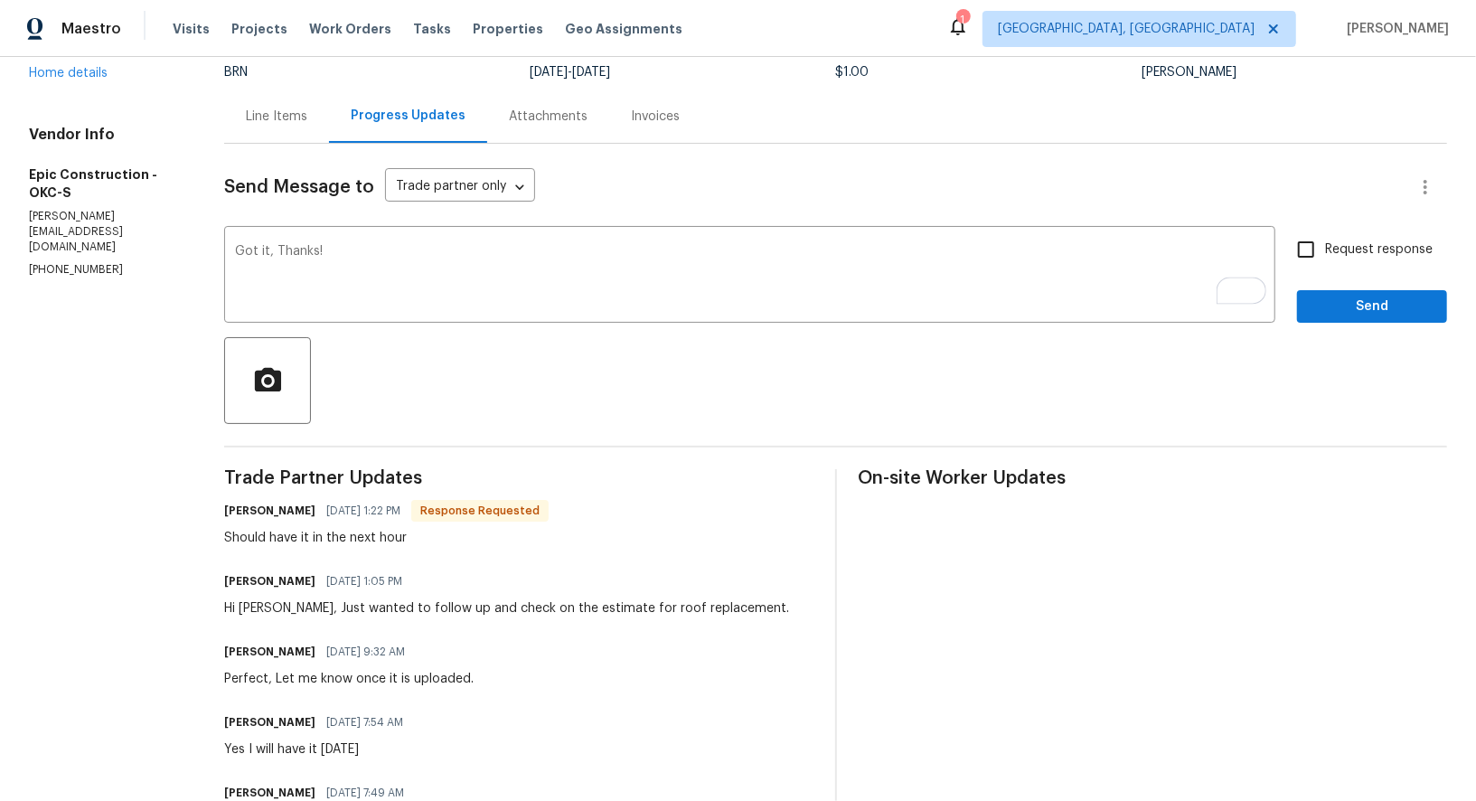
click at [1303, 259] on input "Request response" at bounding box center [1306, 250] width 38 height 38
checkbox input "true"
click at [1335, 305] on span "Send" at bounding box center [1372, 307] width 121 height 23
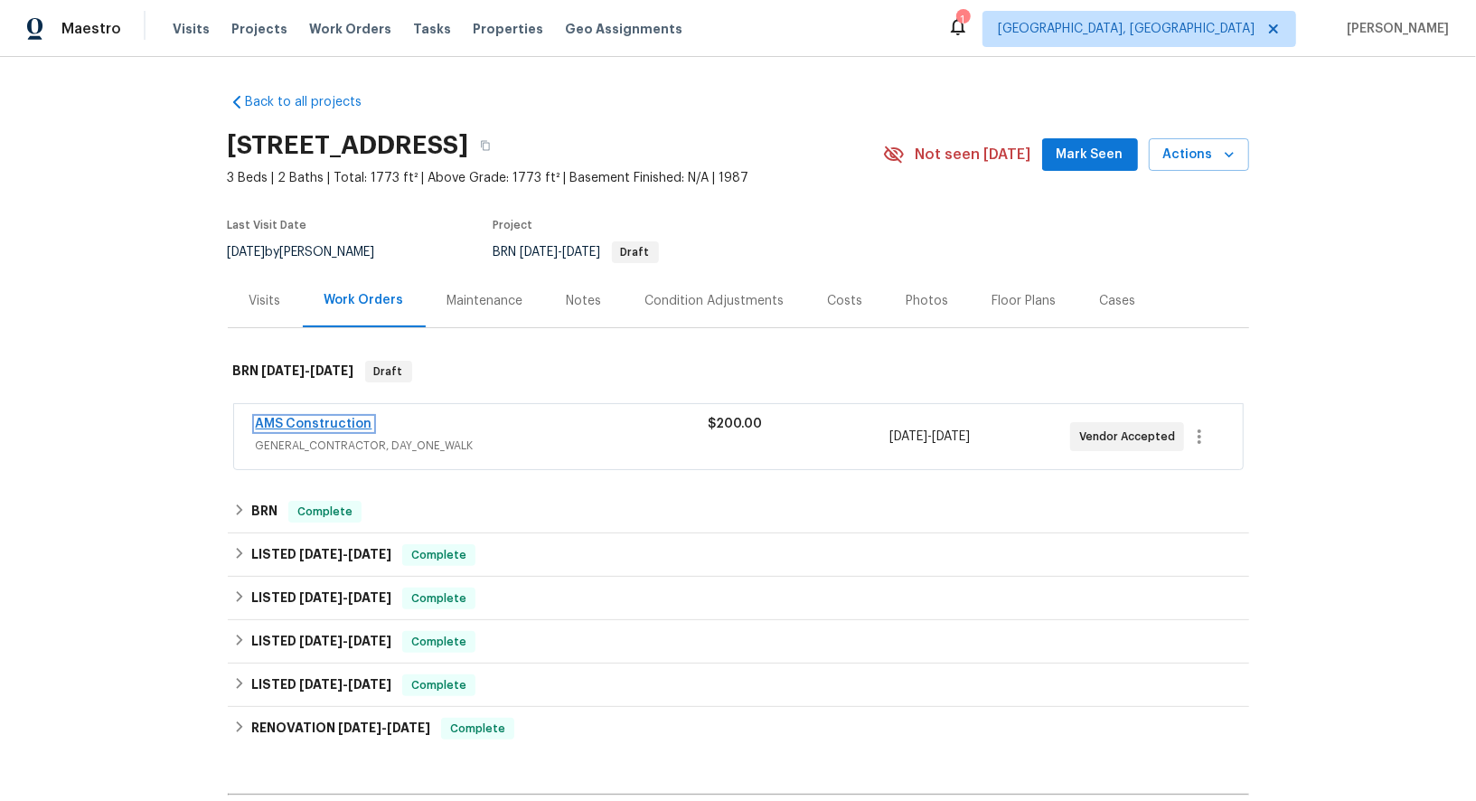
click at [344, 422] on link "AMS Construction" at bounding box center [314, 424] width 117 height 13
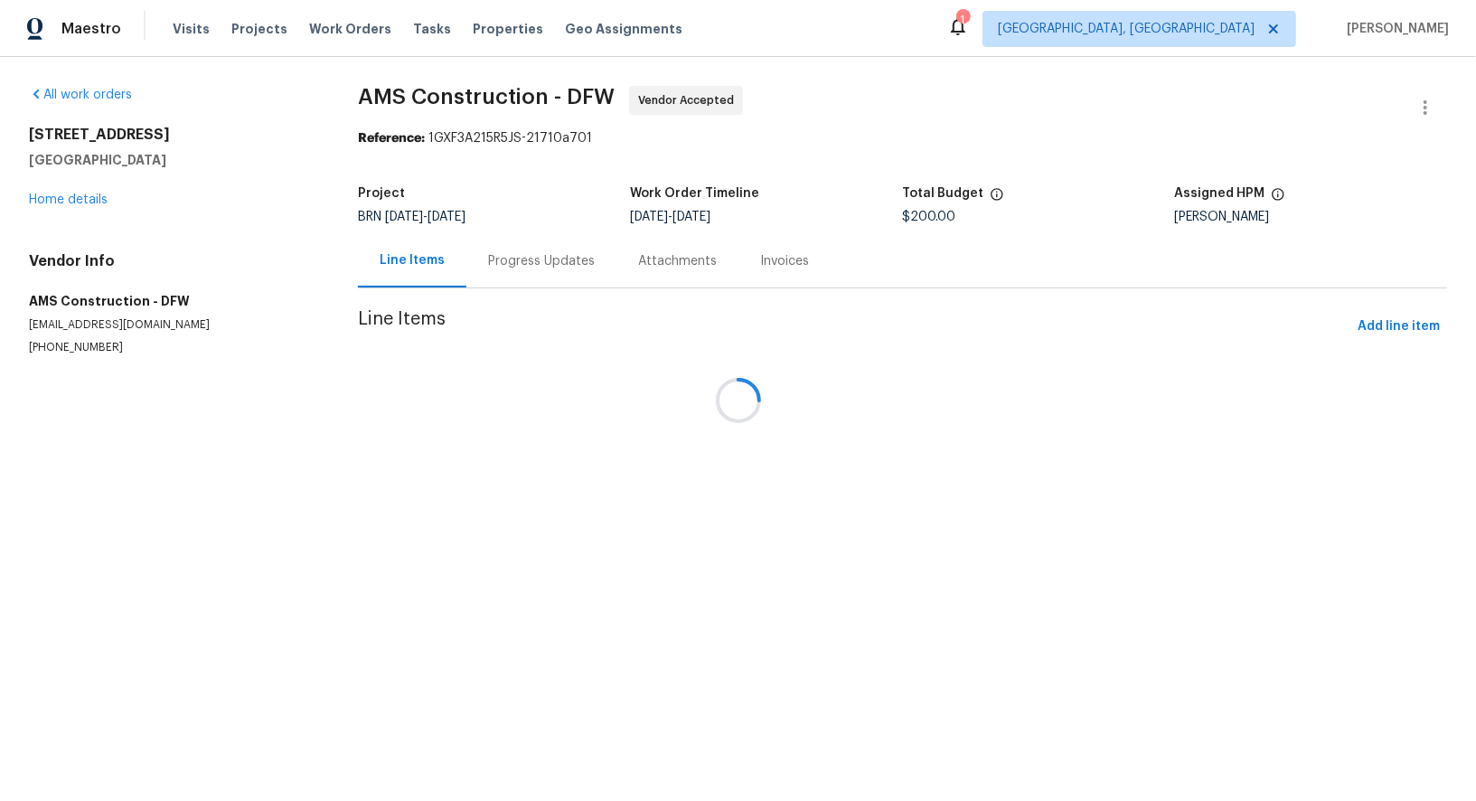
click at [494, 259] on div "Progress Updates" at bounding box center [541, 261] width 107 height 18
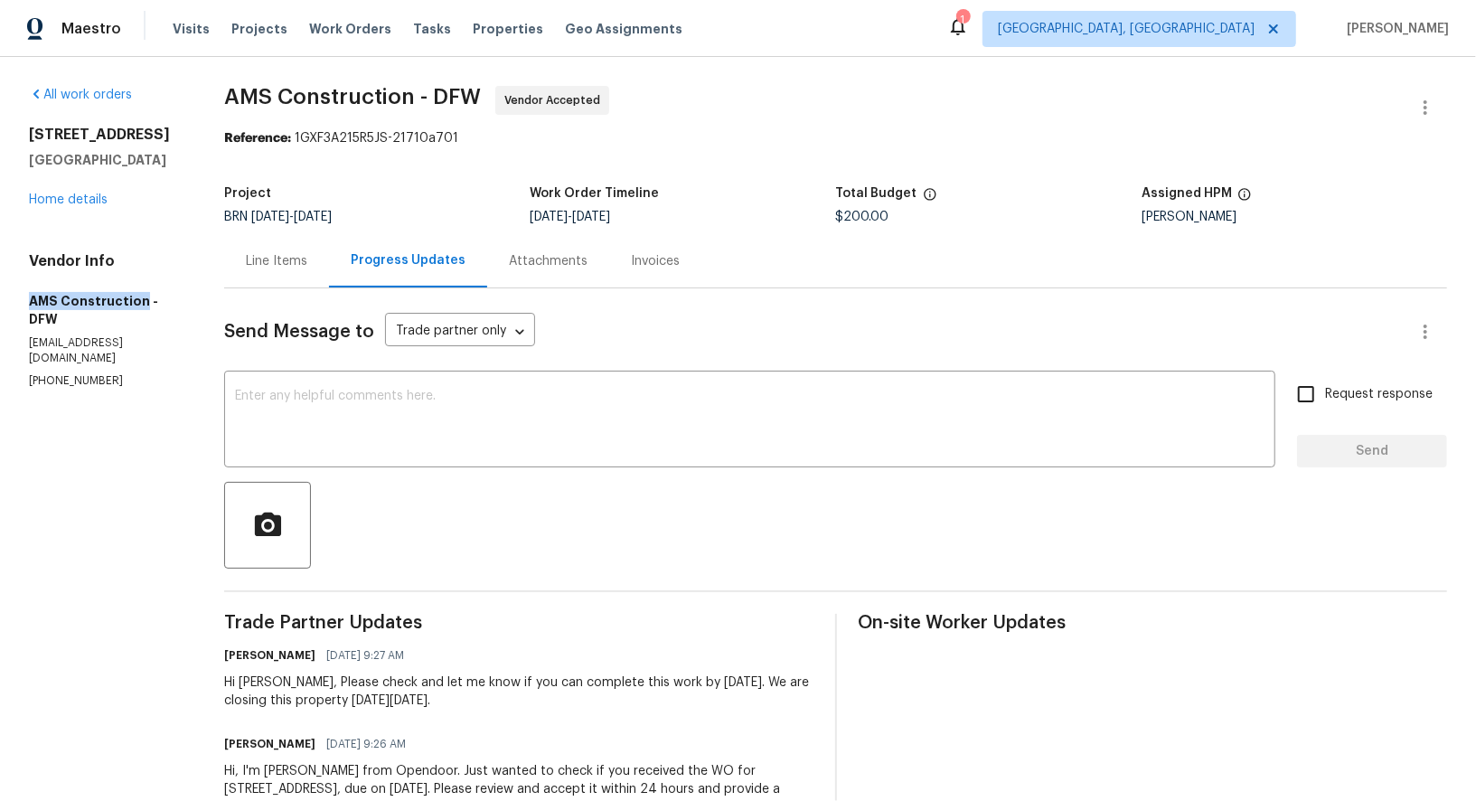
drag, startPoint x: 6, startPoint y: 287, endPoint x: 142, endPoint y: 301, distance: 136.4
click at [142, 301] on div "All work orders 5411 Deep Canyon Dr Garland, TX 75043 Home details Vendor Info …" at bounding box center [738, 471] width 1476 height 828
copy h5 "AMS Construction"
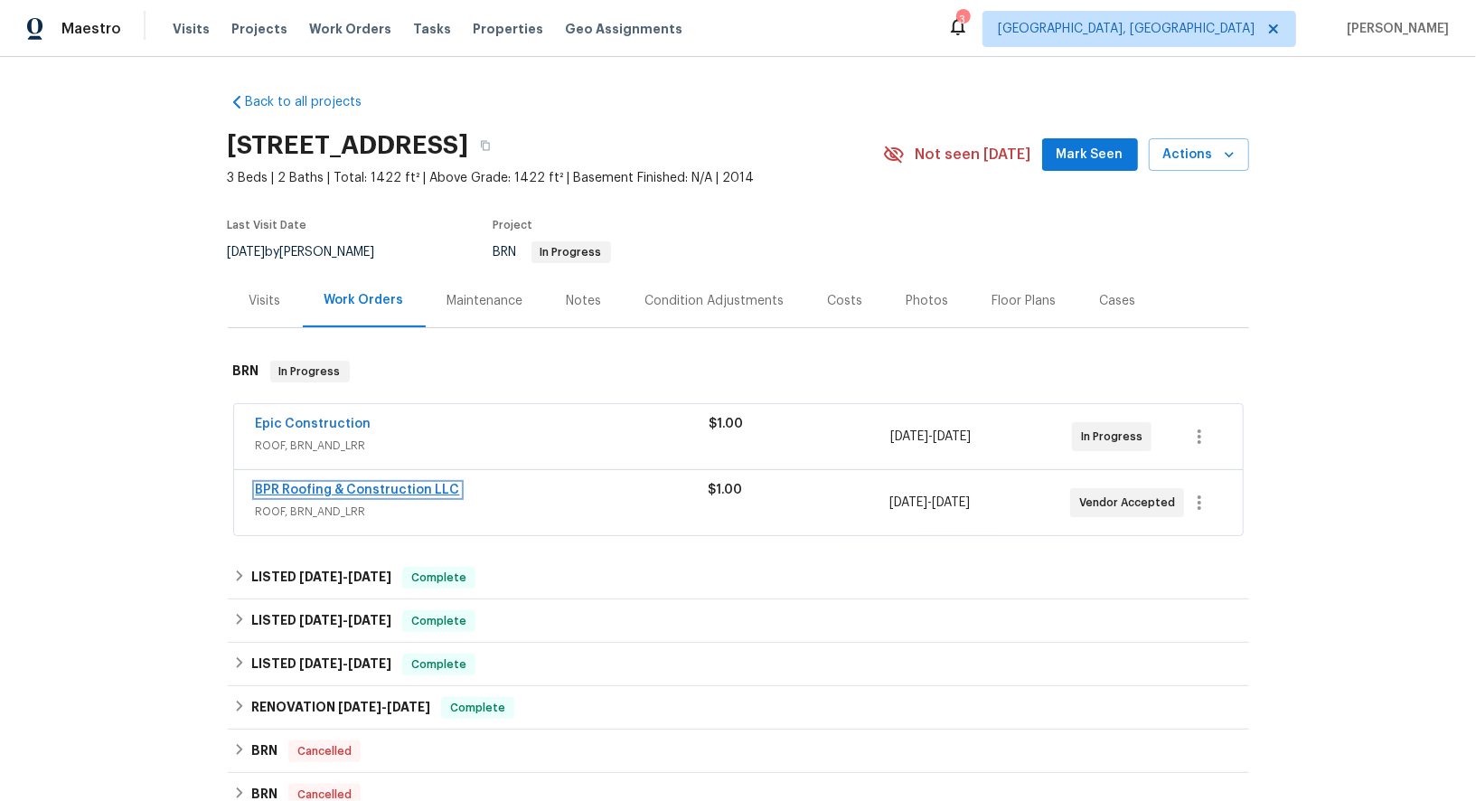
click at [344, 494] on link "BPR Roofing & Construction LLC" at bounding box center [358, 490] width 204 height 13
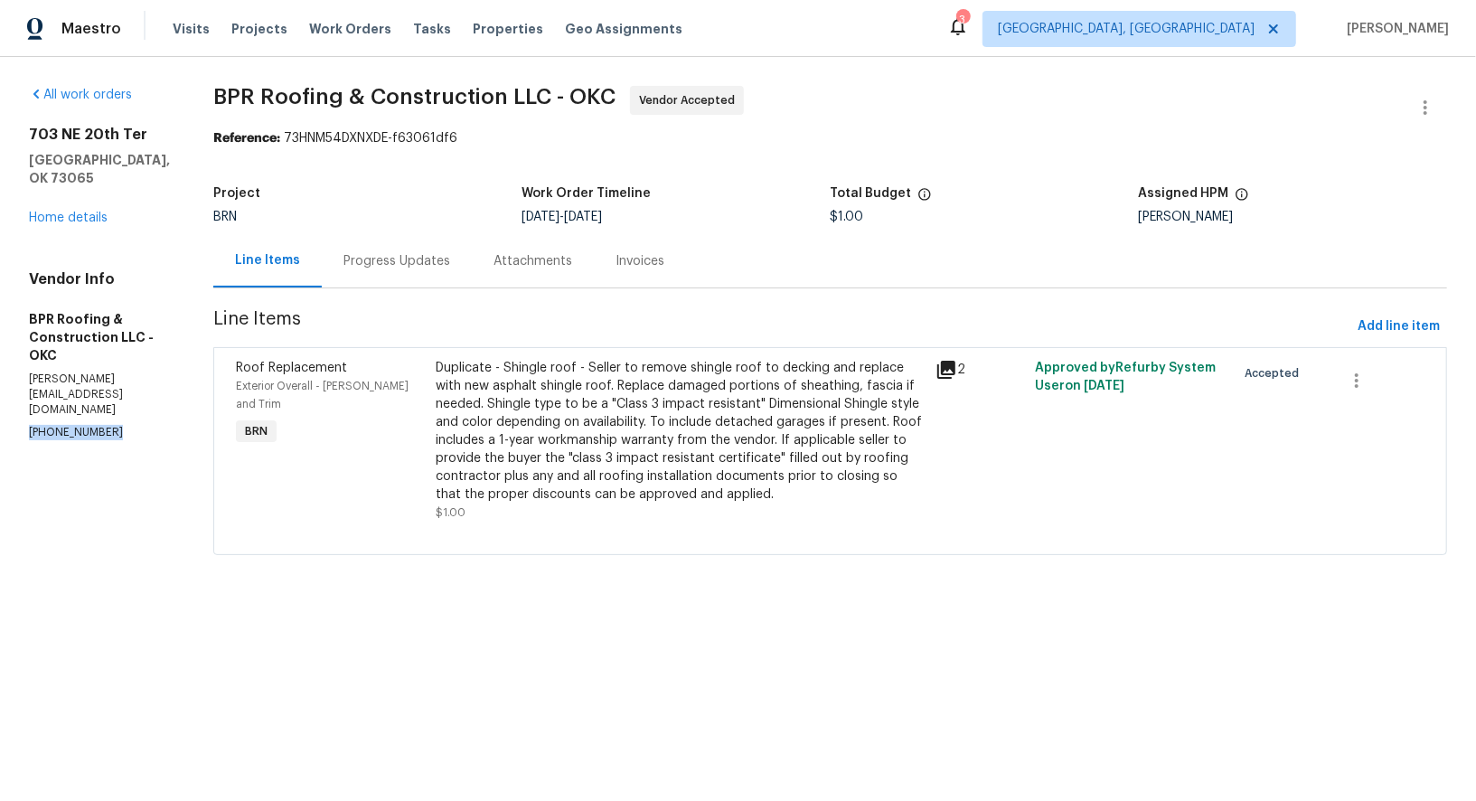
drag, startPoint x: 111, startPoint y: 388, endPoint x: 0, endPoint y: 388, distance: 111.2
click at [0, 388] on div "All work orders [STREET_ADDRESS] Home details Vendor Info BPR Roofing & Constru…" at bounding box center [738, 331] width 1476 height 549
copy p "[PHONE_NUMBER]"
click at [385, 269] on div "Progress Updates" at bounding box center [397, 261] width 107 height 18
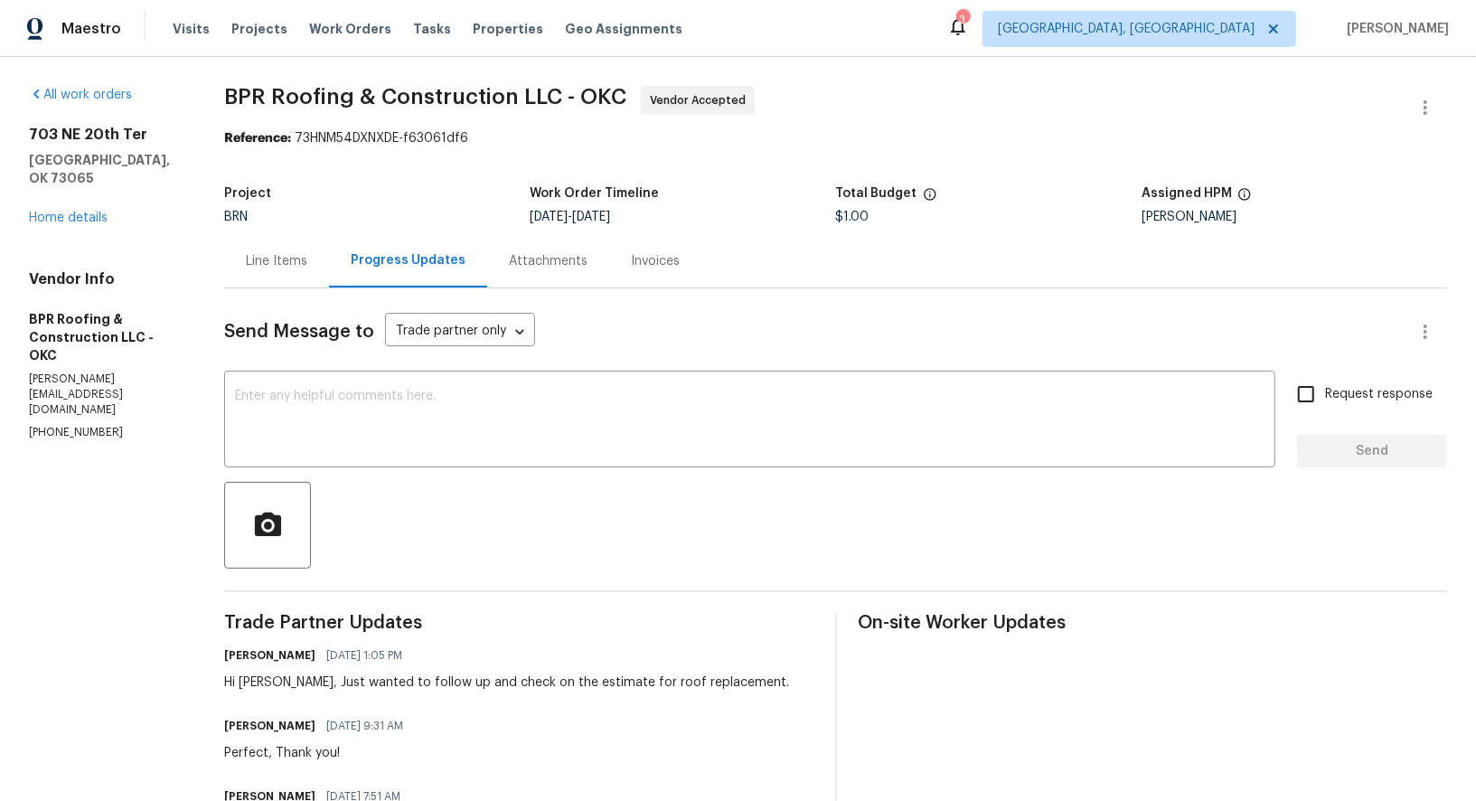
click at [295, 261] on div "Line Items" at bounding box center [276, 261] width 61 height 18
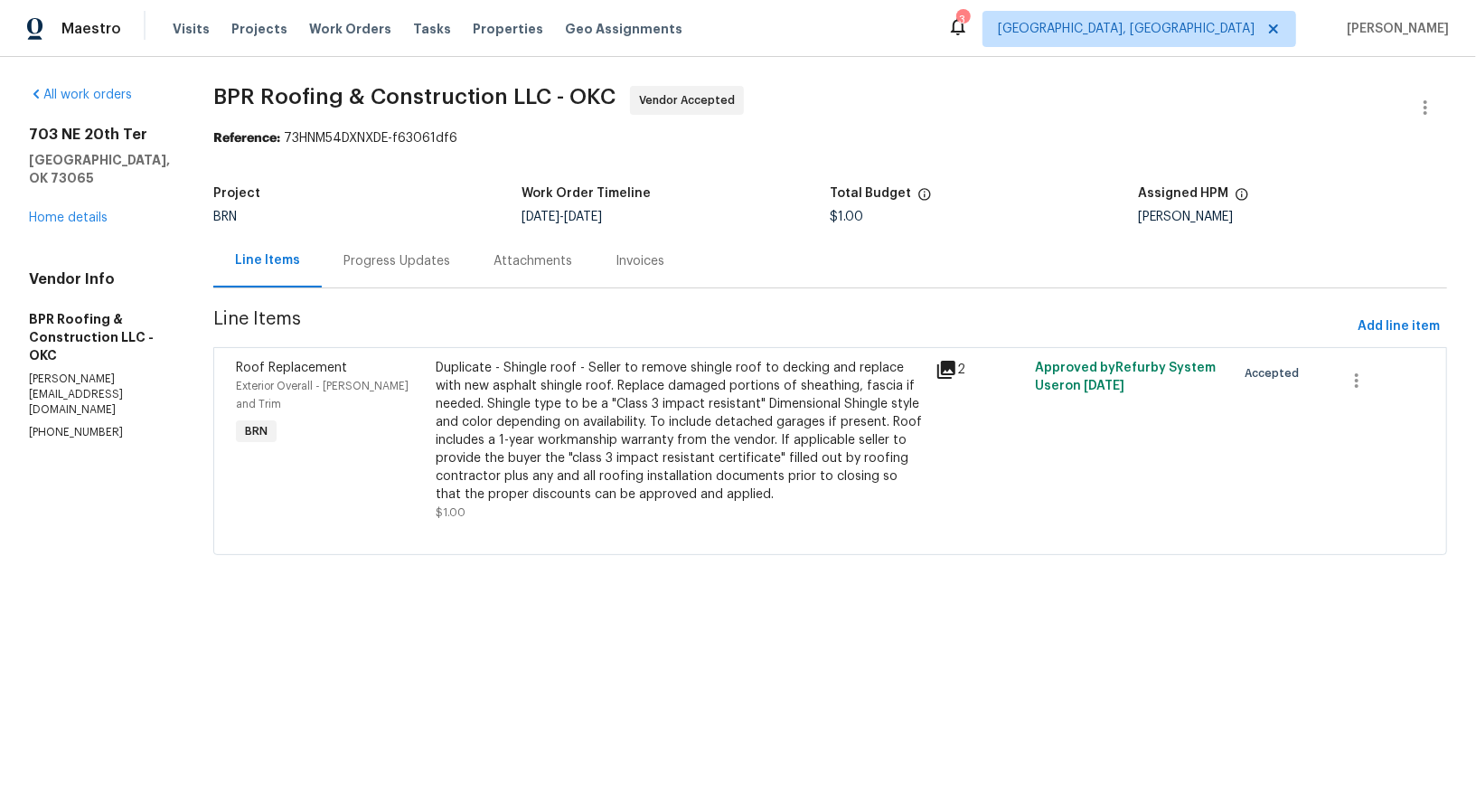
click at [379, 252] on div "Progress Updates" at bounding box center [397, 261] width 107 height 18
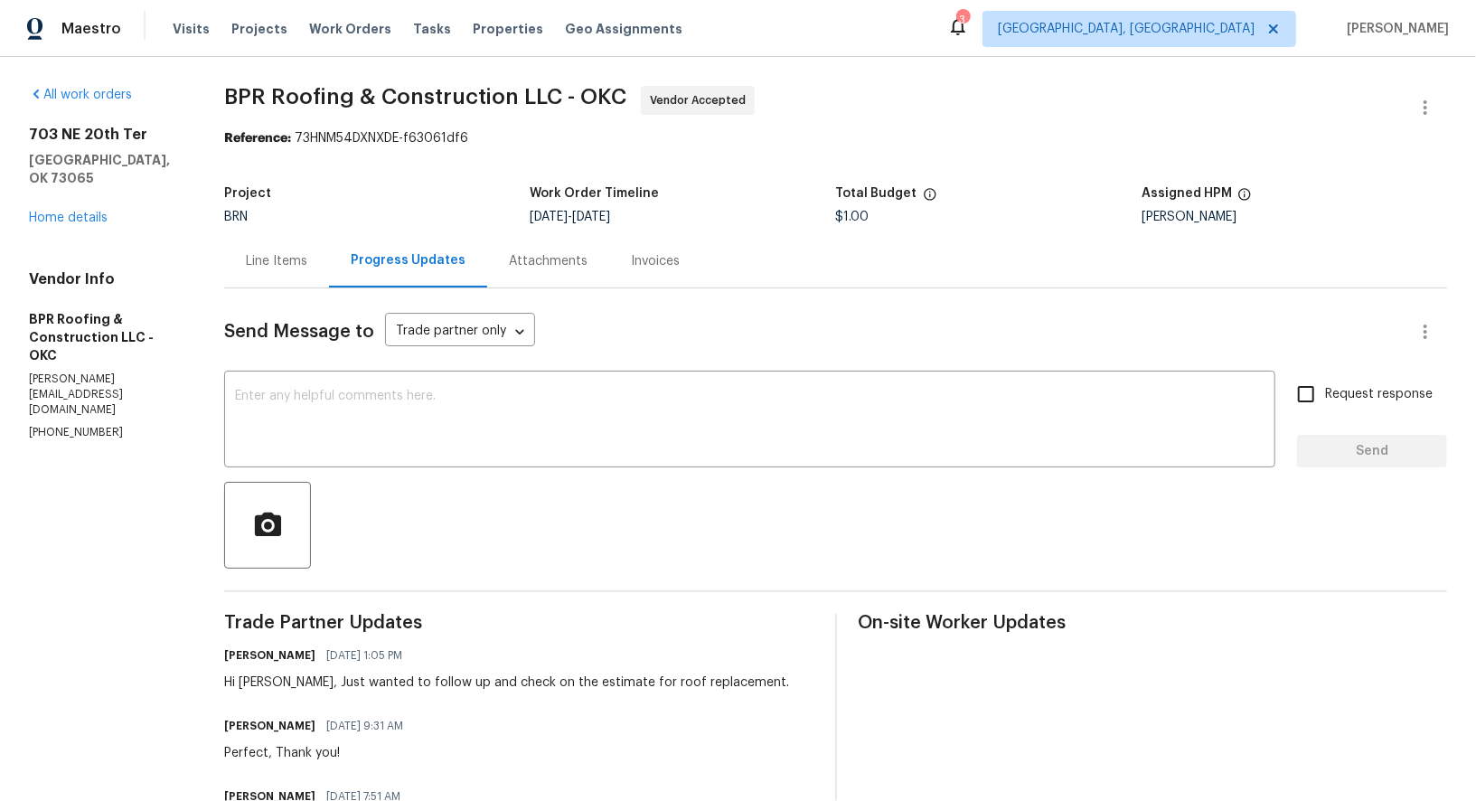
click at [302, 260] on div "Line Items" at bounding box center [276, 261] width 61 height 18
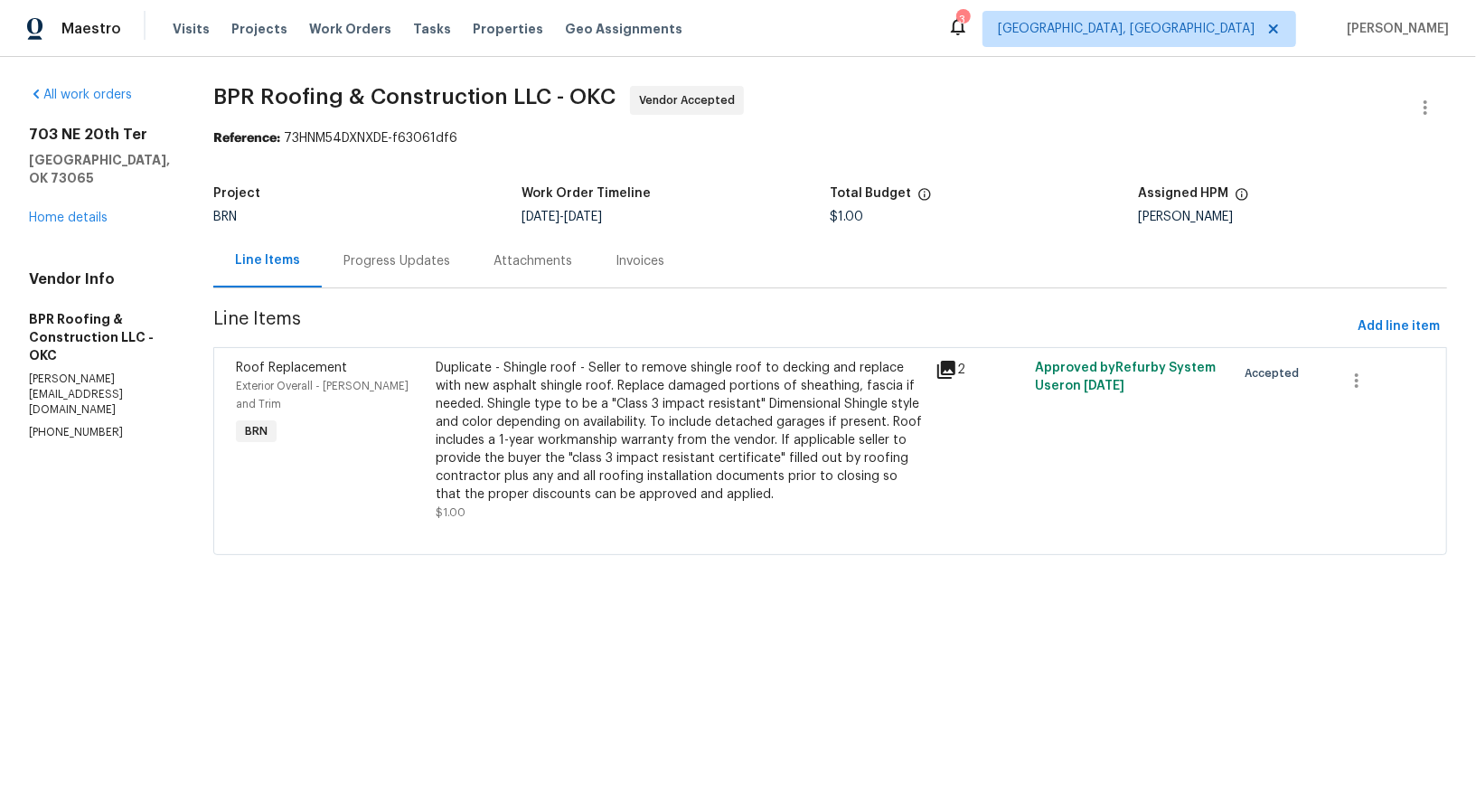
click at [385, 258] on div "Progress Updates" at bounding box center [397, 261] width 107 height 18
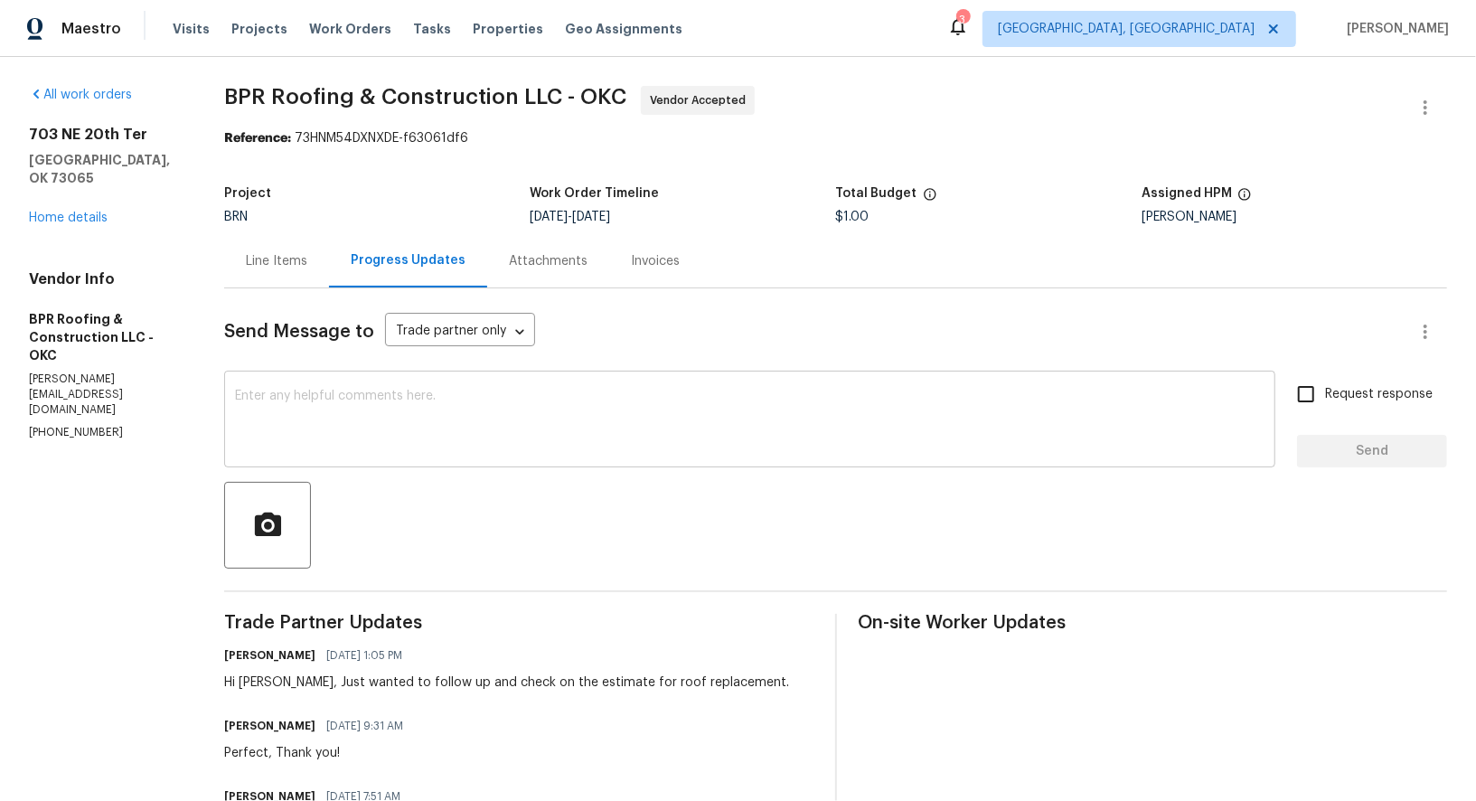
click at [374, 437] on textarea at bounding box center [750, 421] width 1030 height 63
drag, startPoint x: 7, startPoint y: 292, endPoint x: 109, endPoint y: 316, distance: 104.8
click at [109, 316] on div "All work orders [STREET_ADDRESS] Home details Vendor Info BPR Roofing & Constru…" at bounding box center [738, 603] width 1476 height 1092
copy h5 "BPR Roofing & Construction"
click at [76, 212] on link "Home details" at bounding box center [68, 218] width 79 height 13
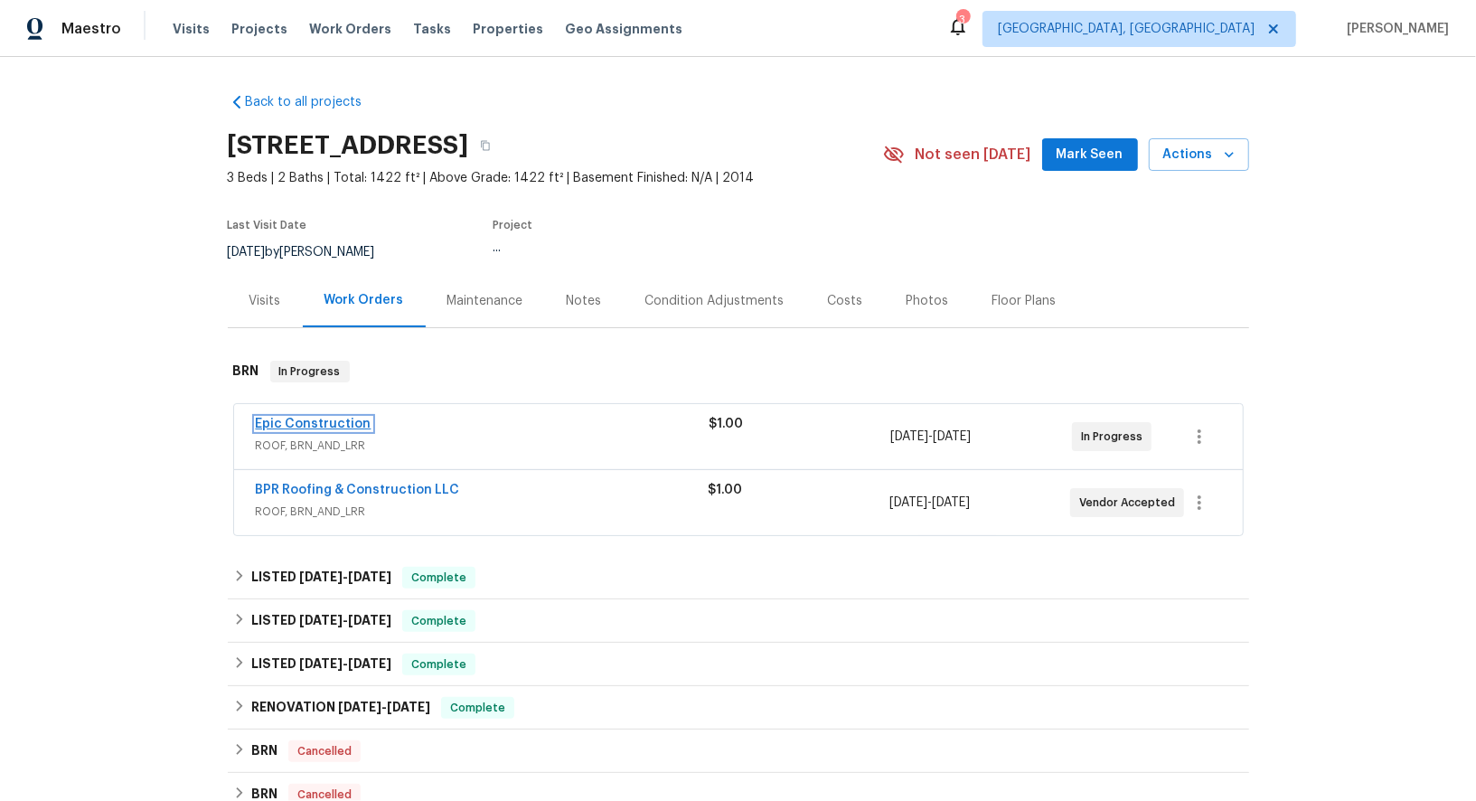
click at [320, 426] on link "Epic Construction" at bounding box center [314, 424] width 116 height 13
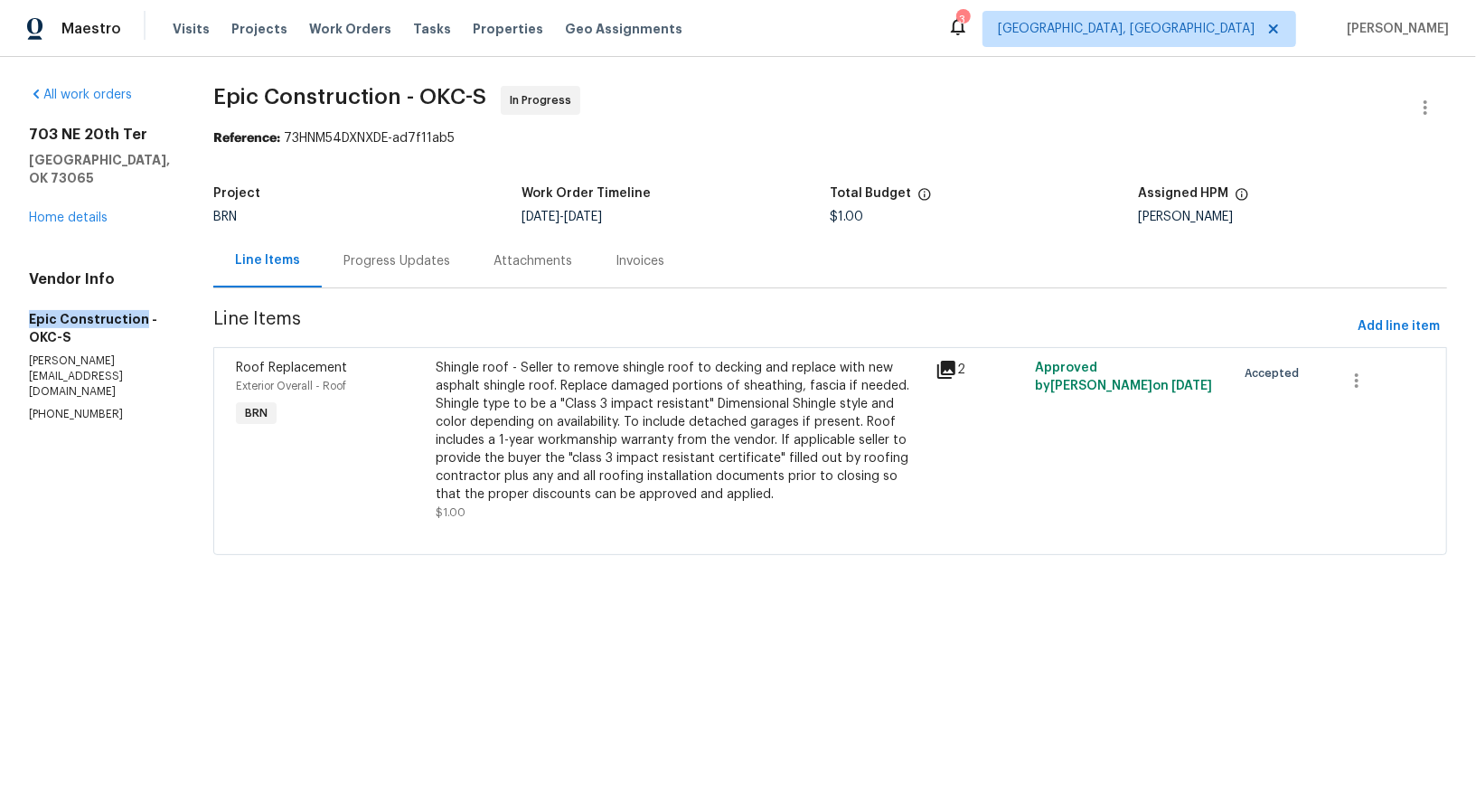
drag, startPoint x: 24, startPoint y: 335, endPoint x: 110, endPoint y: 354, distance: 88.0
click at [110, 354] on div "All work orders [STREET_ADDRESS] Home details Vendor Info Epic Construction - O…" at bounding box center [738, 331] width 1476 height 549
copy h5 "Epic Construction"
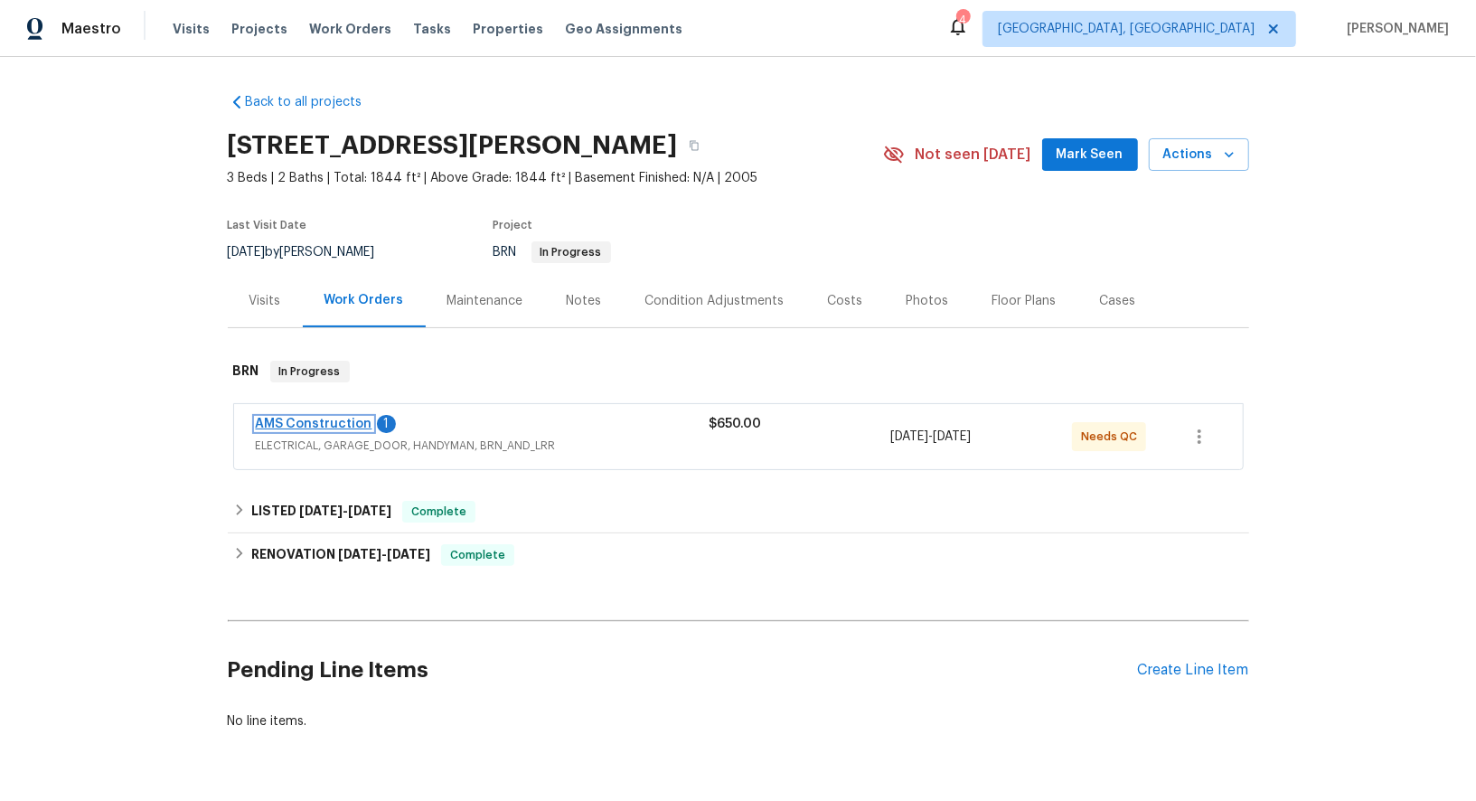
click at [325, 419] on link "AMS Construction" at bounding box center [314, 424] width 117 height 13
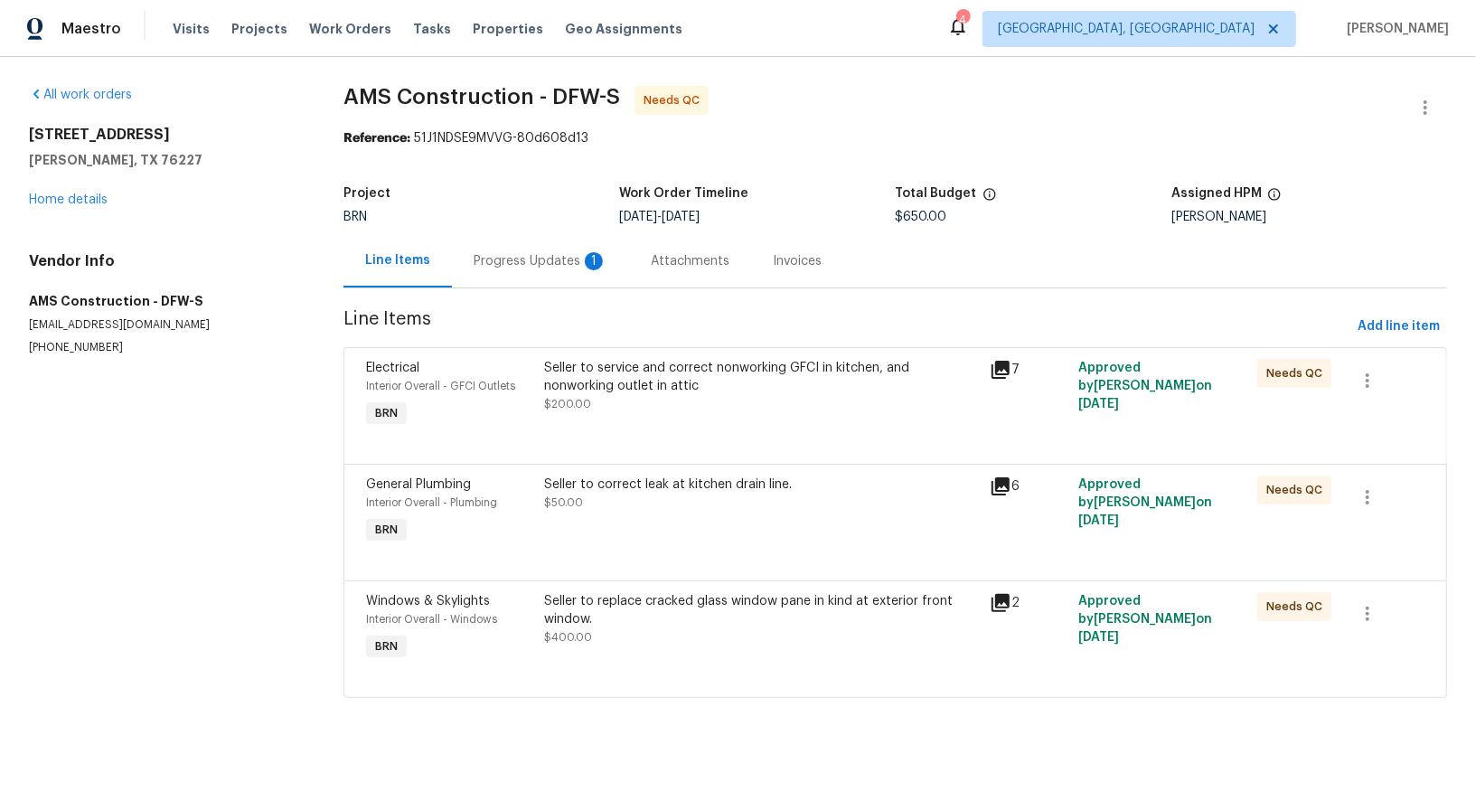
click at [524, 252] on div "Progress Updates 1" at bounding box center [541, 261] width 134 height 18
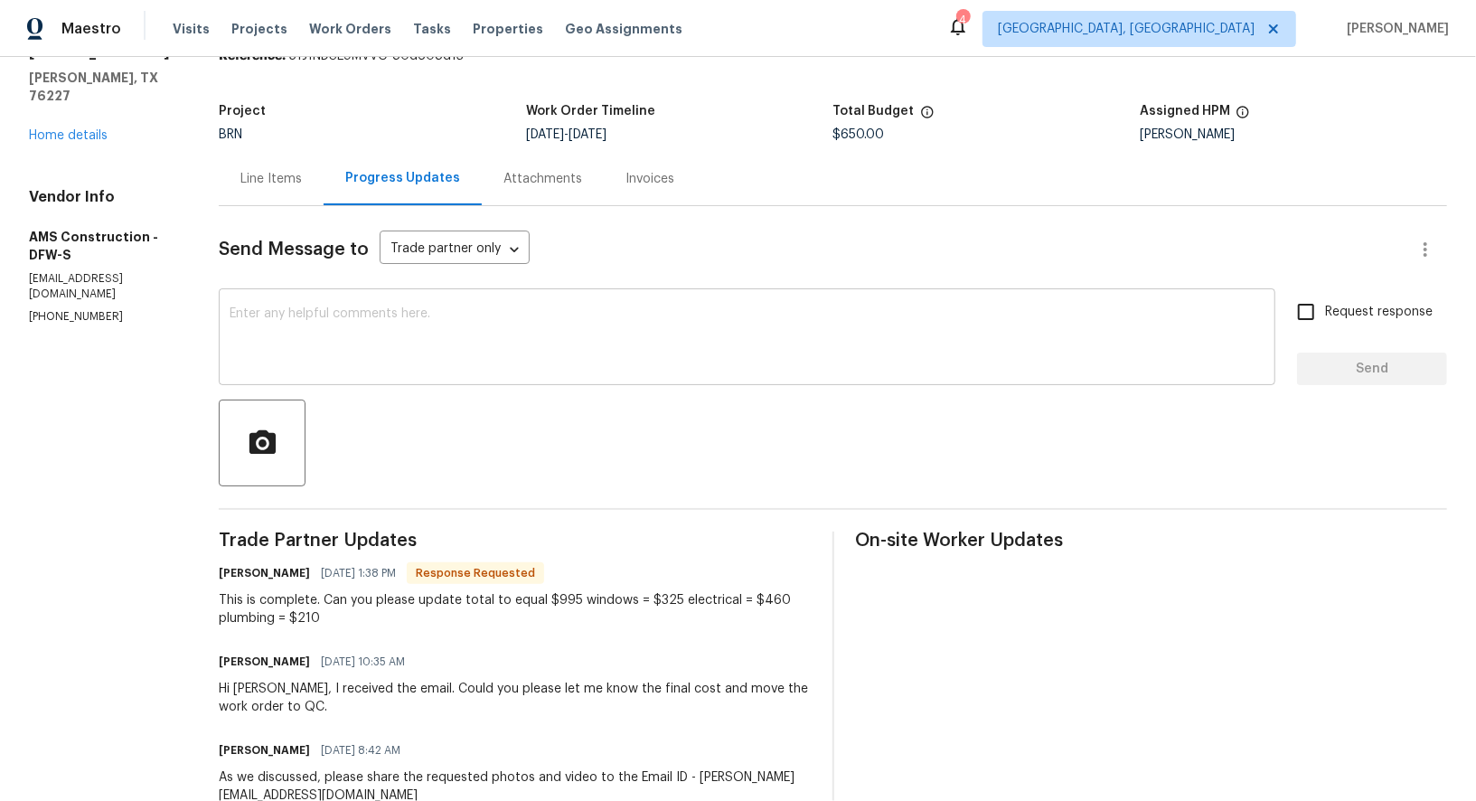
scroll to position [93, 0]
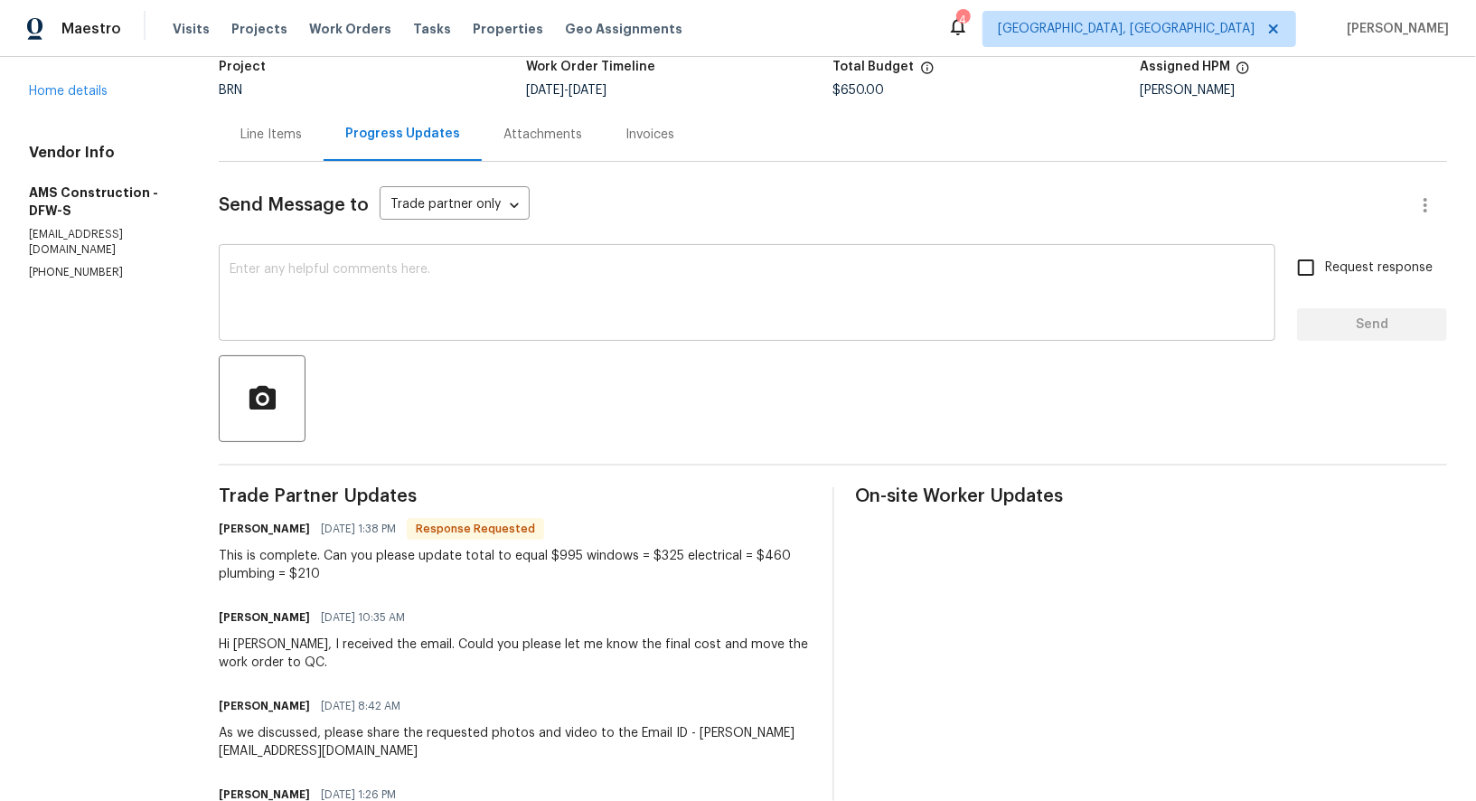
scroll to position [33, 0]
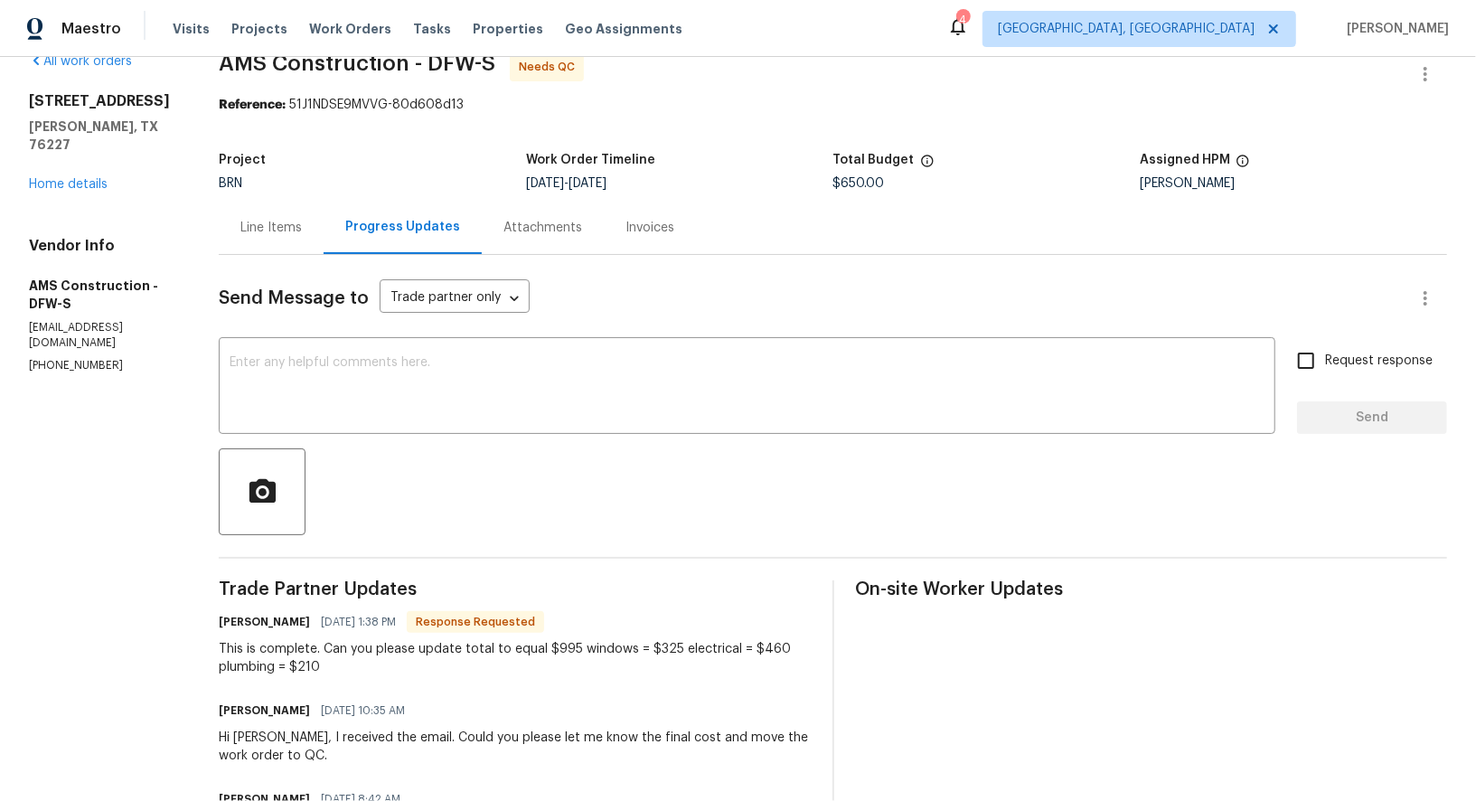
click at [312, 218] on div "Line Items" at bounding box center [271, 227] width 105 height 53
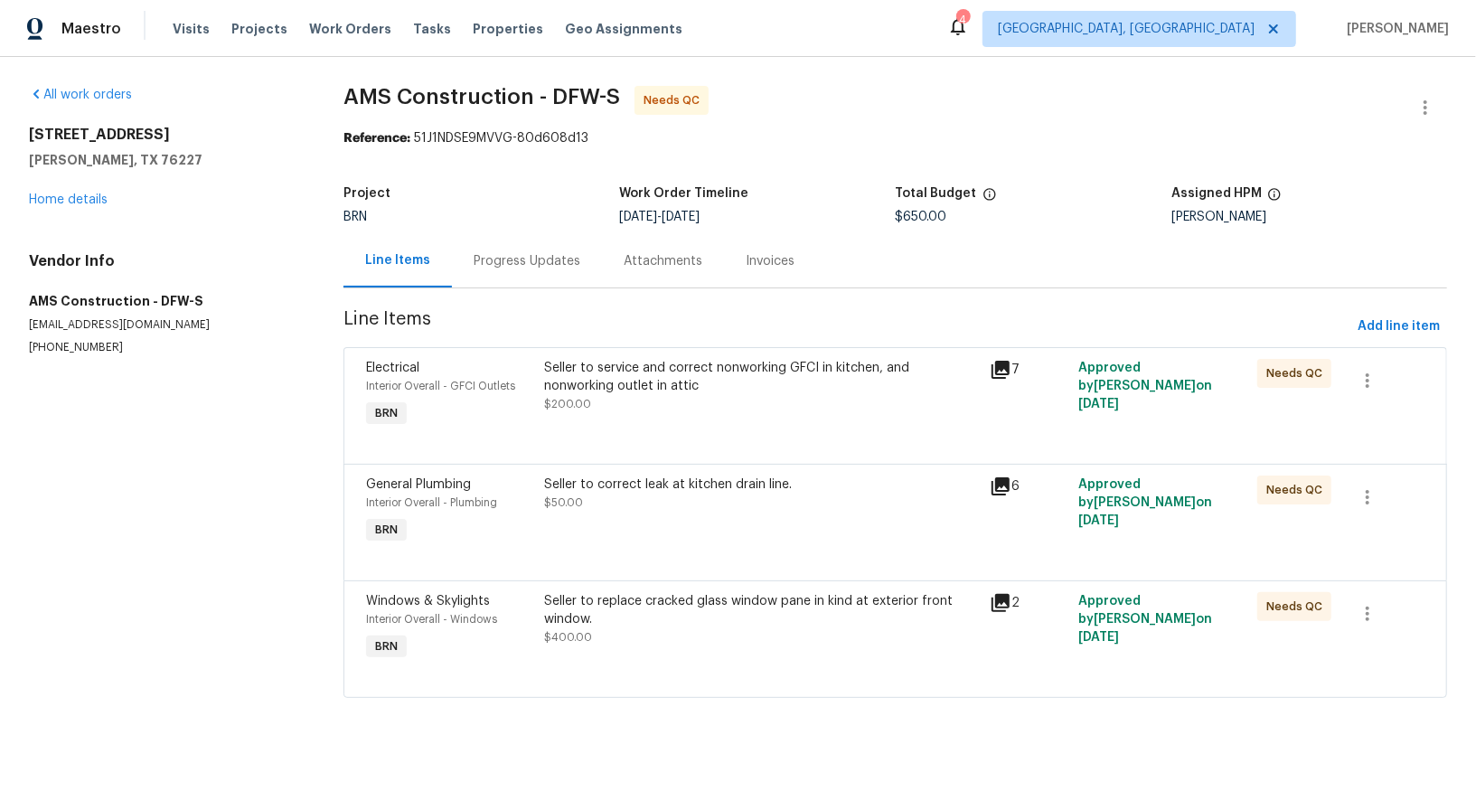
click at [699, 632] on div "Seller to replace cracked glass window pane in kind at exterior front window. $…" at bounding box center [761, 619] width 435 height 54
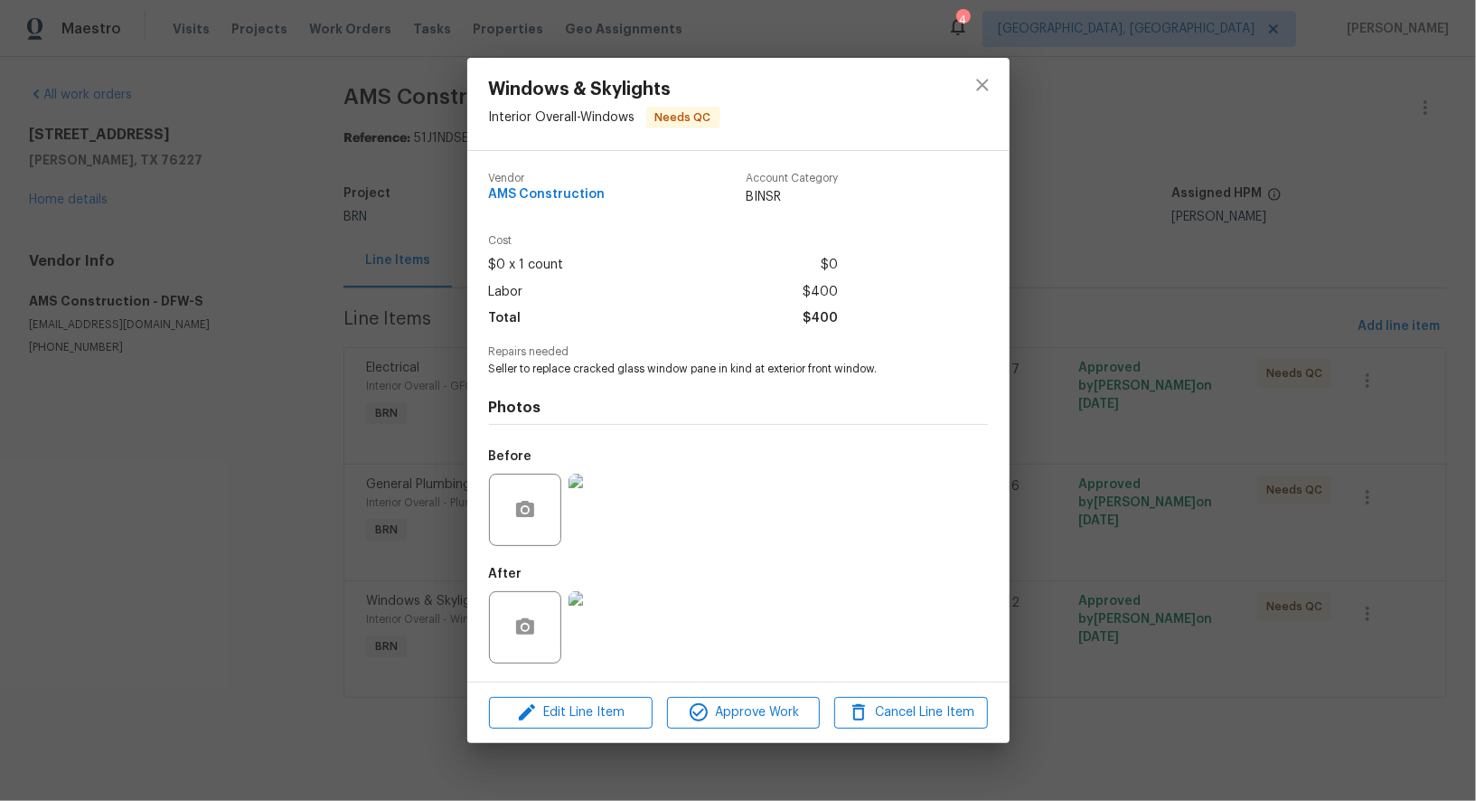
click at [412, 613] on div "Windows & Skylights Interior Overall - Windows Needs QC Vendor AMS Construction…" at bounding box center [738, 400] width 1476 height 801
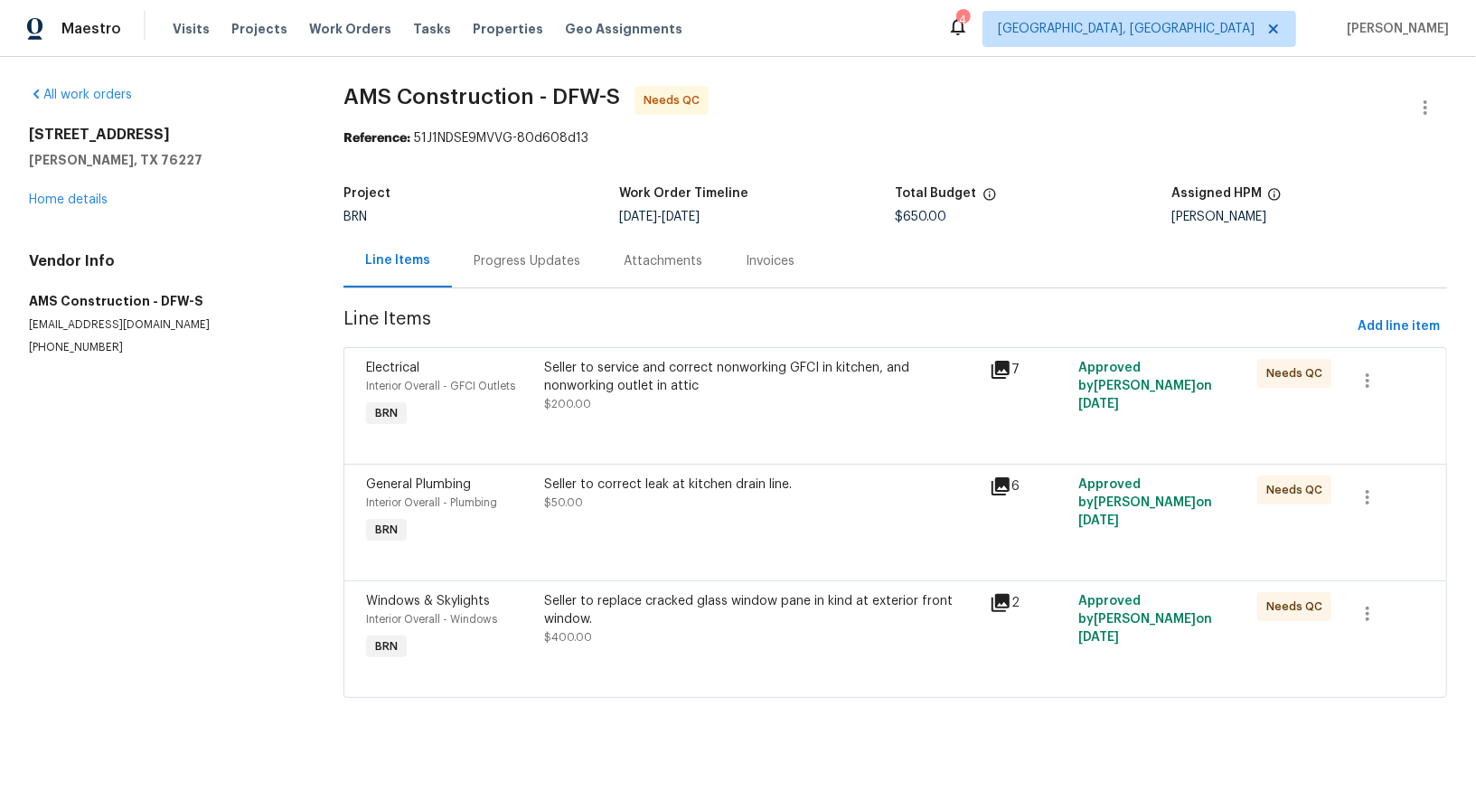
click at [509, 268] on div "Progress Updates" at bounding box center [527, 261] width 107 height 18
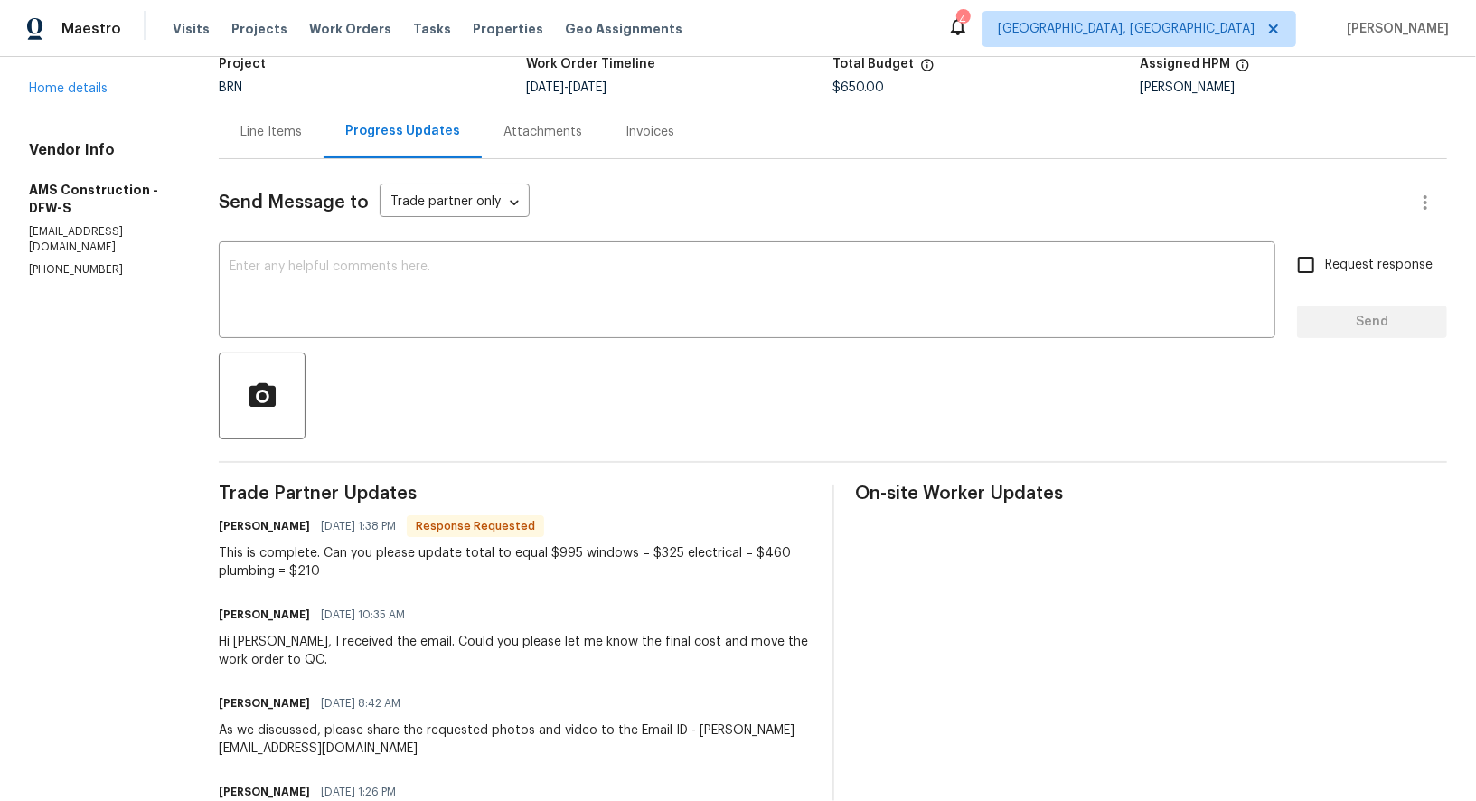
scroll to position [155, 0]
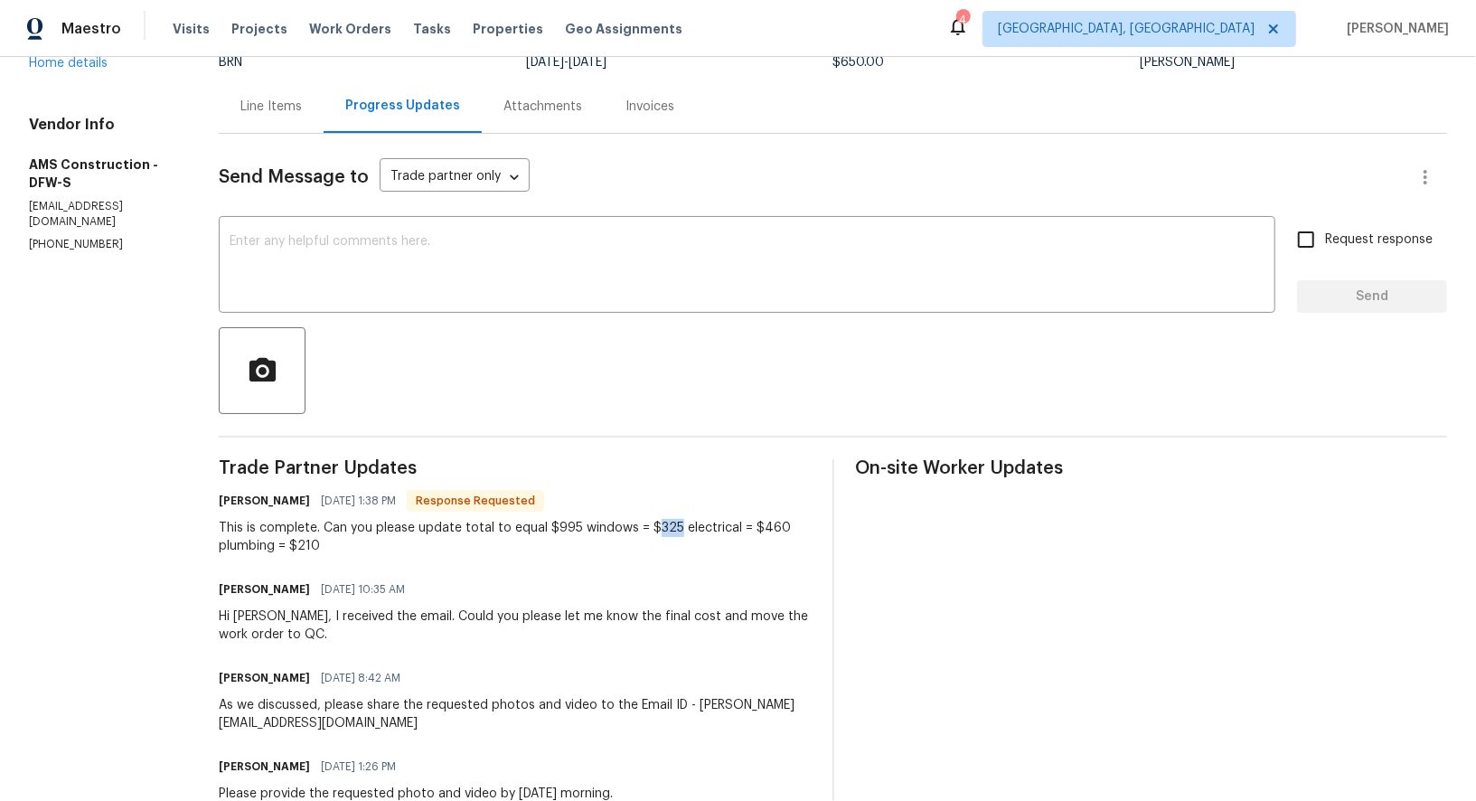
drag, startPoint x: 655, startPoint y: 528, endPoint x: 676, endPoint y: 528, distance: 20.8
click at [676, 528] on div "This is complete. Can you please update total to equal $995 windows = $325 elec…" at bounding box center [514, 537] width 591 height 36
copy div "325"
click at [281, 108] on div "Line Items" at bounding box center [270, 107] width 61 height 18
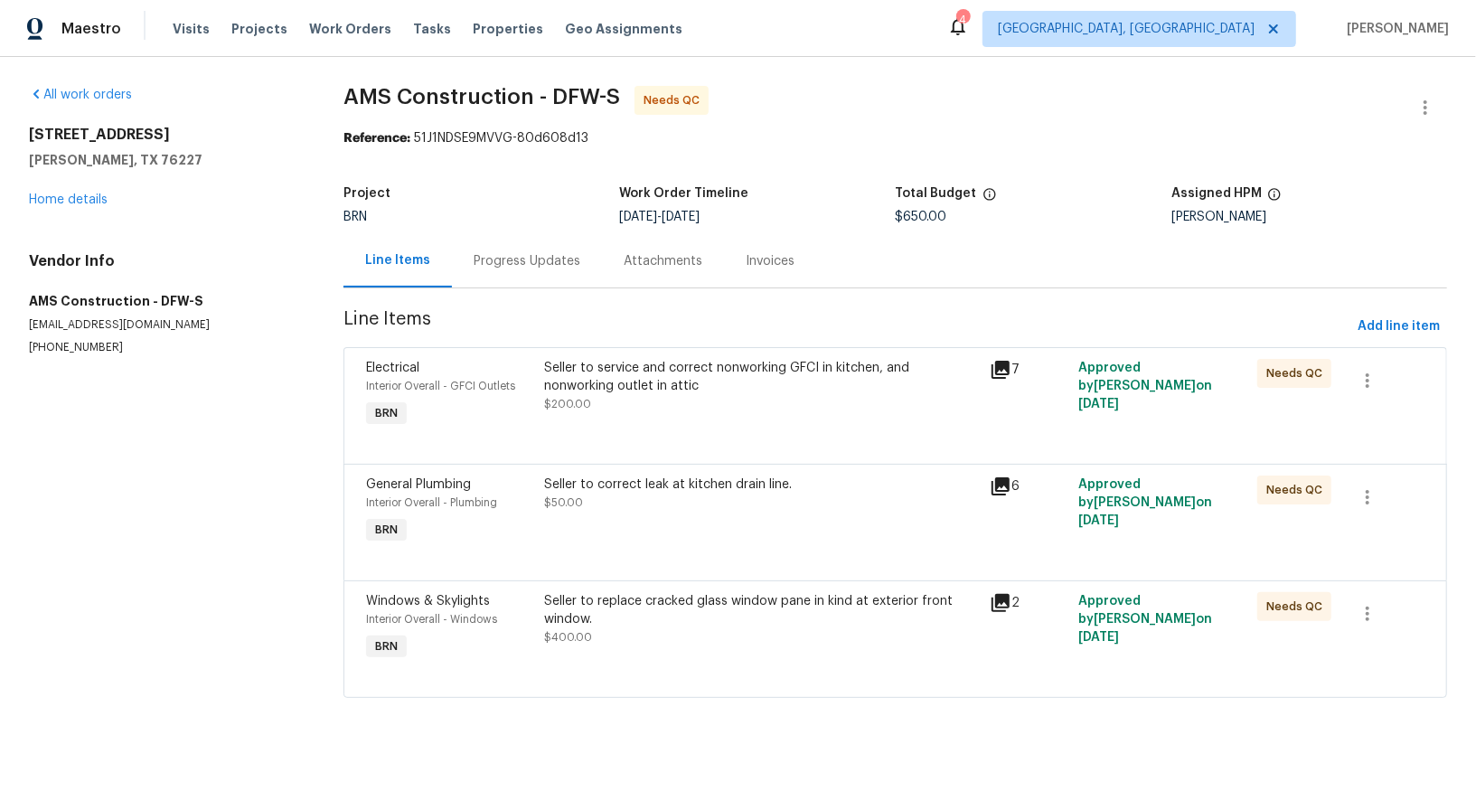
click at [659, 648] on div "Seller to replace cracked glass window pane in kind at exterior front window. $…" at bounding box center [762, 628] width 446 height 83
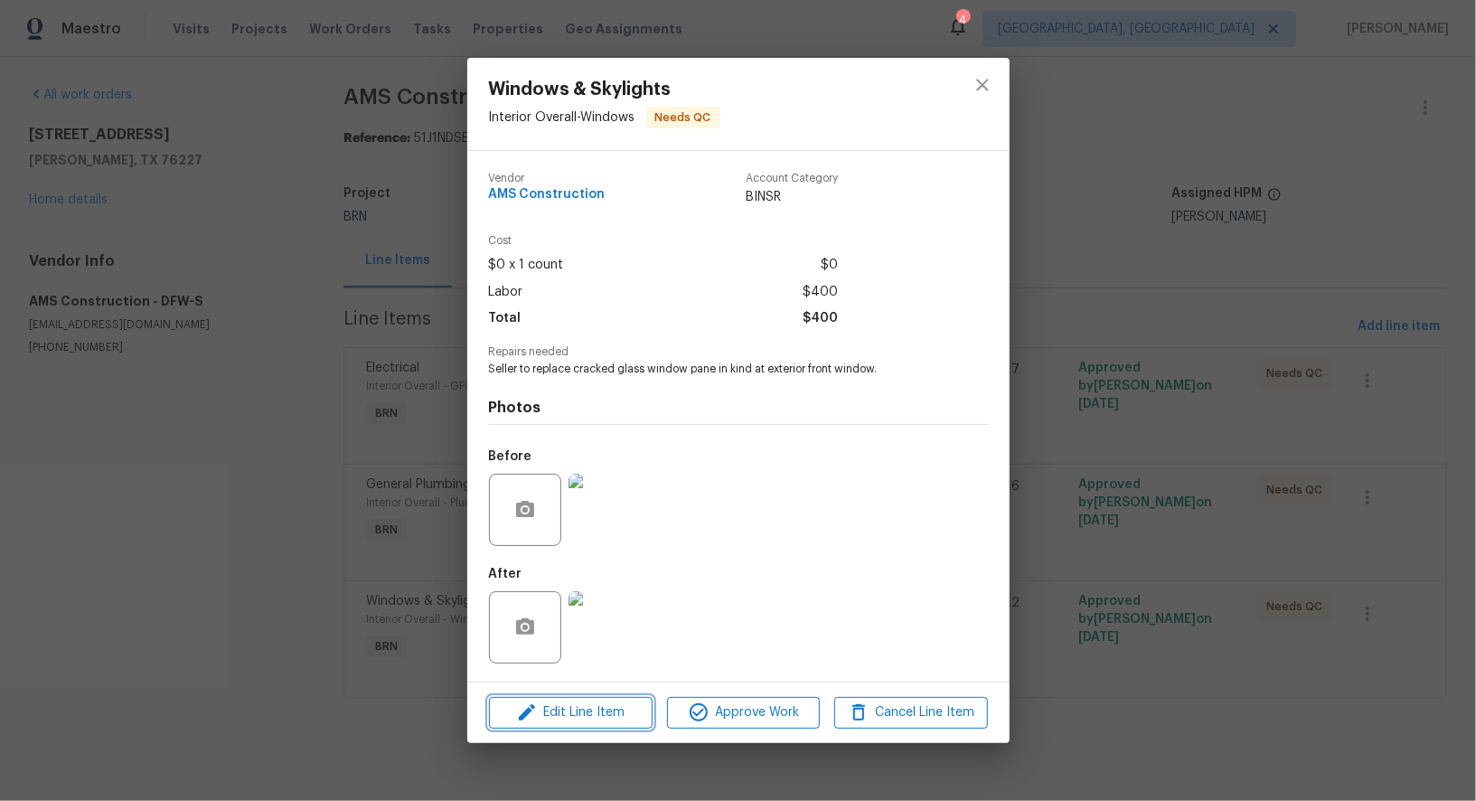
click at [592, 724] on span "Edit Line Item" at bounding box center [571, 713] width 153 height 23
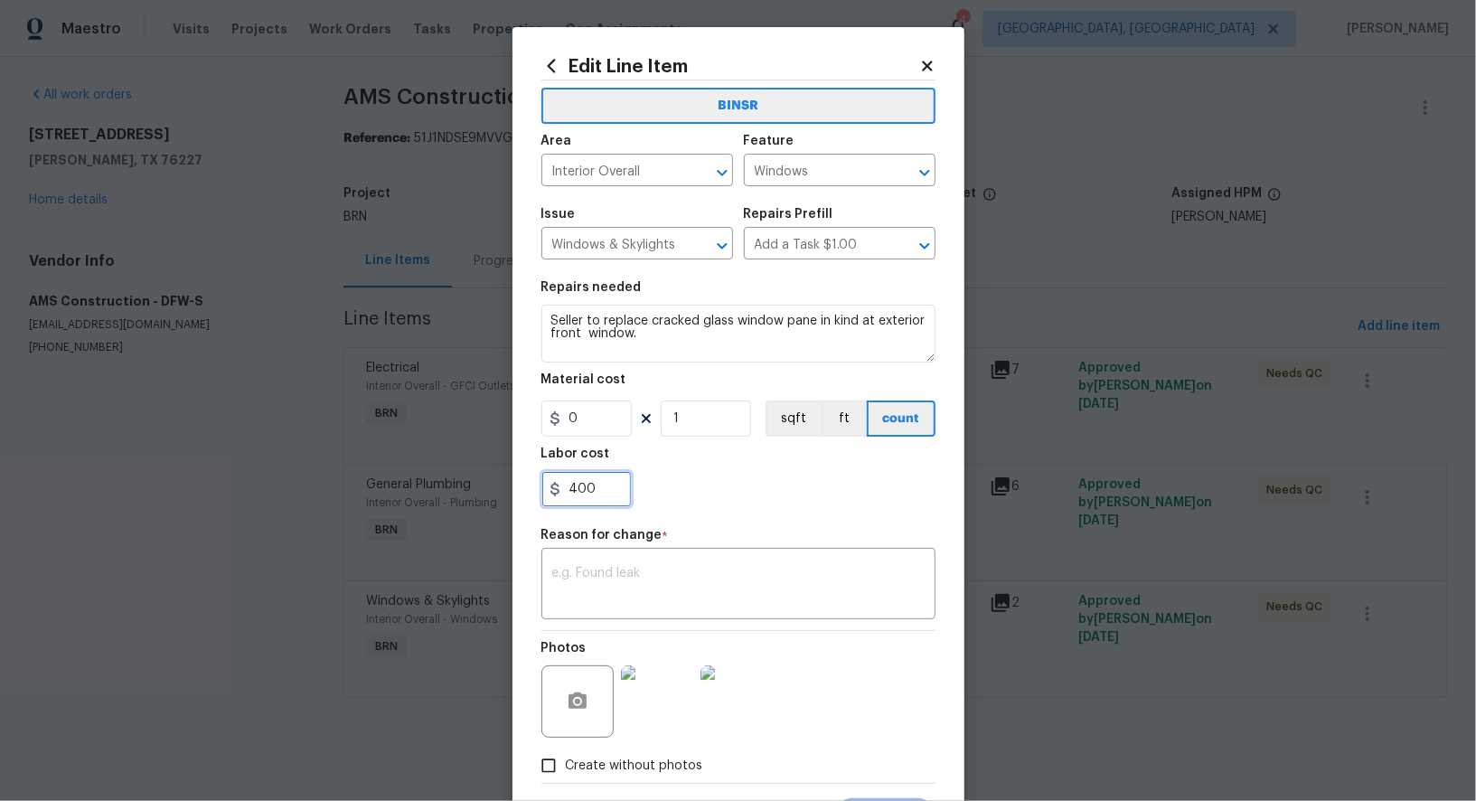
click at [605, 486] on input "400" at bounding box center [587, 489] width 90 height 36
paste input "325"
type input "325"
click at [690, 608] on div "x ​" at bounding box center [739, 585] width 394 height 67
paste textarea "(PR) Updated per vendors final cost."
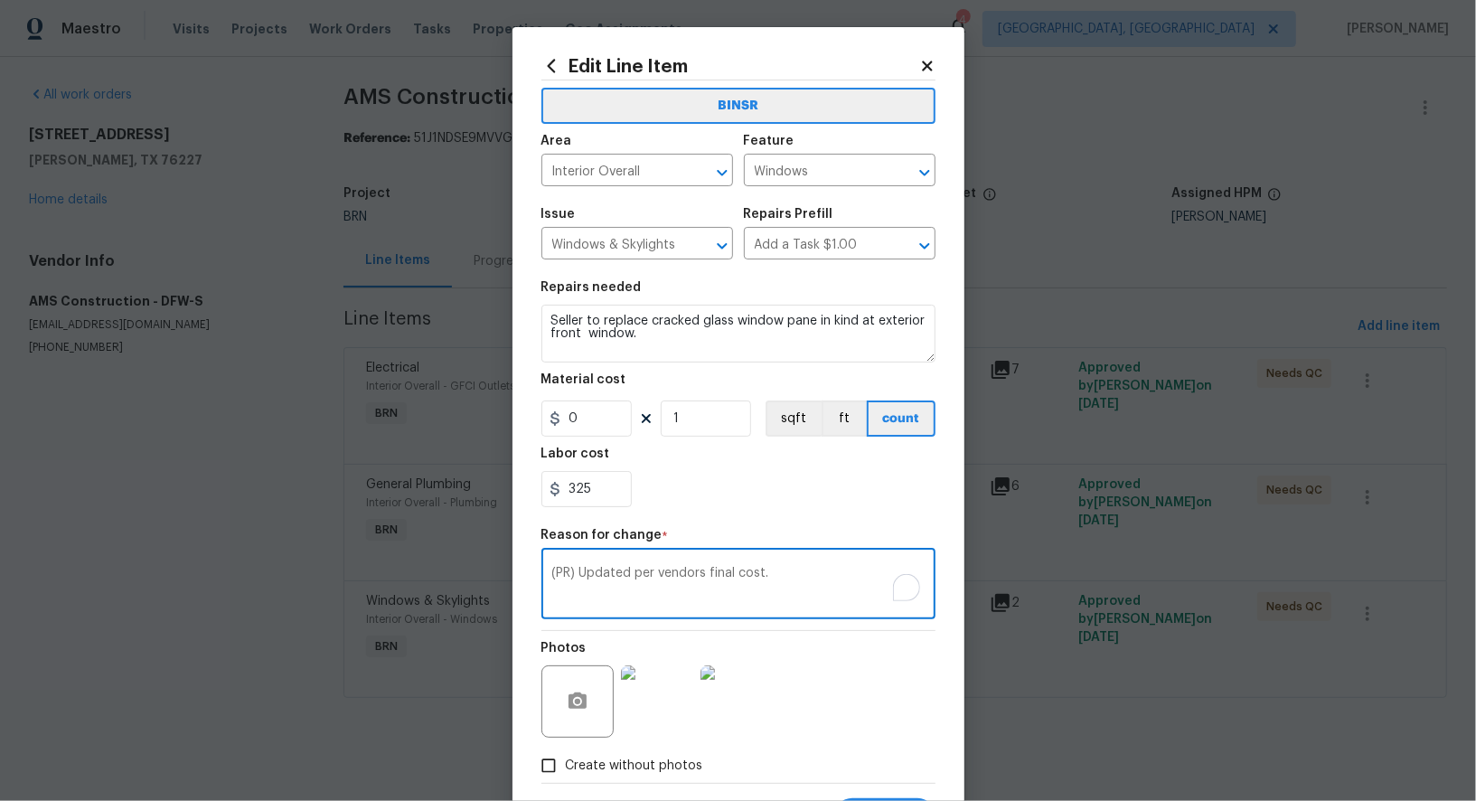
scroll to position [89, 0]
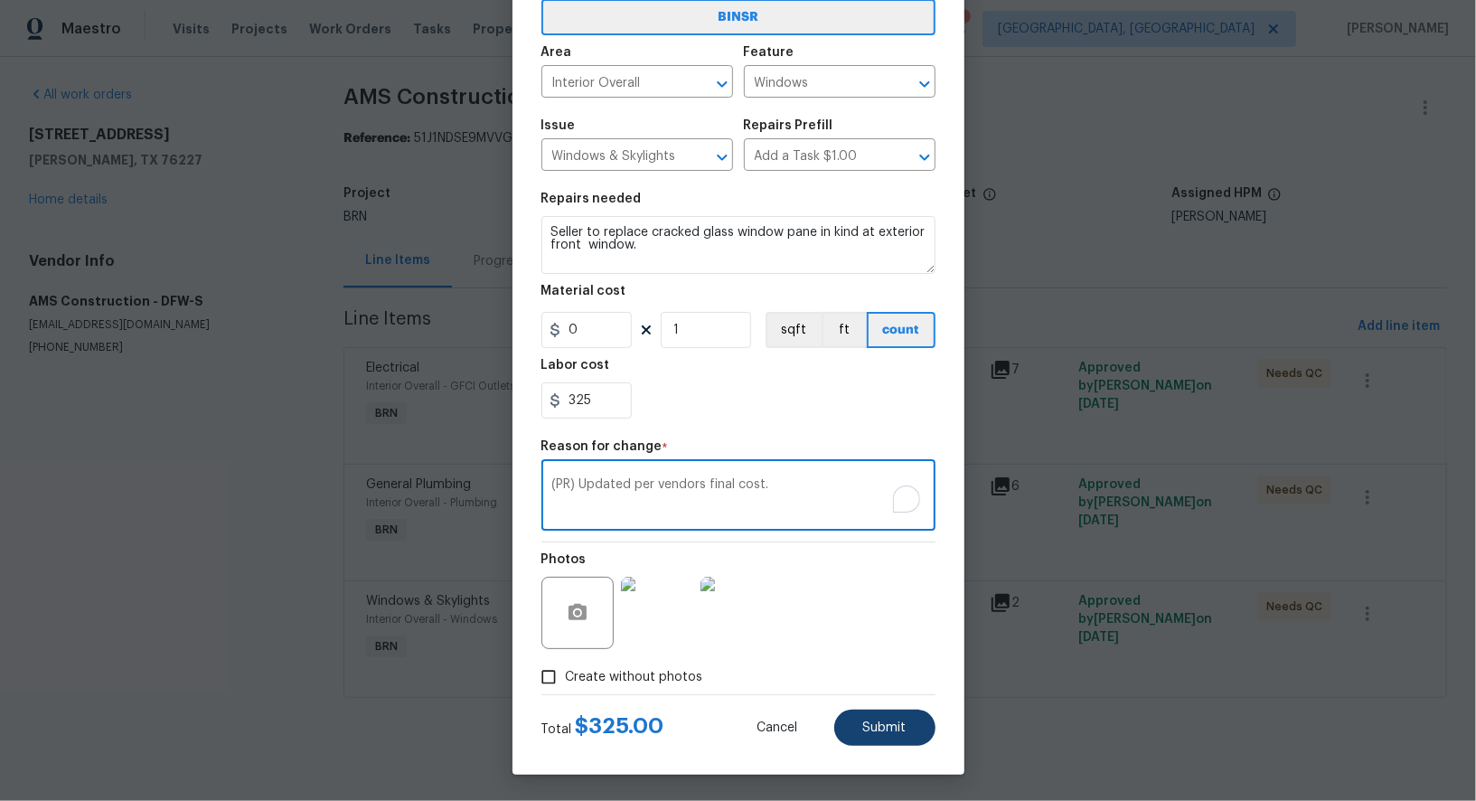
type textarea "(PR) Updated per vendors final cost."
click at [901, 723] on span "Submit" at bounding box center [884, 728] width 43 height 14
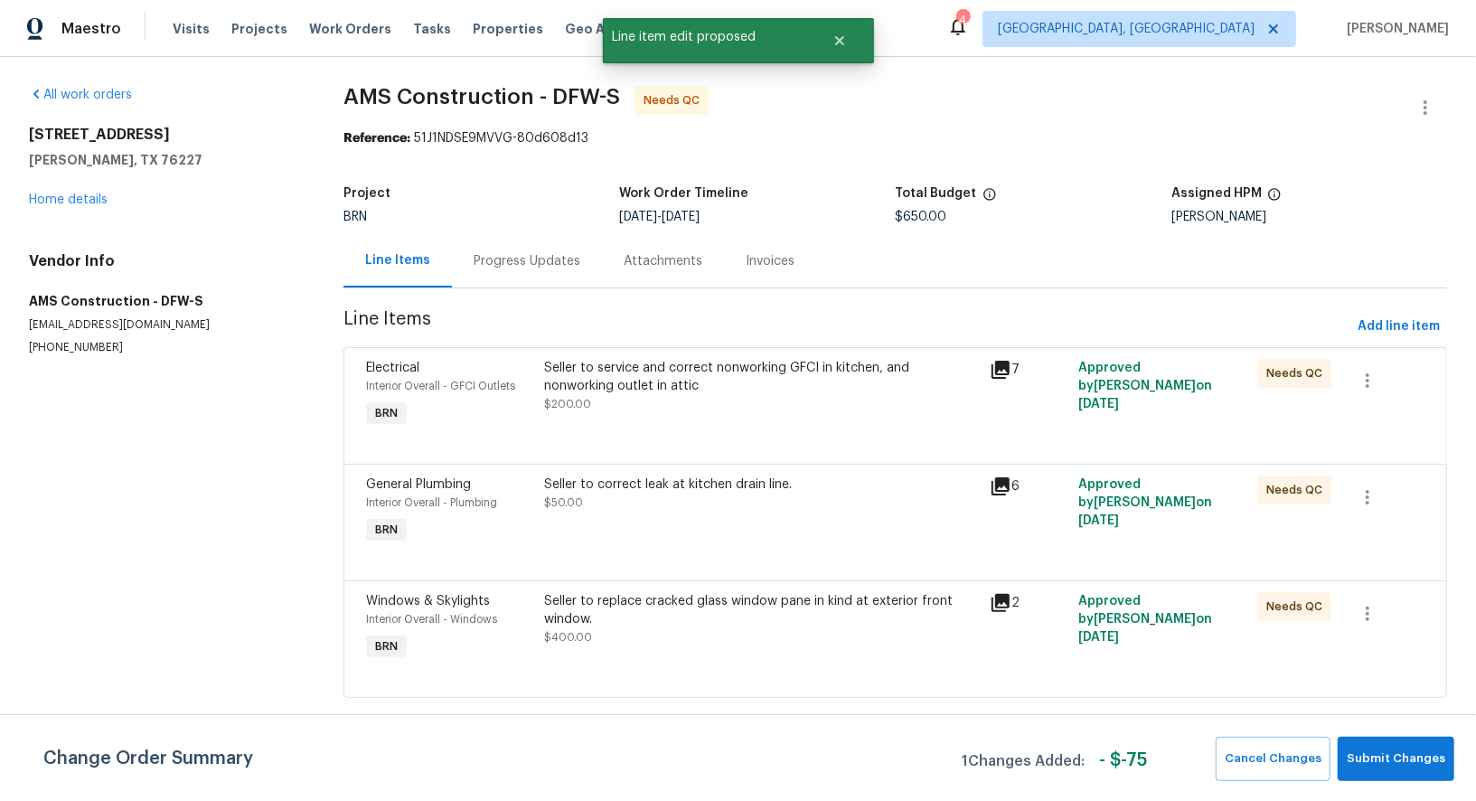
scroll to position [0, 0]
click at [1399, 753] on span "Submit Changes" at bounding box center [1396, 759] width 99 height 21
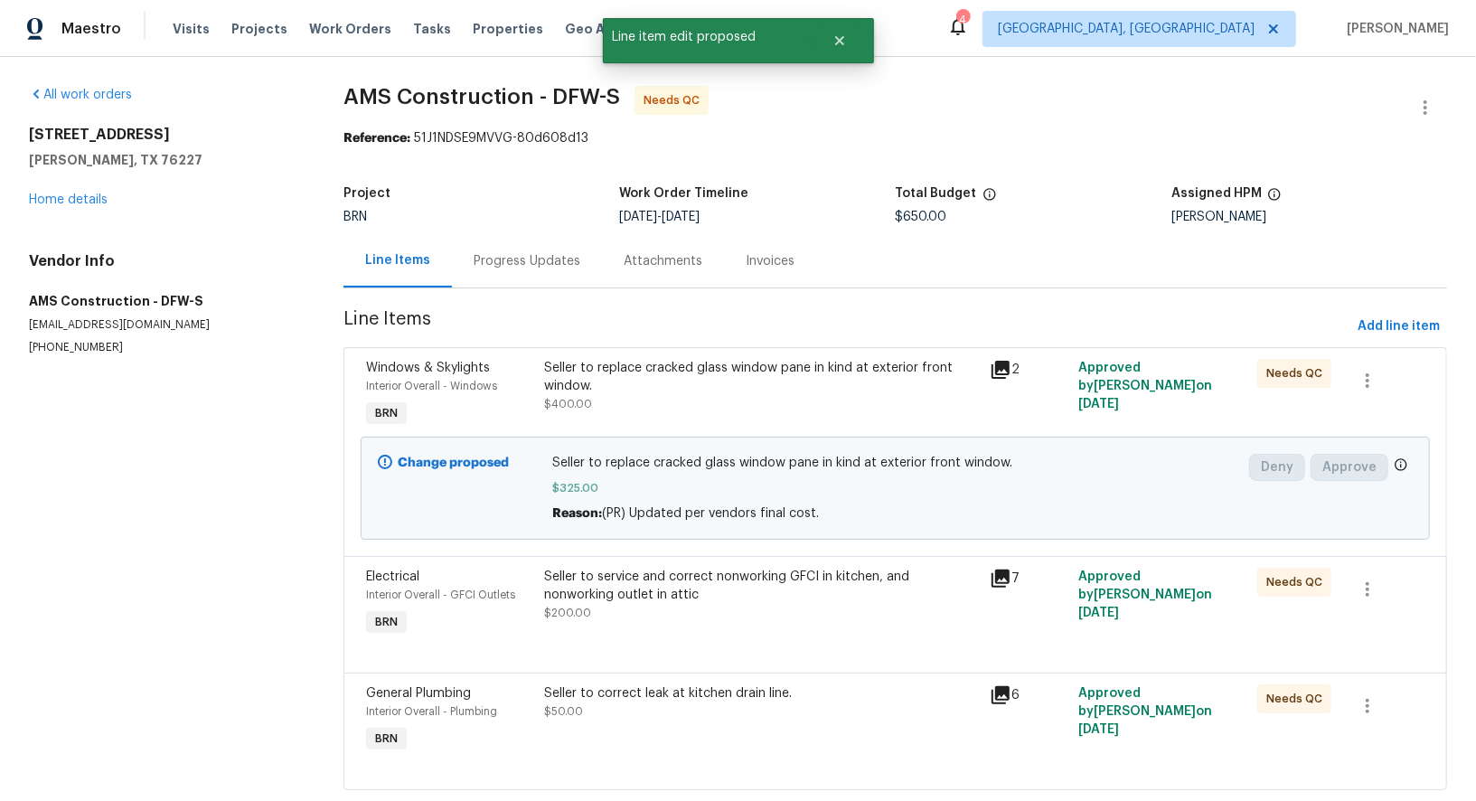
click at [499, 255] on div "Progress Updates" at bounding box center [527, 261] width 107 height 18
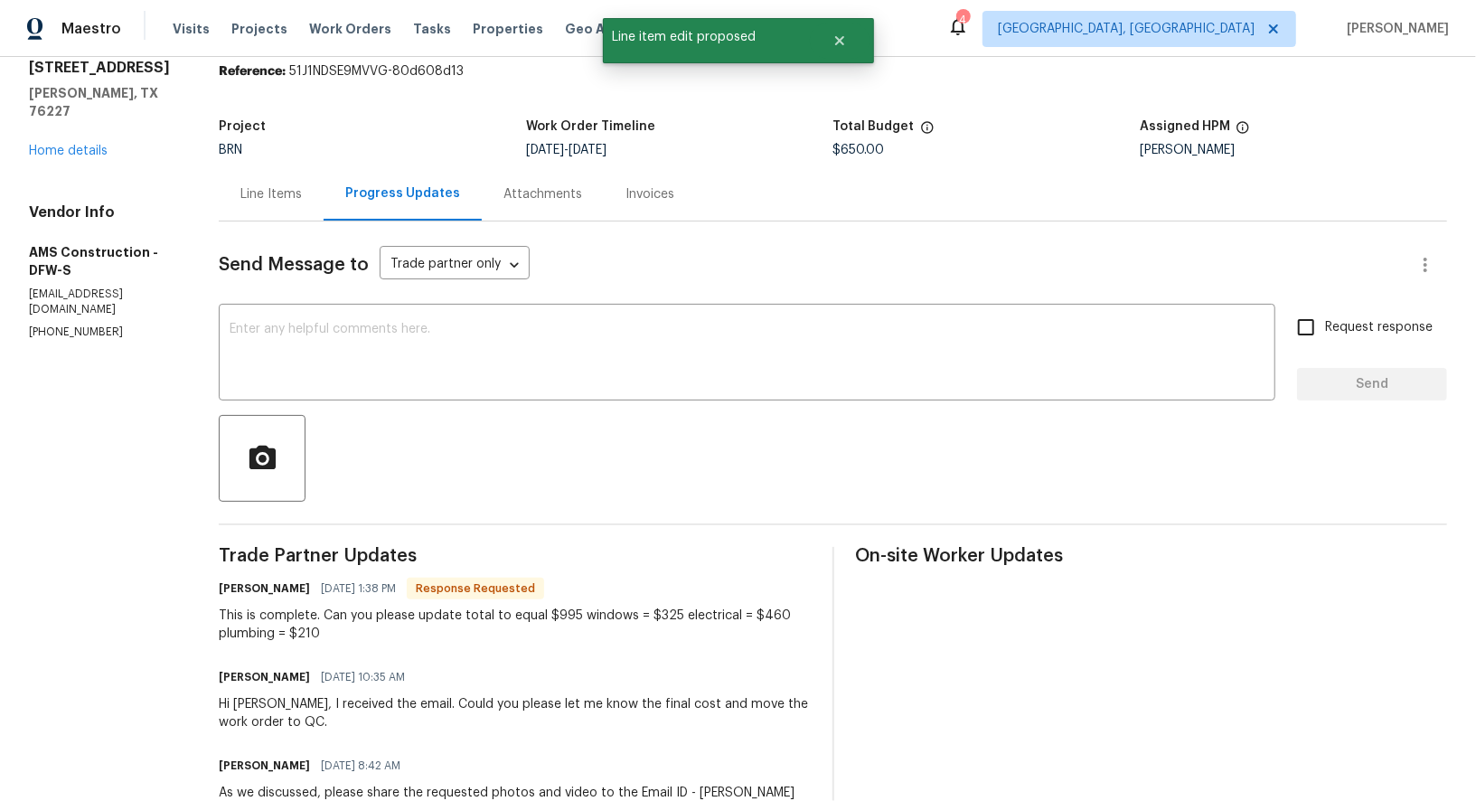
scroll to position [87, 0]
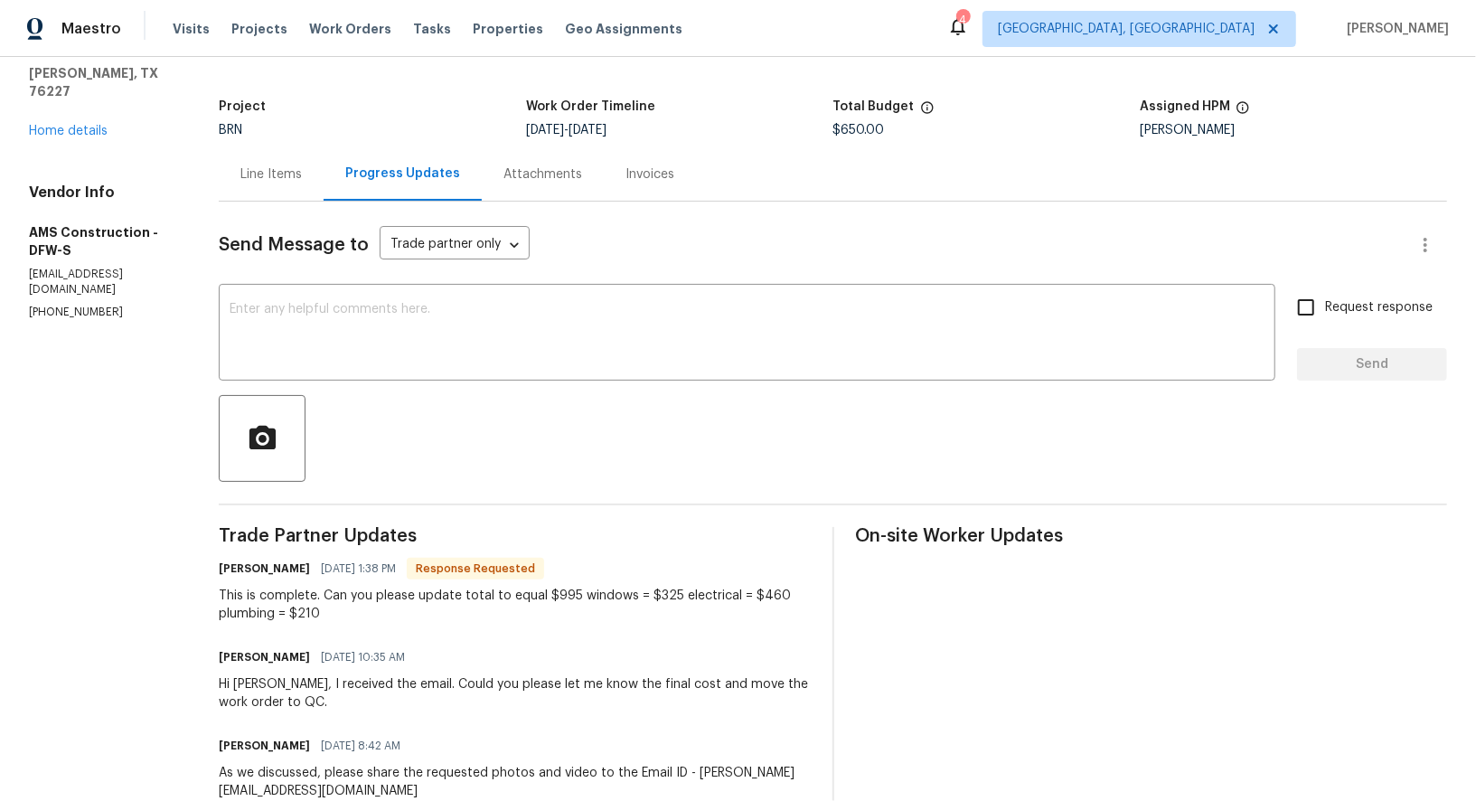
click at [283, 169] on div "Line Items" at bounding box center [270, 174] width 61 height 18
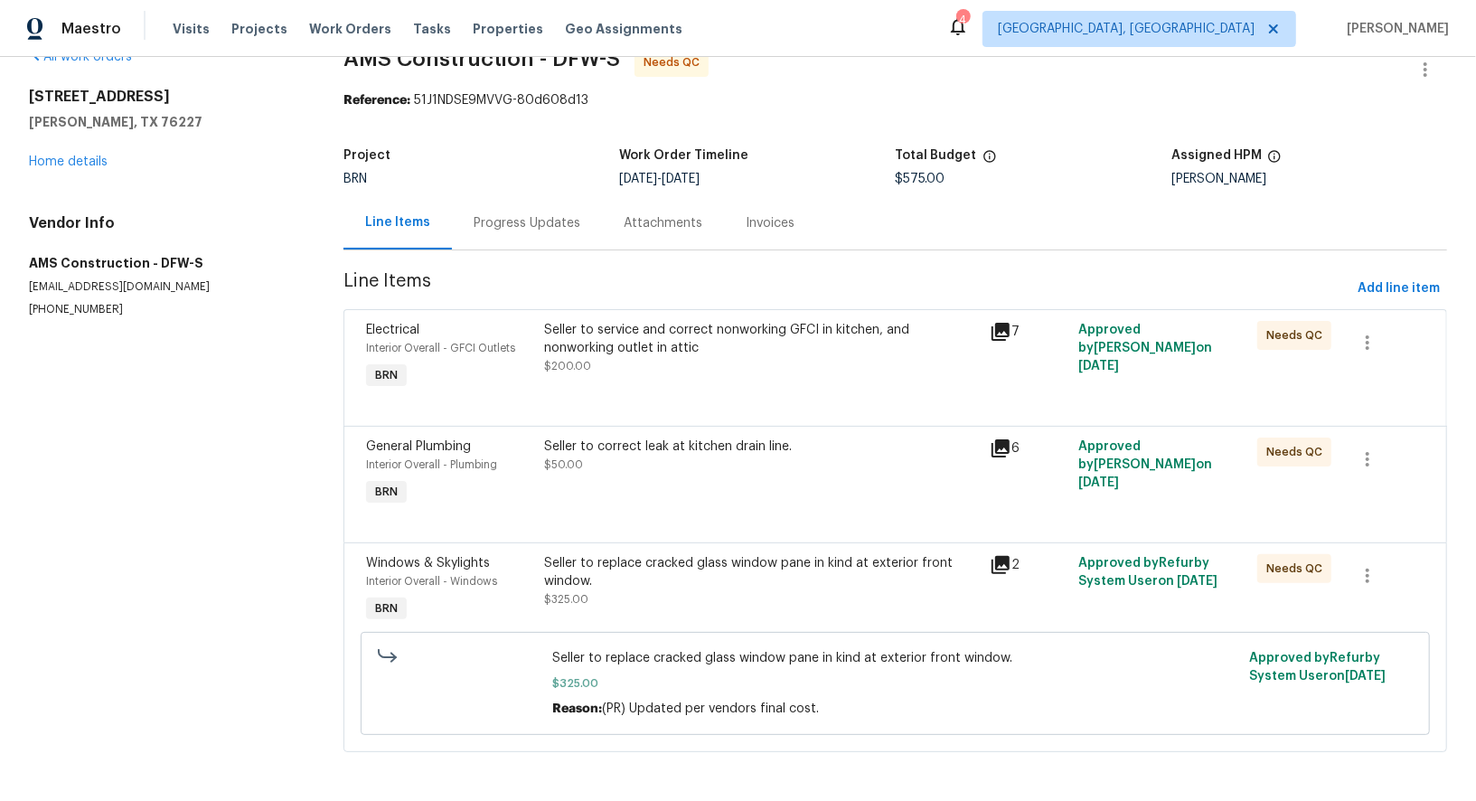
click at [651, 365] on div "Seller to service and correct nonworking GFCI in kitchen, and nonworking outlet…" at bounding box center [761, 348] width 435 height 54
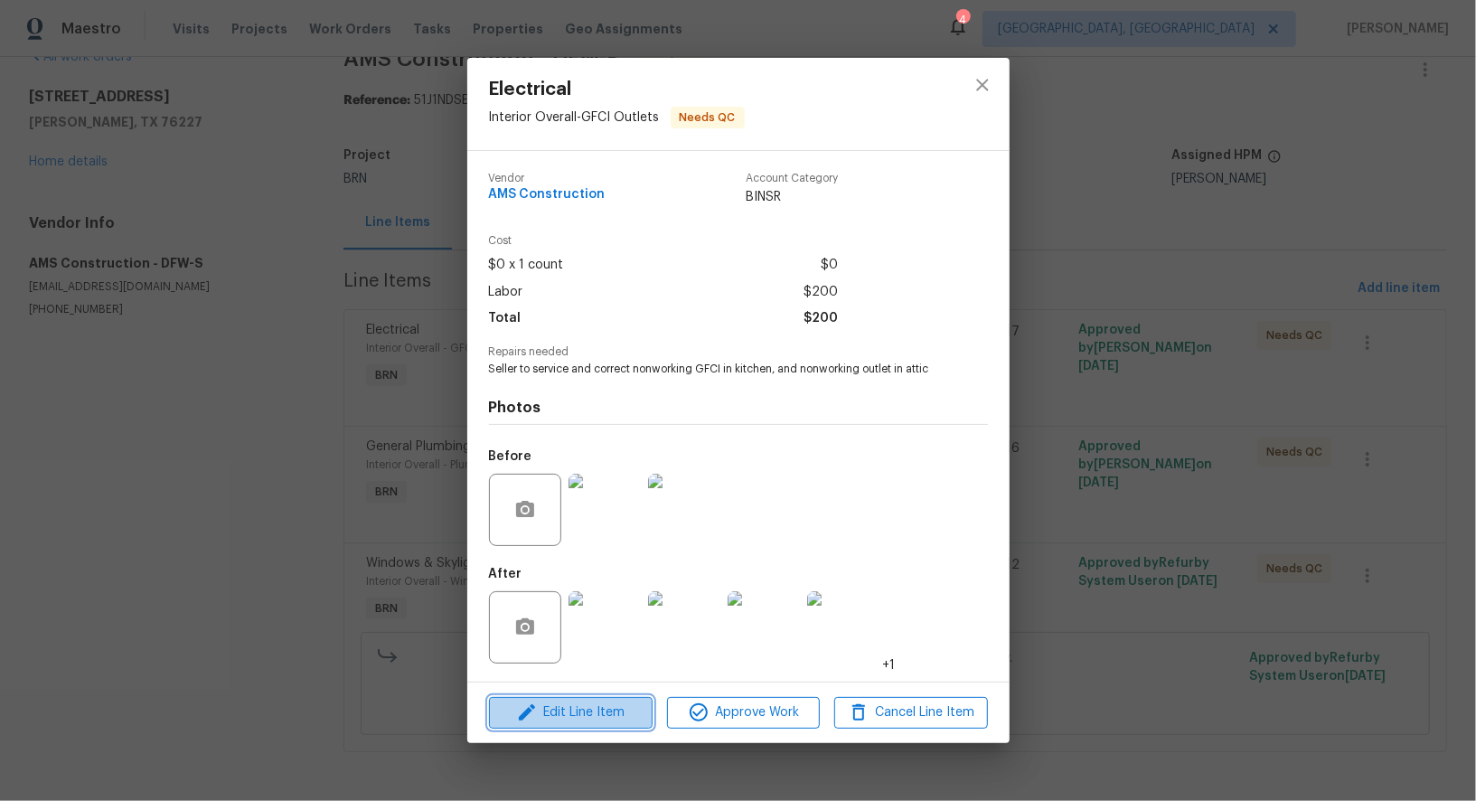
click at [604, 712] on span "Edit Line Item" at bounding box center [571, 713] width 153 height 23
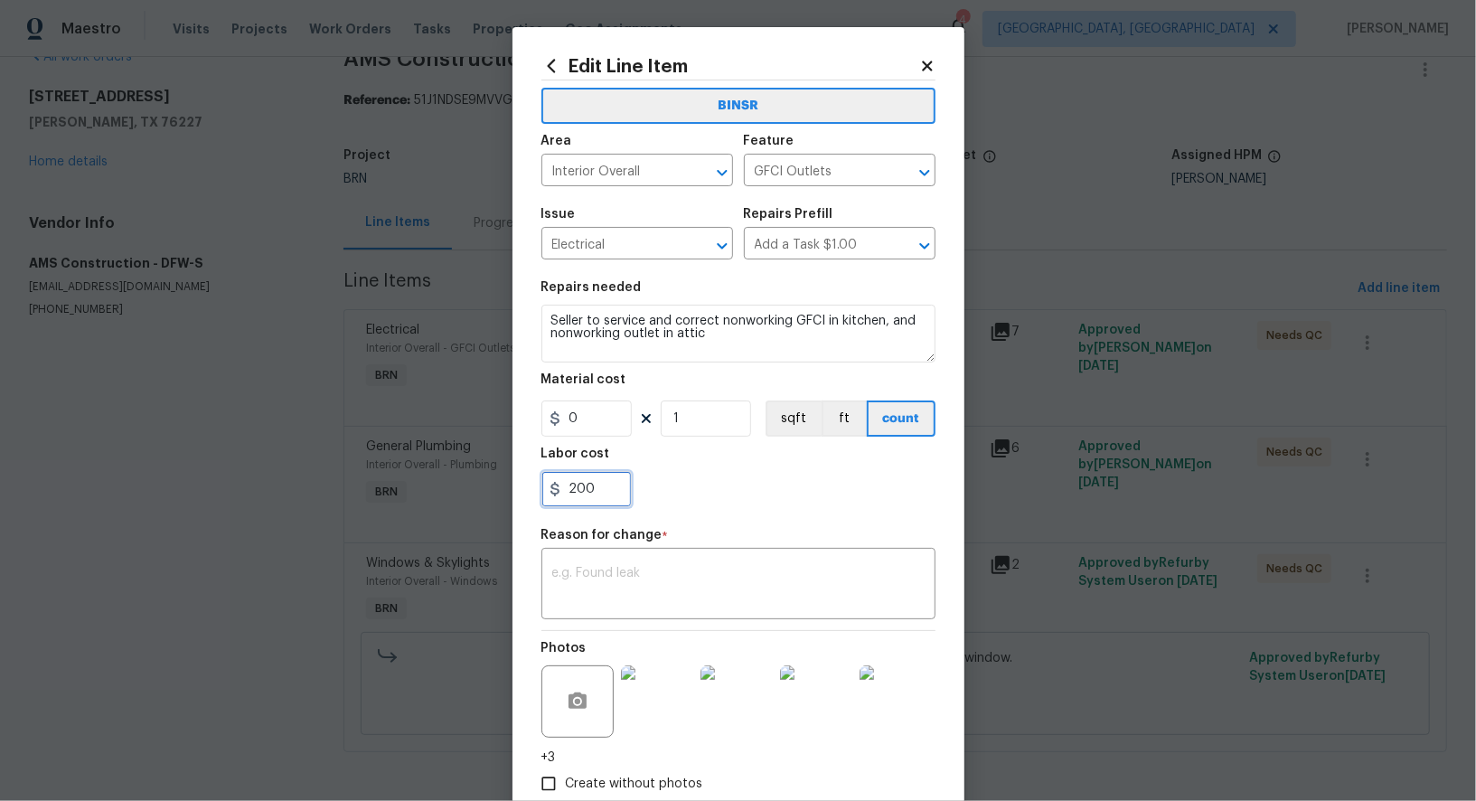
click at [604, 482] on input "200" at bounding box center [587, 489] width 90 height 36
type input "460"
click at [627, 576] on textarea at bounding box center [738, 586] width 372 height 38
paste textarea "(PR) Updated per vendors final cost."
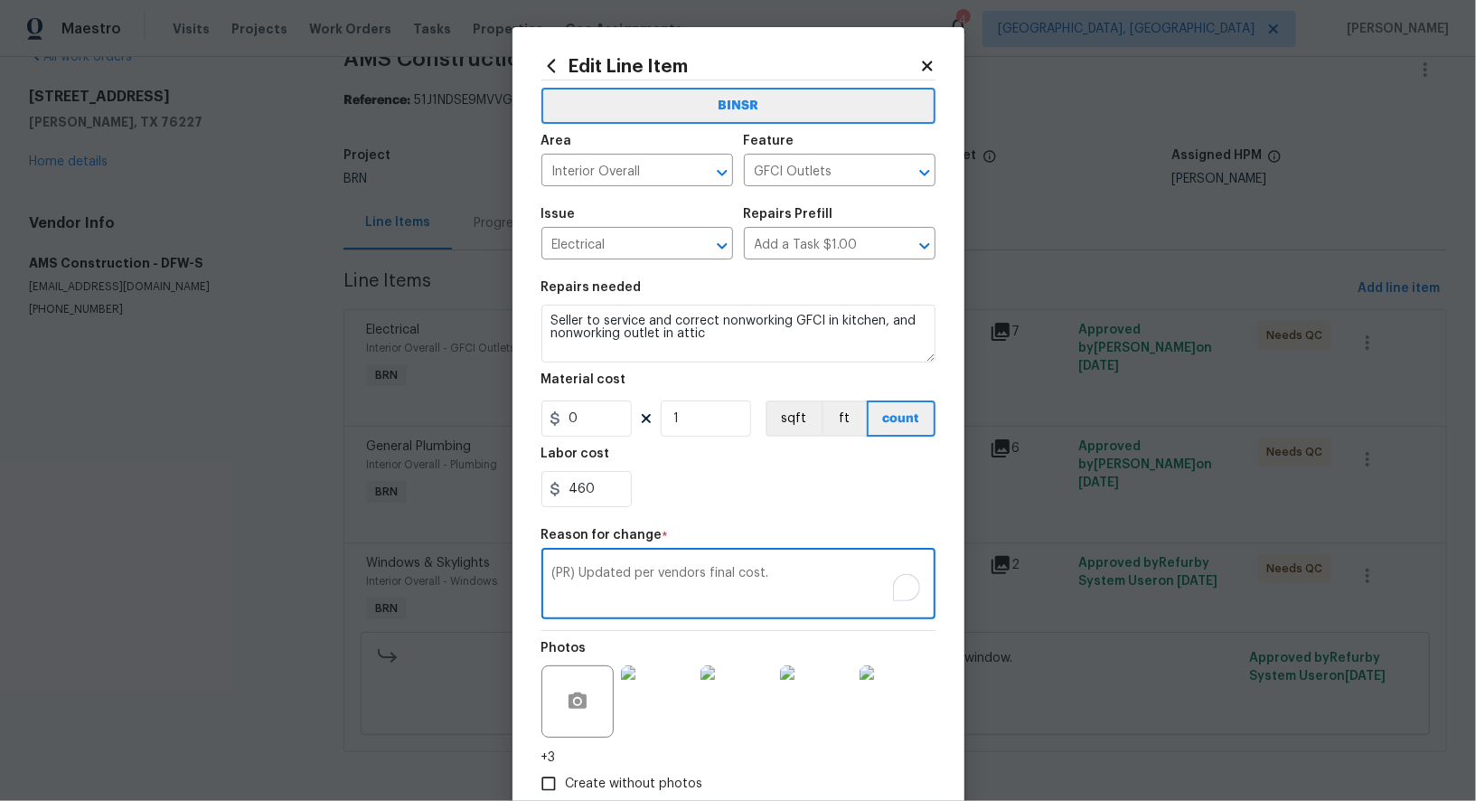
scroll to position [107, 0]
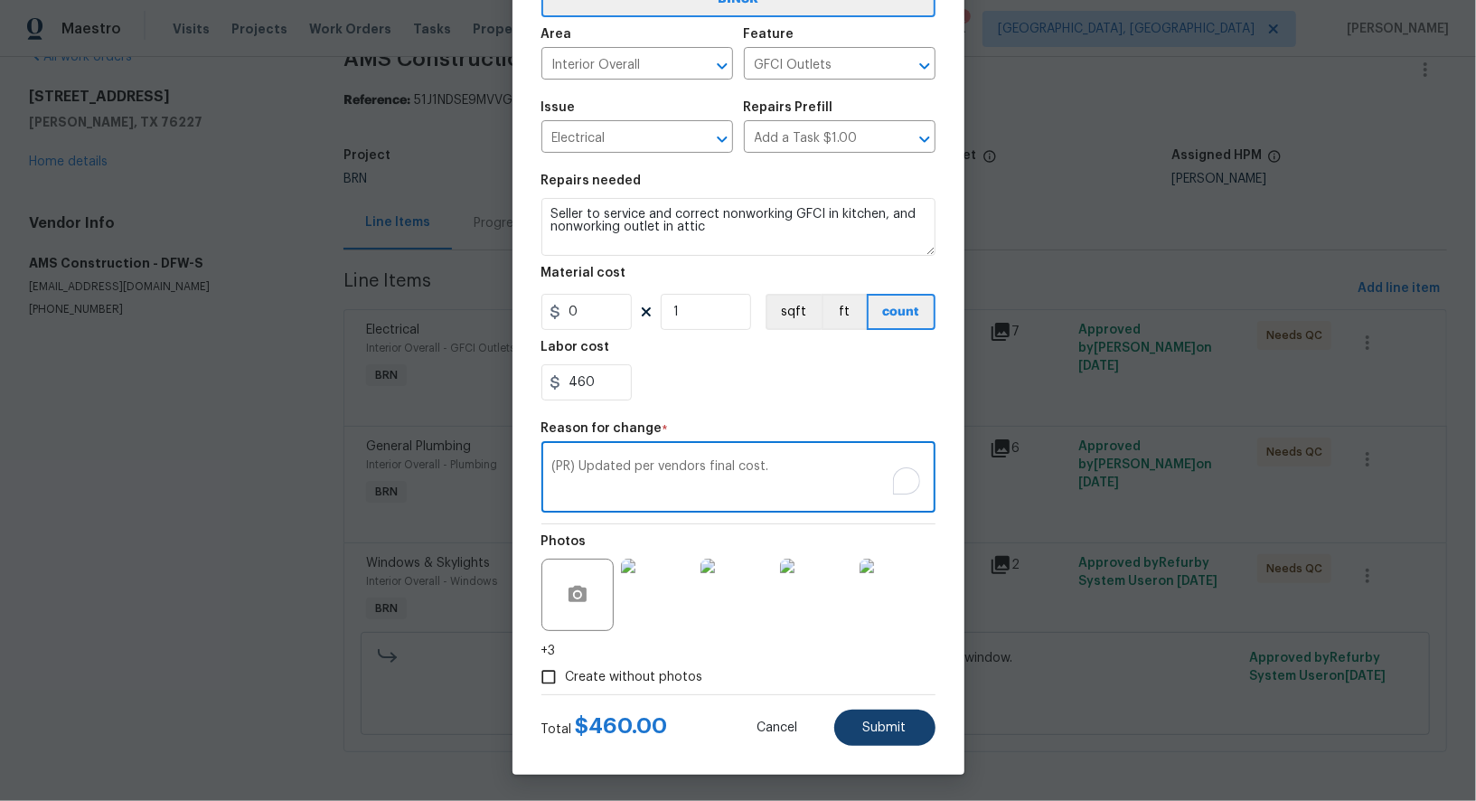
type textarea "(PR) Updated per vendors final cost."
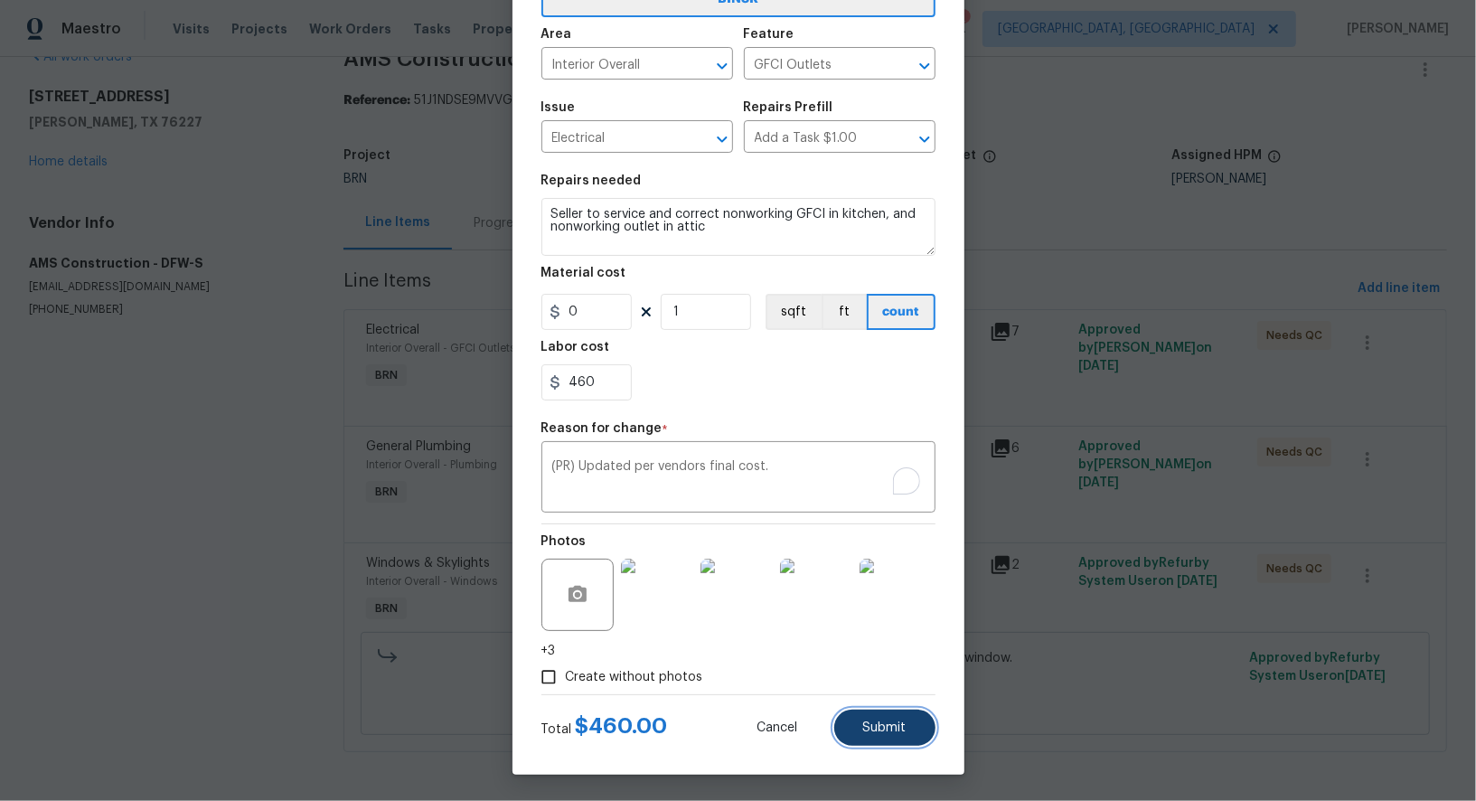
click at [889, 732] on span "Submit" at bounding box center [884, 728] width 43 height 14
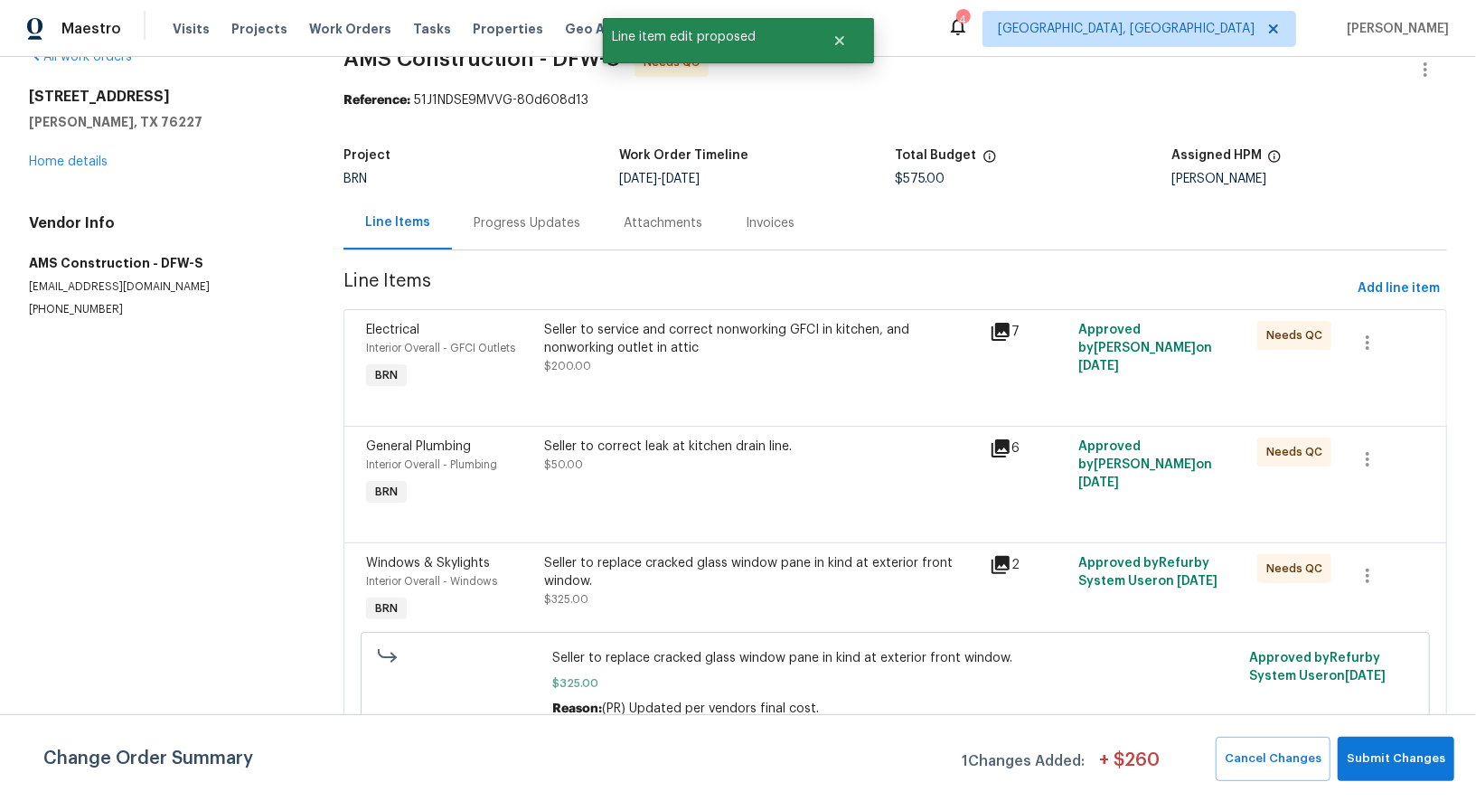
scroll to position [0, 0]
click at [1364, 743] on button "Submit Changes" at bounding box center [1396, 759] width 117 height 44
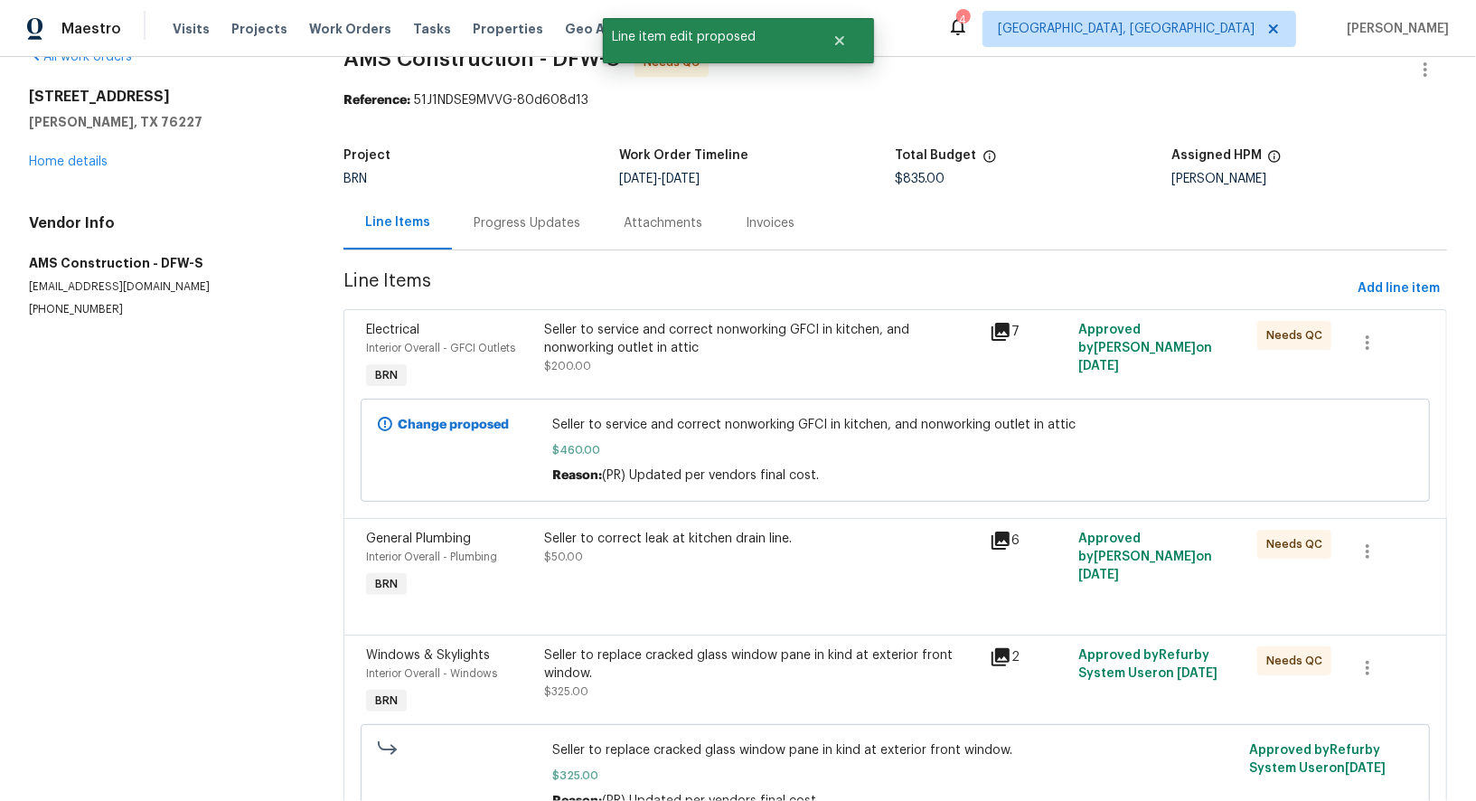
click at [537, 237] on div "Progress Updates" at bounding box center [527, 222] width 150 height 53
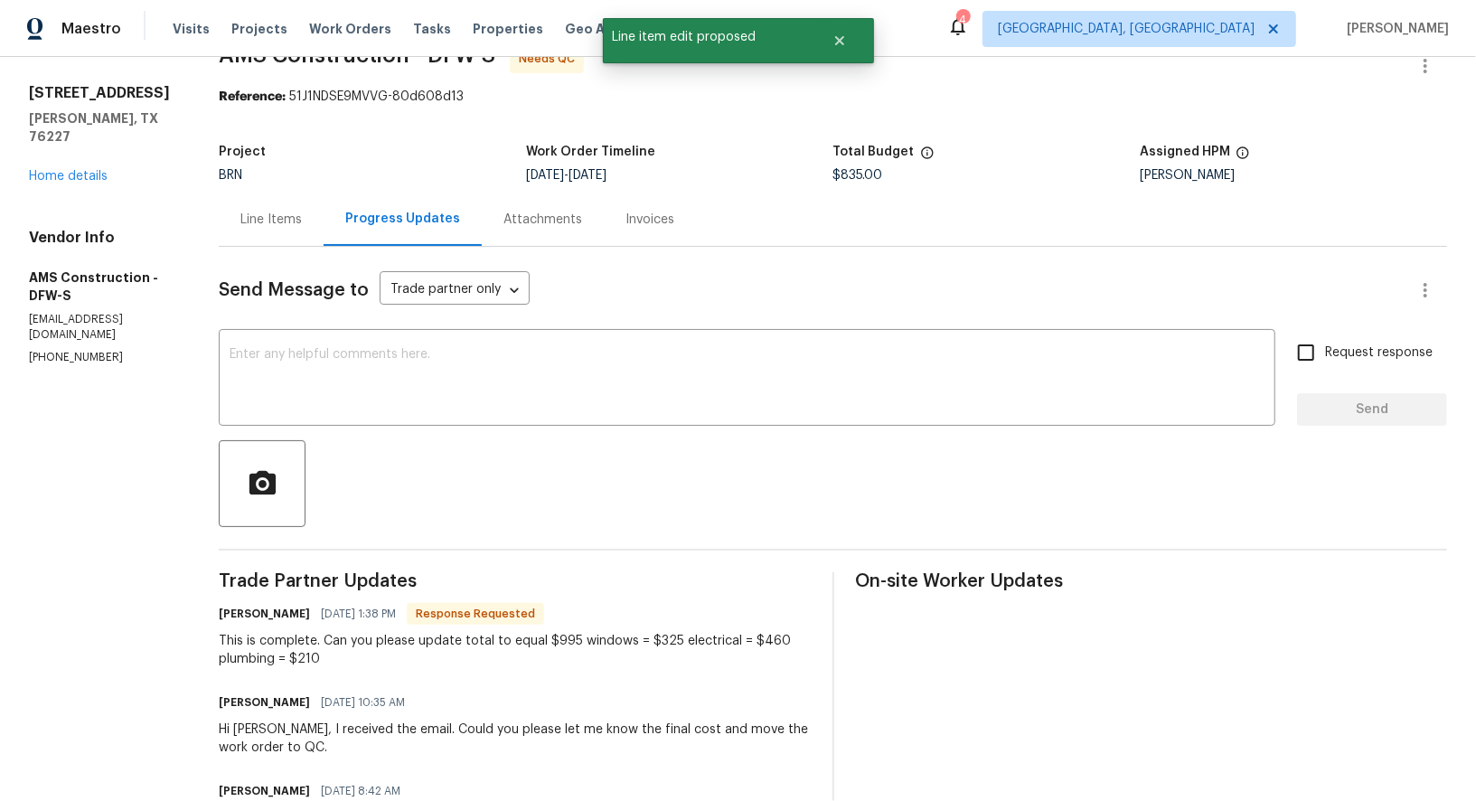
scroll to position [81, 0]
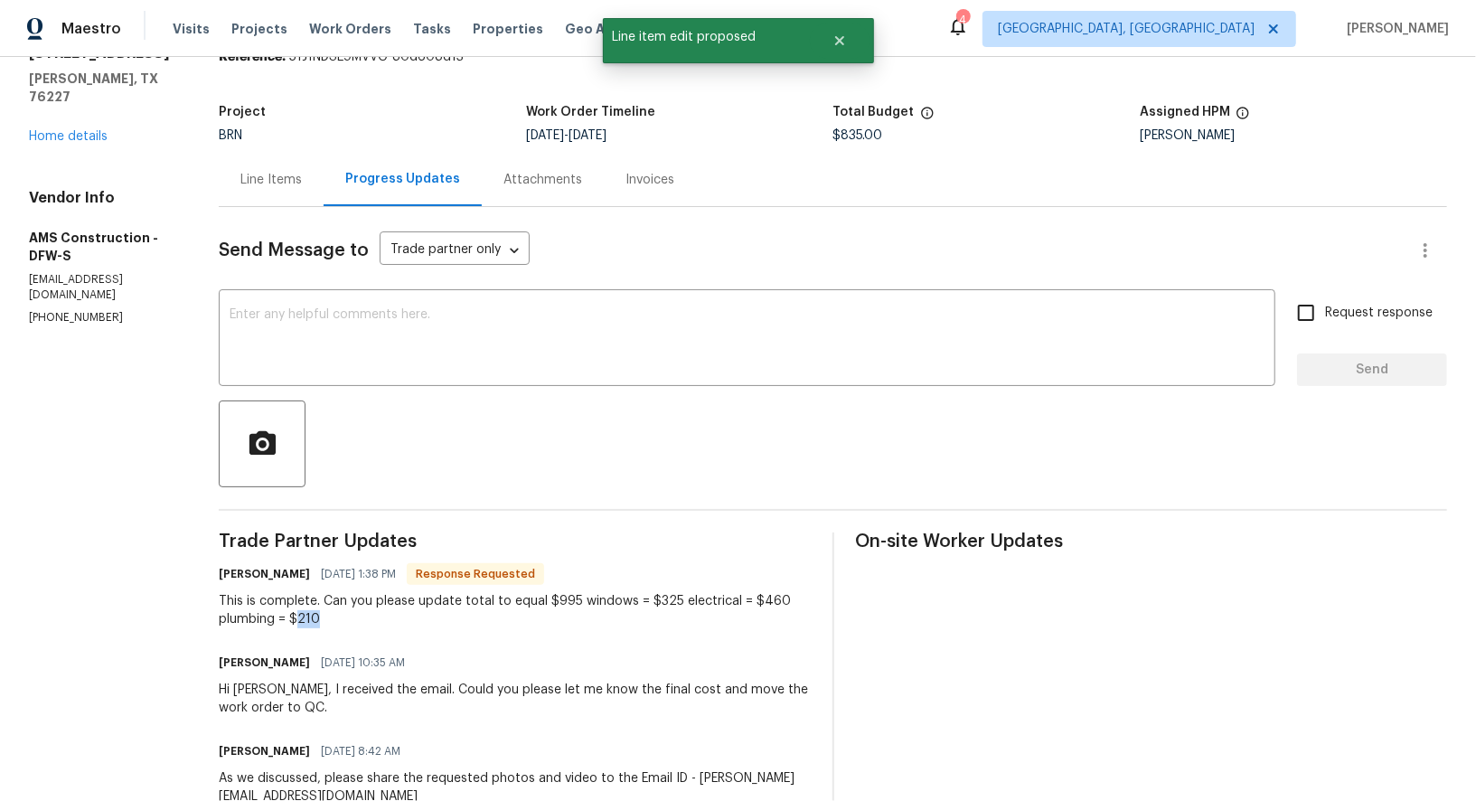
drag, startPoint x: 297, startPoint y: 618, endPoint x: 335, endPoint y: 618, distance: 38.0
click at [335, 618] on div "This is complete. Can you please update total to equal $995 windows = $325 elec…" at bounding box center [514, 610] width 591 height 36
copy div "210"
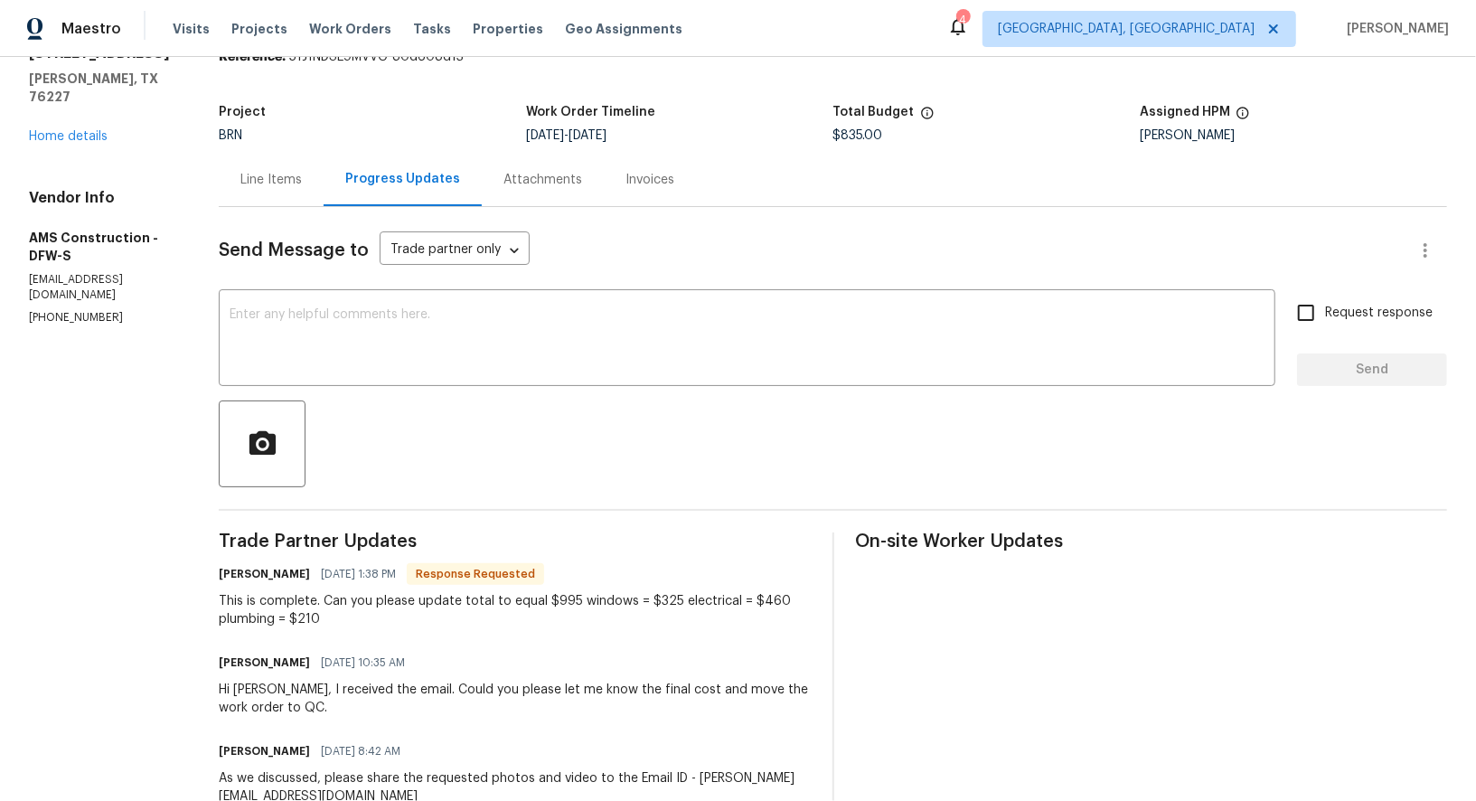
click at [259, 183] on div "Line Items" at bounding box center [270, 180] width 61 height 18
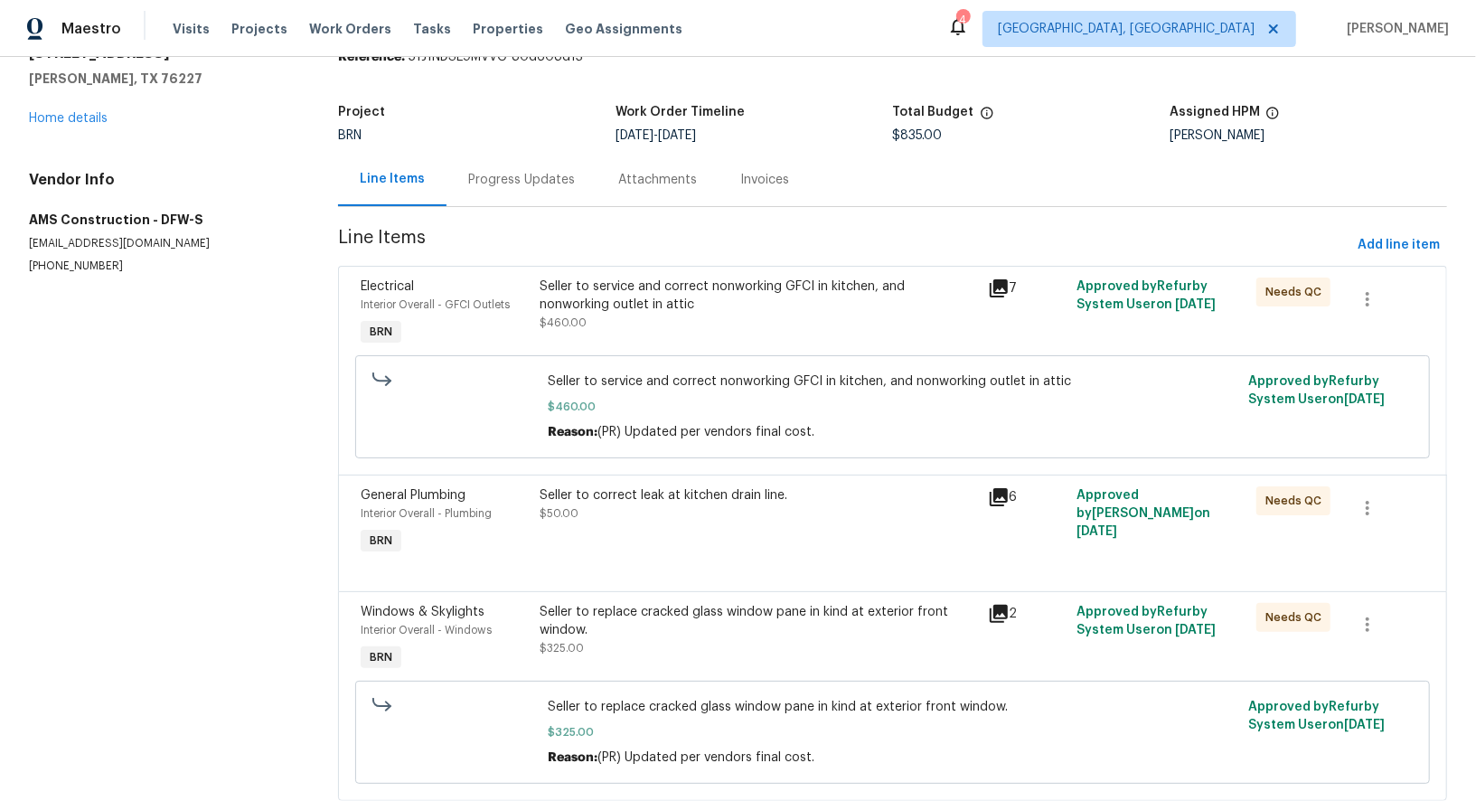
click at [636, 556] on div "Seller to correct leak at kitchen drain line. $50.00" at bounding box center [758, 522] width 448 height 83
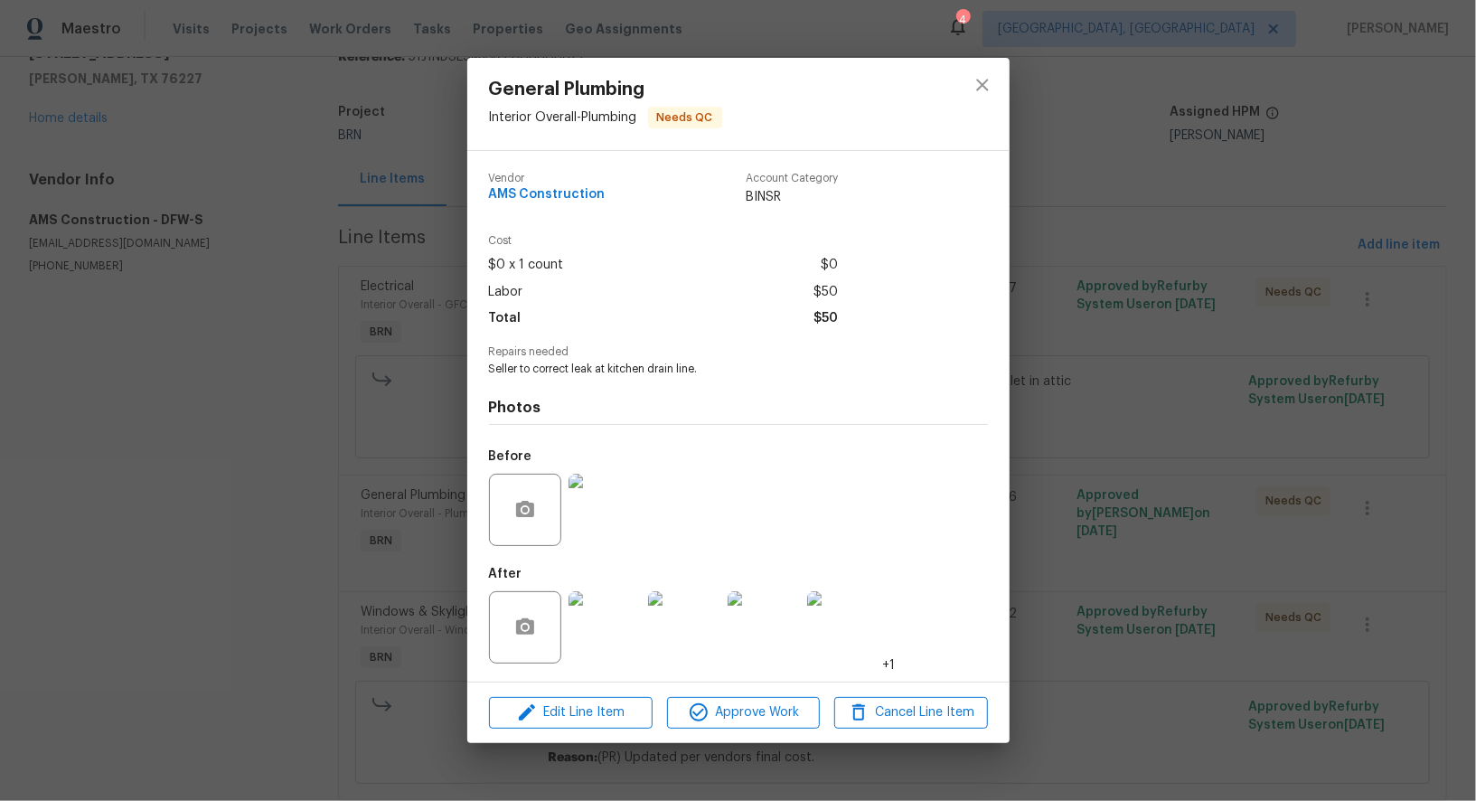
click at [592, 687] on div "Edit Line Item Approve Work Cancel Line Item" at bounding box center [738, 713] width 542 height 61
click at [590, 703] on span "Edit Line Item" at bounding box center [571, 713] width 153 height 23
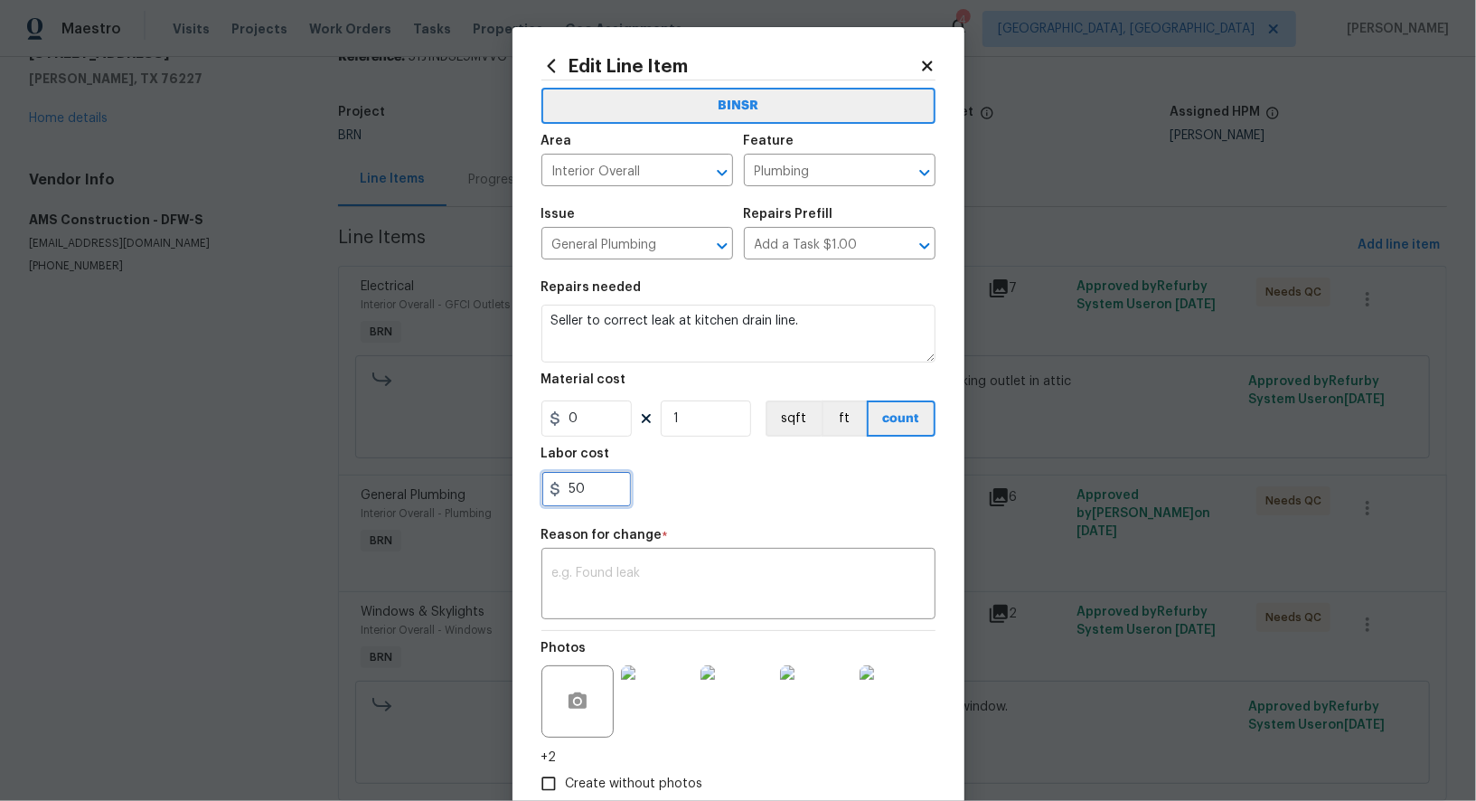
click at [597, 485] on input "50" at bounding box center [587, 489] width 90 height 36
paste input "210"
type input "210"
click at [635, 589] on textarea at bounding box center [738, 586] width 372 height 38
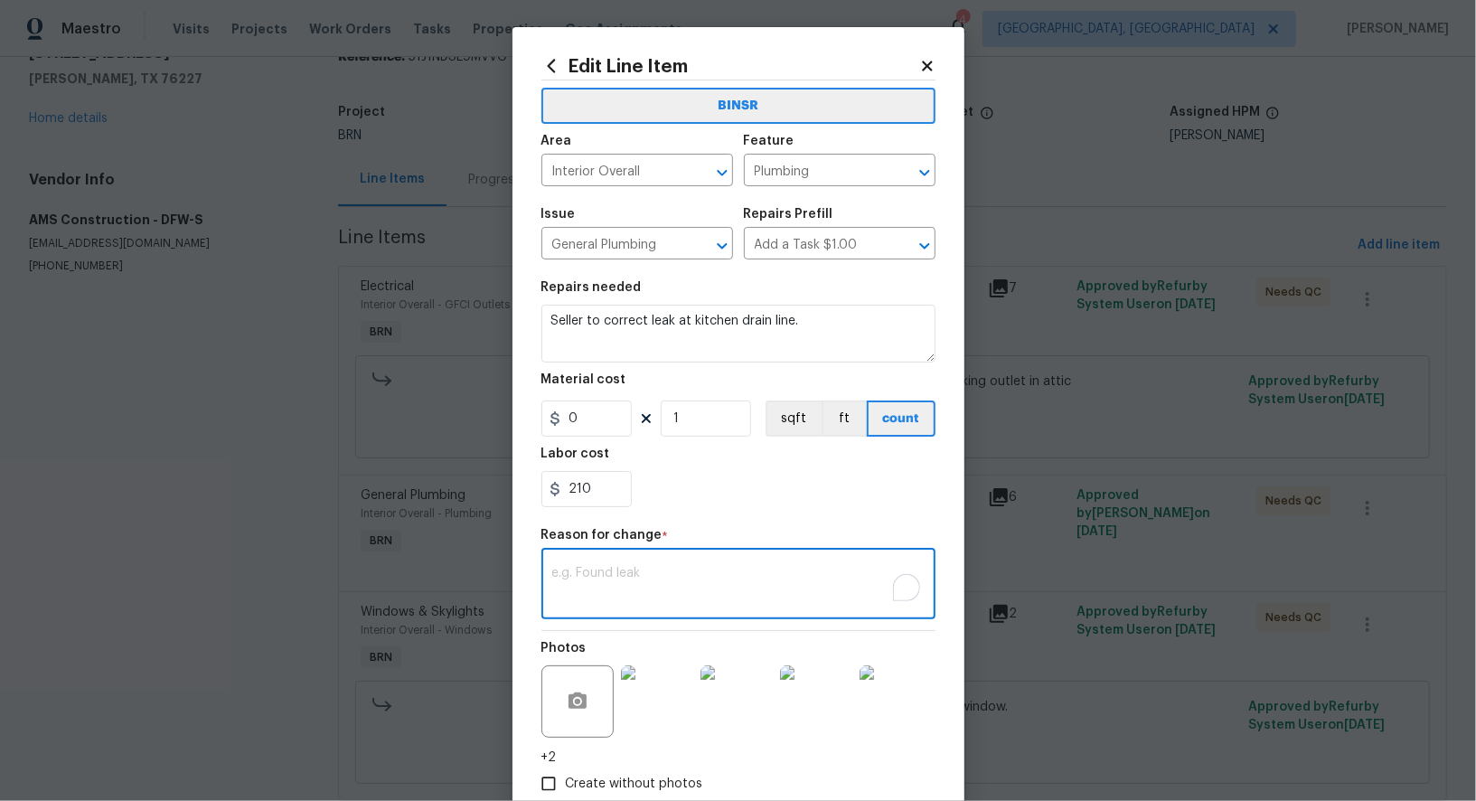
paste textarea "210"
type textarea "210"
paste textarea "(PR) Updated per vendors final cost."
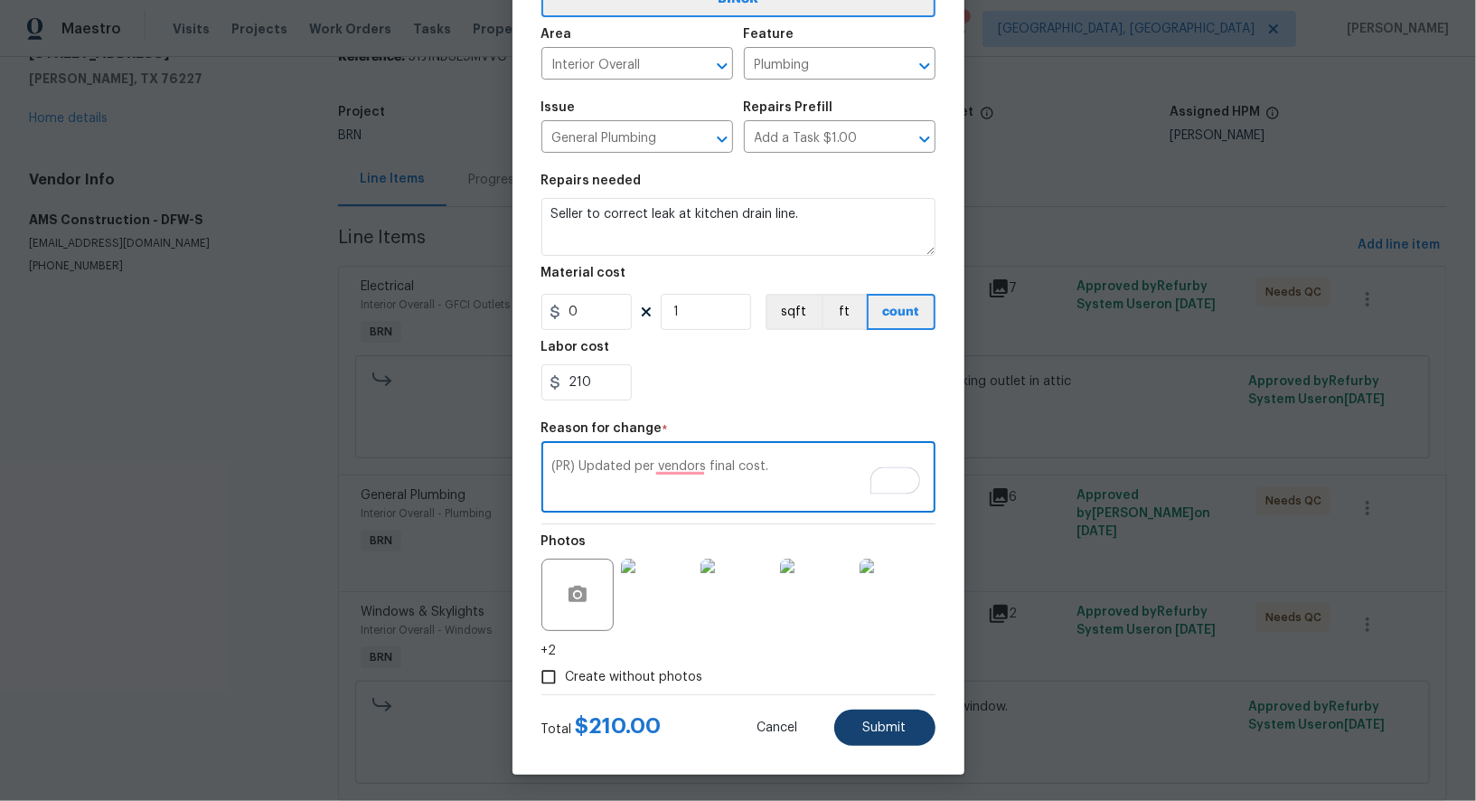
type textarea "(PR) Updated per vendors final cost."
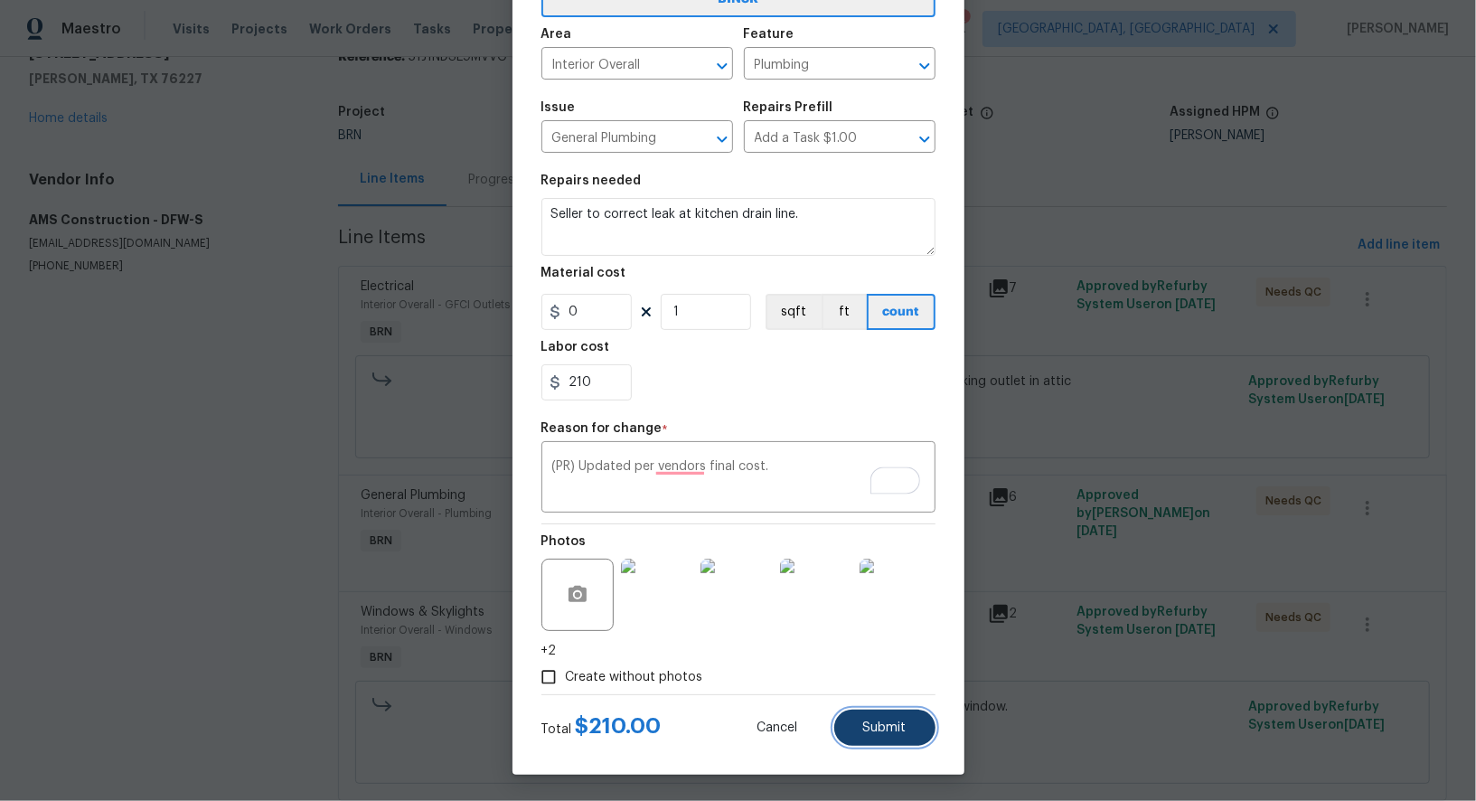
click at [907, 738] on button "Submit" at bounding box center [884, 728] width 101 height 36
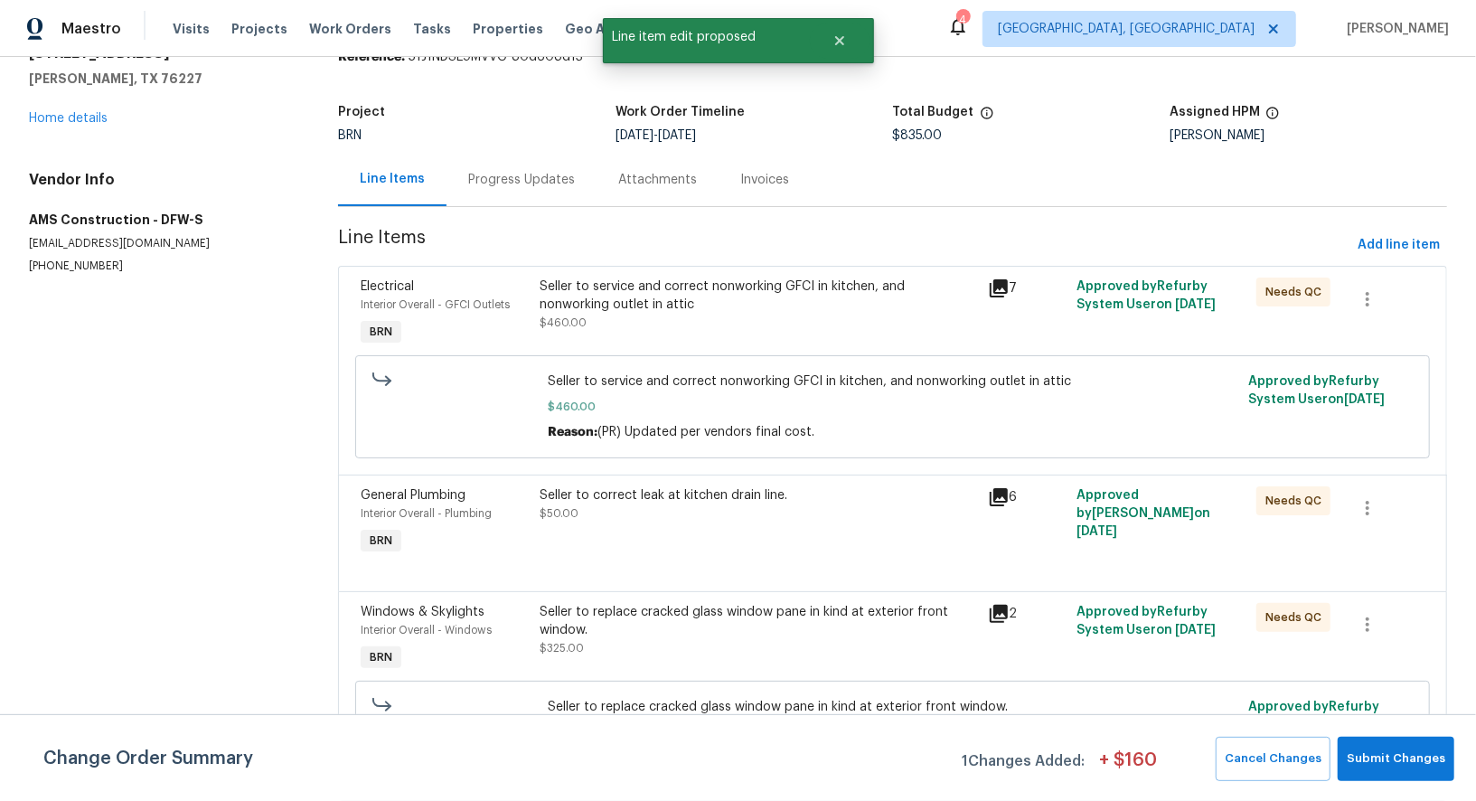
scroll to position [0, 0]
click at [1404, 753] on span "Submit Changes" at bounding box center [1396, 759] width 99 height 21
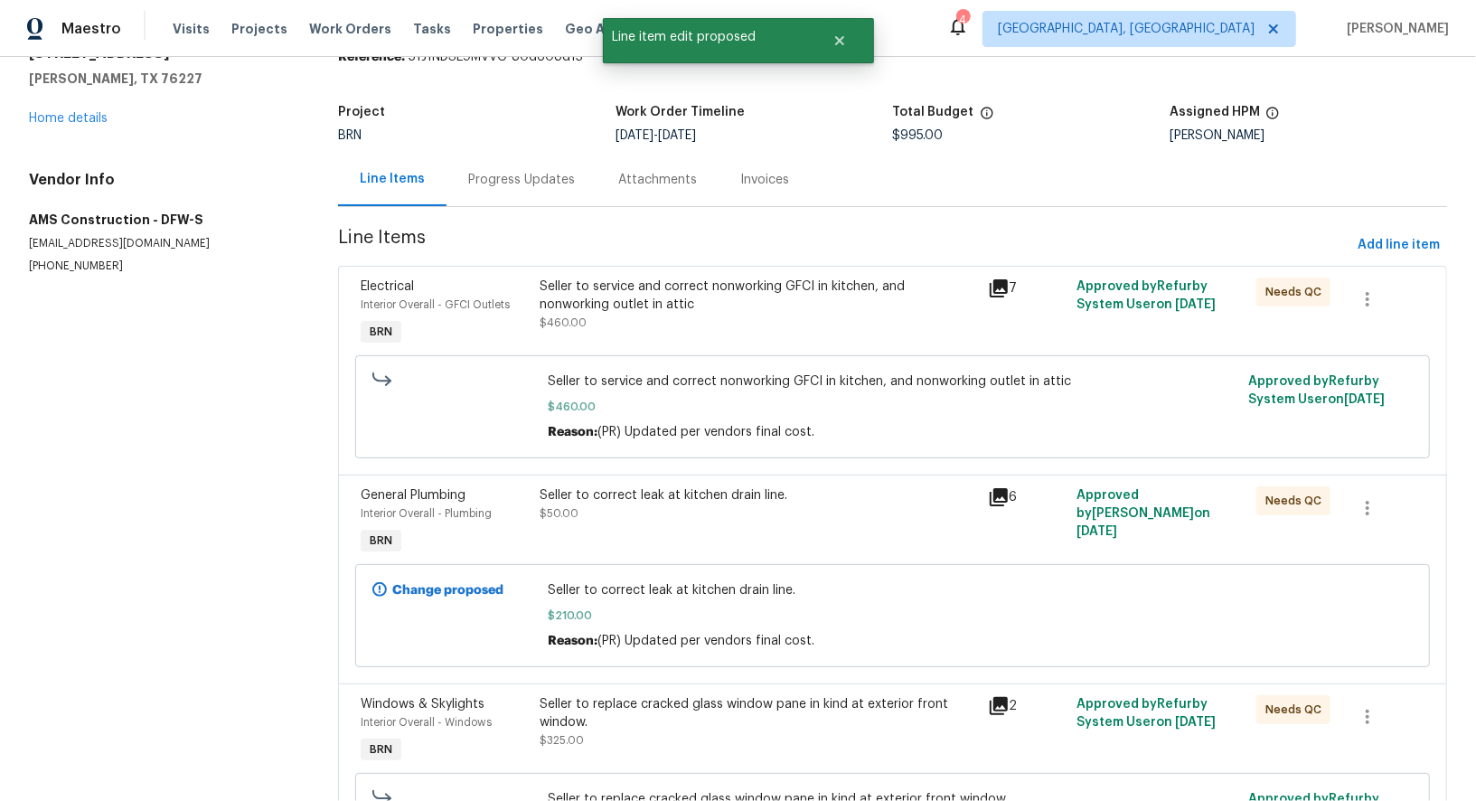
click at [486, 183] on div "Progress Updates" at bounding box center [521, 180] width 107 height 18
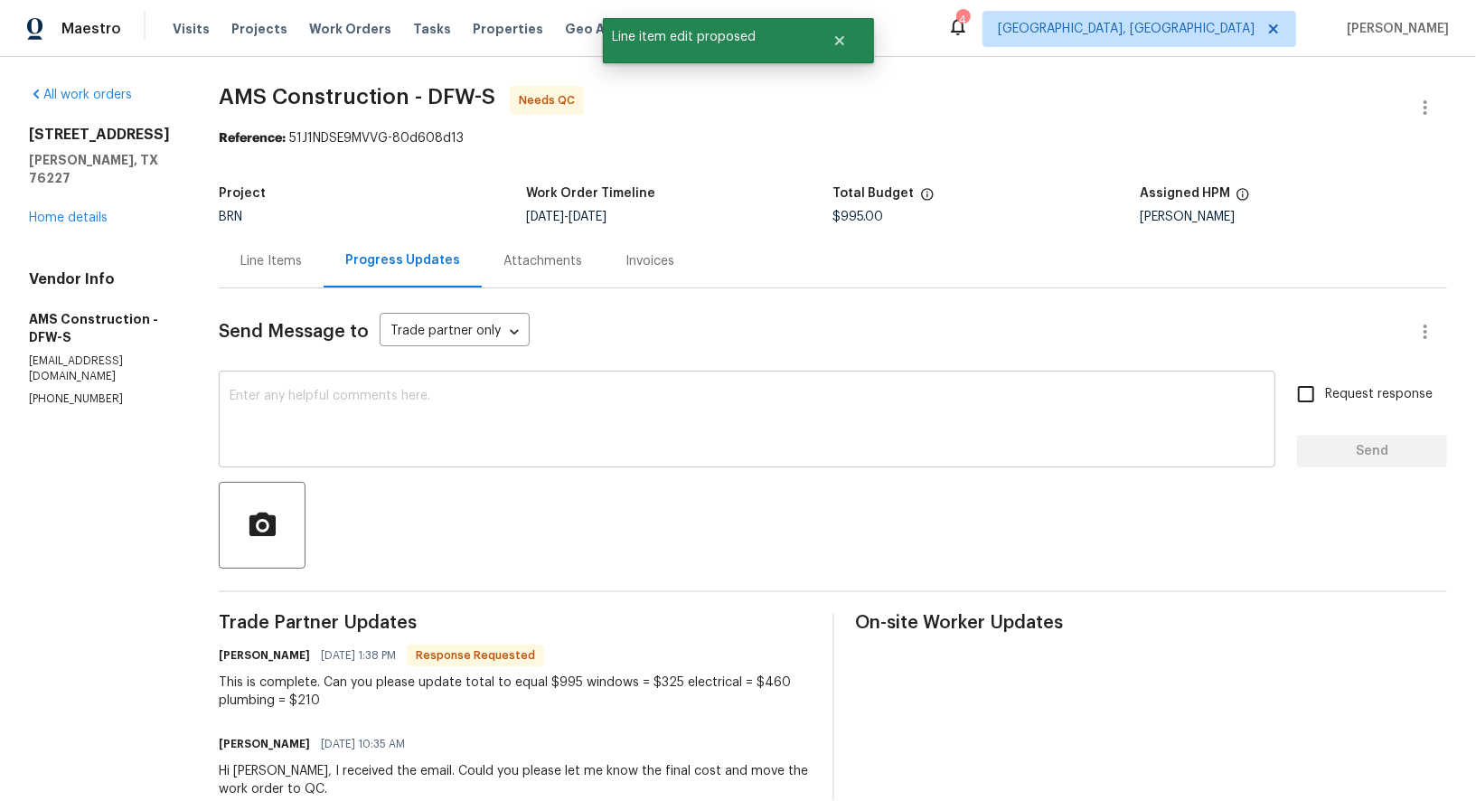
click at [310, 443] on textarea at bounding box center [747, 421] width 1035 height 63
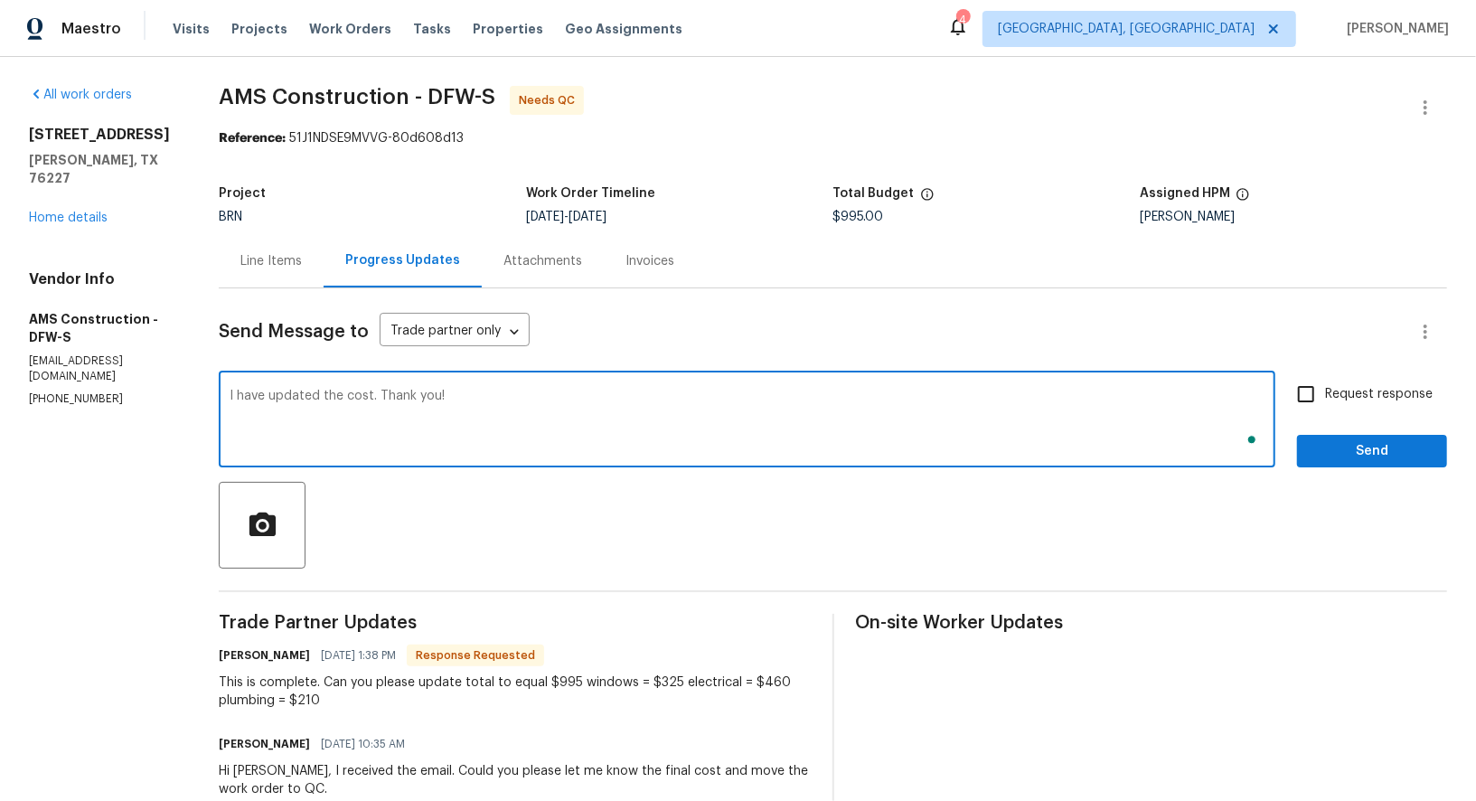
type textarea "I have updated the cost. Thank you!"
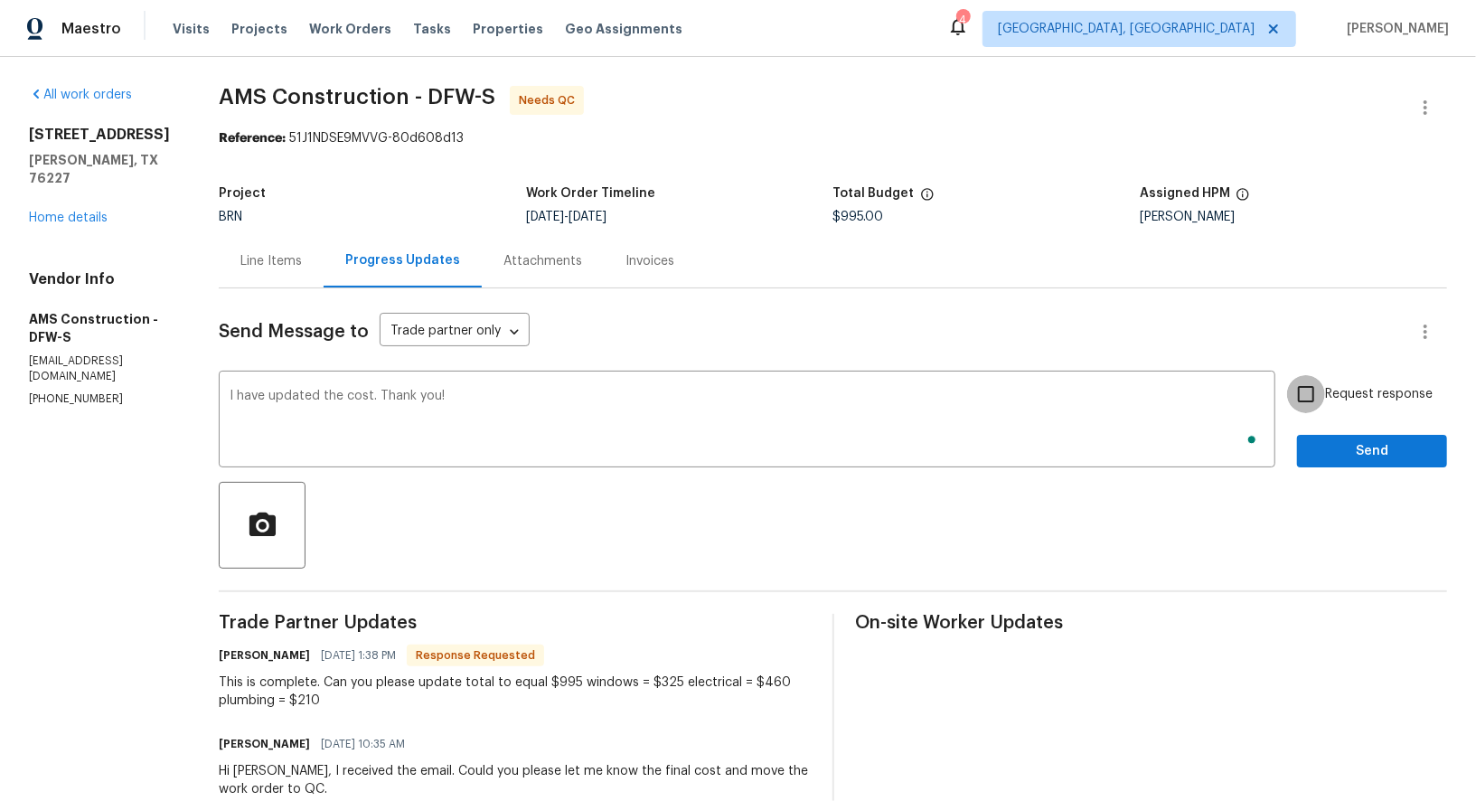
click at [1315, 390] on input "Request response" at bounding box center [1306, 394] width 38 height 38
checkbox input "true"
click at [1354, 451] on span "Send" at bounding box center [1372, 451] width 121 height 23
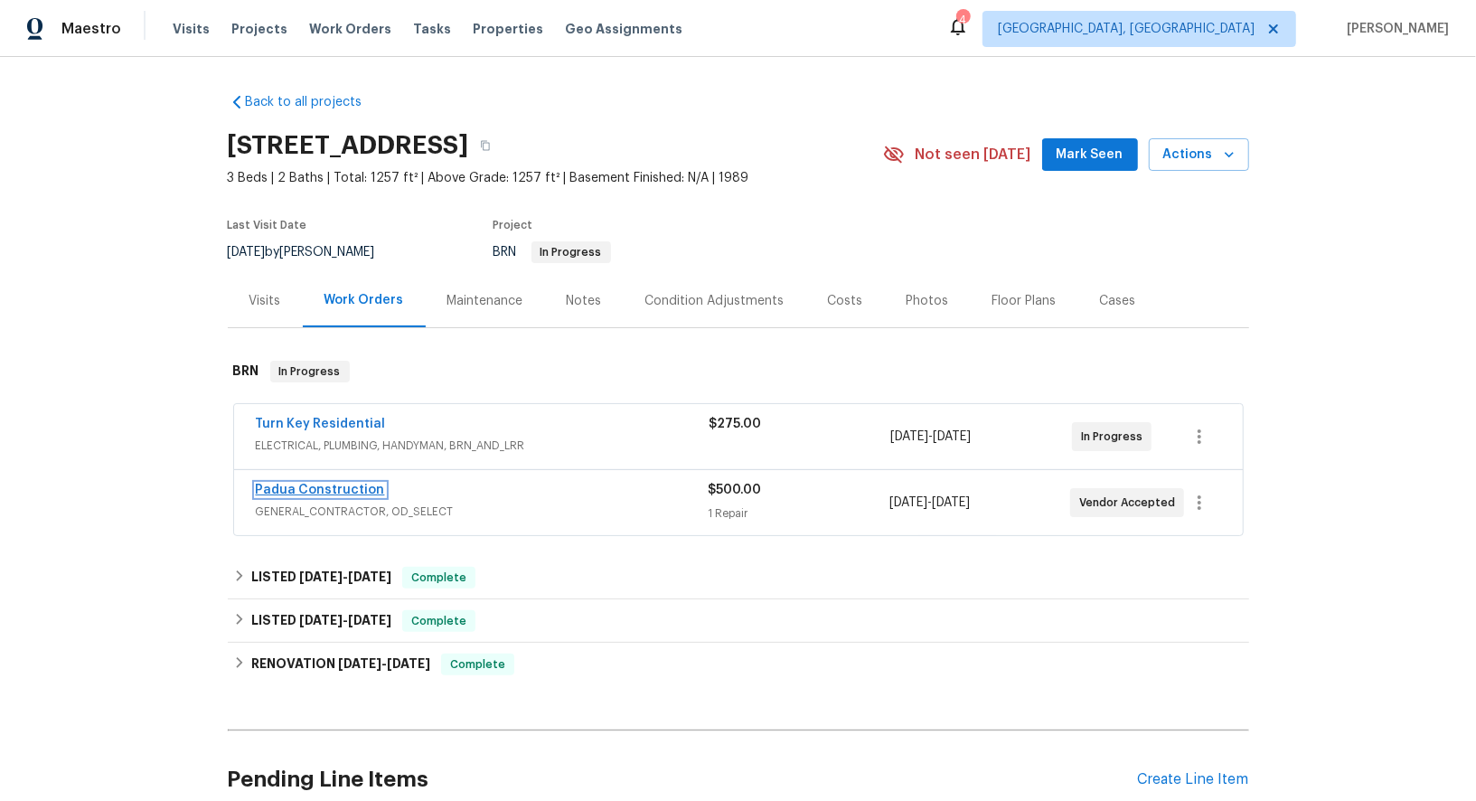
click at [280, 486] on link "Padua Construction" at bounding box center [320, 490] width 129 height 13
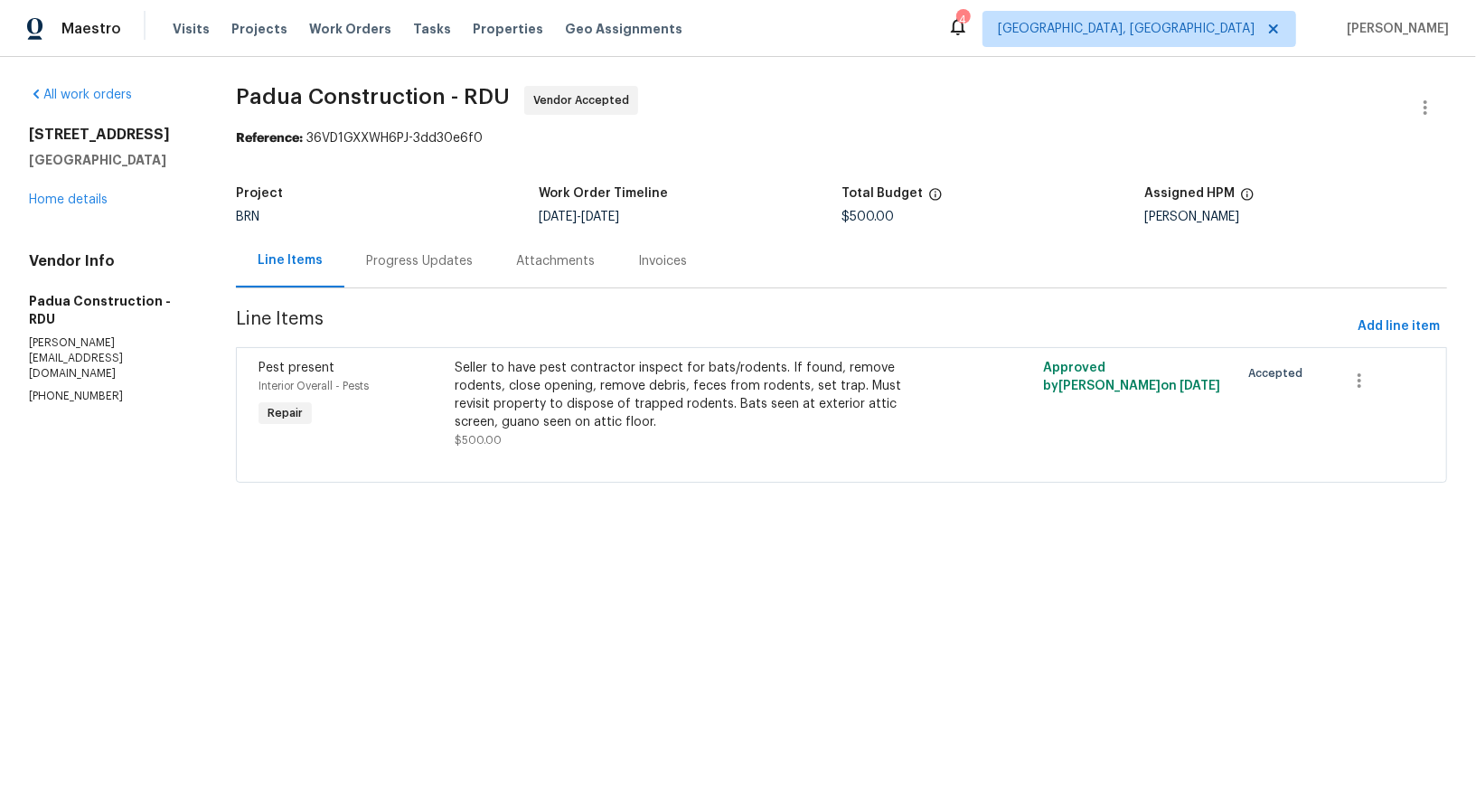
drag, startPoint x: 107, startPoint y: 346, endPoint x: 1, endPoint y: 370, distance: 108.4
click at [0, 370] on div "All work orders [STREET_ADDRESS] Home details Vendor Info Padua Construction - …" at bounding box center [738, 295] width 1476 height 476
drag, startPoint x: 112, startPoint y: 345, endPoint x: 2, endPoint y: 351, distance: 110.4
click at [2, 351] on div "All work orders [STREET_ADDRESS] Home details Vendor Info Padua Construction - …" at bounding box center [738, 295] width 1476 height 476
copy p "[PHONE_NUMBER]"
